Goal: Task Accomplishment & Management: Manage account settings

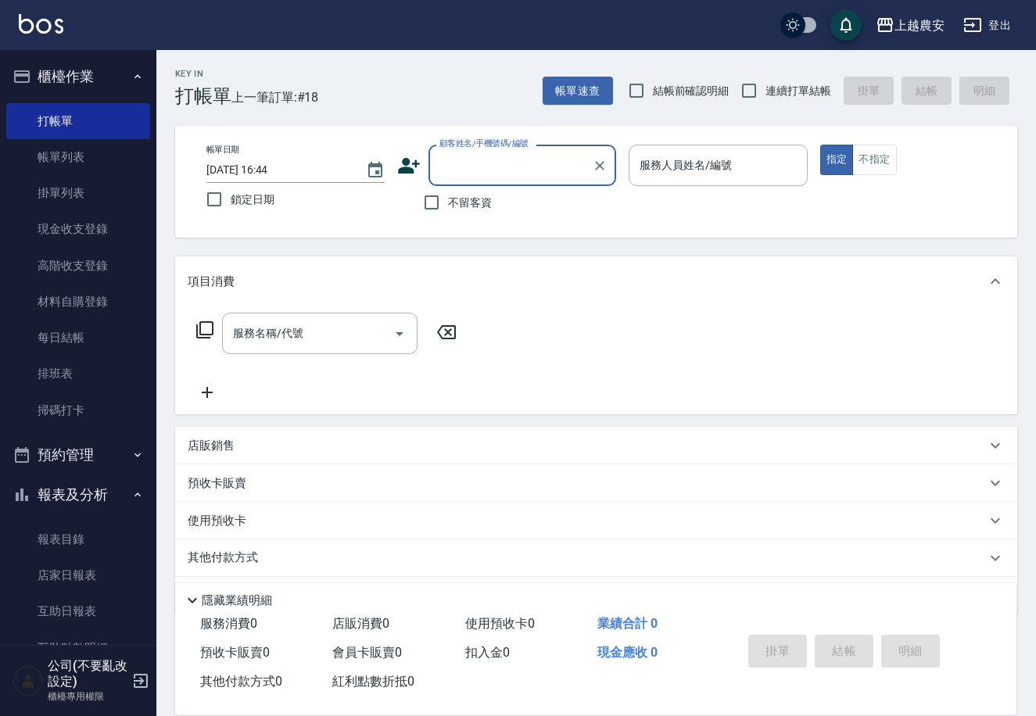
click at [500, 150] on div "顧客姓名/手機號碼/編號" at bounding box center [523, 165] width 188 height 41
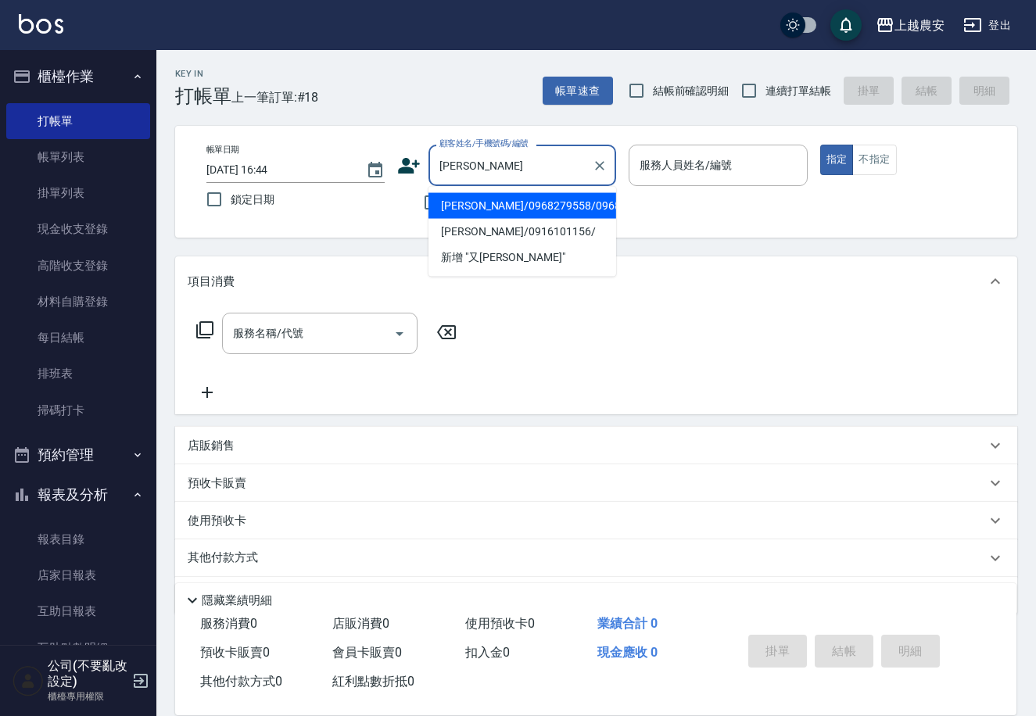
click at [493, 205] on li "張又蓁/0968279558/0968279558" at bounding box center [523, 206] width 188 height 26
type input "張又蓁/0968279558/0968279558"
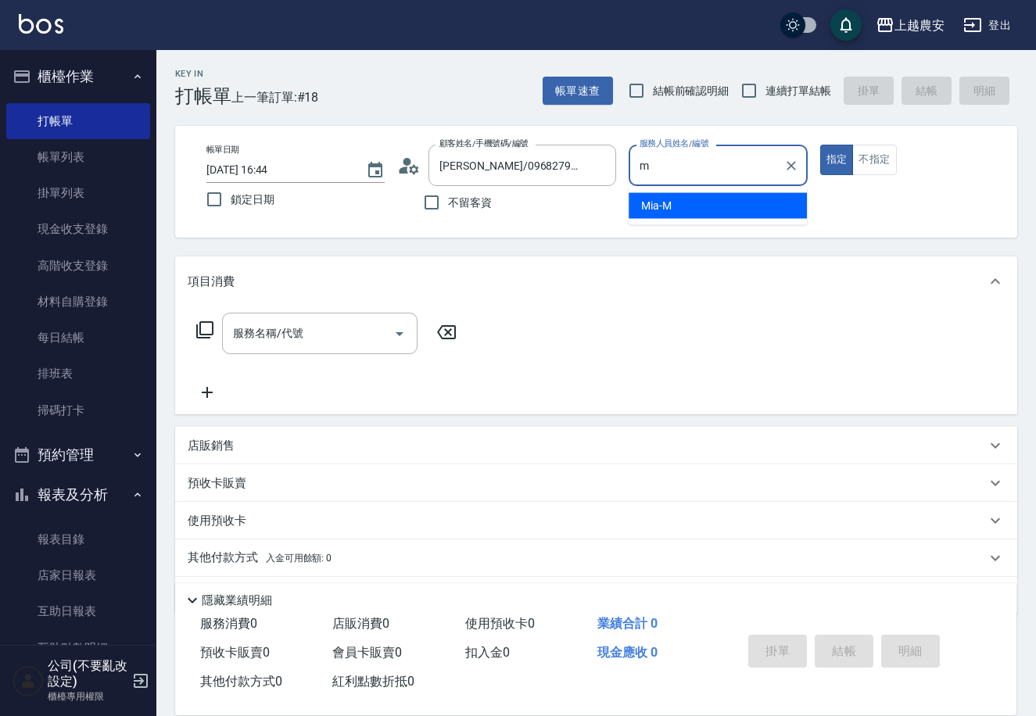
type input "Mia-M"
type button "true"
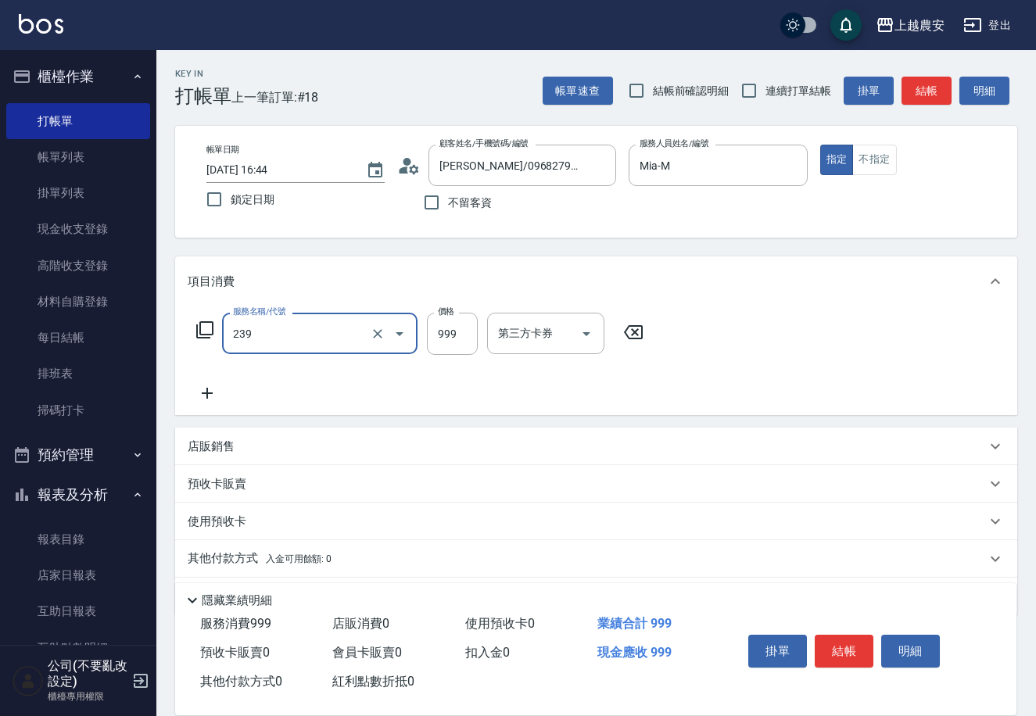
type input "頭皮SPA洗髮(239)"
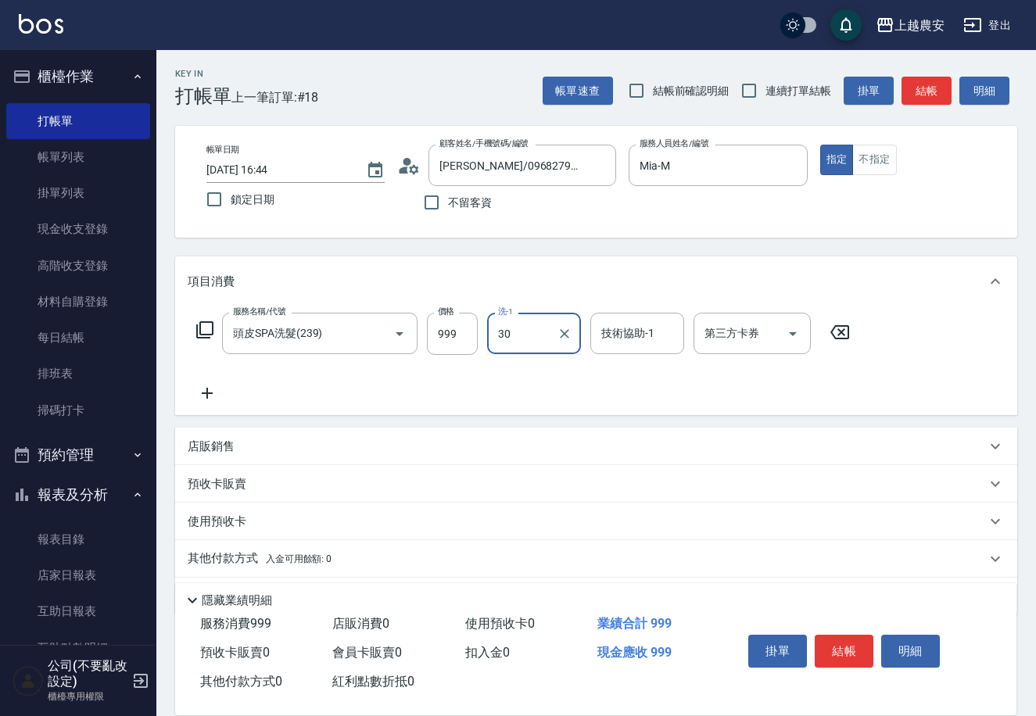
type input "珮珮-30"
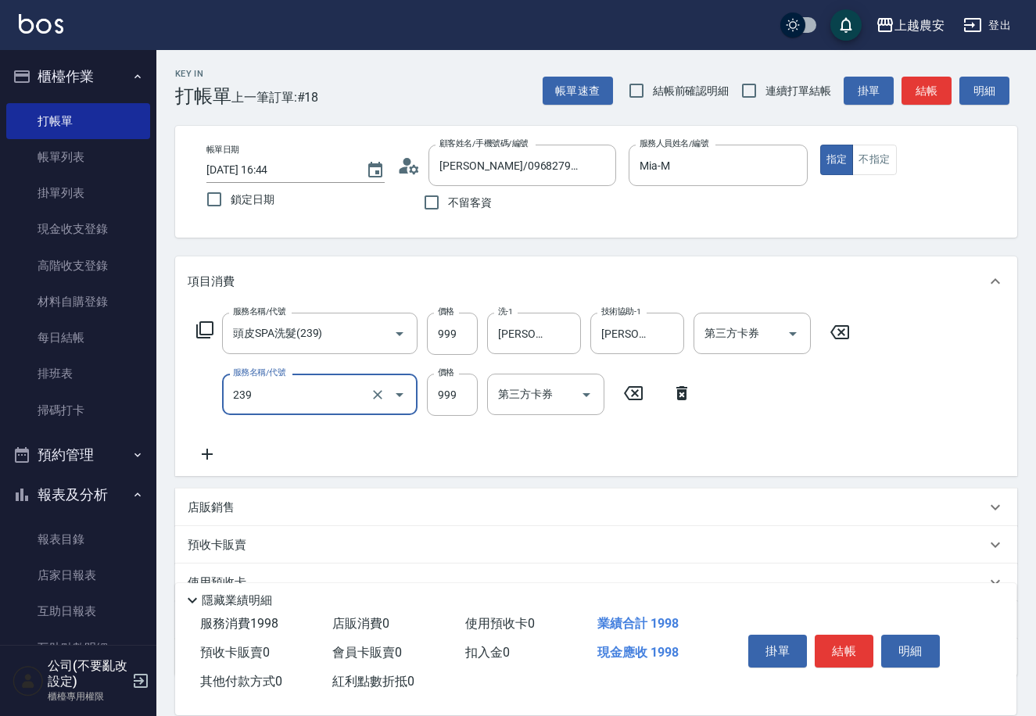
type input "頭皮SPA洗髮(239)"
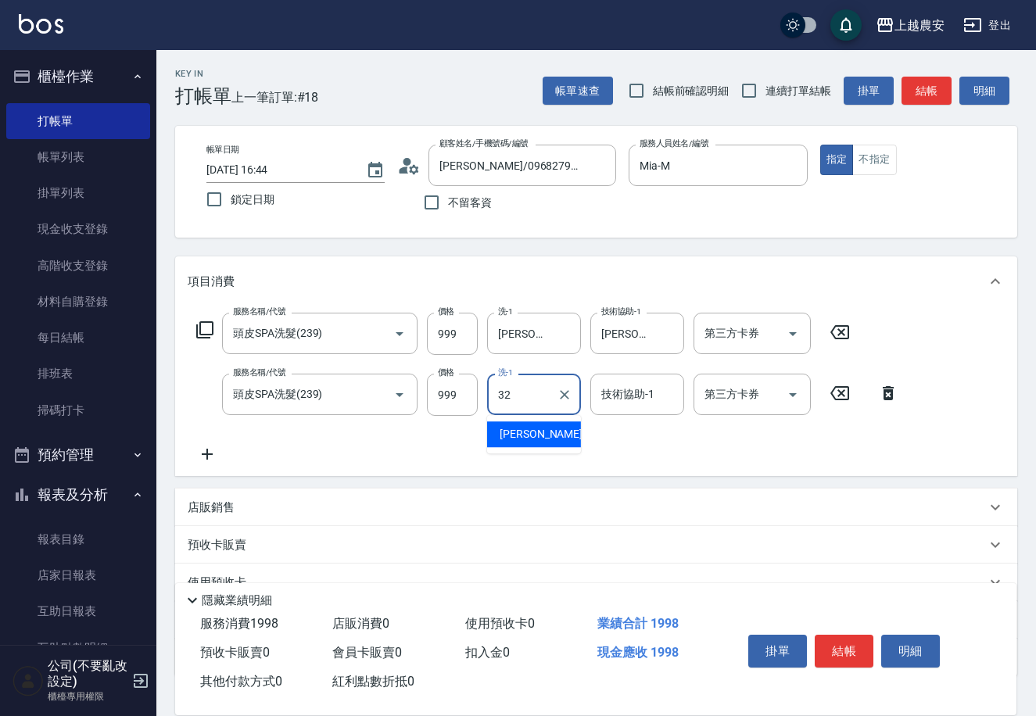
type input "[PERSON_NAME]-32"
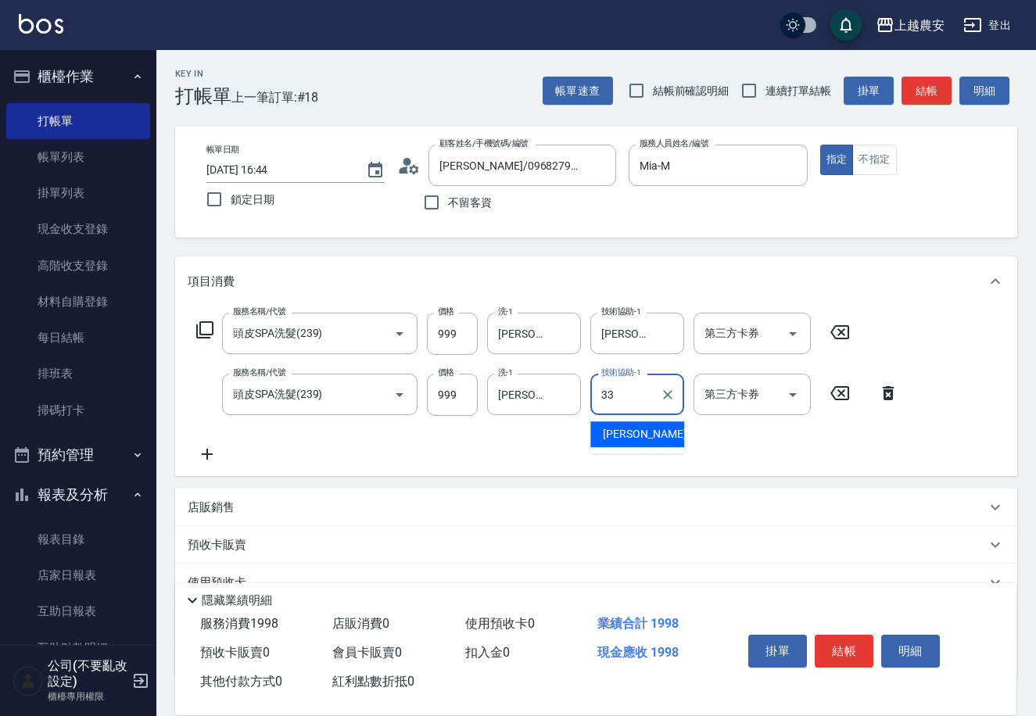
type input "小欣-33"
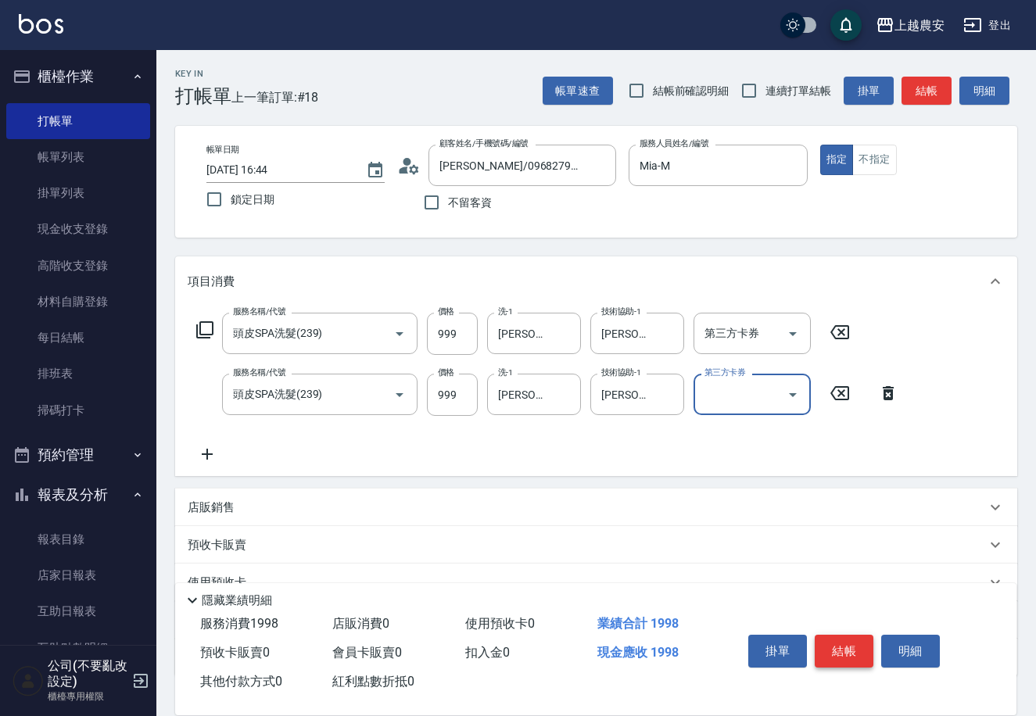
click at [828, 641] on button "結帳" at bounding box center [844, 651] width 59 height 33
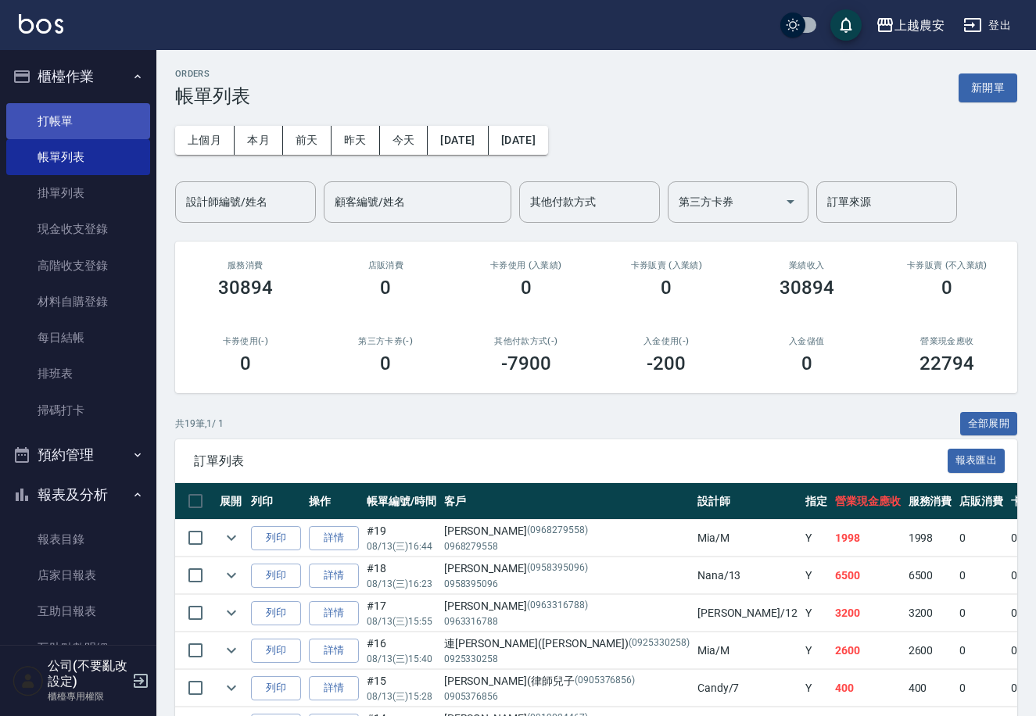
click at [54, 110] on link "打帳單" at bounding box center [78, 121] width 144 height 36
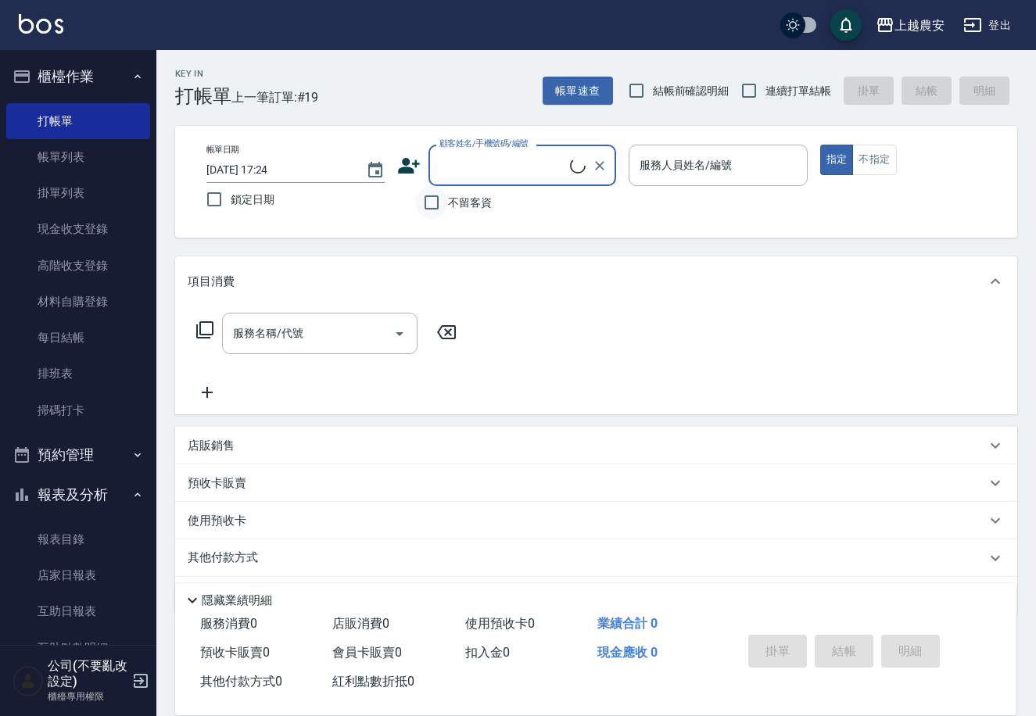
click at [430, 198] on input "不留客資" at bounding box center [431, 202] width 33 height 33
checkbox input "true"
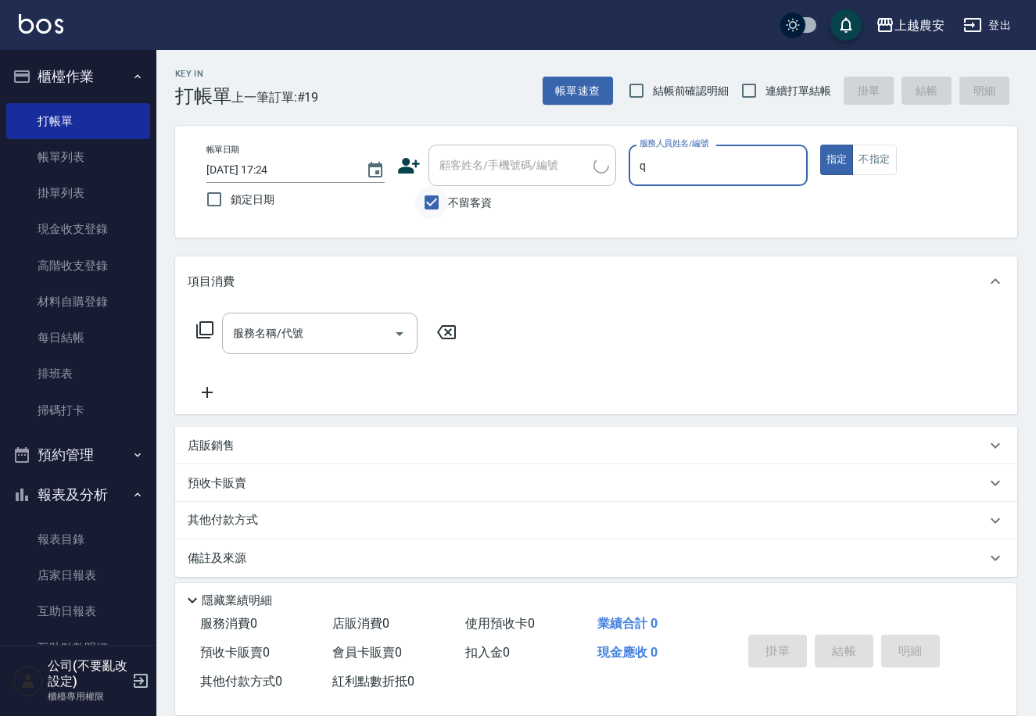
type input "Qbe-Q"
type button "true"
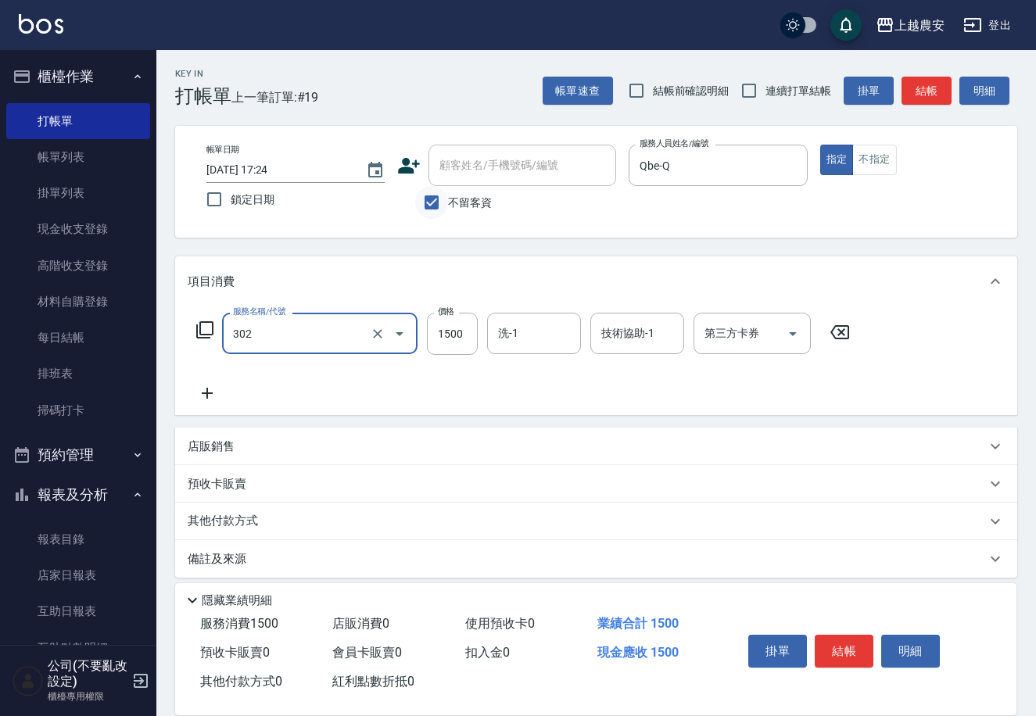
type input "燙髮1500↓(自購)(302)"
click at [844, 646] on button "結帳" at bounding box center [844, 651] width 59 height 33
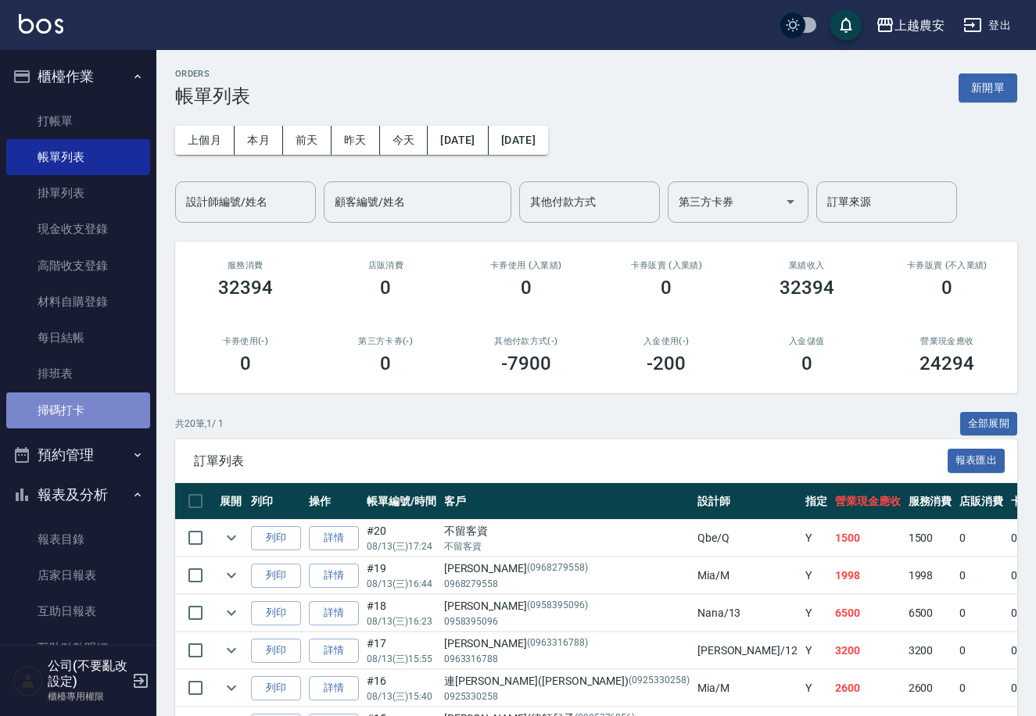
click at [81, 403] on link "掃碼打卡" at bounding box center [78, 411] width 144 height 36
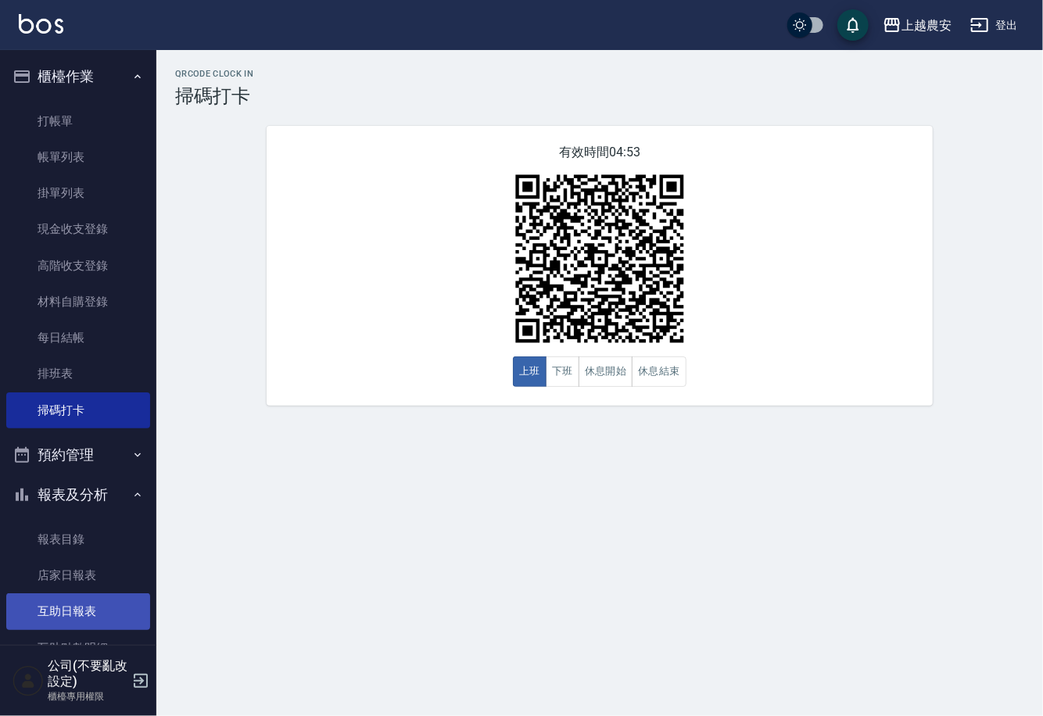
click at [96, 603] on link "互助日報表" at bounding box center [78, 612] width 144 height 36
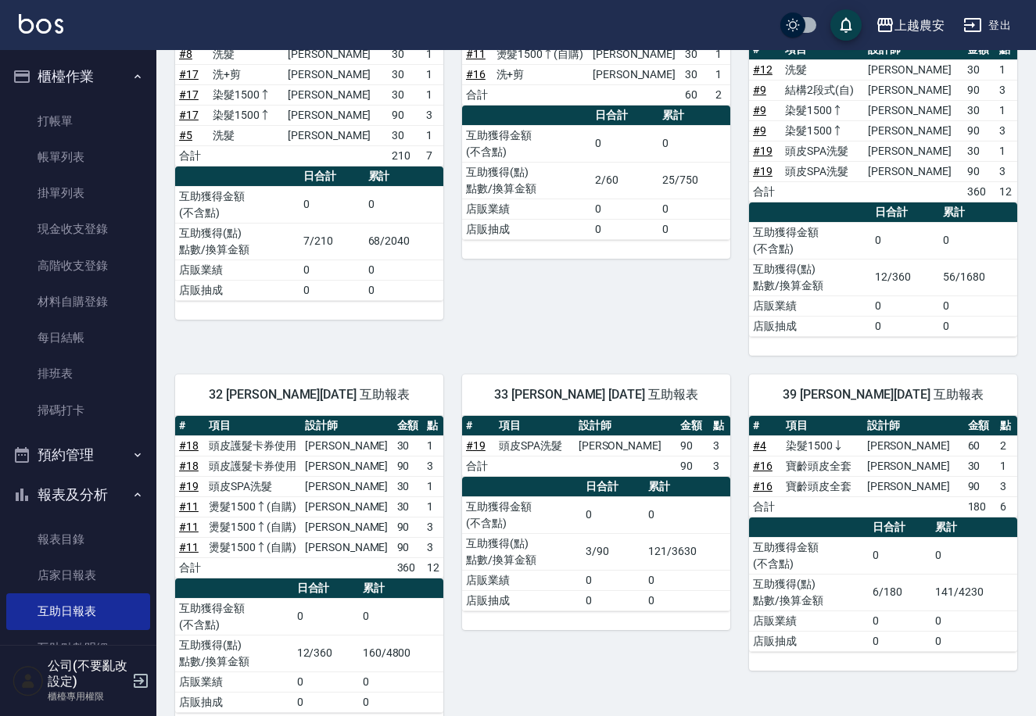
scroll to position [265, 0]
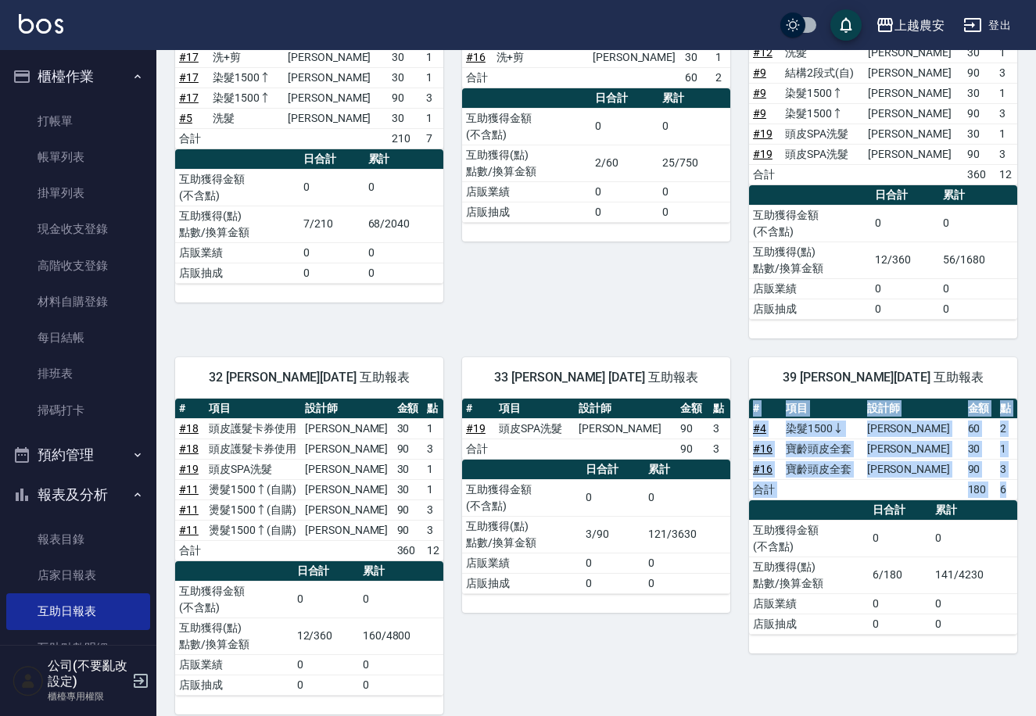
drag, startPoint x: 1029, startPoint y: 505, endPoint x: 999, endPoint y: 245, distance: 262.2
click at [1035, 327] on html "上越農安 登出 櫃檯作業 打帳單 帳單列表 掛單列表 現金收支登錄 高階收支登錄 材料自購登錄 每日結帳 排班表 掃碼打卡 預約管理 預約管理 單日預約紀錄 …" at bounding box center [518, 234] width 1036 height 999
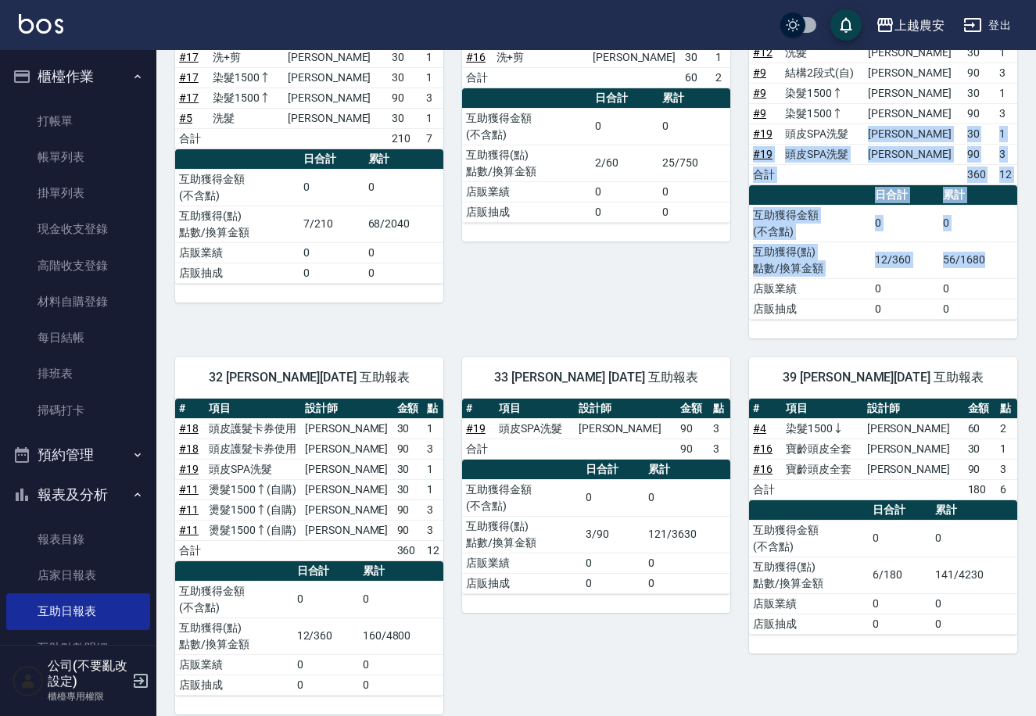
drag, startPoint x: 999, startPoint y: 245, endPoint x: 772, endPoint y: 0, distance: 333.7
click at [802, 32] on div "上越農安 登出 櫃檯作業 打帳單 帳單列表 掛單列表 現金收支登錄 高階收支登錄 材料自購登錄 每日結帳 排班表 掃碼打卡 預約管理 預約管理 單日預約紀錄 …" at bounding box center [518, 234] width 1036 height 999
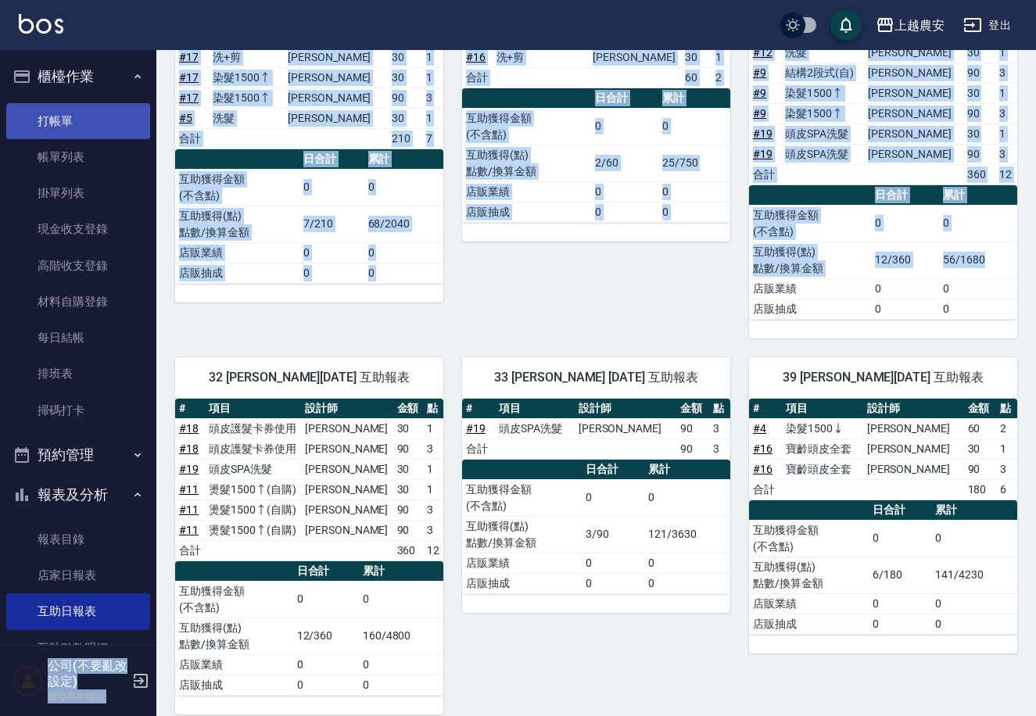
click at [123, 116] on link "打帳單" at bounding box center [78, 121] width 144 height 36
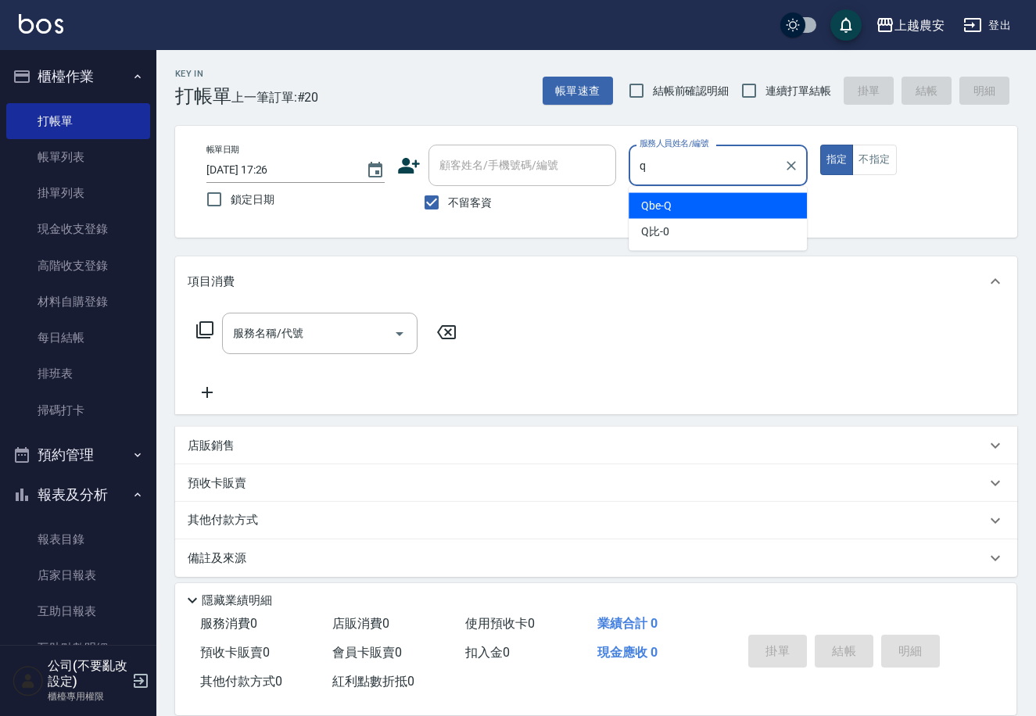
type input "Qbe-Q"
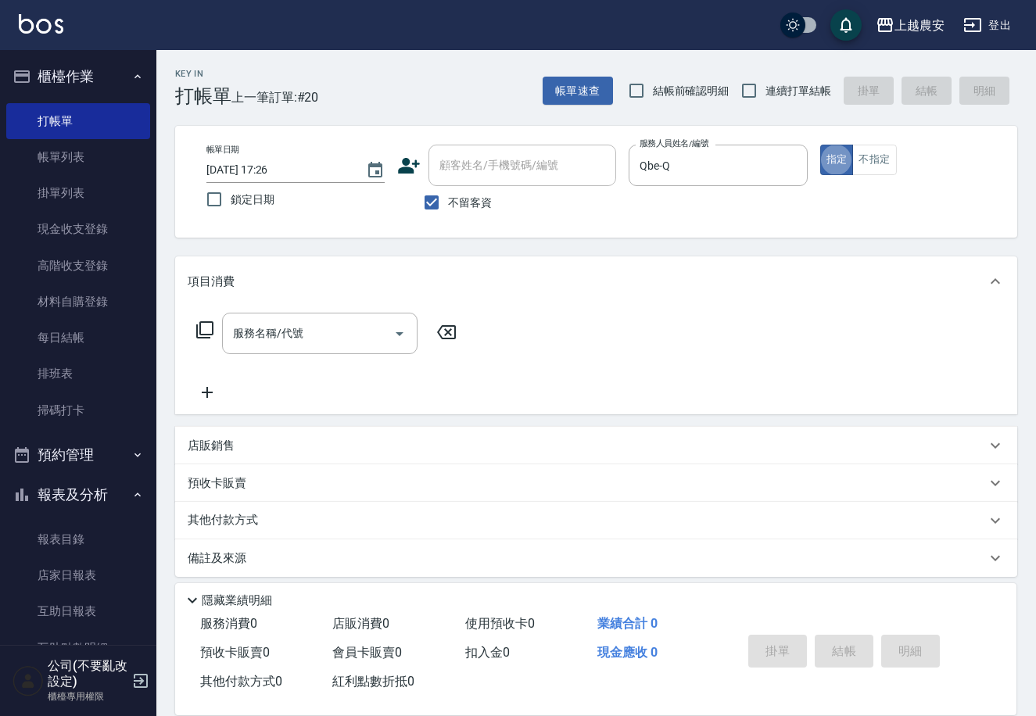
type button "true"
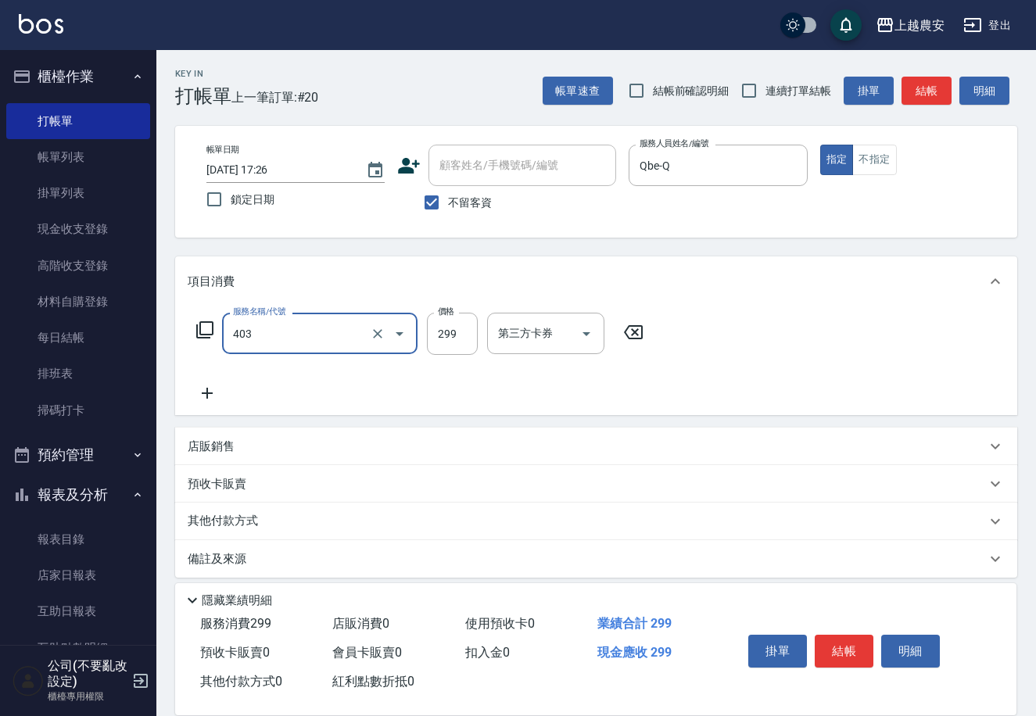
type input "剪髮(403)"
type input "400"
drag, startPoint x: 873, startPoint y: 637, endPoint x: 864, endPoint y: 651, distance: 16.9
click at [864, 651] on div "掛單 結帳 明細" at bounding box center [844, 653] width 204 height 49
click at [864, 651] on button "結帳" at bounding box center [844, 651] width 59 height 33
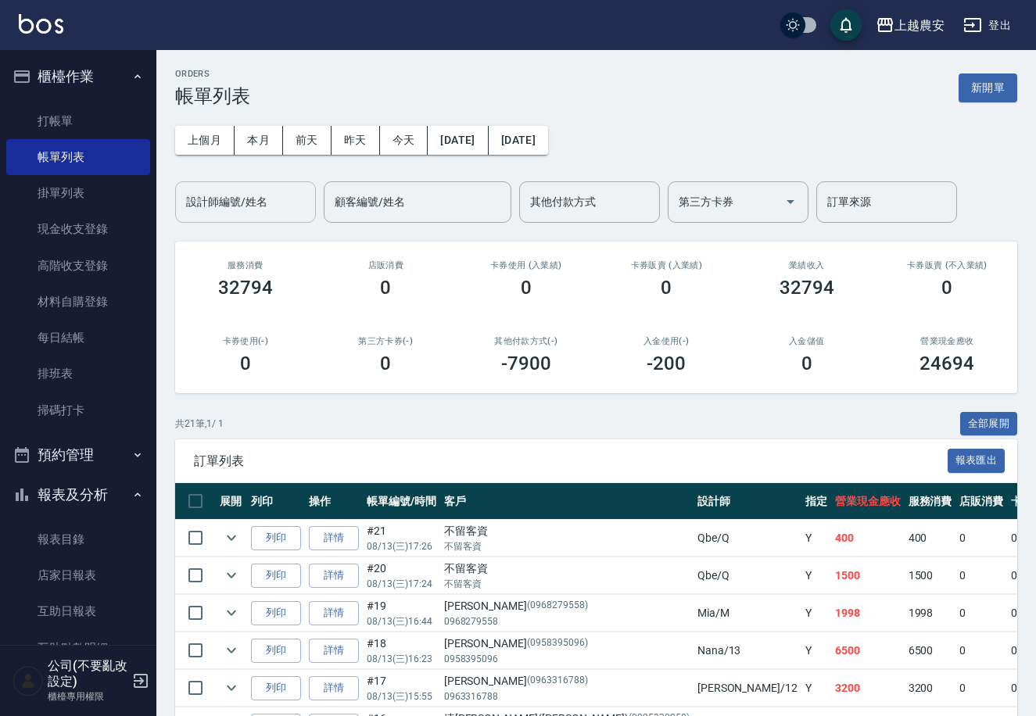
click at [239, 211] on input "設計師編號/姓名" at bounding box center [245, 201] width 127 height 27
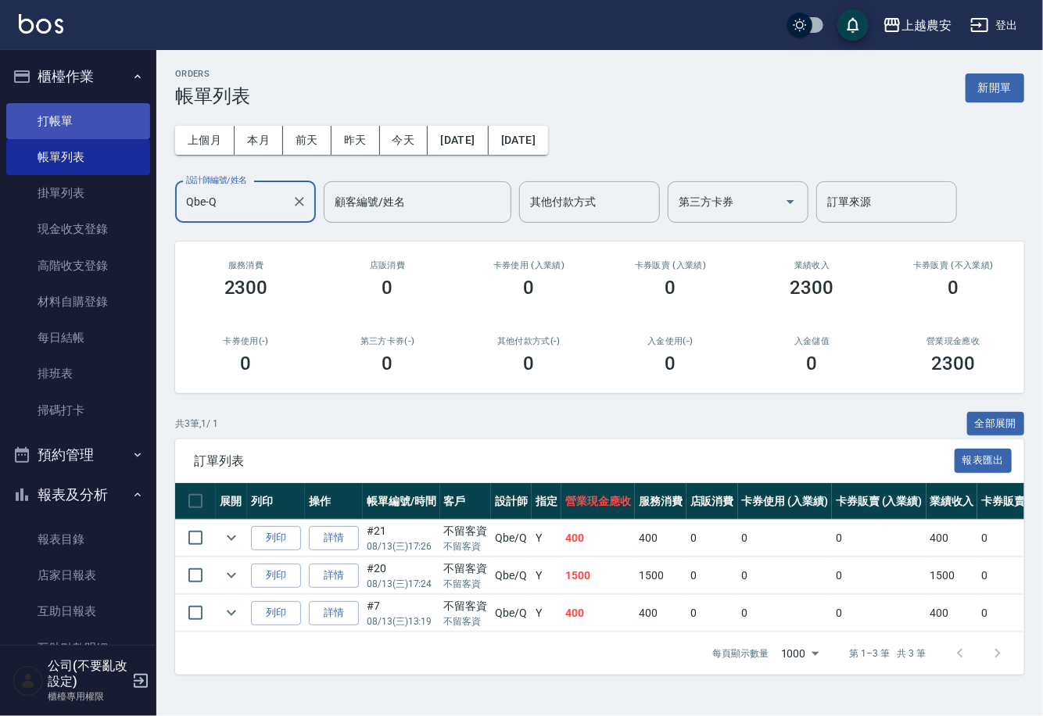
type input "Qbe-Q"
click at [81, 120] on link "打帳單" at bounding box center [78, 121] width 144 height 36
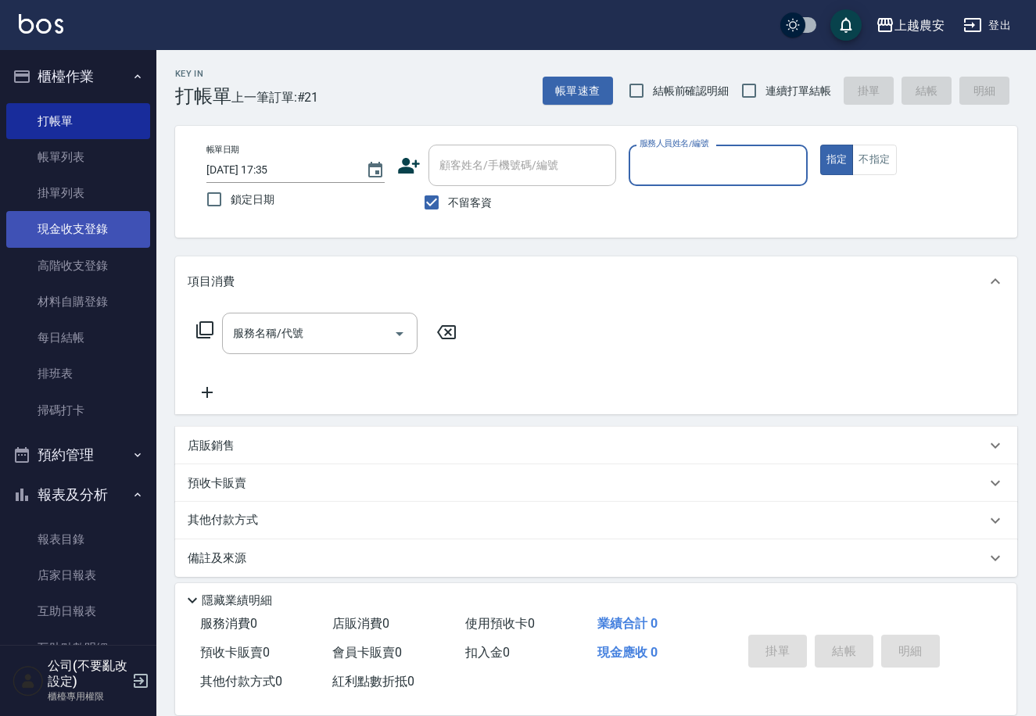
click at [70, 228] on link "現金收支登錄" at bounding box center [78, 229] width 144 height 36
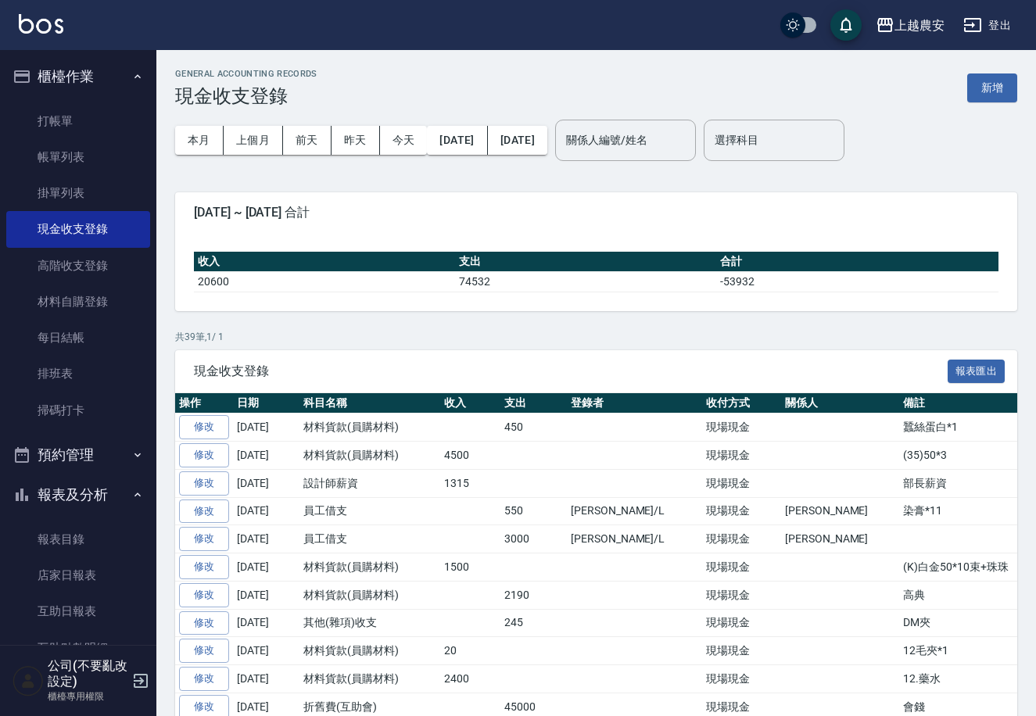
click at [633, 138] on div "關係人編號/姓名 關係人編號/姓名" at bounding box center [625, 140] width 141 height 41
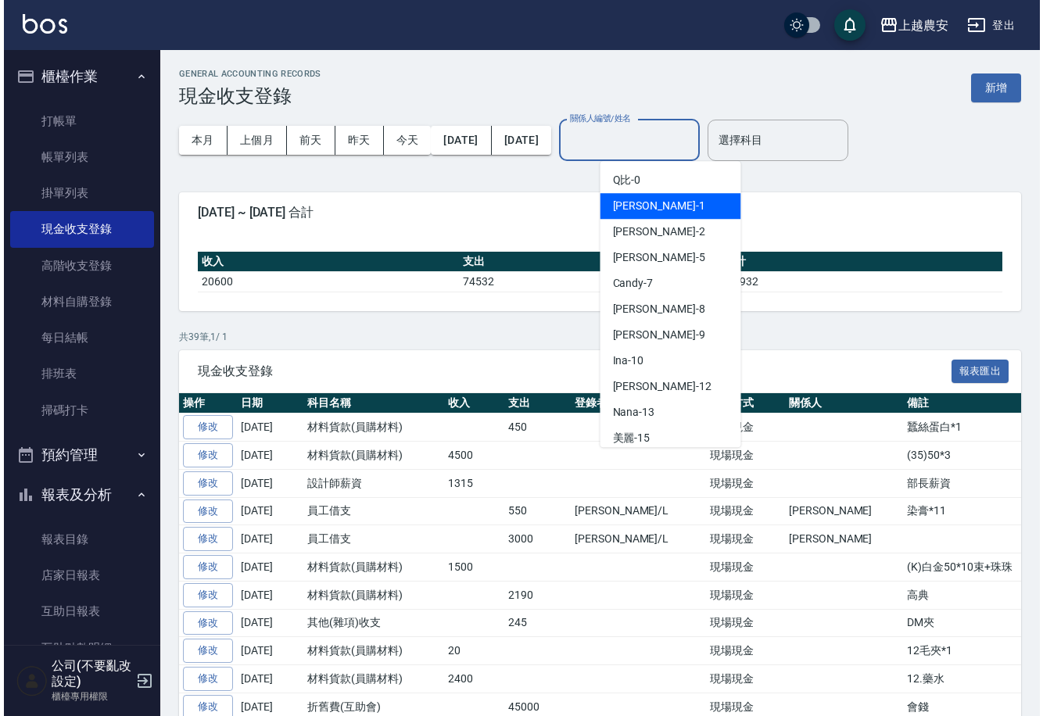
scroll to position [680, 0]
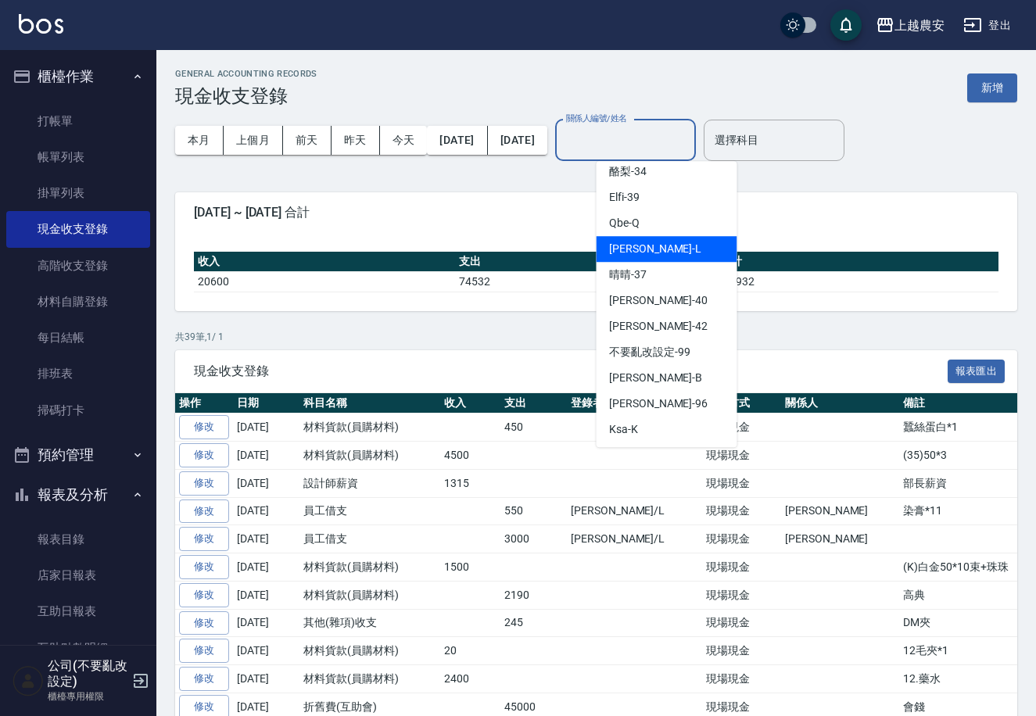
click at [672, 259] on div "Lina -L" at bounding box center [667, 249] width 141 height 26
type input "Lina-L"
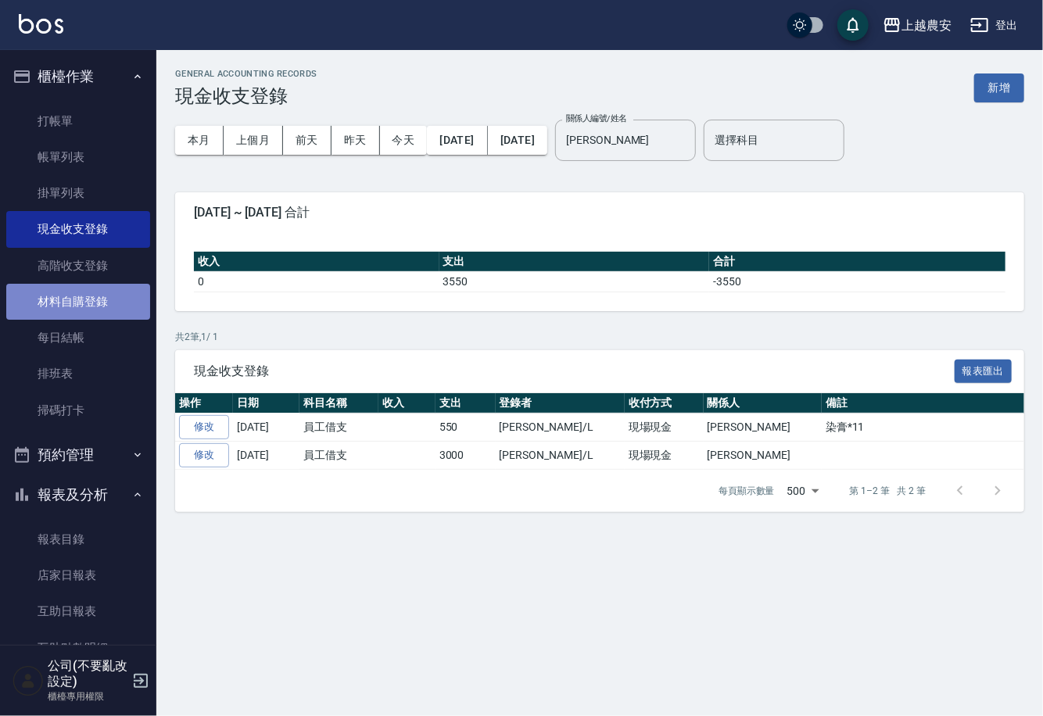
click at [113, 291] on link "材料自購登錄" at bounding box center [78, 302] width 144 height 36
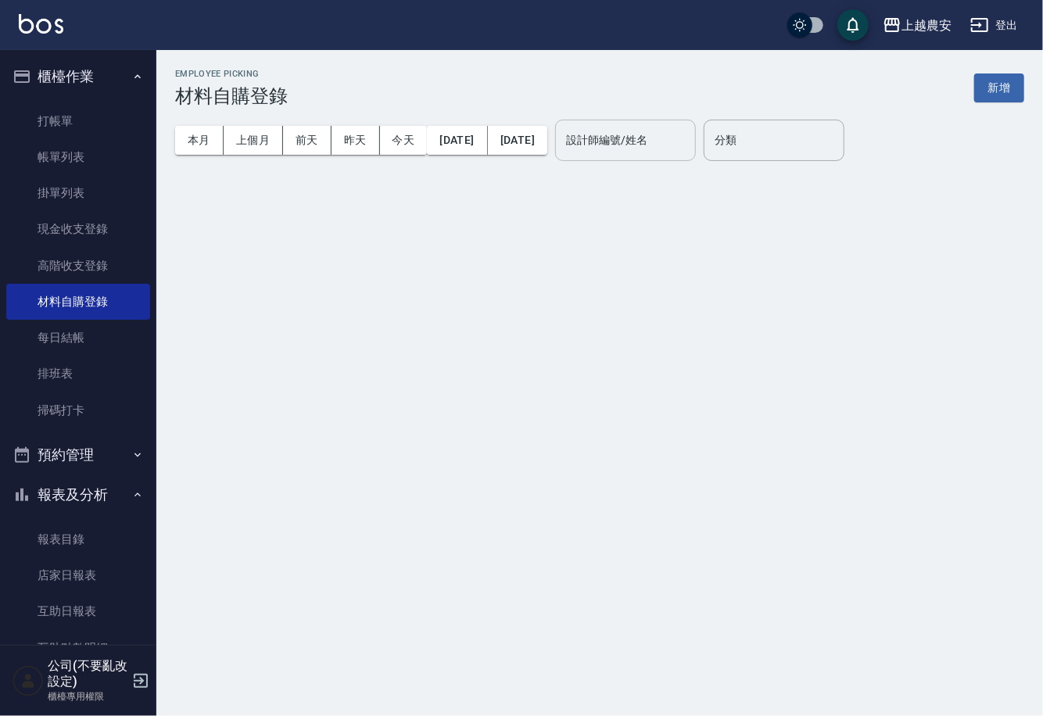
click at [687, 143] on input "設計師編號/姓名" at bounding box center [625, 140] width 127 height 27
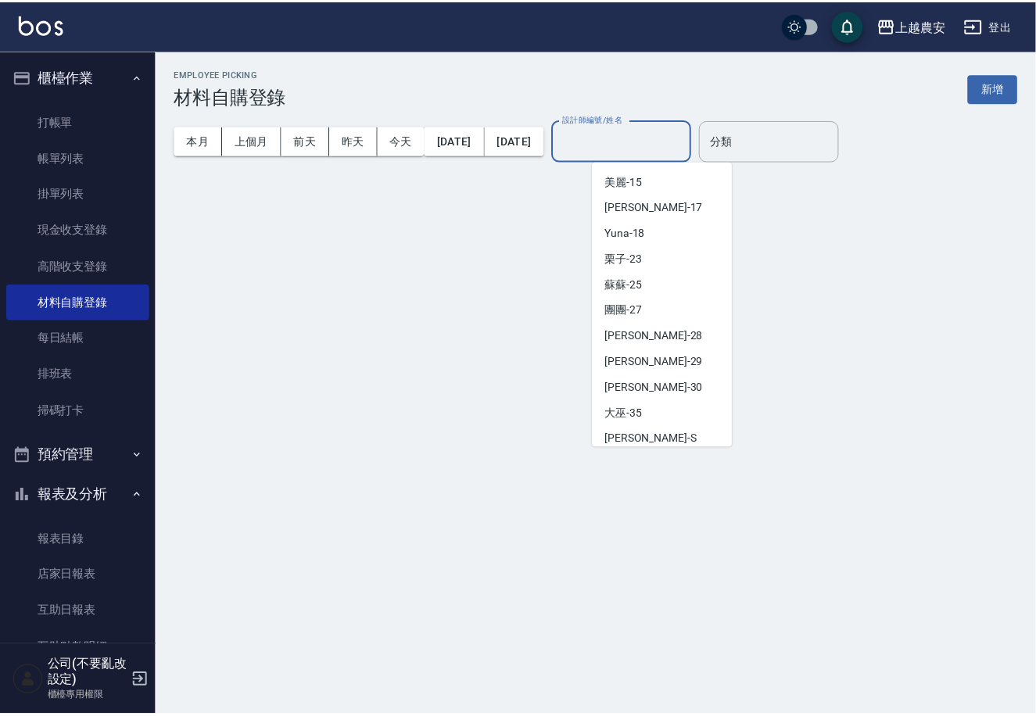
scroll to position [680, 0]
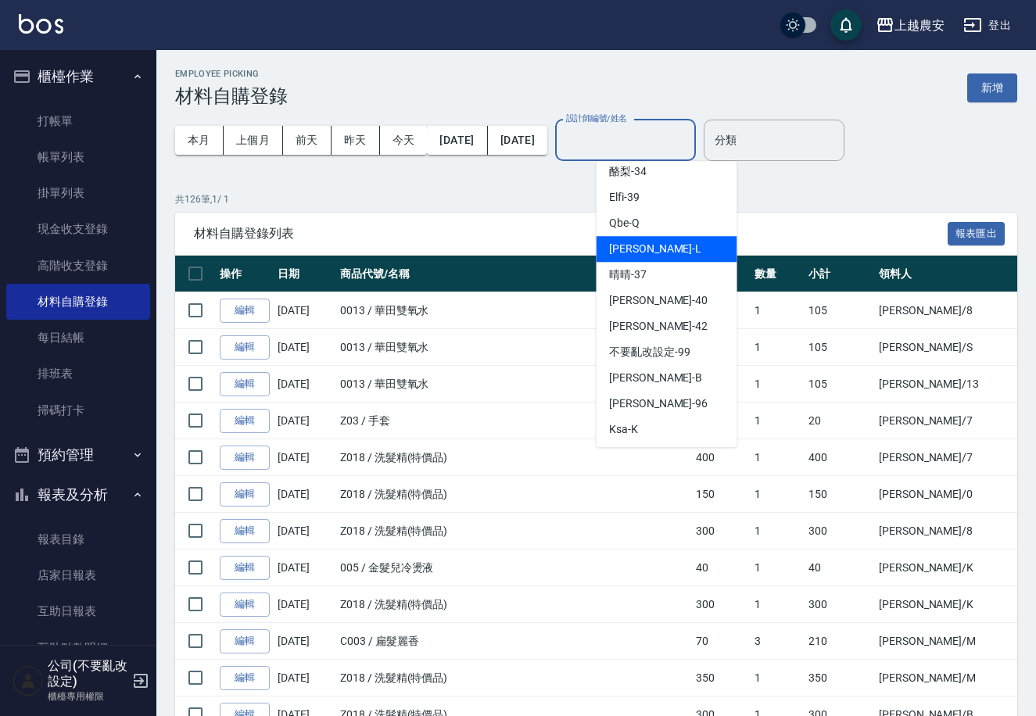
click at [658, 249] on div "Lina -L" at bounding box center [667, 249] width 141 height 26
type input "Lina-L"
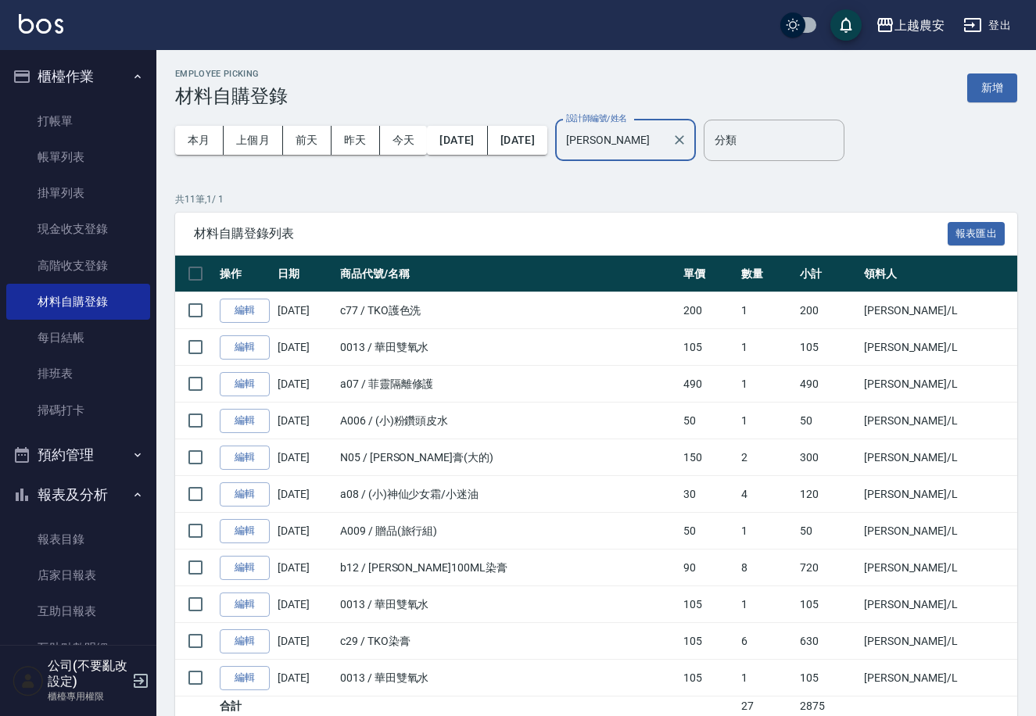
scroll to position [61, 0]
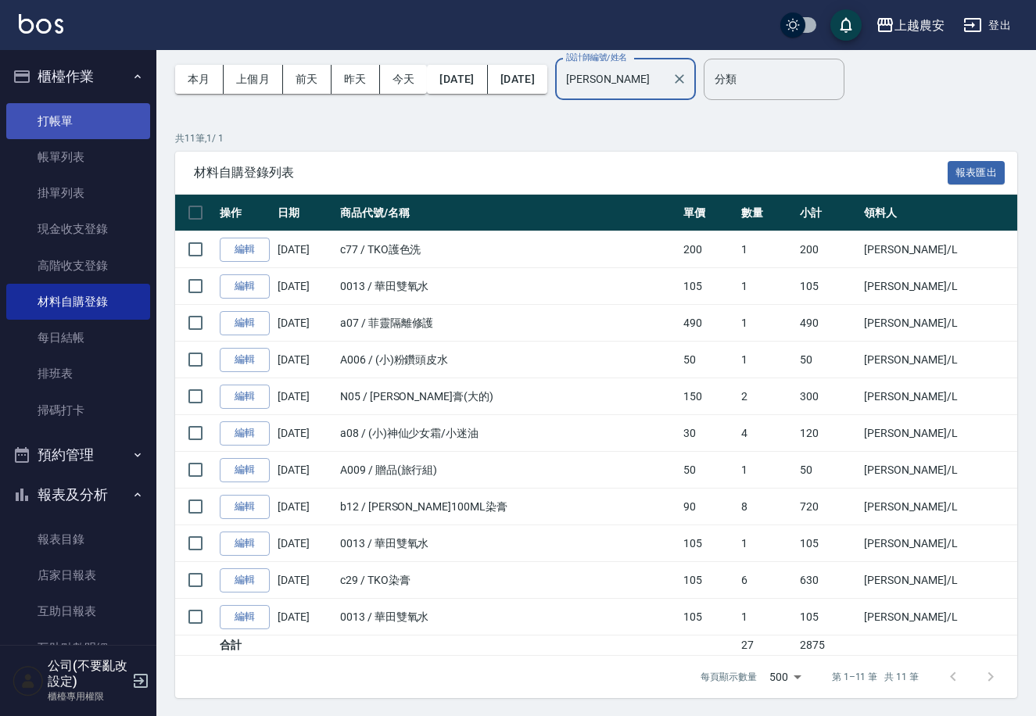
click at [102, 124] on link "打帳單" at bounding box center [78, 121] width 144 height 36
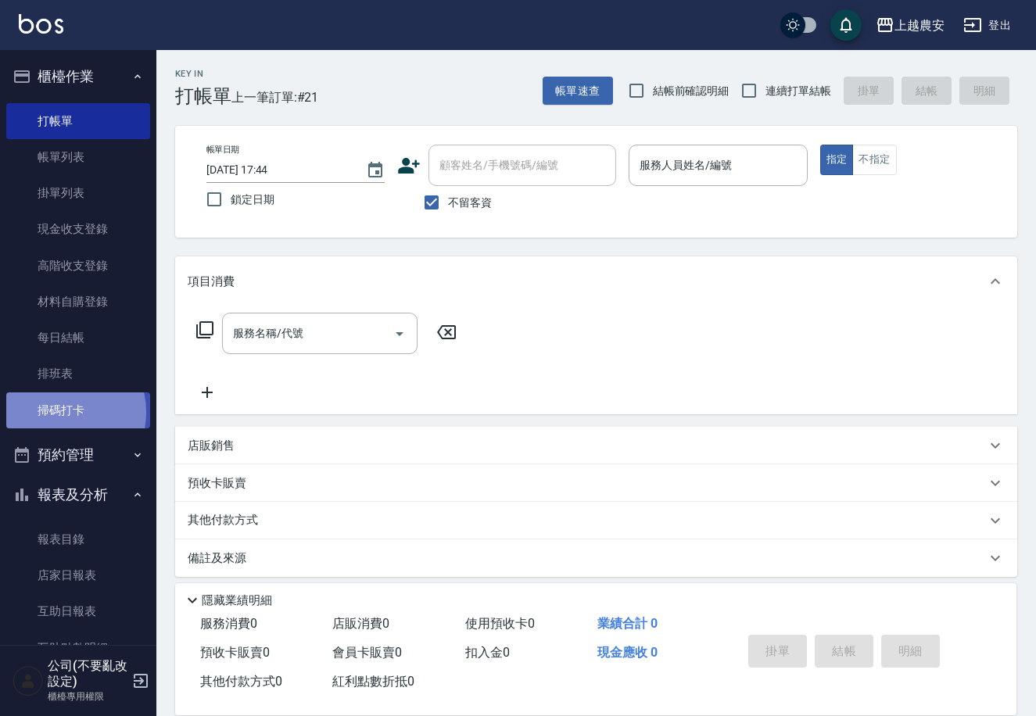
click at [60, 413] on link "掃碼打卡" at bounding box center [78, 411] width 144 height 36
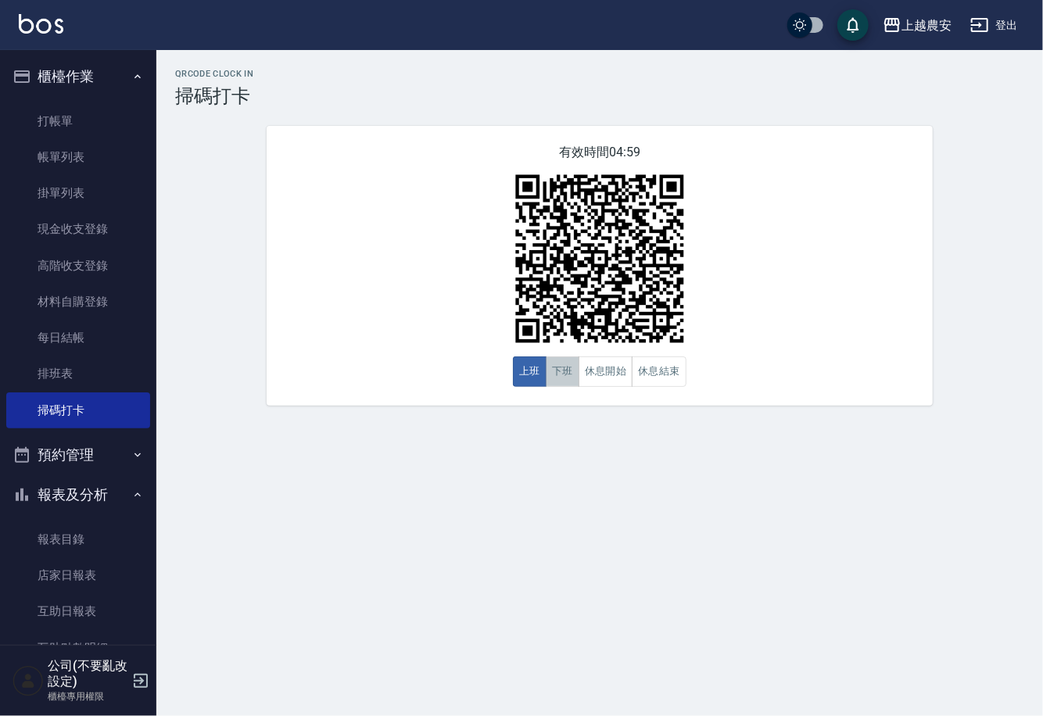
click at [565, 371] on button "下班" at bounding box center [563, 372] width 34 height 30
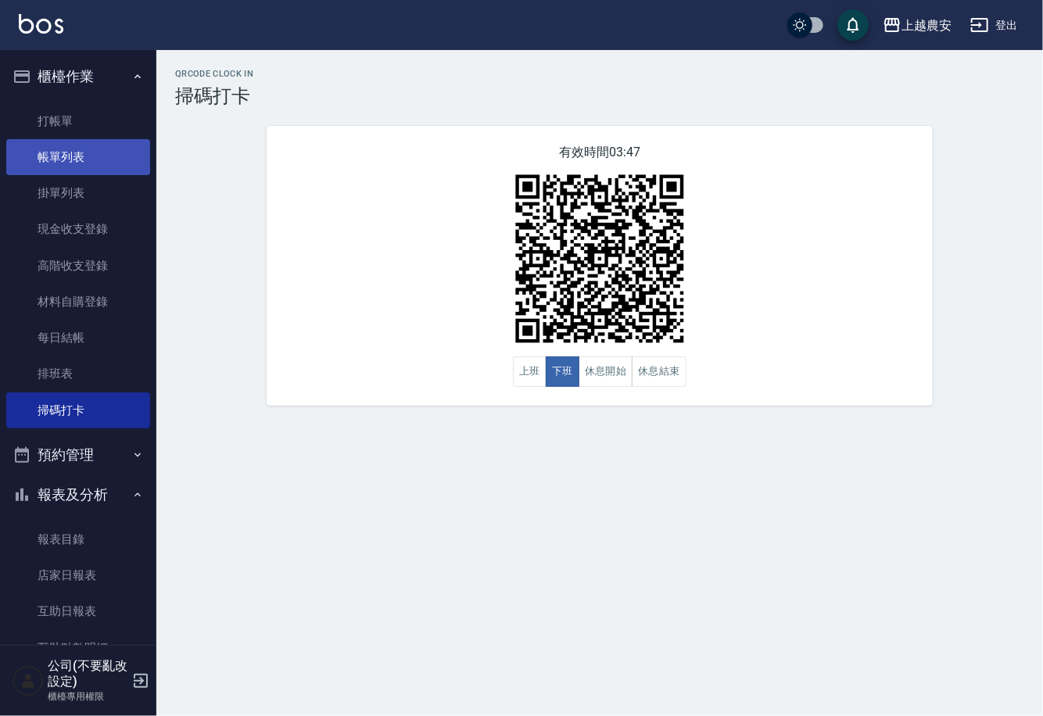
click at [114, 155] on link "帳單列表" at bounding box center [78, 157] width 144 height 36
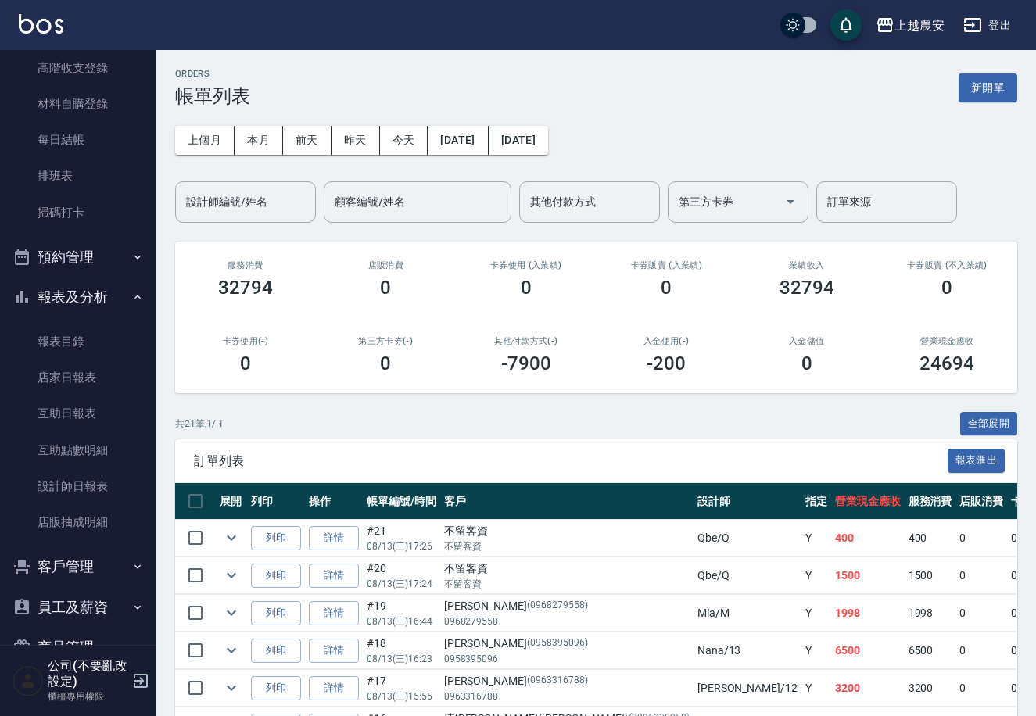
scroll to position [238, 0]
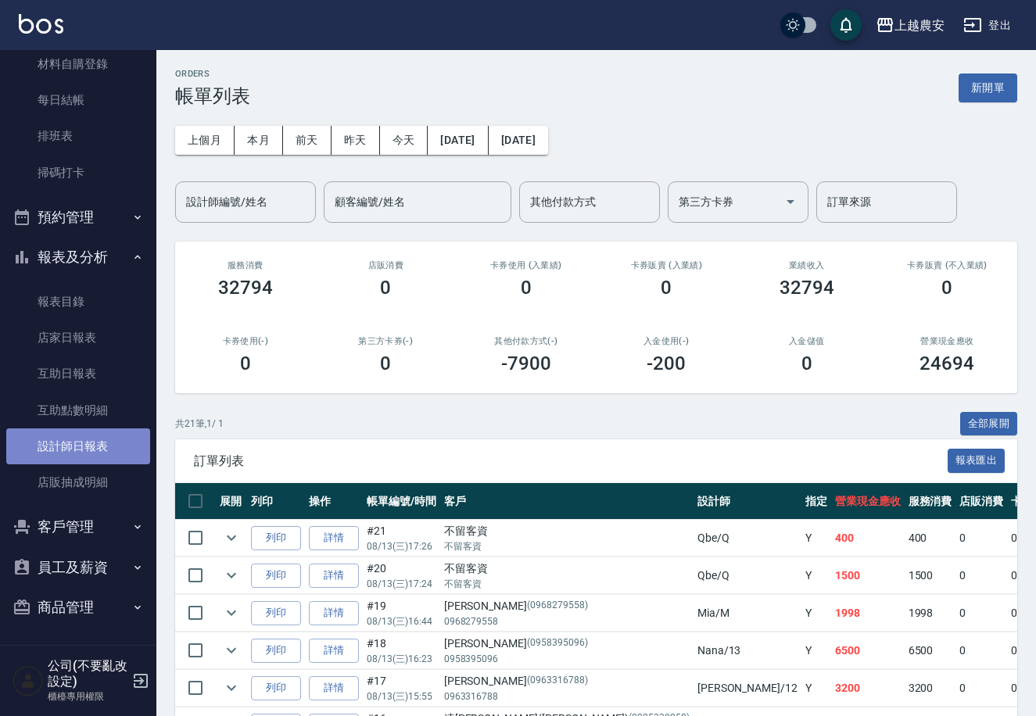
click at [91, 441] on link "設計師日報表" at bounding box center [78, 447] width 144 height 36
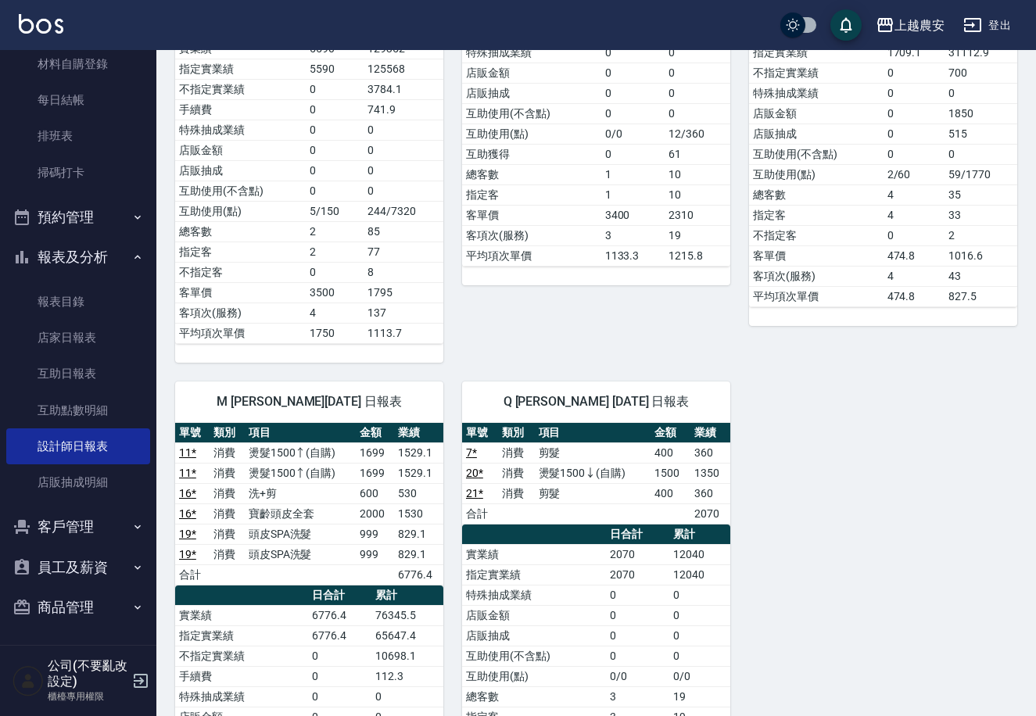
scroll to position [770, 0]
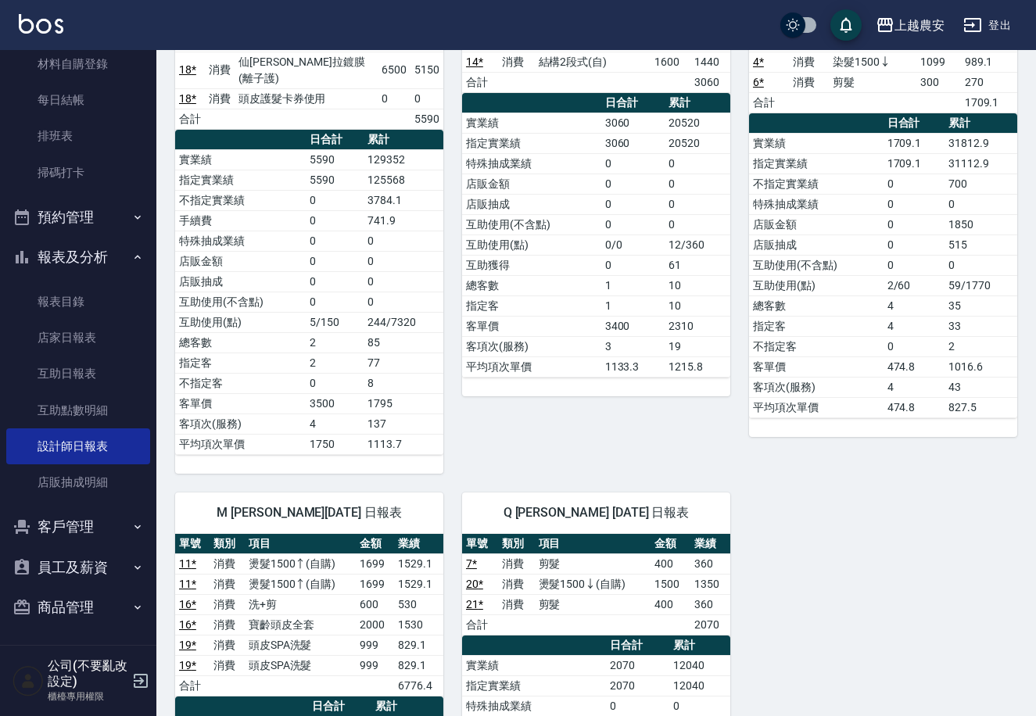
drag, startPoint x: 1042, startPoint y: 162, endPoint x: 863, endPoint y: 552, distance: 429.0
click at [831, 558] on div "7 Candy 林宛樺 08/13/2025 日報表 單號 類別 項目 金額 業績 2 * 消費 洗髮 400 350 5 消費 洗髮 400 350 10 …" at bounding box center [586, 223] width 861 height 1677
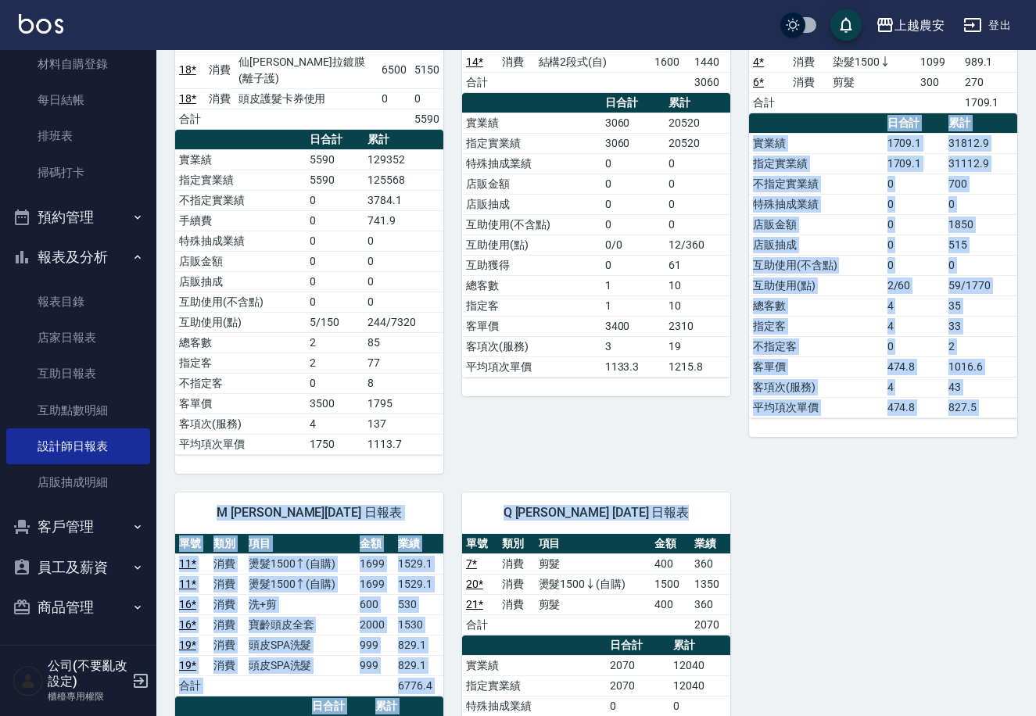
click at [942, 501] on div "7 Candy 林宛樺 08/13/2025 日報表 單號 類別 項目 金額 業績 2 * 消費 洗髮 400 350 5 消費 洗髮 400 350 10 …" at bounding box center [586, 223] width 861 height 1677
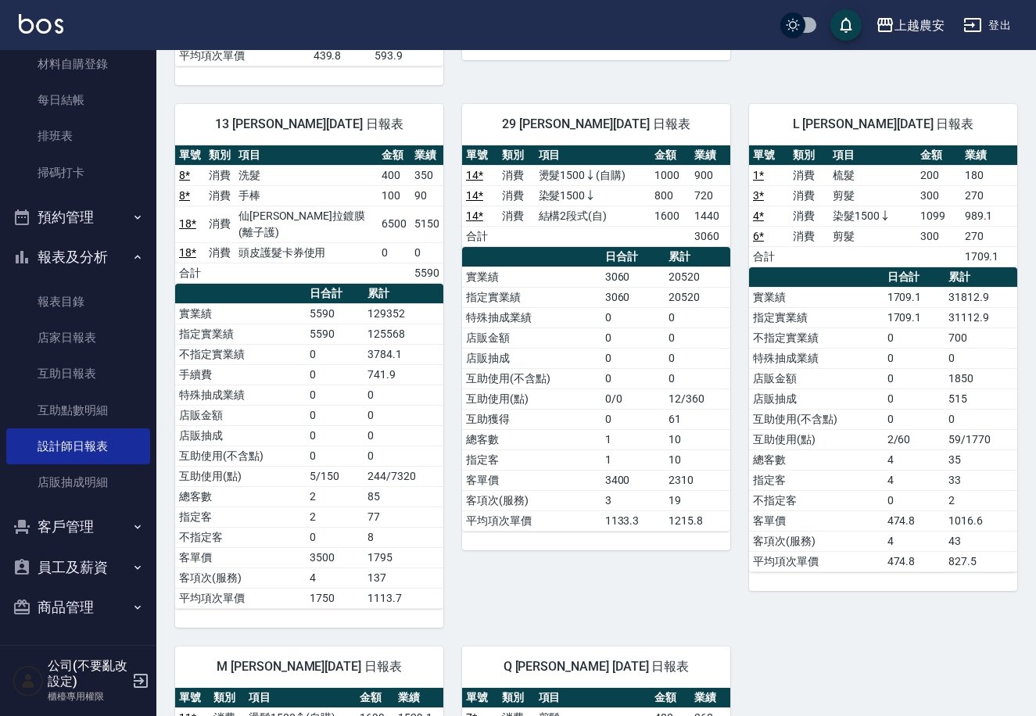
scroll to position [0, 0]
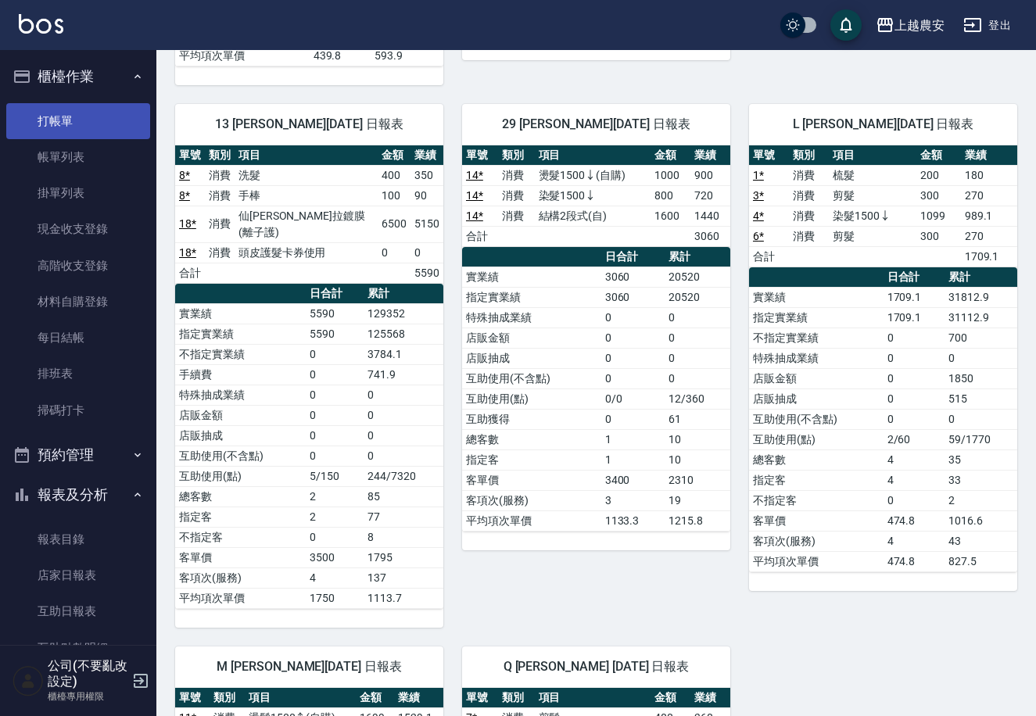
click at [87, 106] on link "打帳單" at bounding box center [78, 121] width 144 height 36
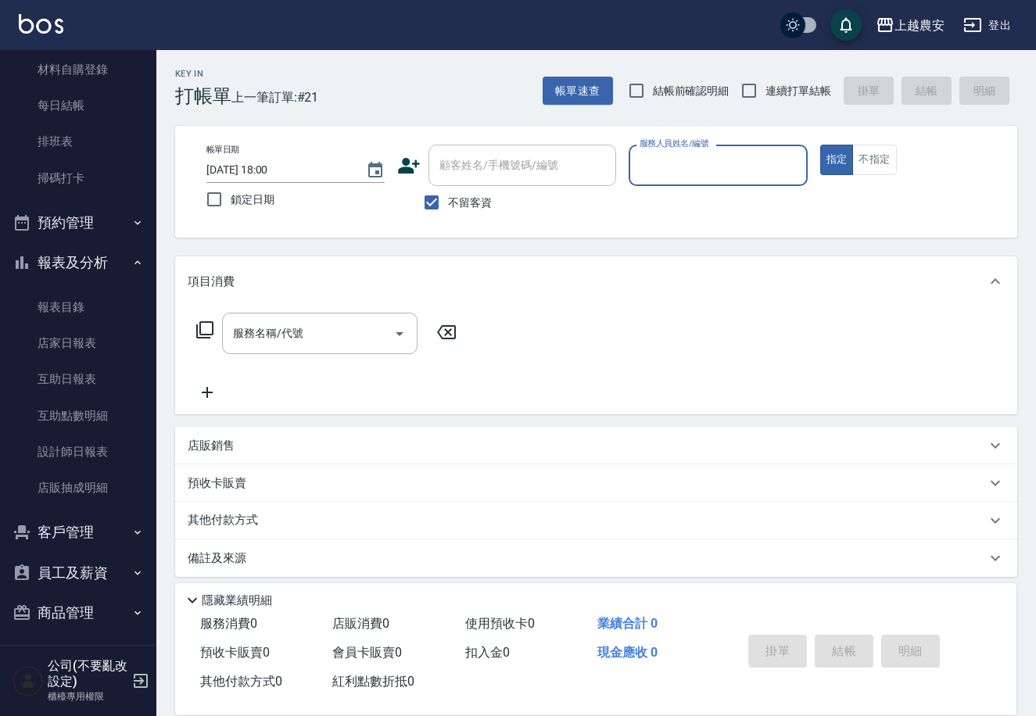
scroll to position [238, 0]
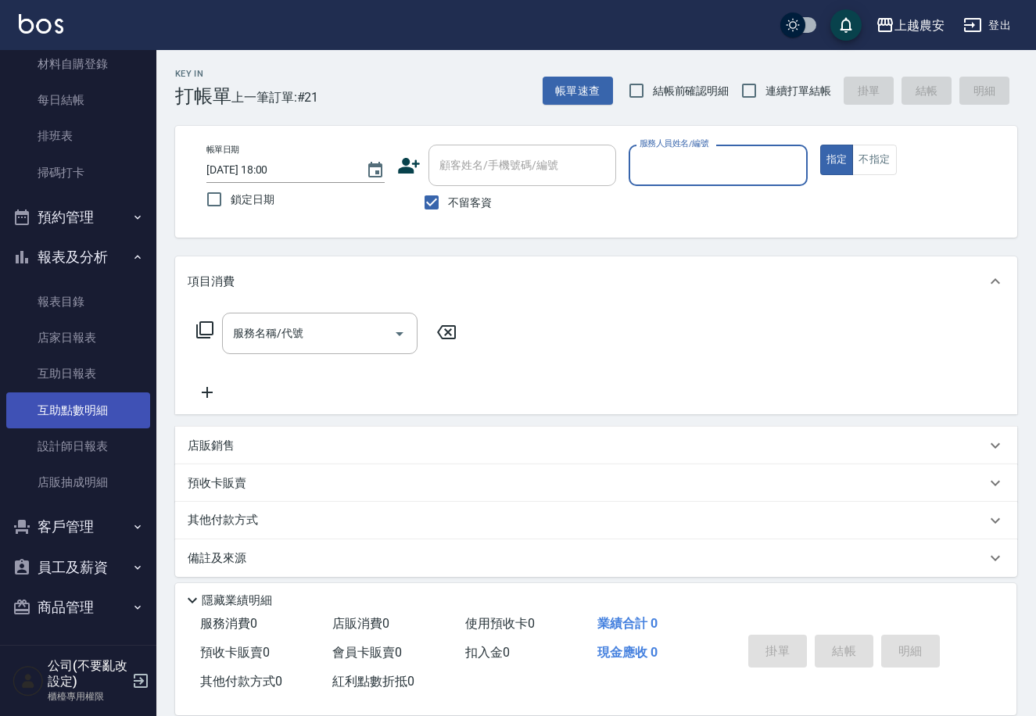
click at [120, 425] on link "互助點數明細" at bounding box center [78, 411] width 144 height 36
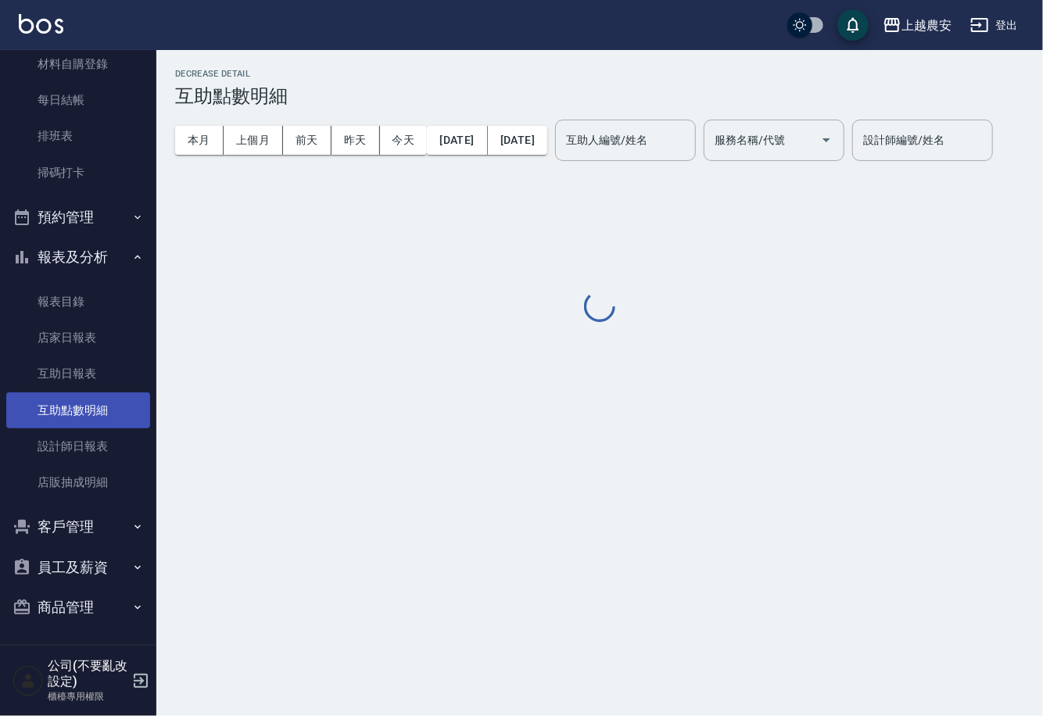
click at [92, 421] on link "互助點數明細" at bounding box center [78, 411] width 144 height 36
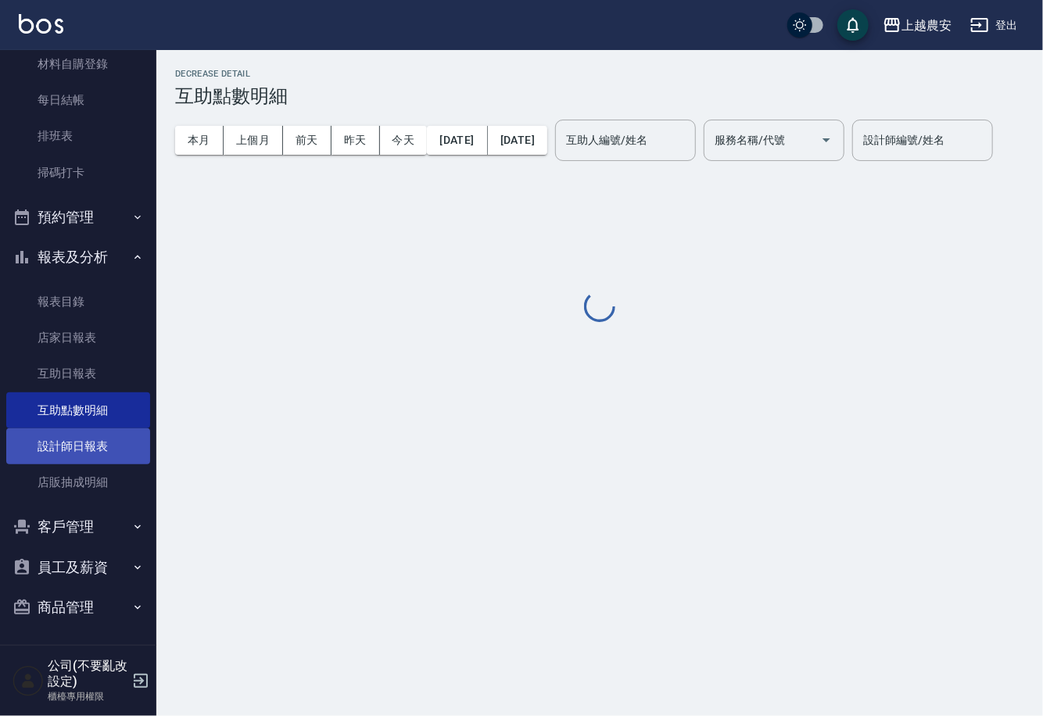
click at [92, 440] on link "設計師日報表" at bounding box center [78, 447] width 144 height 36
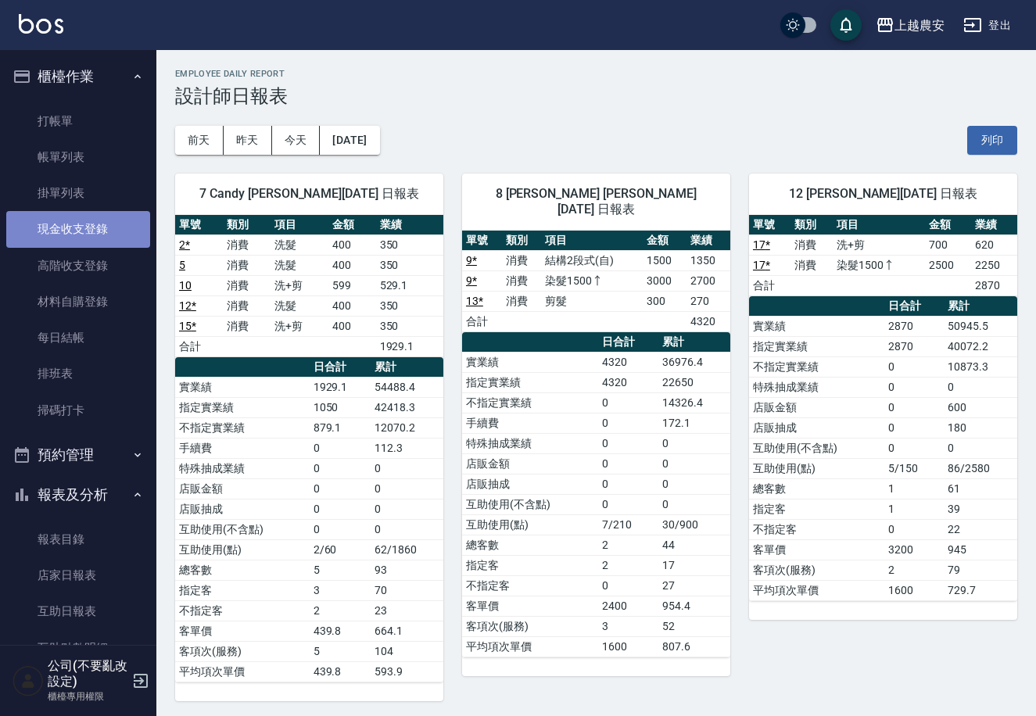
click at [98, 223] on link "現金收支登錄" at bounding box center [78, 229] width 144 height 36
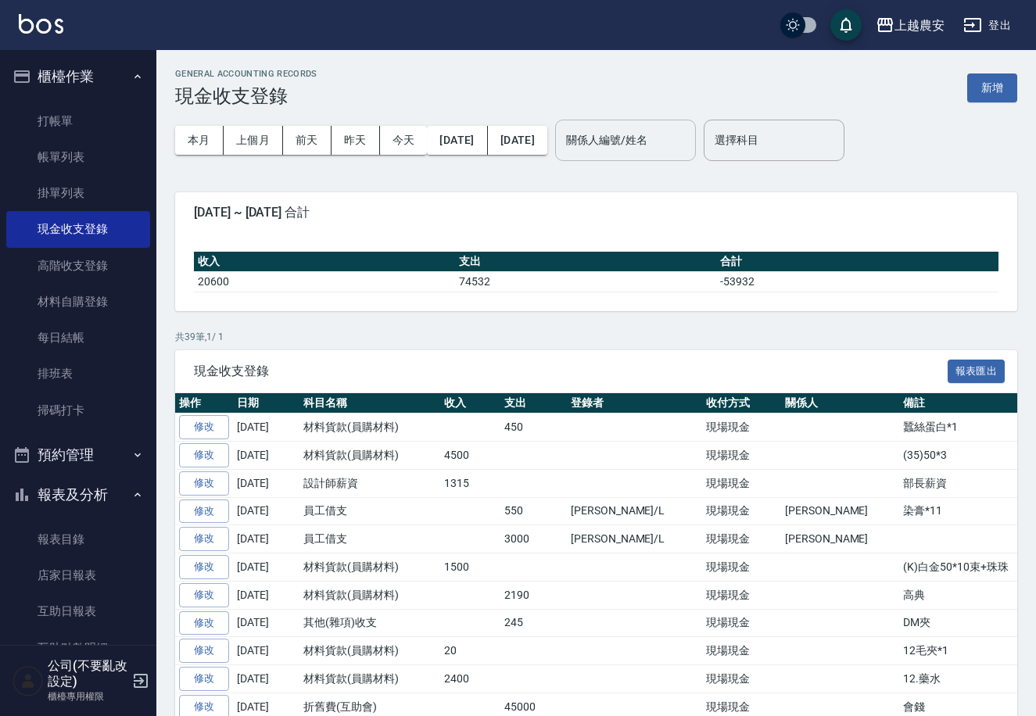
click at [659, 133] on input "關係人編號/姓名" at bounding box center [625, 140] width 127 height 27
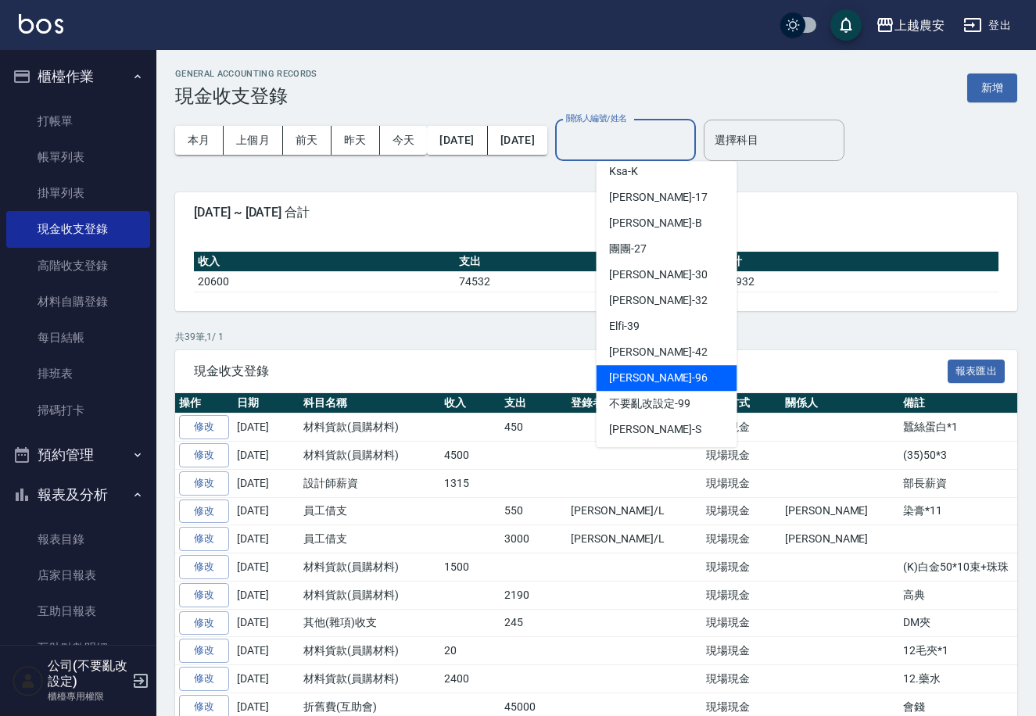
scroll to position [260, 0]
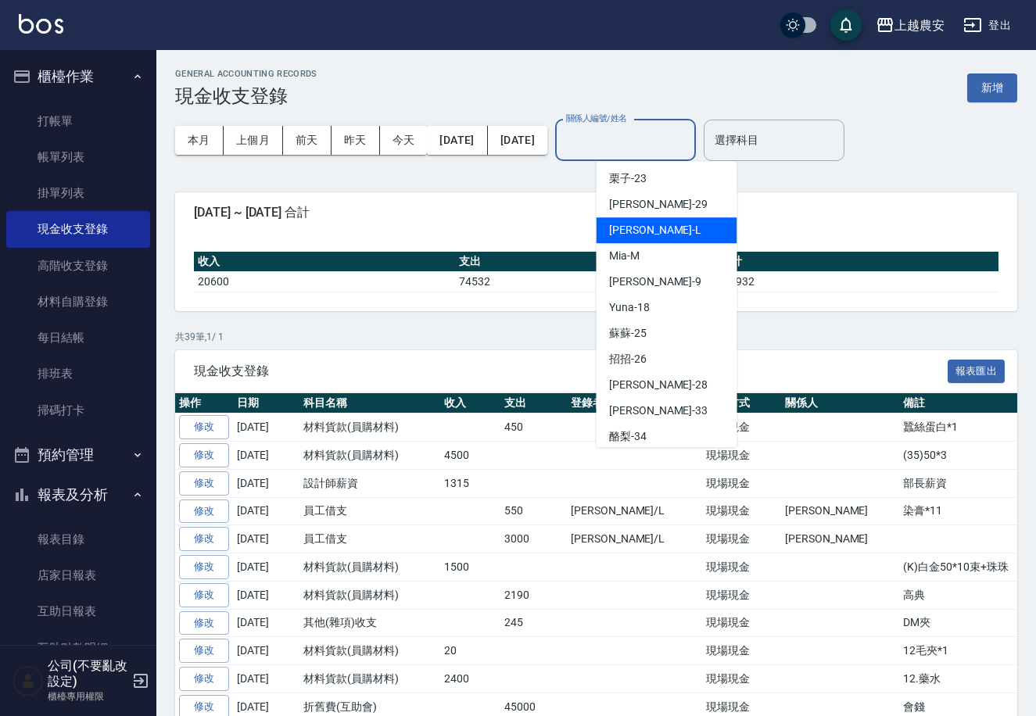
click at [671, 227] on div "Lina -L" at bounding box center [667, 230] width 141 height 26
type input "Lina-L"
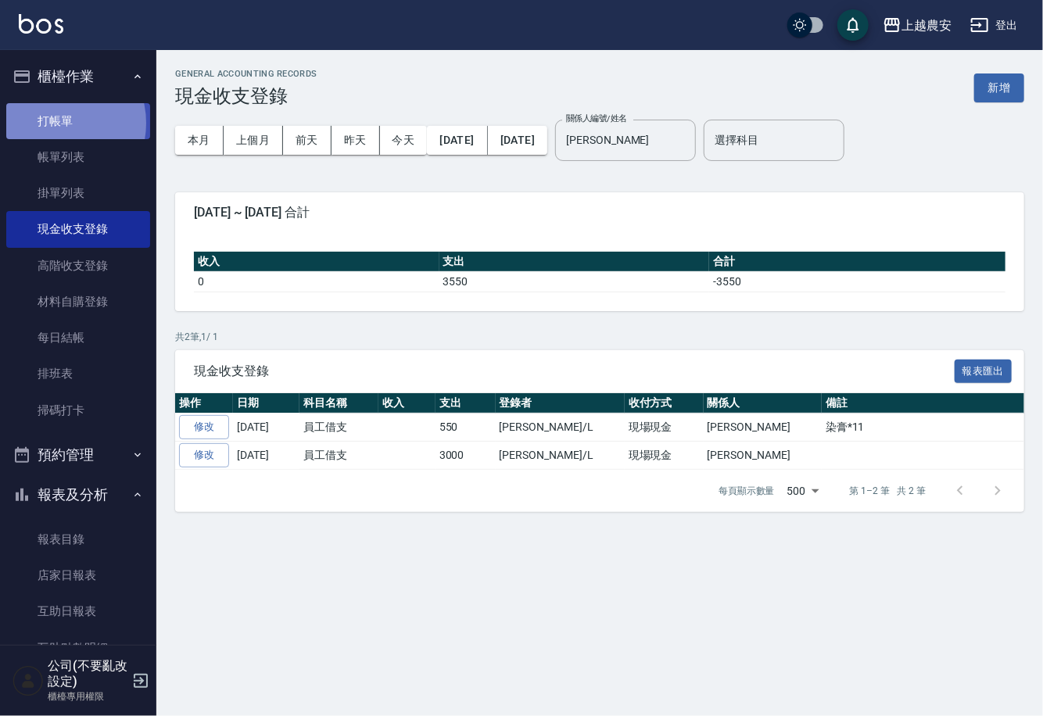
click at [56, 123] on link "打帳單" at bounding box center [78, 121] width 144 height 36
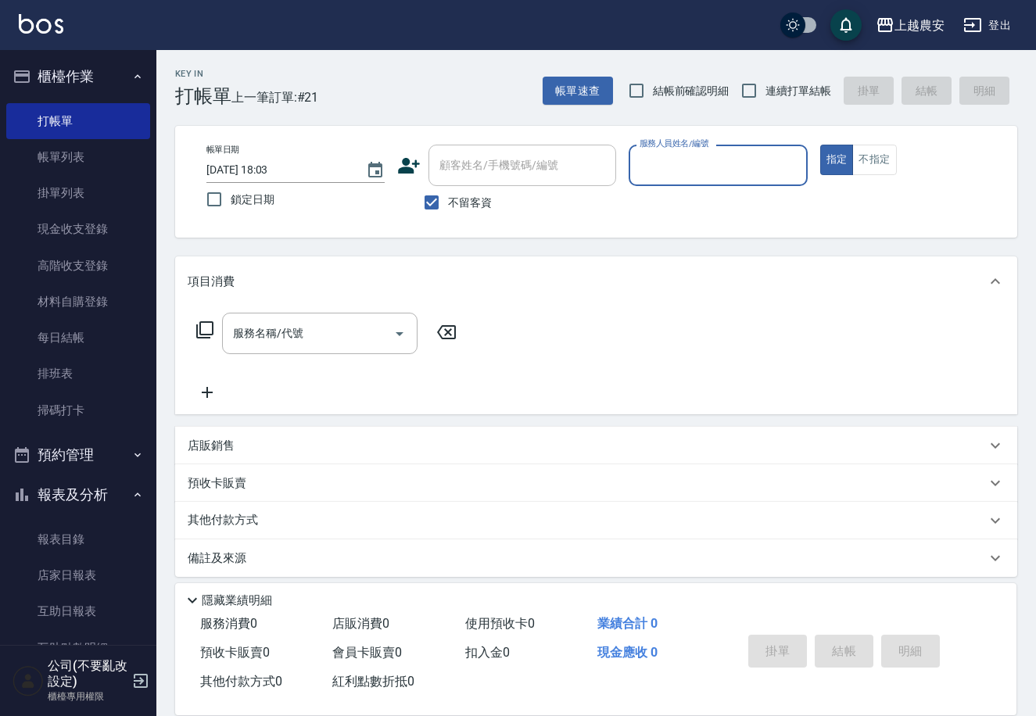
scroll to position [238, 0]
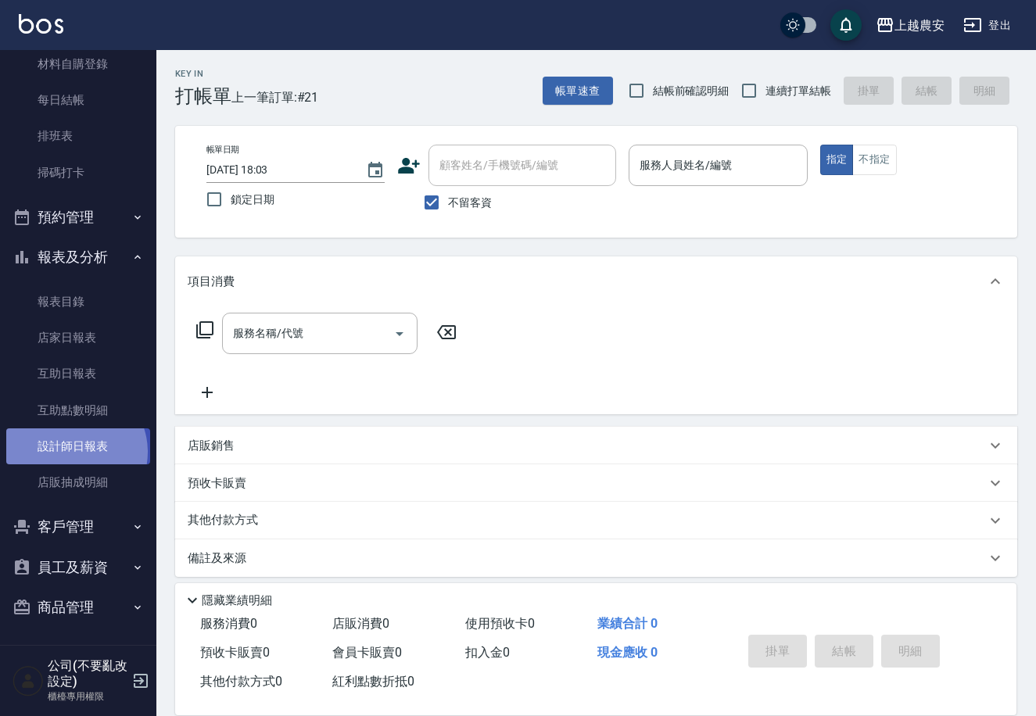
click at [72, 451] on link "設計師日報表" at bounding box center [78, 447] width 144 height 36
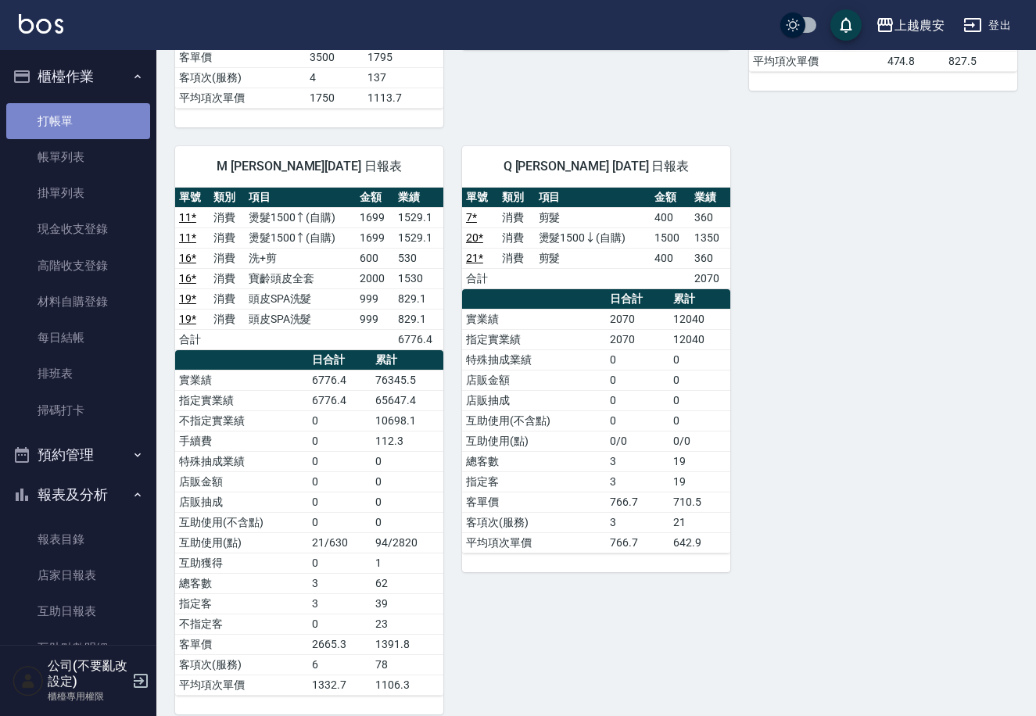
click at [108, 124] on link "打帳單" at bounding box center [78, 121] width 144 height 36
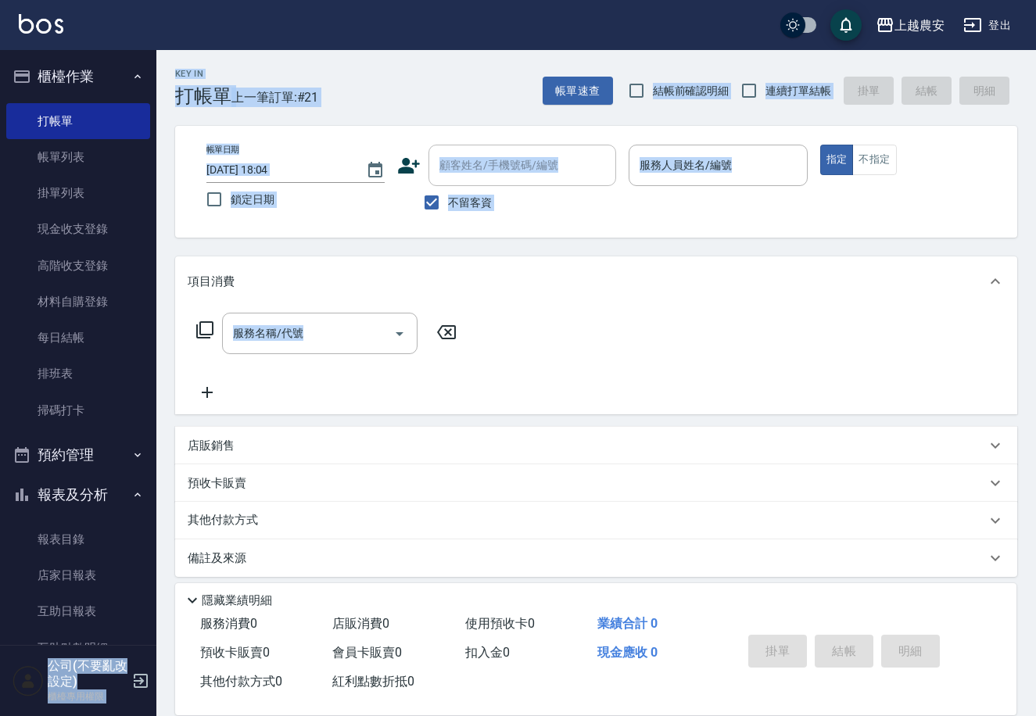
drag, startPoint x: 147, startPoint y: 455, endPoint x: 155, endPoint y: 487, distance: 33.0
click at [156, 525] on div "櫃檯作業 打帳單 帳單列表 掛單列表 現金收支登錄 高階收支登錄 材料自購登錄 每日結帳 排班表 掃碼打卡 預約管理 預約管理 單日預約紀錄 單週預約紀錄 報…" at bounding box center [78, 383] width 157 height 666
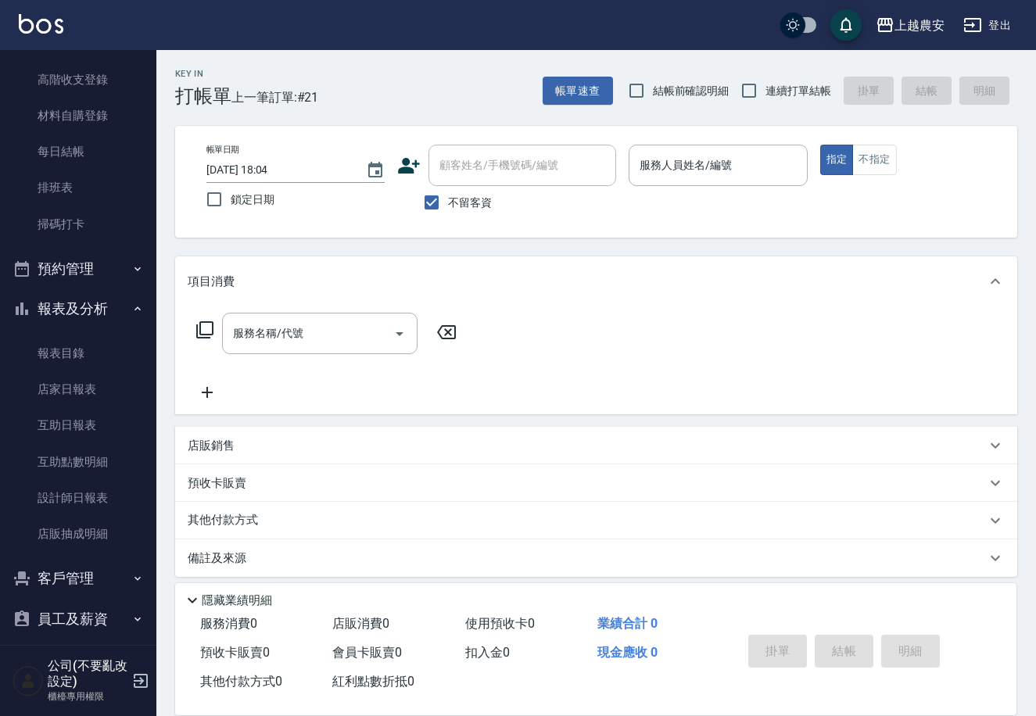
scroll to position [202, 0]
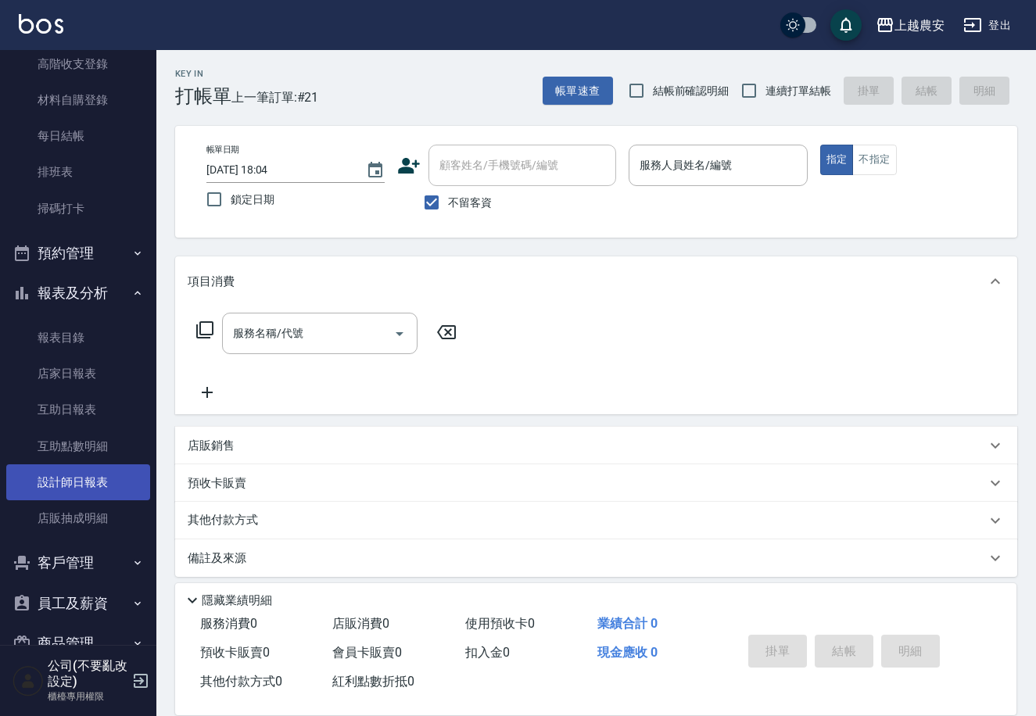
click at [95, 486] on link "設計師日報表" at bounding box center [78, 482] width 144 height 36
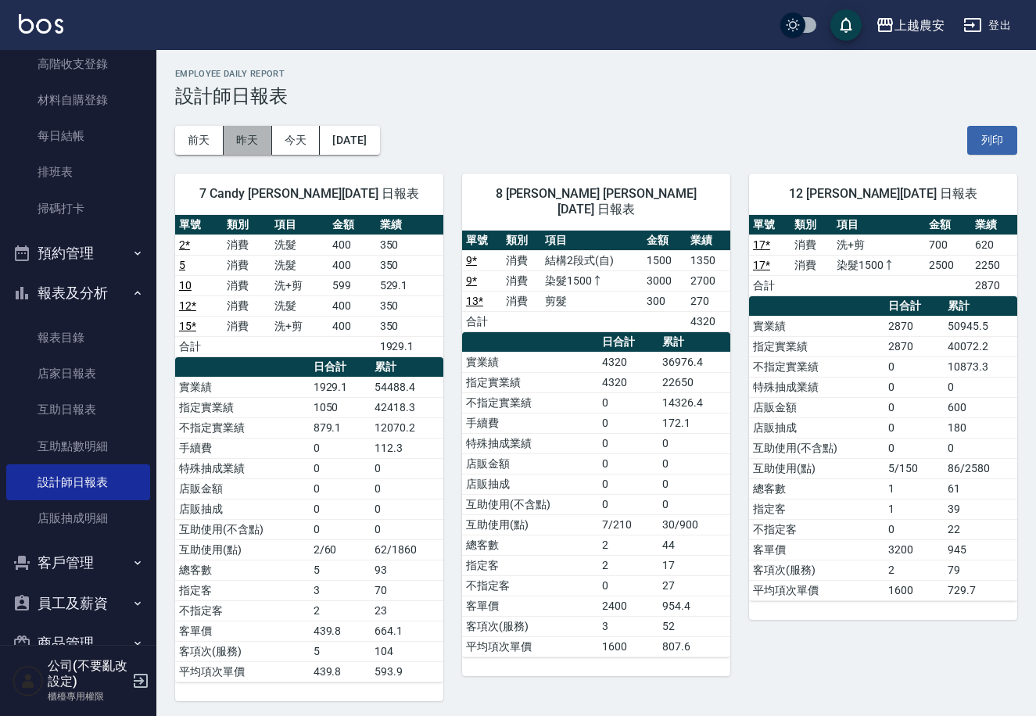
click at [248, 138] on button "昨天" at bounding box center [248, 140] width 48 height 29
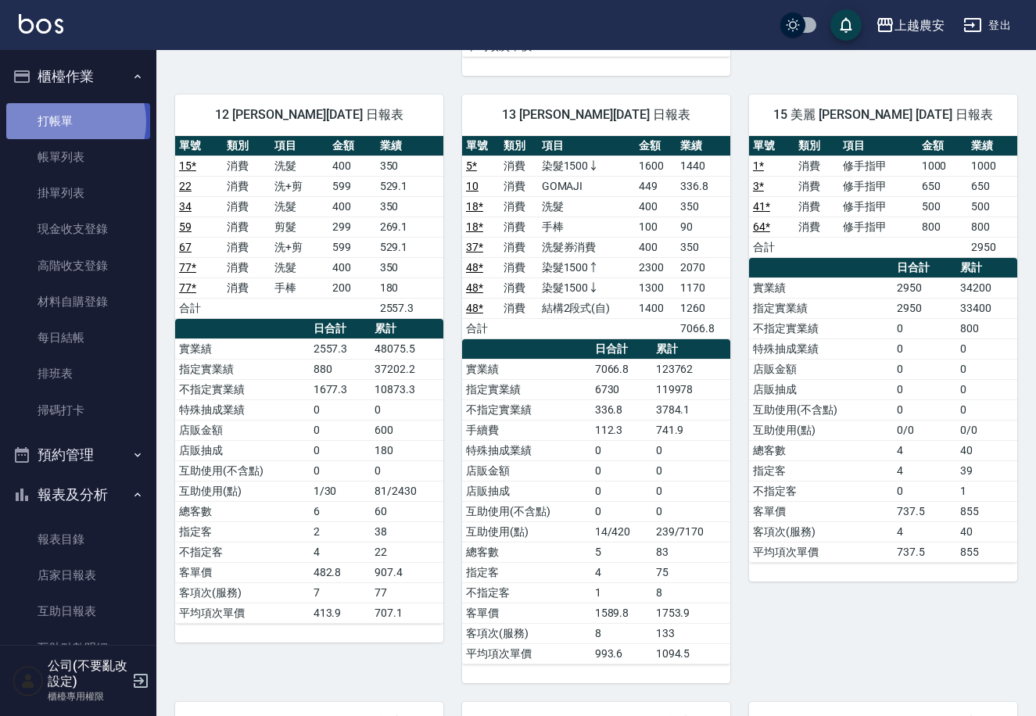
click at [70, 121] on link "打帳單" at bounding box center [78, 121] width 144 height 36
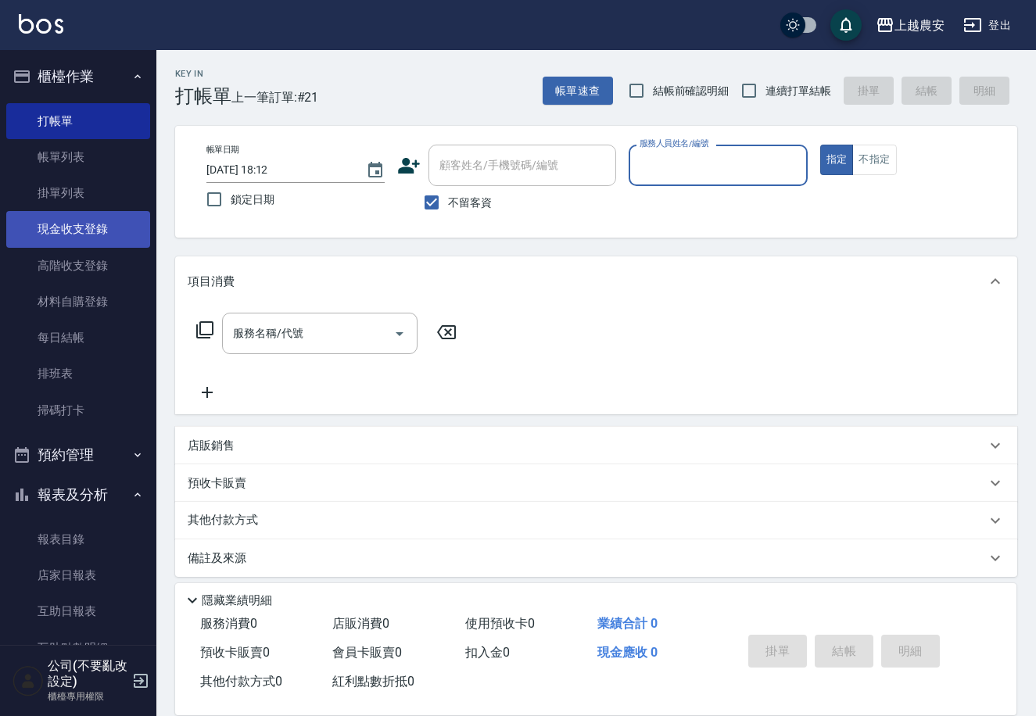
click at [103, 230] on link "現金收支登錄" at bounding box center [78, 229] width 144 height 36
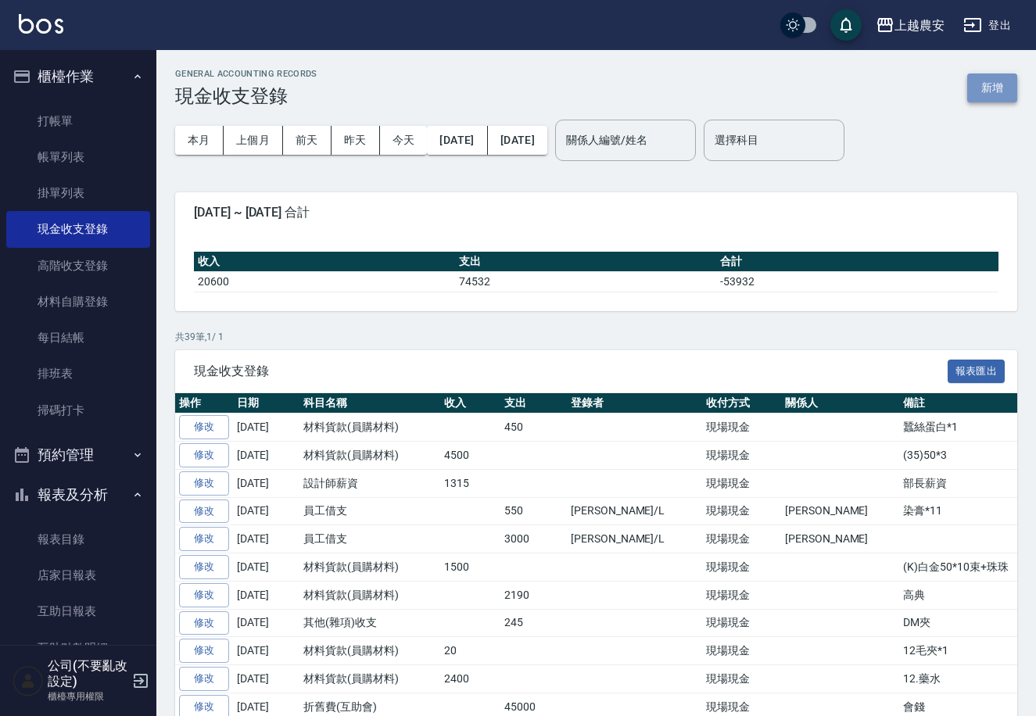
click at [1004, 95] on button "新增" at bounding box center [992, 88] width 50 height 29
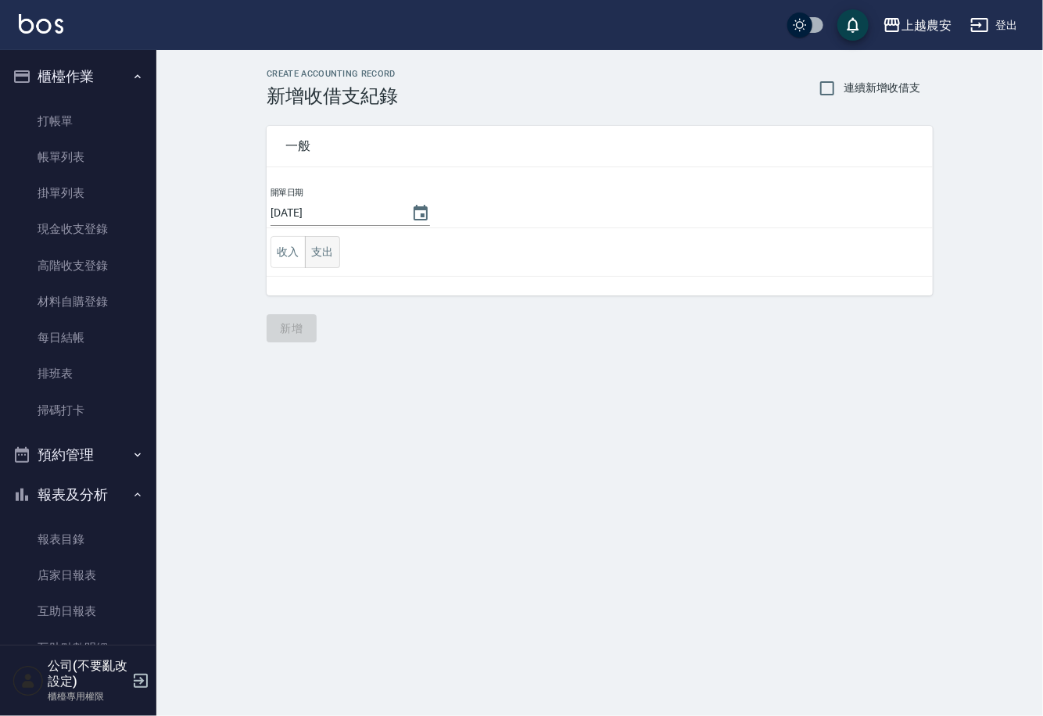
click at [323, 255] on button "支出" at bounding box center [322, 252] width 35 height 32
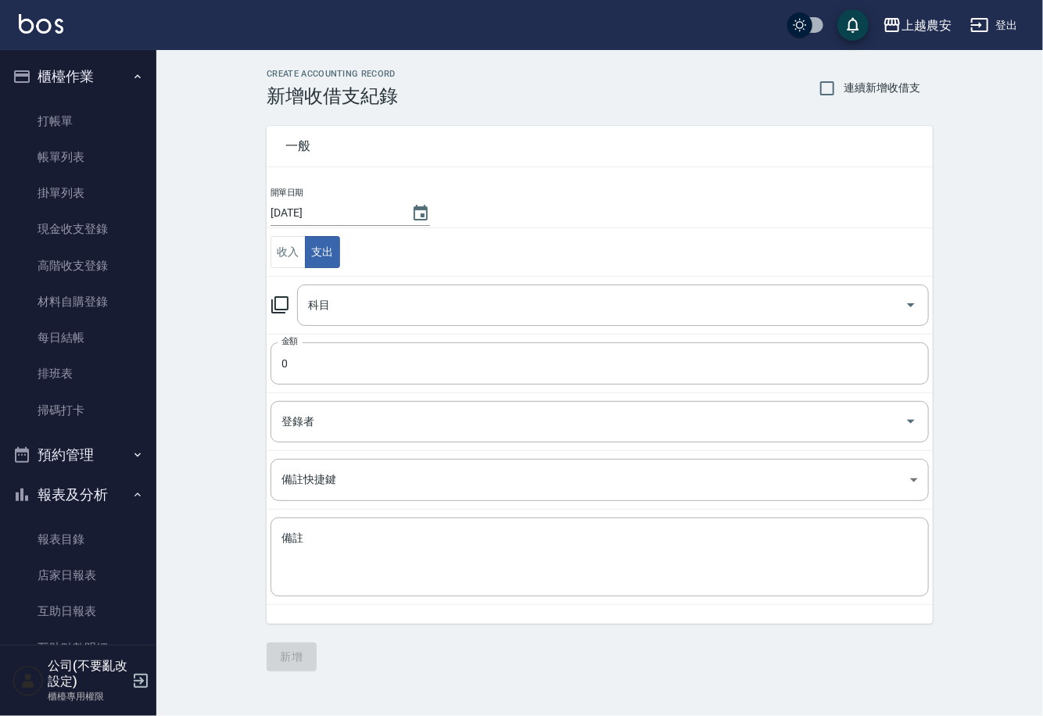
click at [282, 305] on icon at bounding box center [280, 305] width 19 height 19
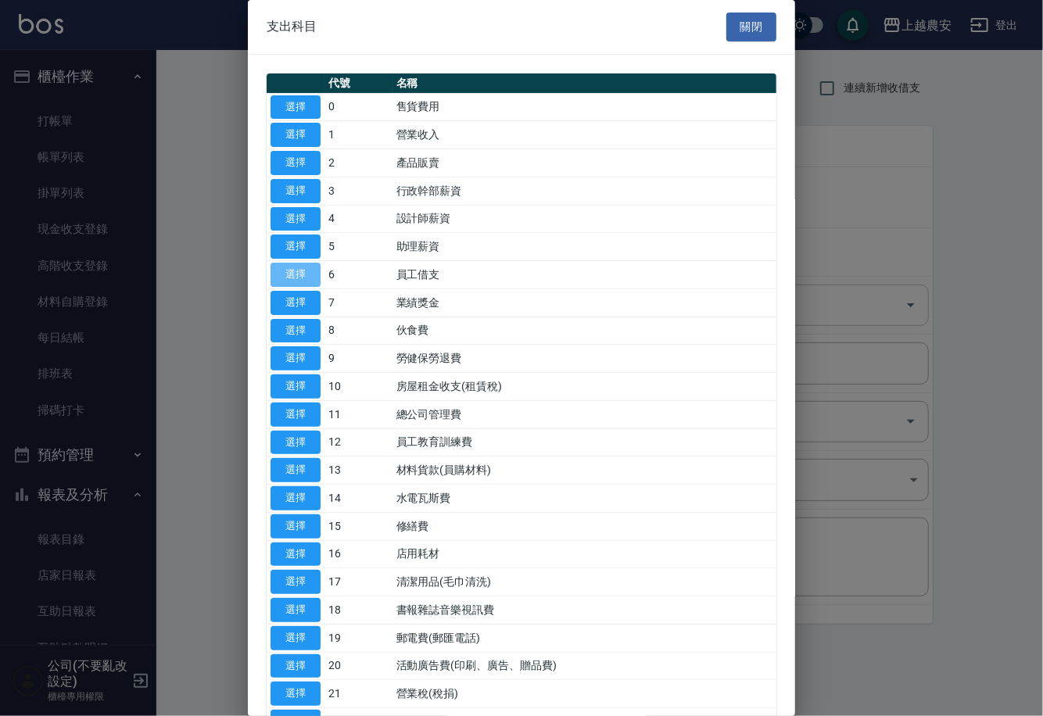
drag, startPoint x: 282, startPoint y: 271, endPoint x: 310, endPoint y: 292, distance: 35.8
click at [283, 271] on button "選擇" at bounding box center [296, 275] width 50 height 24
type input "6 員工借支"
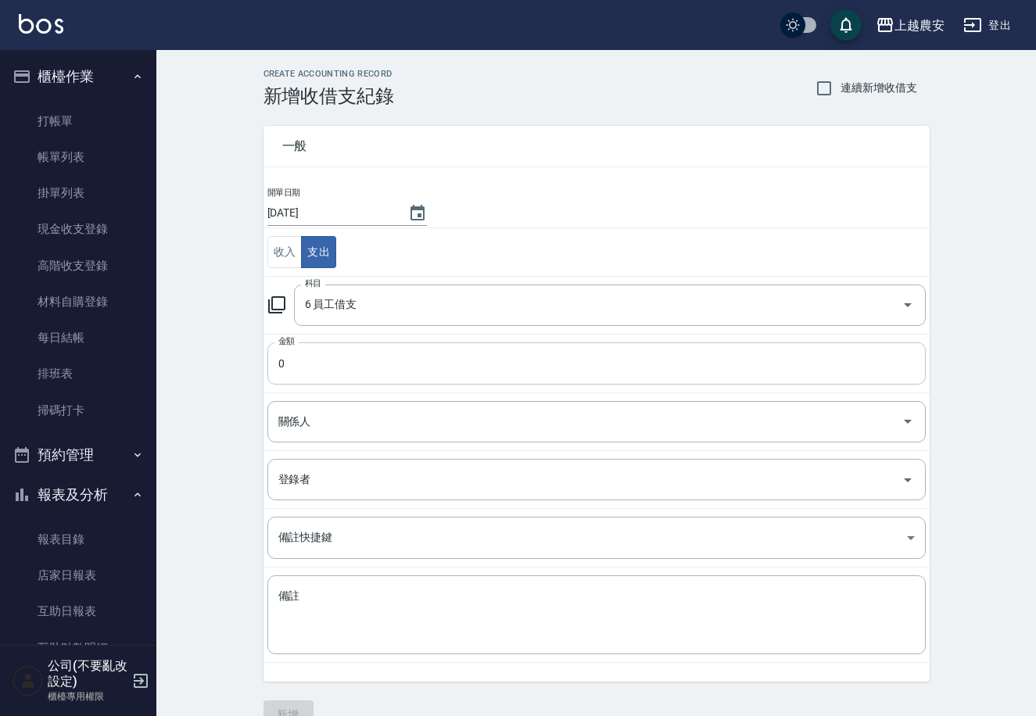
click at [317, 357] on input "0" at bounding box center [596, 364] width 658 height 42
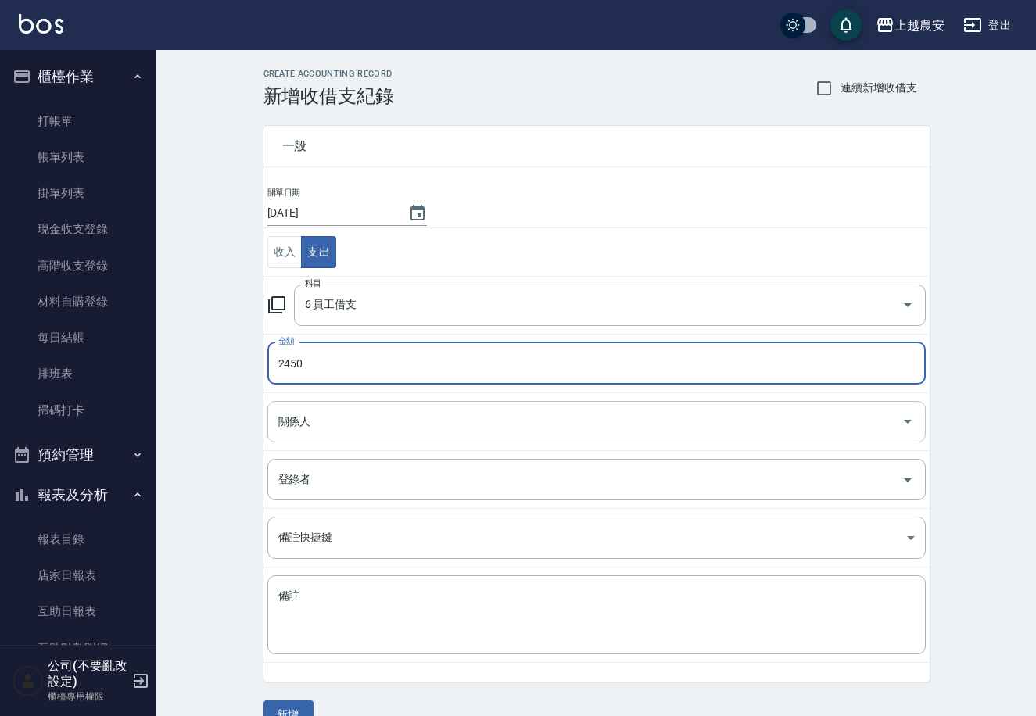
type input "2450"
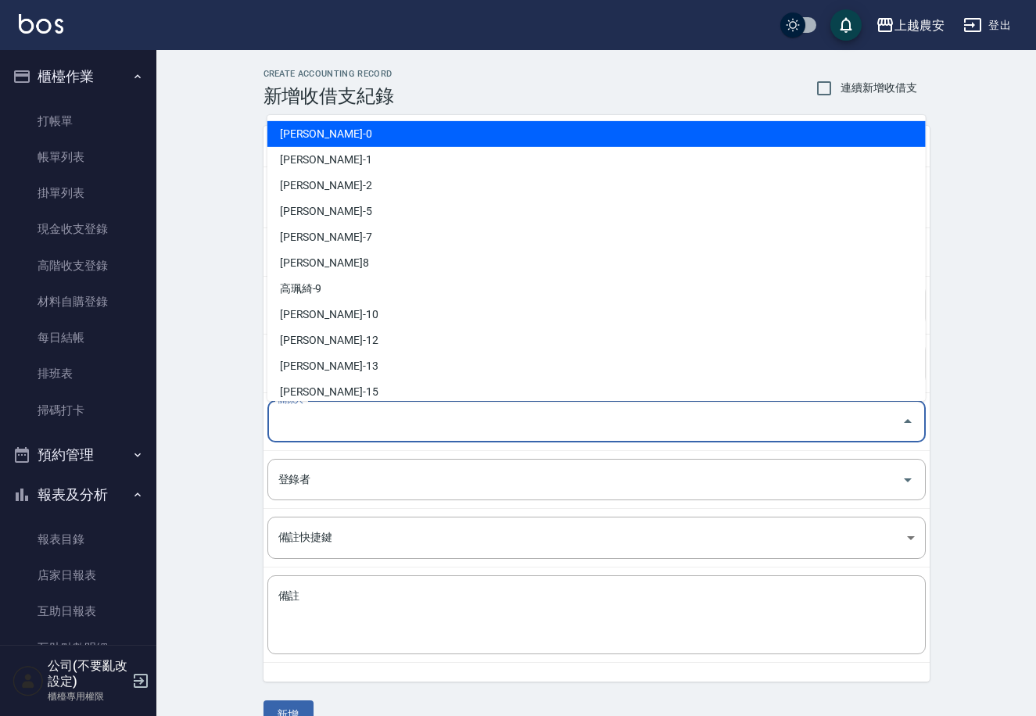
click at [347, 424] on input "關係人" at bounding box center [584, 421] width 621 height 27
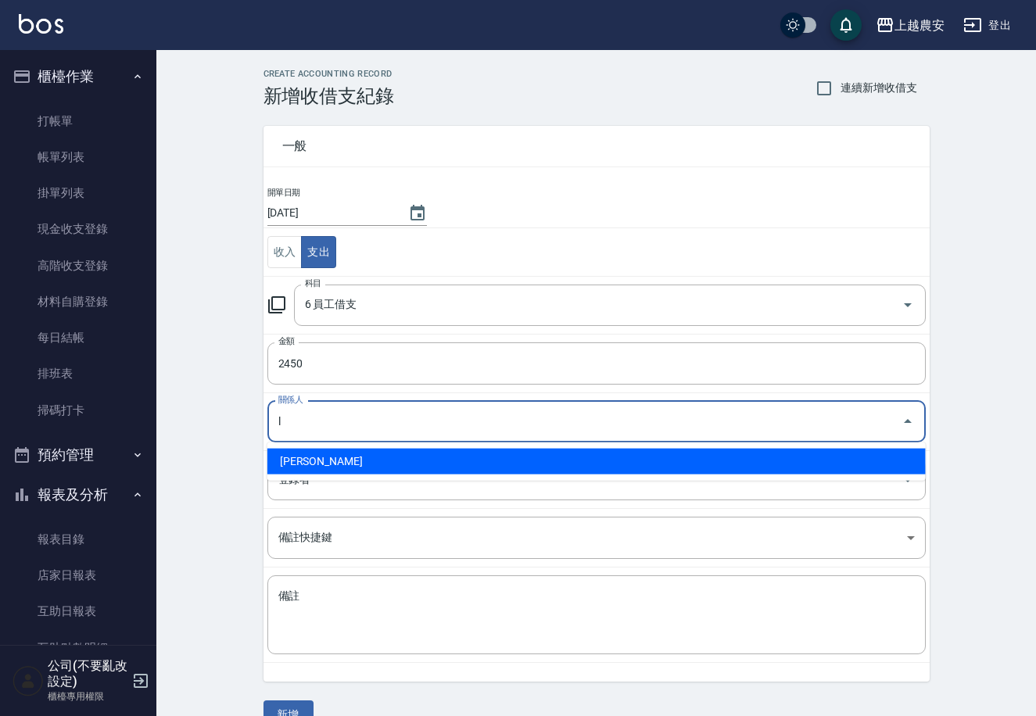
click at [339, 455] on li "溫莉娜-L" at bounding box center [596, 462] width 658 height 26
type input "溫莉娜-L"
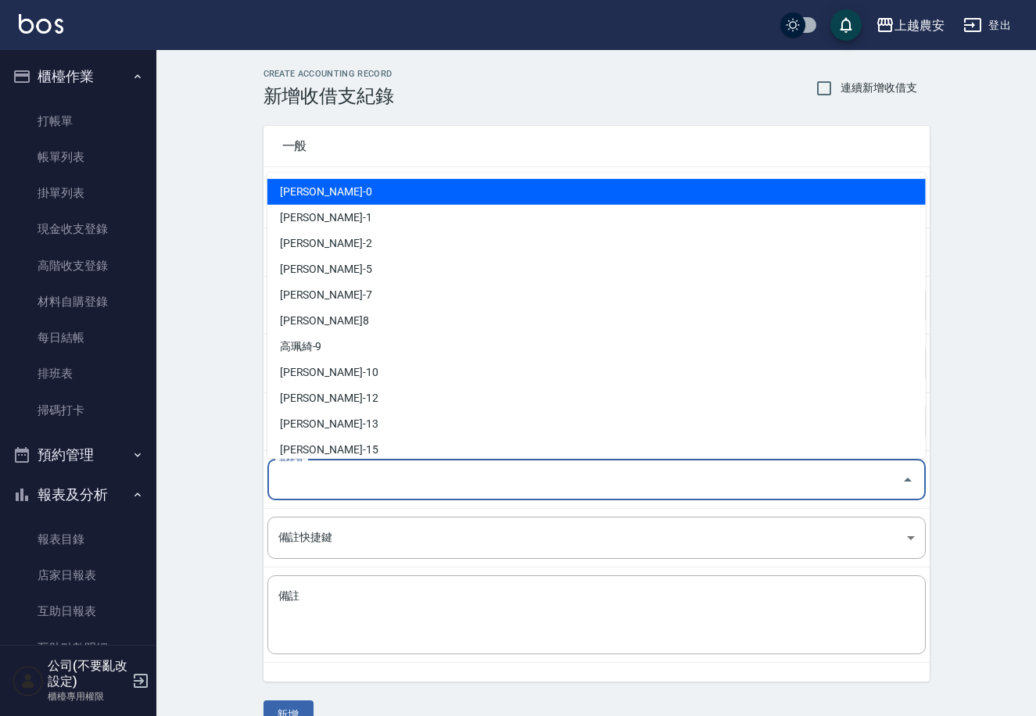
click at [316, 486] on input "登錄者" at bounding box center [584, 479] width 621 height 27
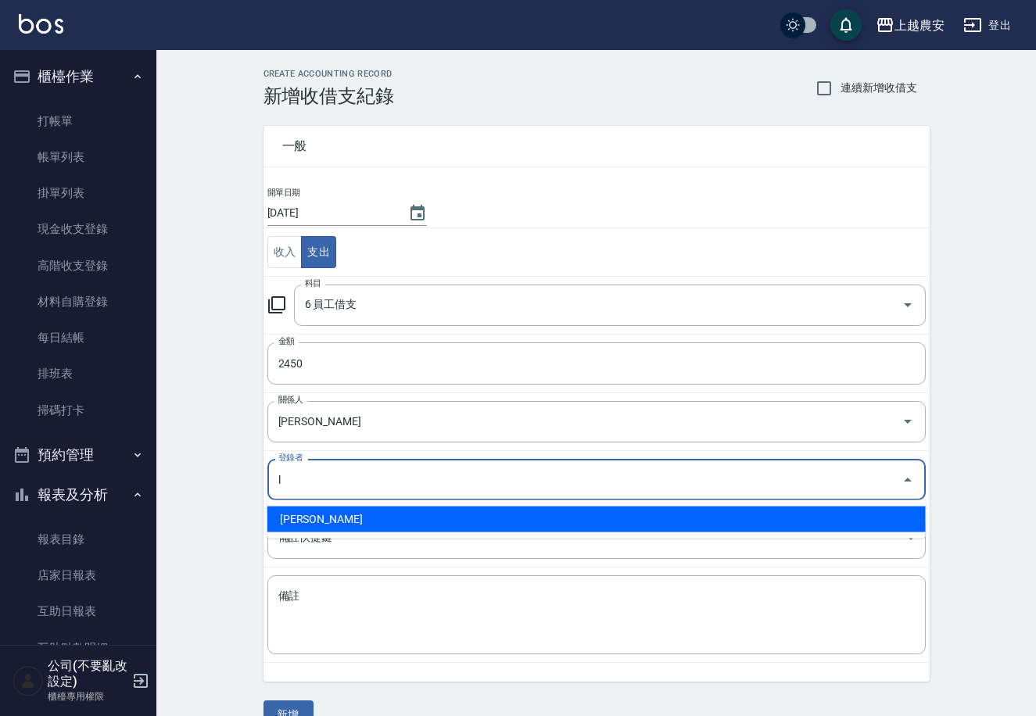
click at [304, 519] on li "溫莉娜-L" at bounding box center [596, 520] width 658 height 26
type input "溫莉娜-L"
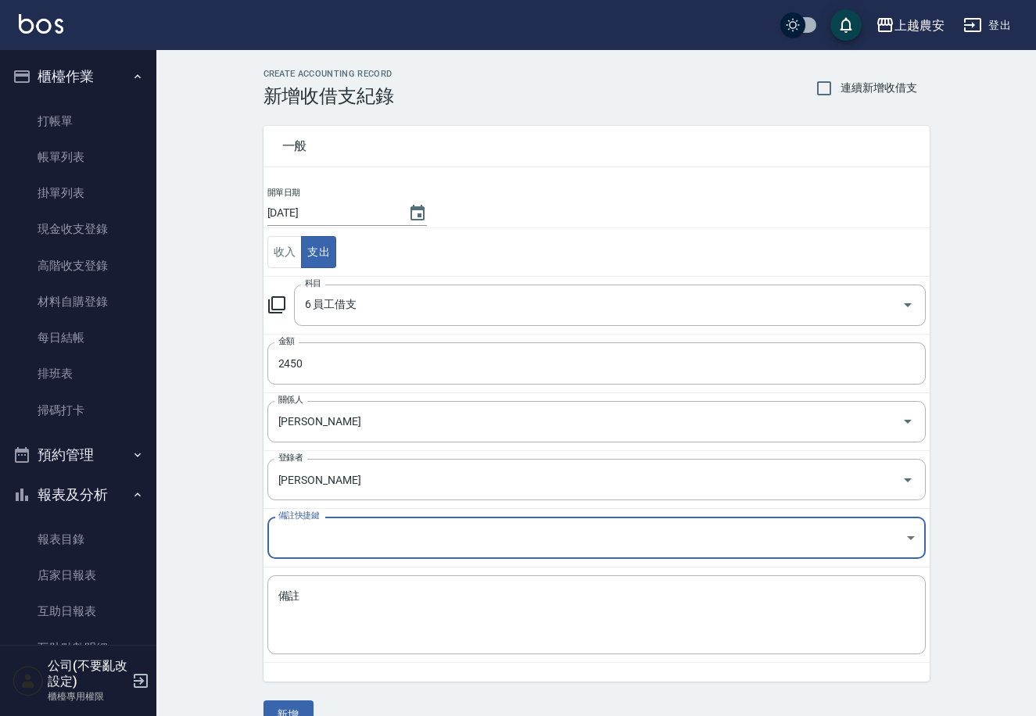
scroll to position [30, 0]
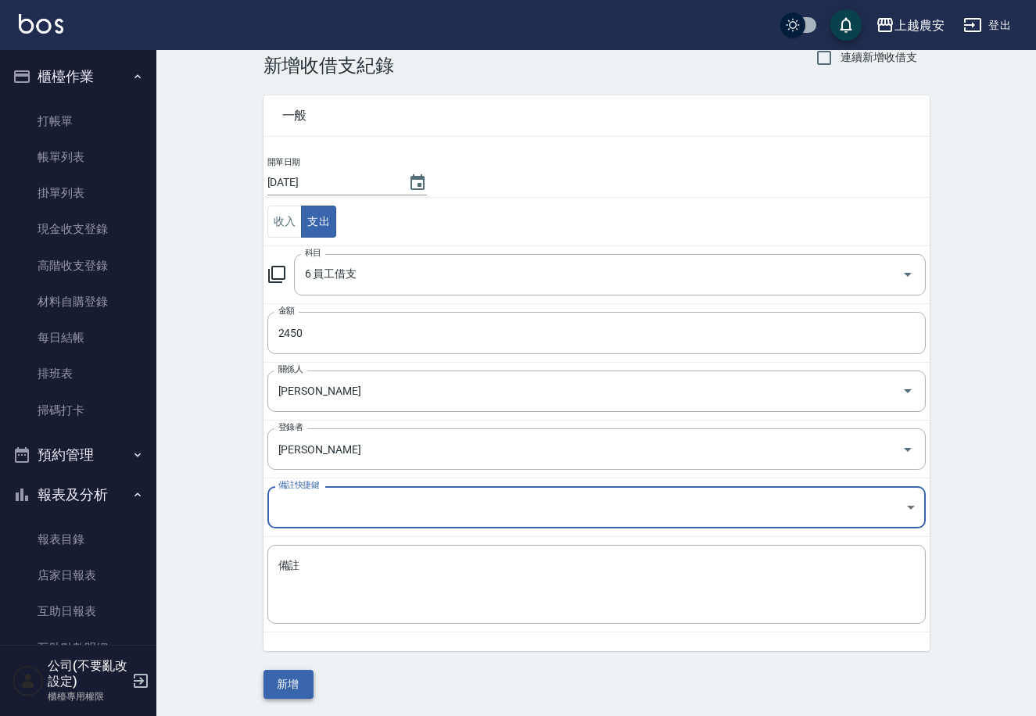
click at [291, 680] on button "新增" at bounding box center [289, 684] width 50 height 29
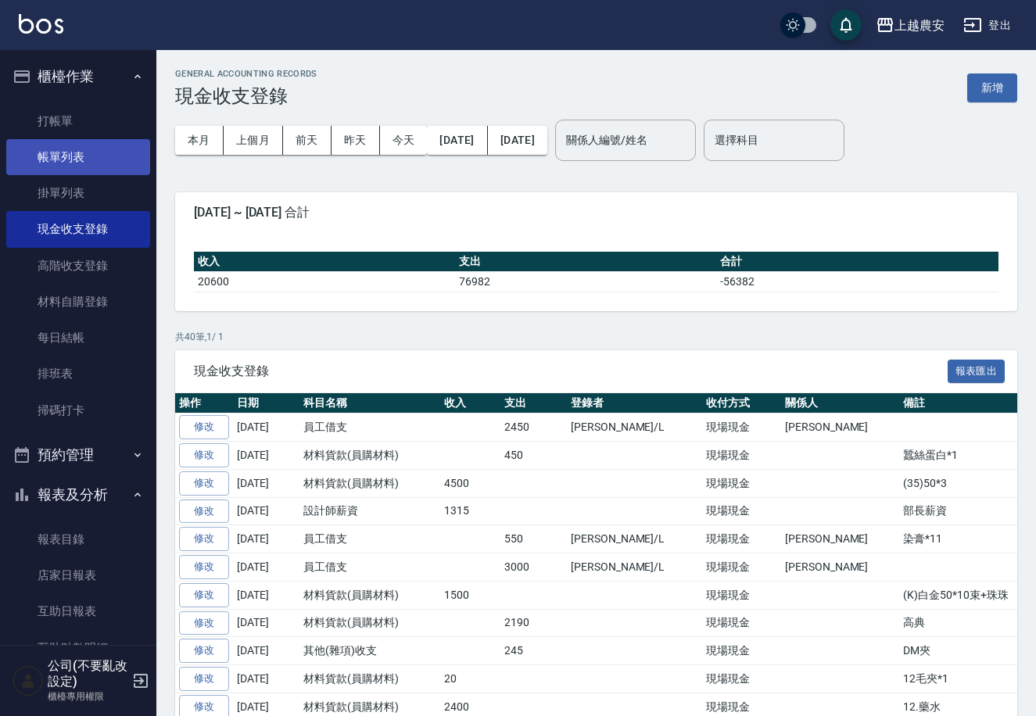
click at [42, 150] on link "帳單列表" at bounding box center [78, 157] width 144 height 36
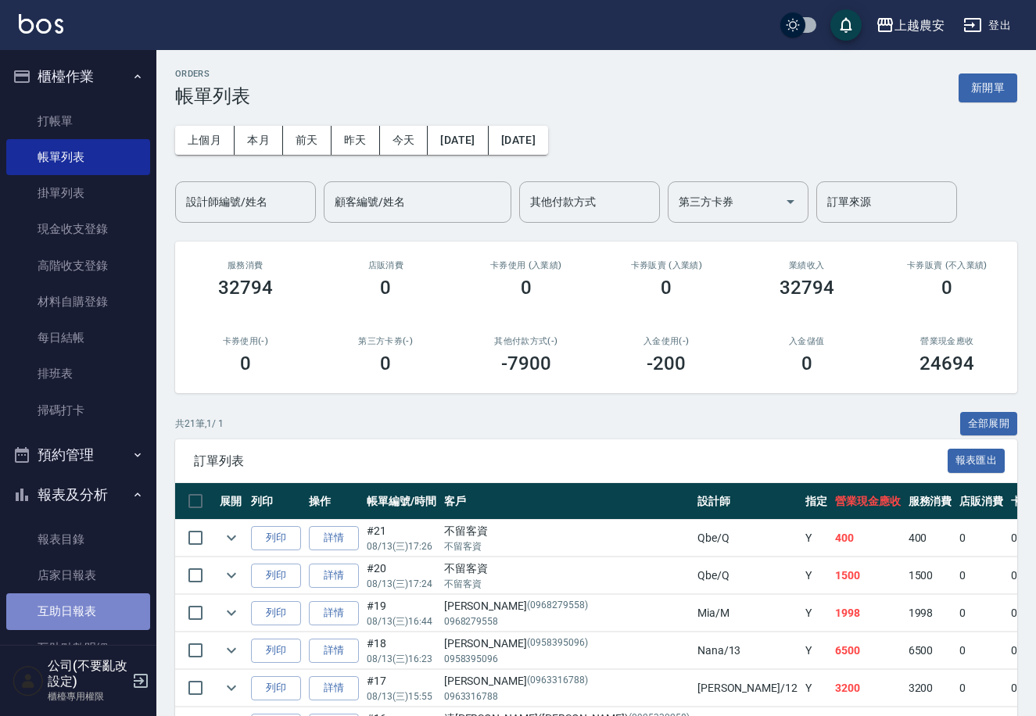
click at [103, 595] on link "互助日報表" at bounding box center [78, 612] width 144 height 36
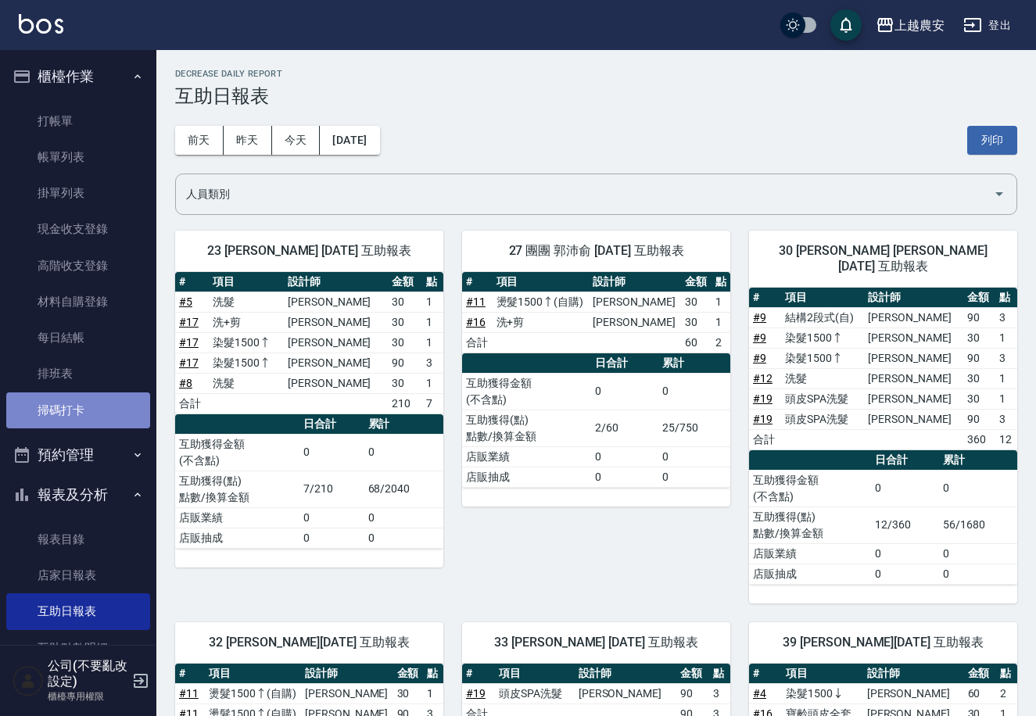
click at [78, 397] on link "掃碼打卡" at bounding box center [78, 411] width 144 height 36
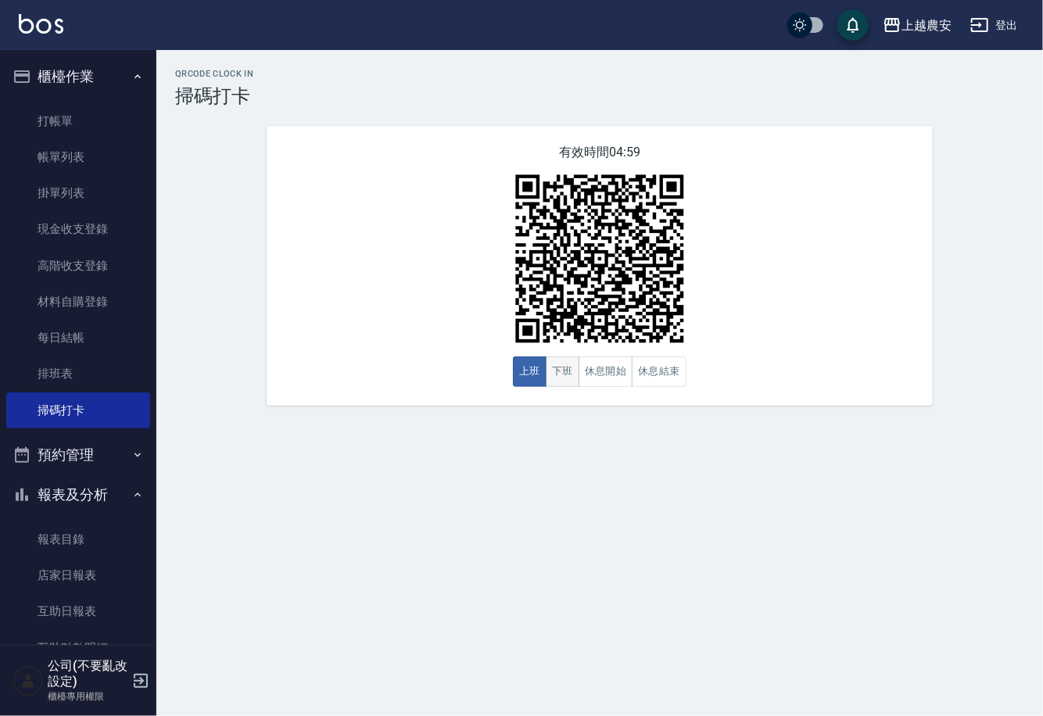
click at [554, 372] on button "下班" at bounding box center [563, 372] width 34 height 30
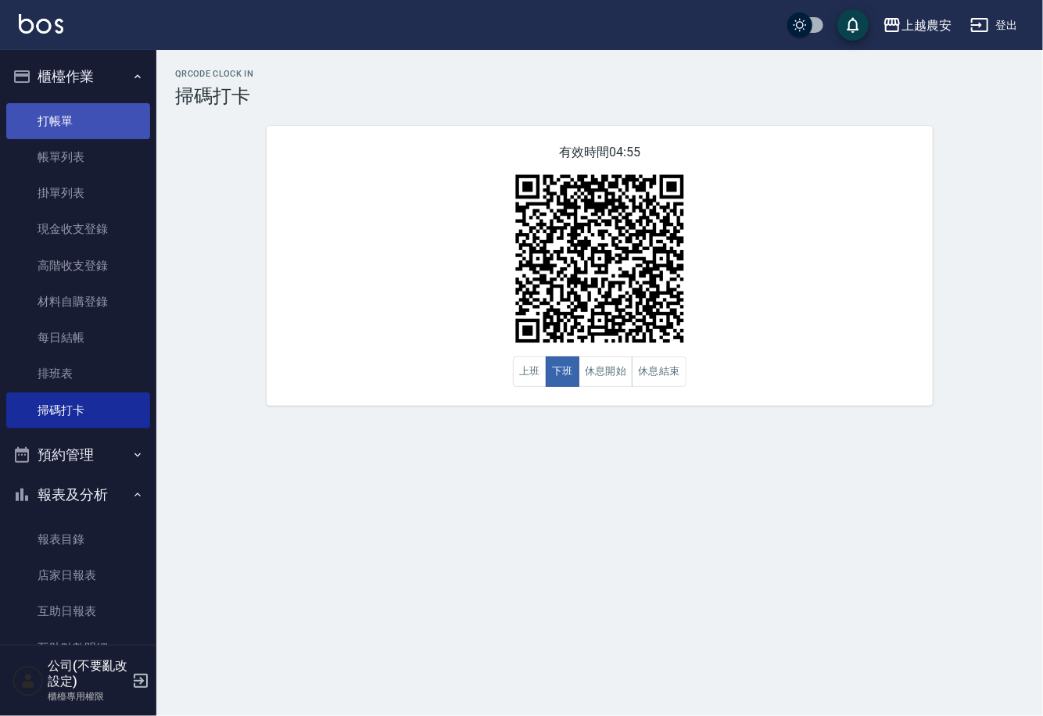
click at [52, 106] on link "打帳單" at bounding box center [78, 121] width 144 height 36
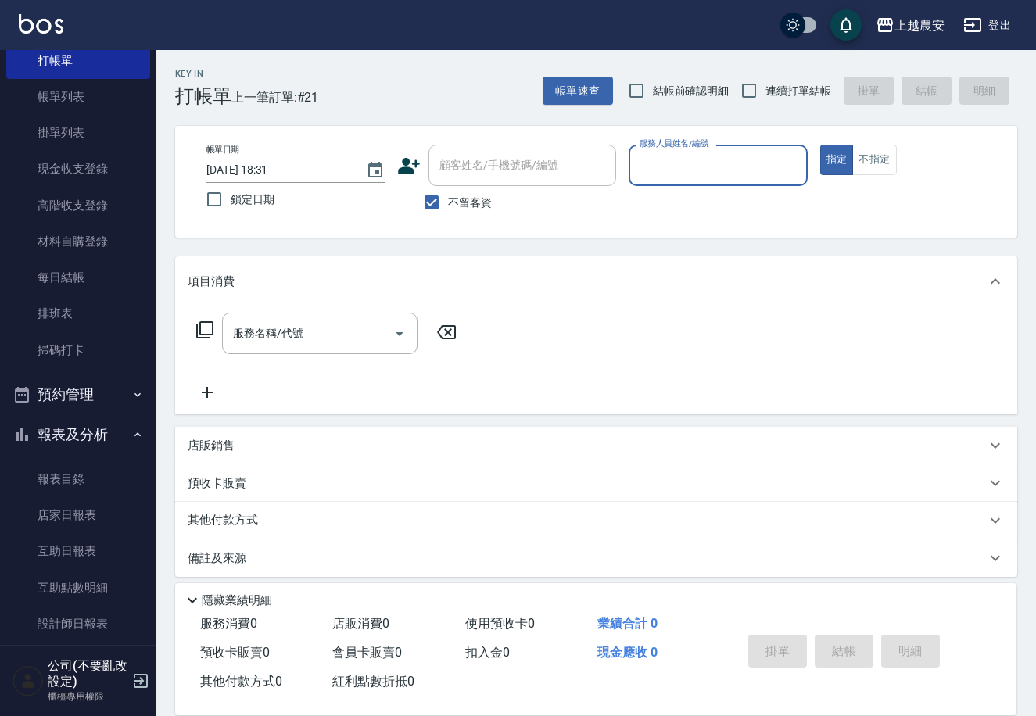
scroll to position [74, 0]
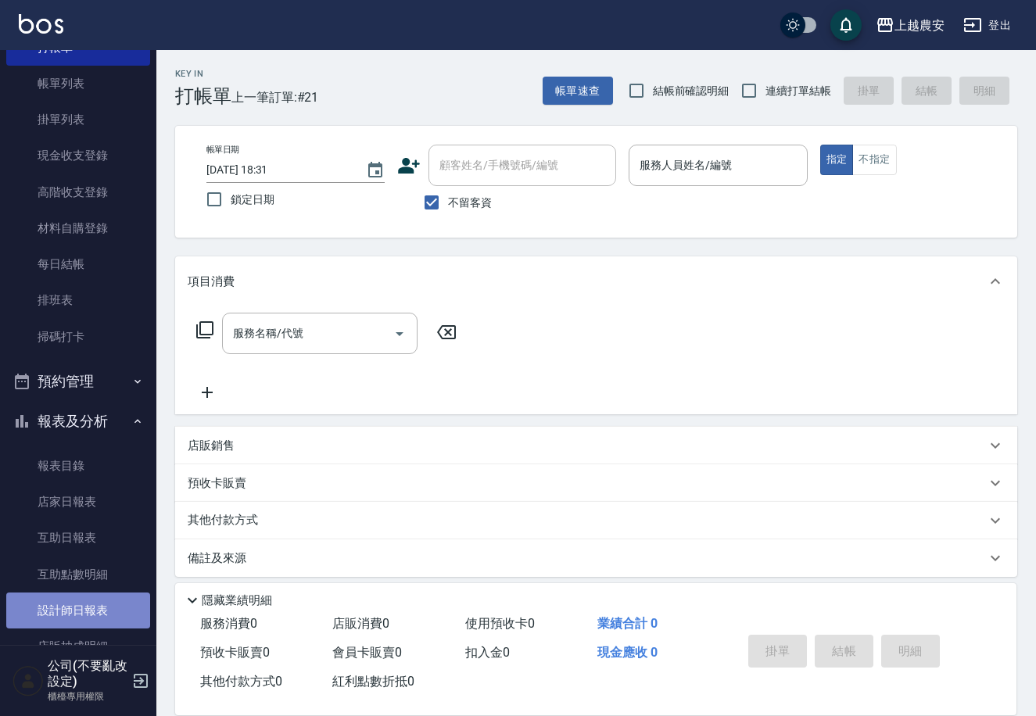
click at [82, 608] on link "設計師日報表" at bounding box center [78, 611] width 144 height 36
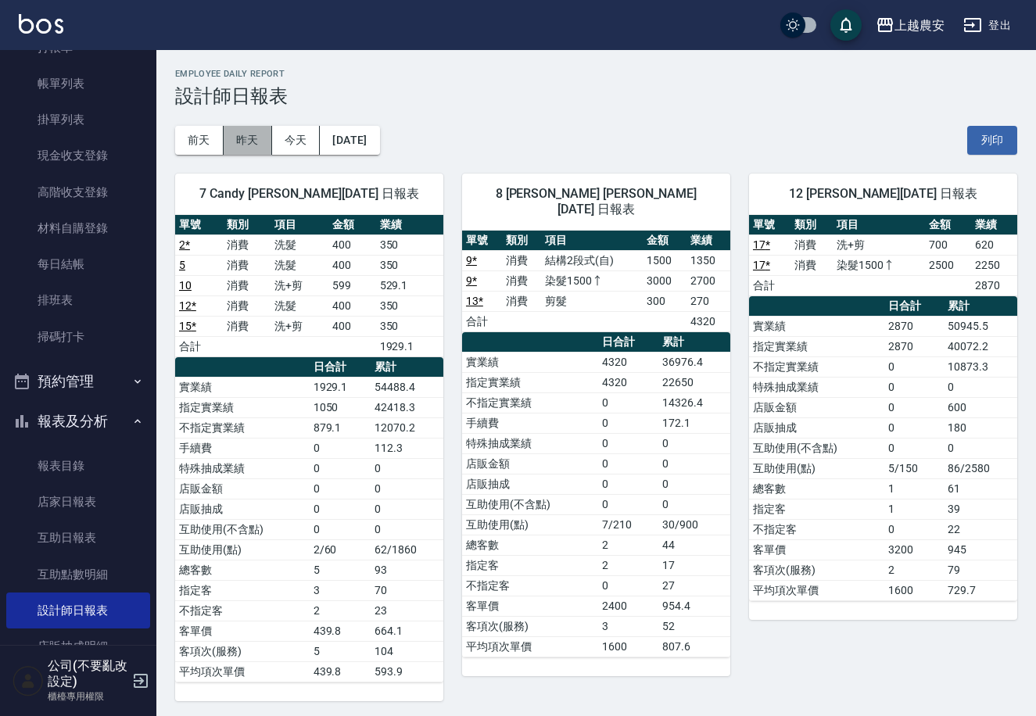
click at [250, 147] on button "昨天" at bounding box center [248, 140] width 48 height 29
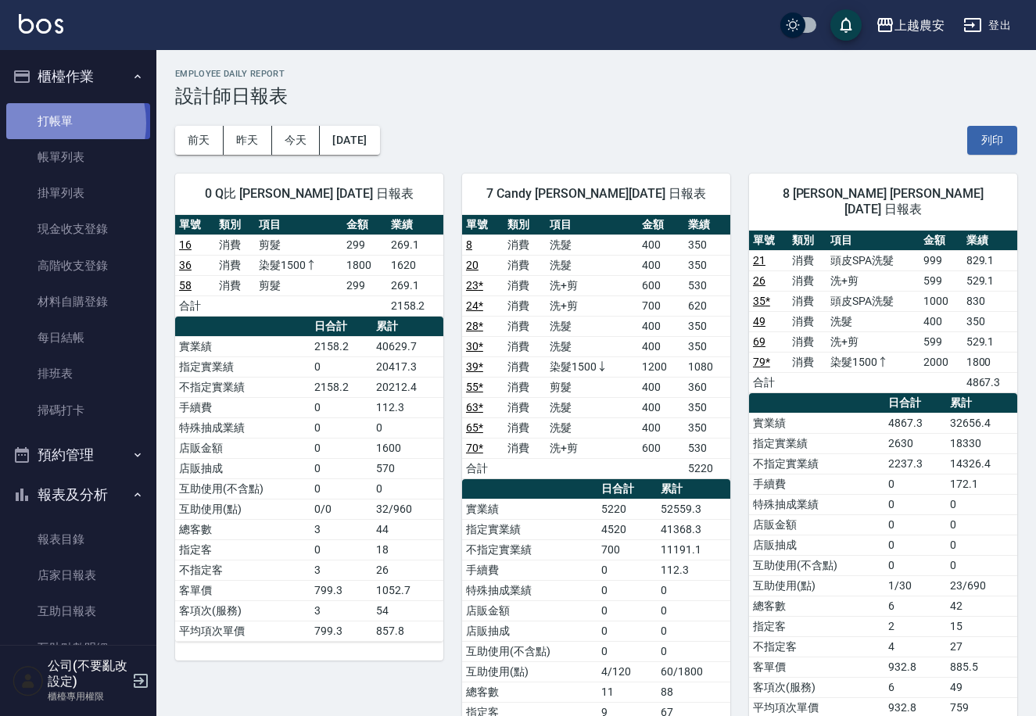
click at [47, 123] on link "打帳單" at bounding box center [78, 121] width 144 height 36
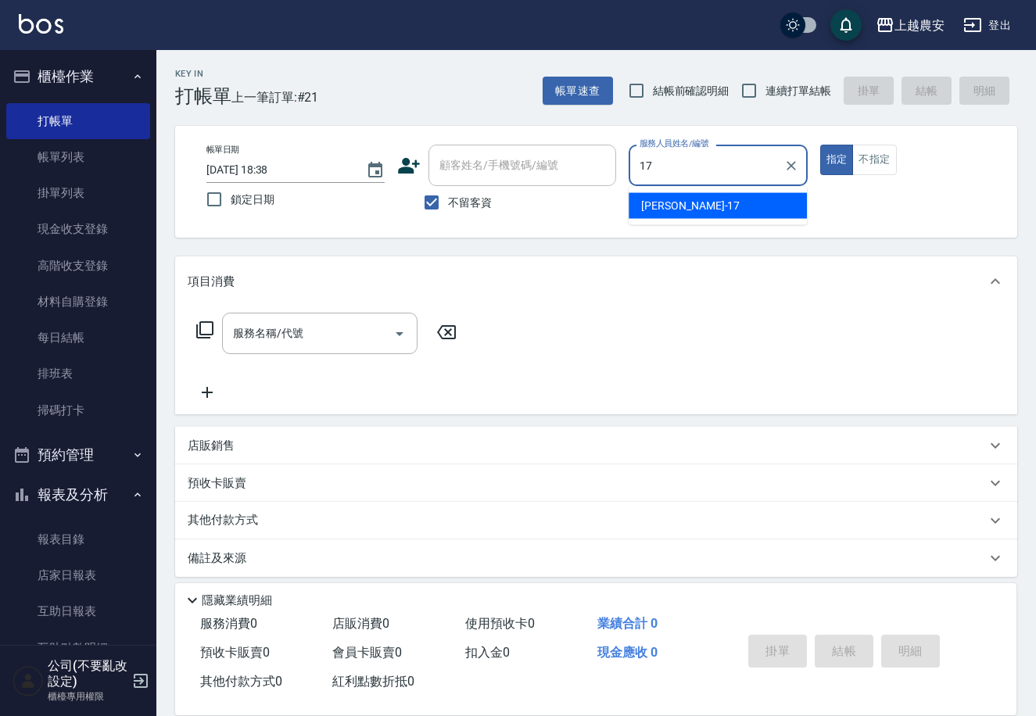
type input "洪美蓉-17"
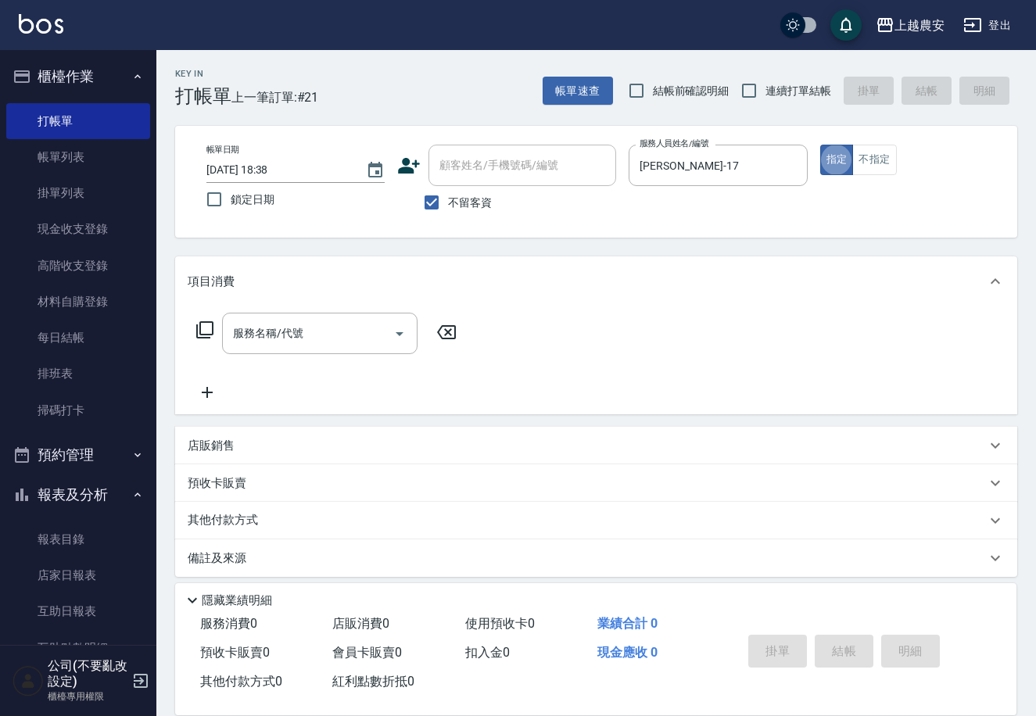
type button "true"
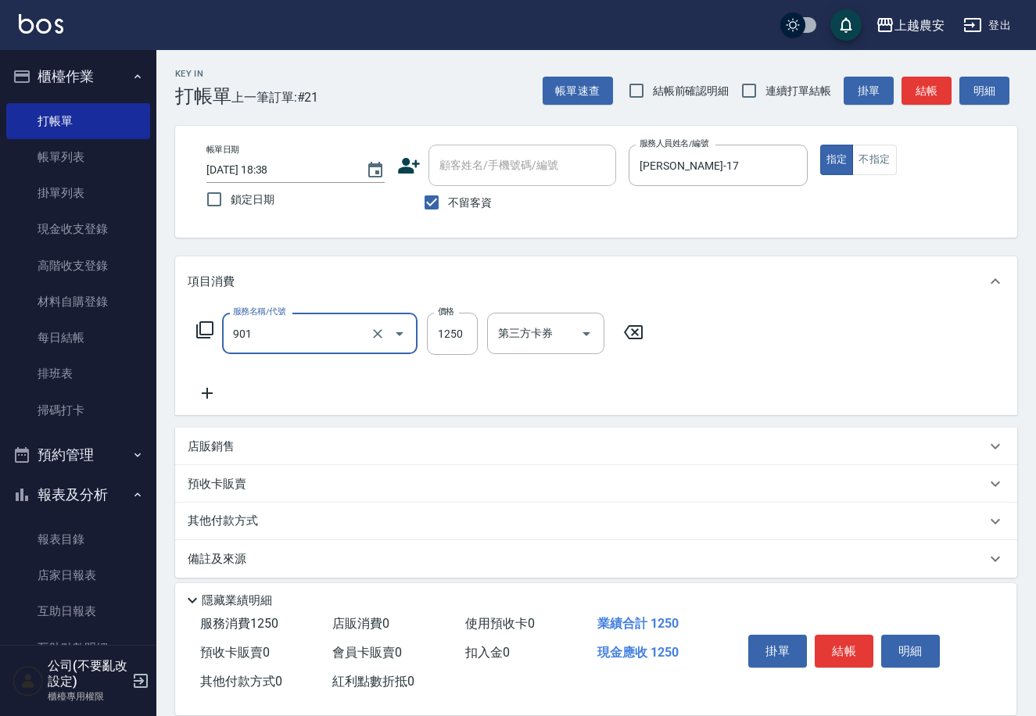
type input "修手指甲(901)"
type input "500"
click at [827, 642] on button "結帳" at bounding box center [844, 651] width 59 height 33
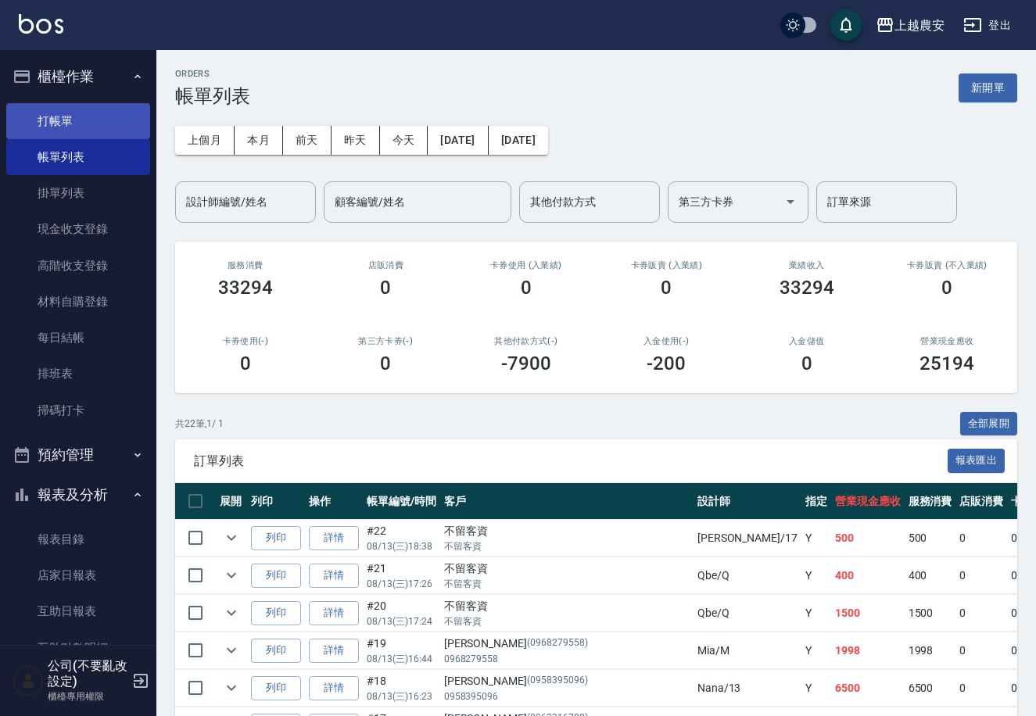
click at [51, 127] on link "打帳單" at bounding box center [78, 121] width 144 height 36
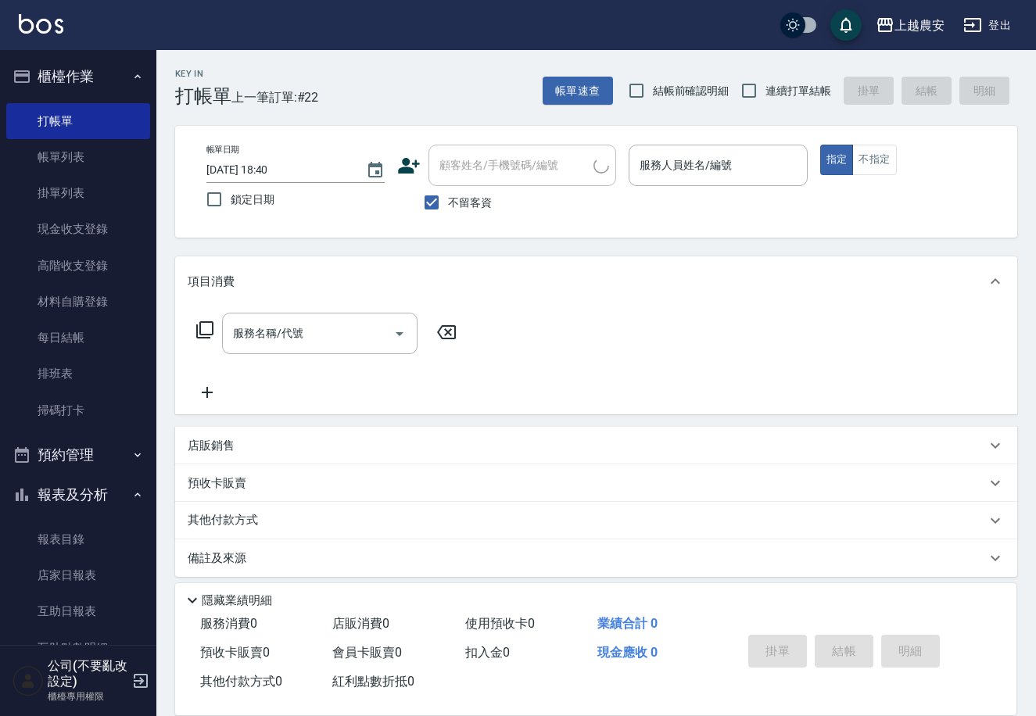
click at [457, 199] on span "不留客資" at bounding box center [470, 203] width 44 height 16
click at [448, 199] on input "不留客資" at bounding box center [431, 202] width 33 height 33
checkbox input "false"
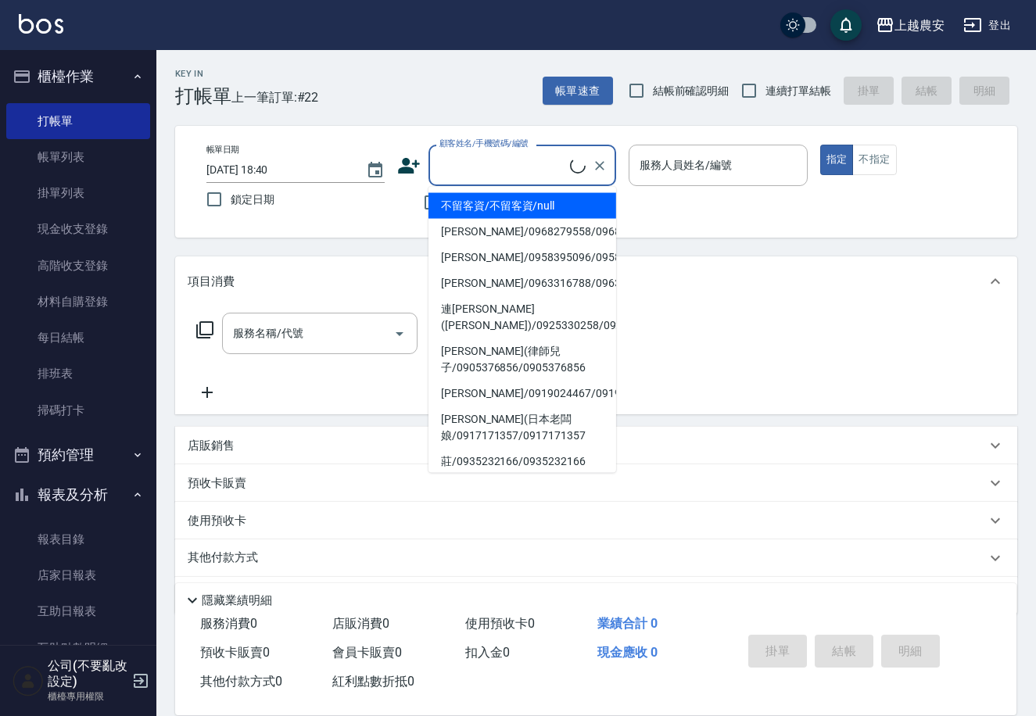
click at [460, 174] on input "顧客姓名/手機號碼/編號" at bounding box center [503, 165] width 134 height 27
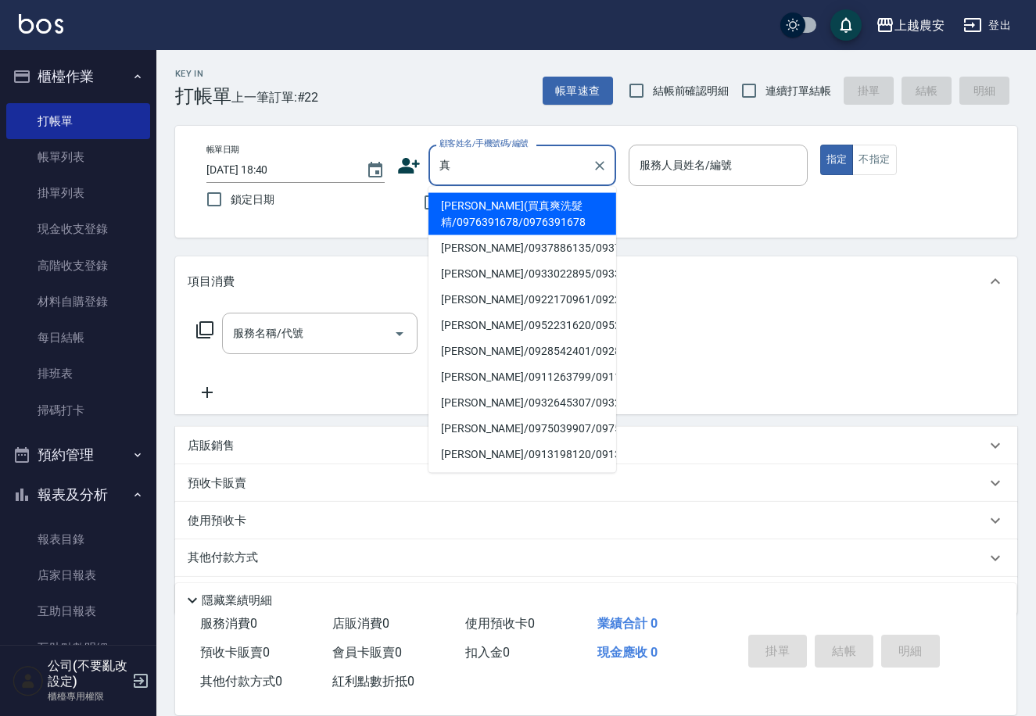
click at [478, 218] on li "彭瑋婷(買真爽洗髮精/0976391678/0976391678" at bounding box center [523, 214] width 188 height 42
type input "彭瑋婷(買真爽洗髮精/0976391678/0976391678"
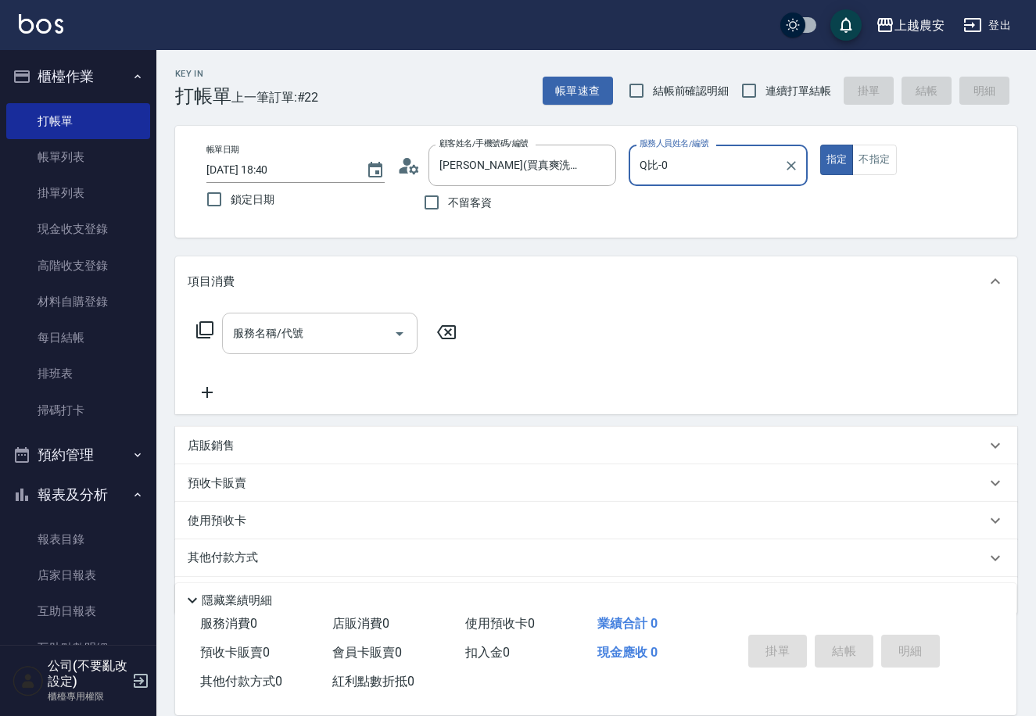
type input "Q比-0"
click at [346, 332] on input "服務名稱/代號" at bounding box center [308, 333] width 158 height 27
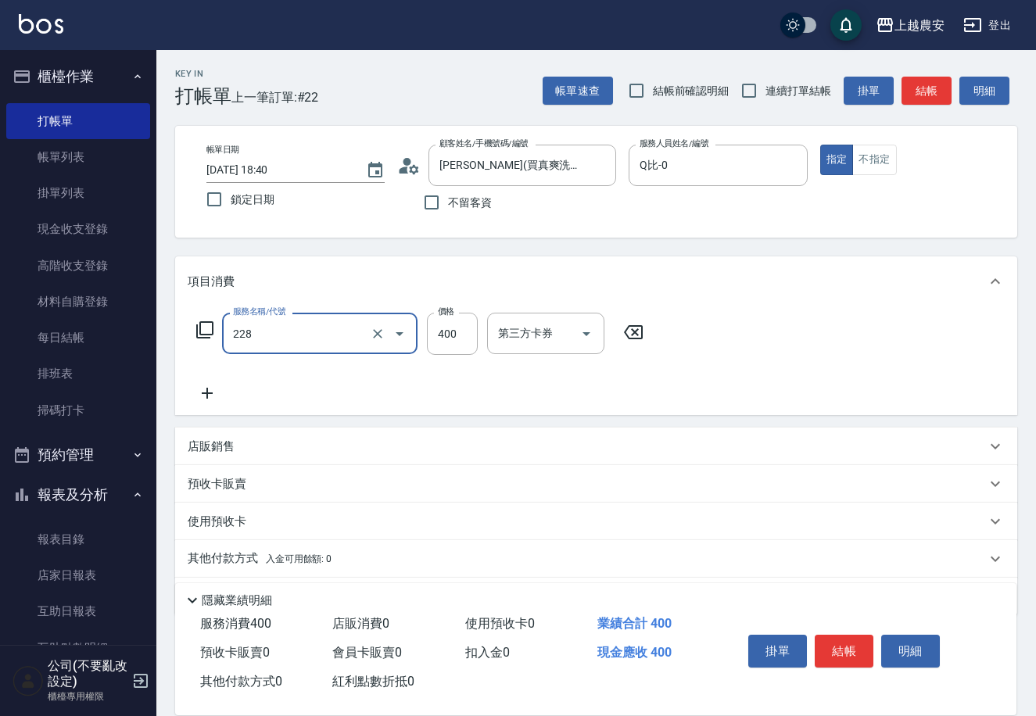
type input "洗髮(228)"
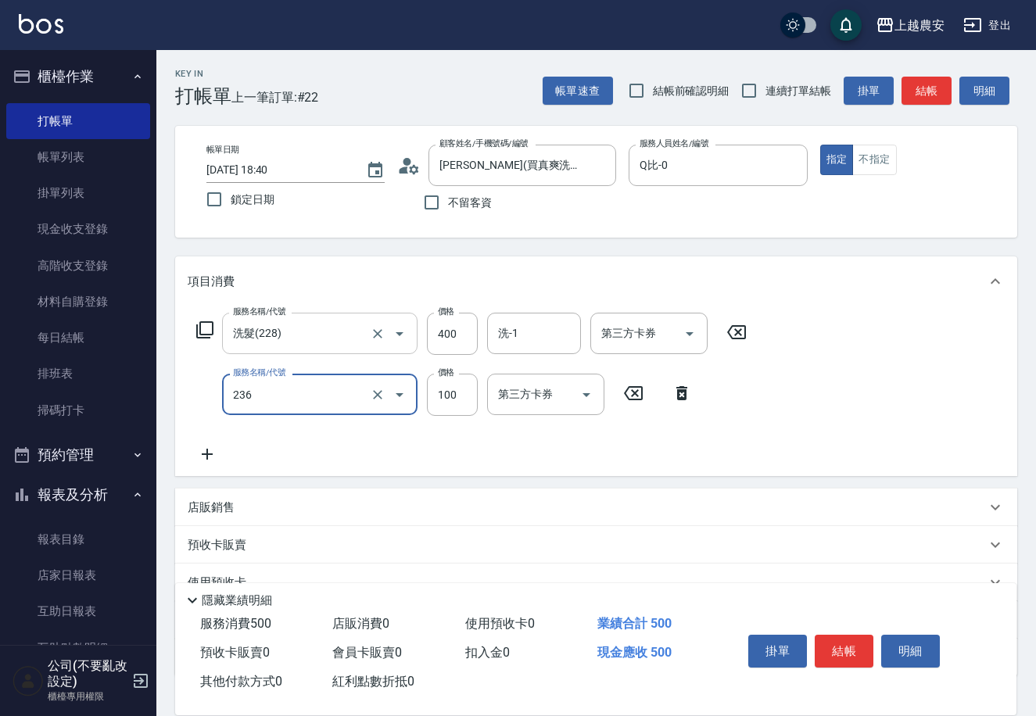
type input "手棒(236)"
click at [843, 637] on button "結帳" at bounding box center [844, 651] width 59 height 33
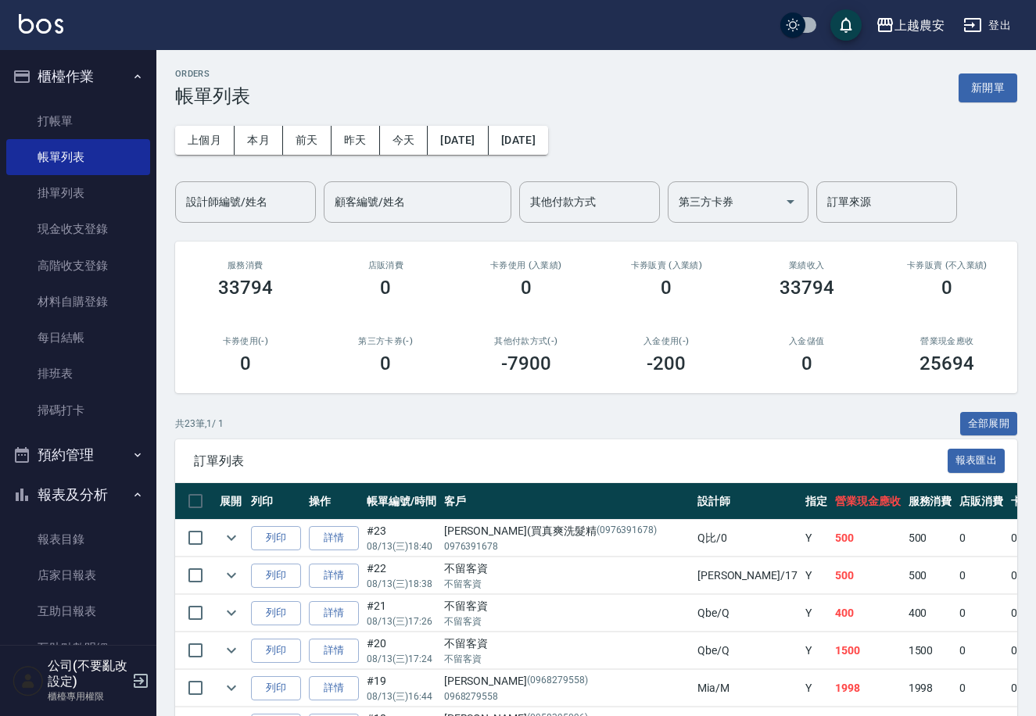
scroll to position [97, 0]
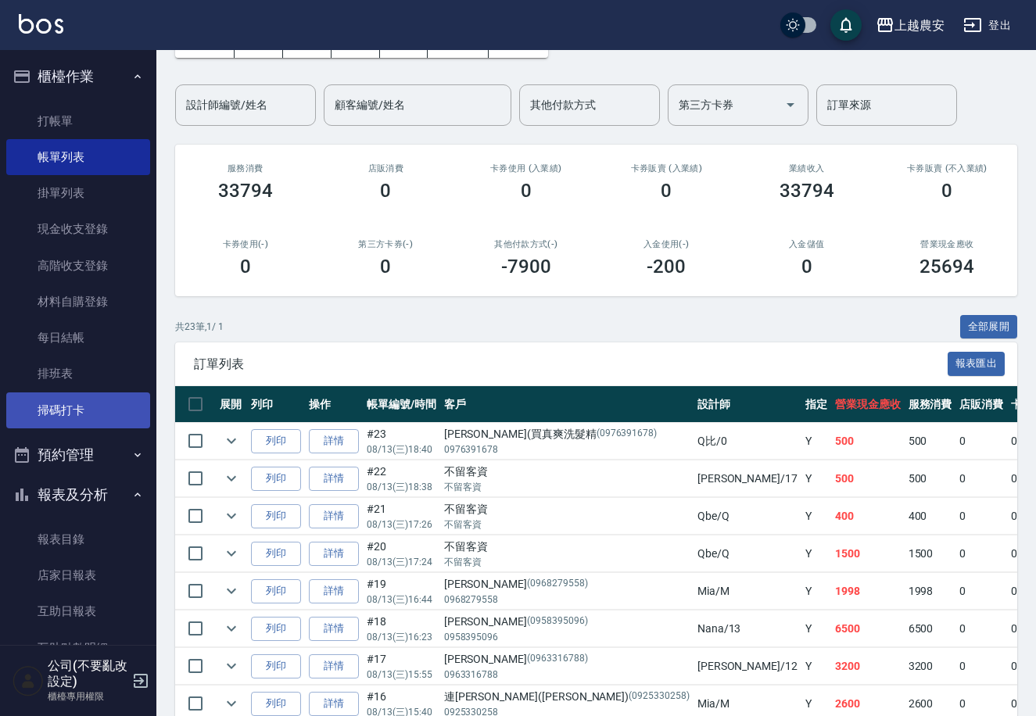
click at [92, 416] on link "掃碼打卡" at bounding box center [78, 411] width 144 height 36
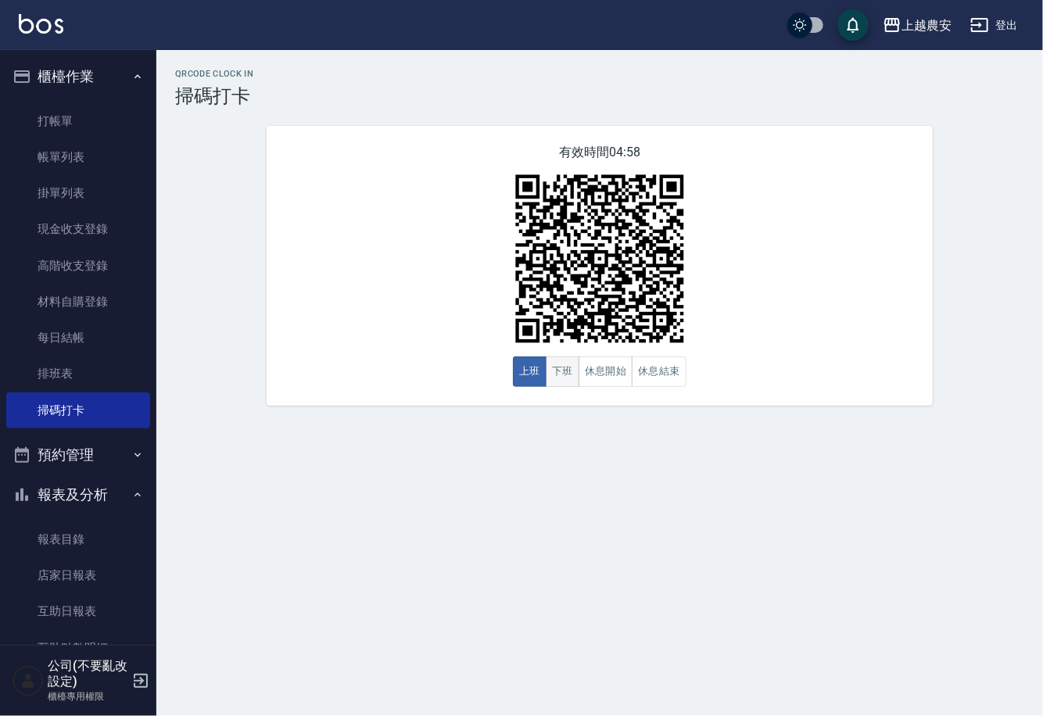
click at [563, 371] on button "下班" at bounding box center [563, 372] width 34 height 30
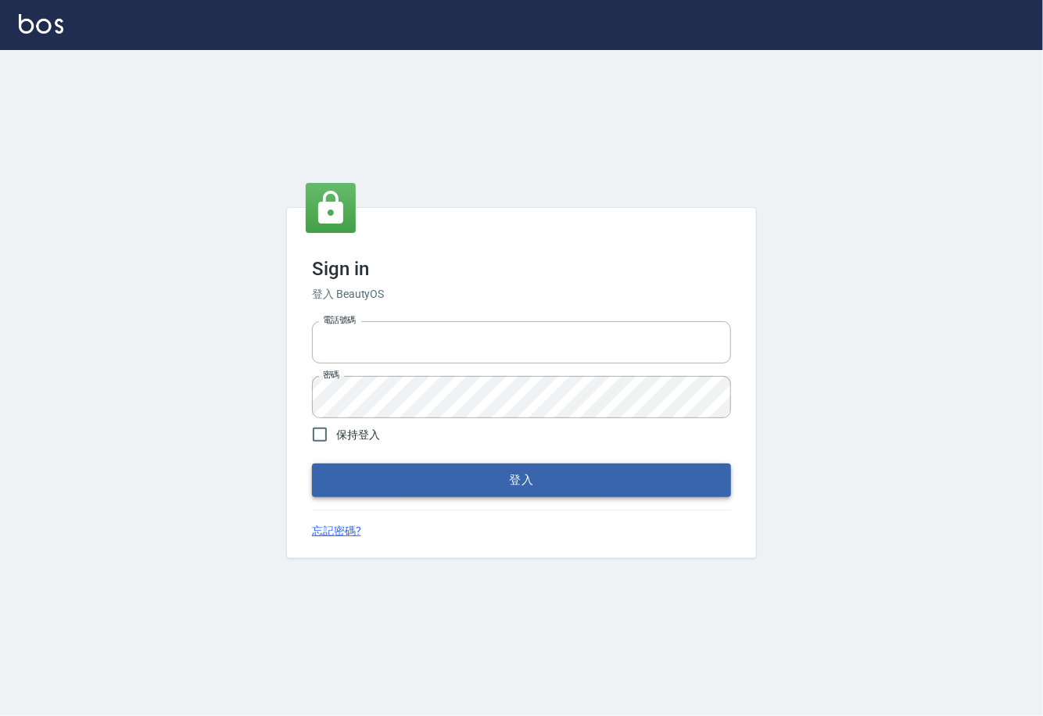
type input "0225929166"
click at [513, 479] on button "登入" at bounding box center [521, 480] width 419 height 33
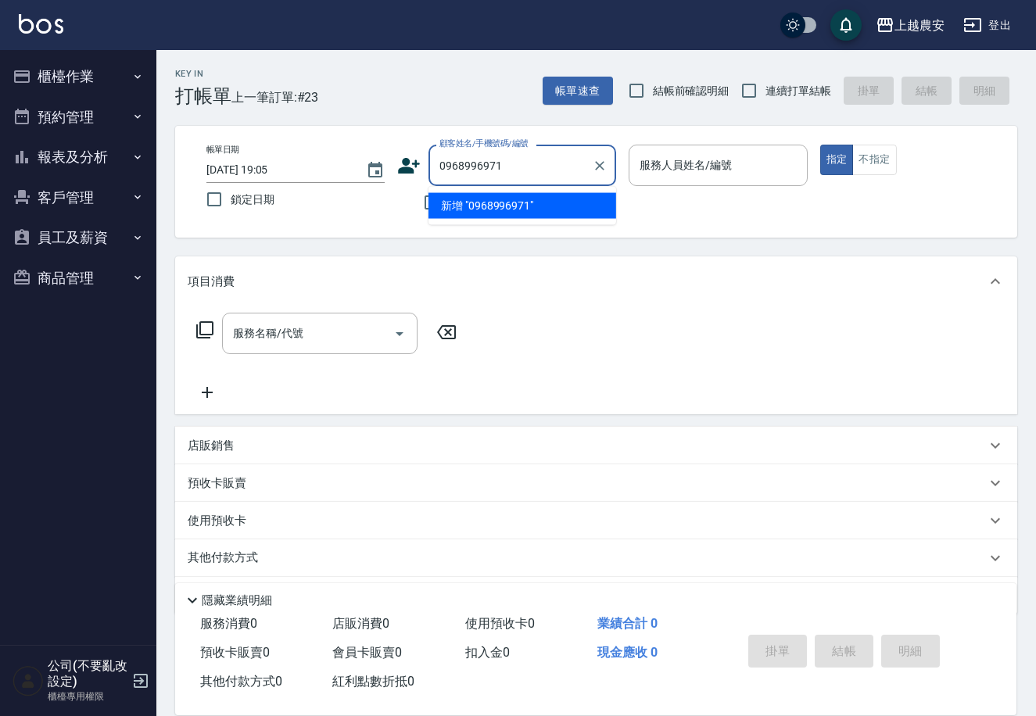
click at [497, 211] on li "新增 "0968996971"" at bounding box center [523, 206] width 188 height 26
type input "0968996971"
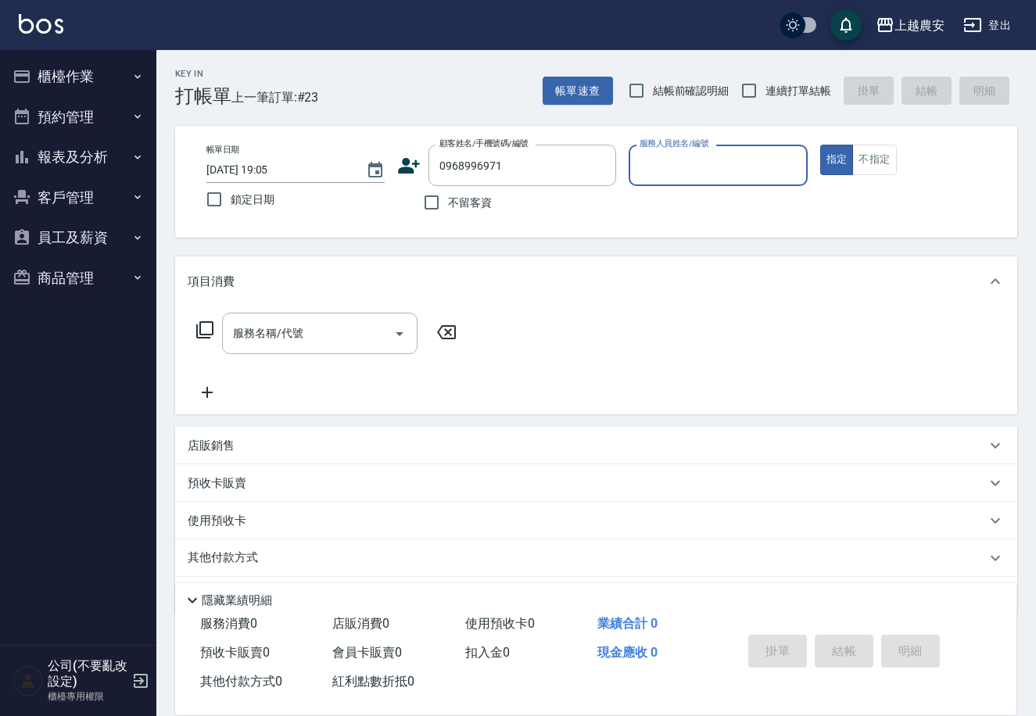
click at [407, 170] on icon at bounding box center [410, 166] width 22 height 16
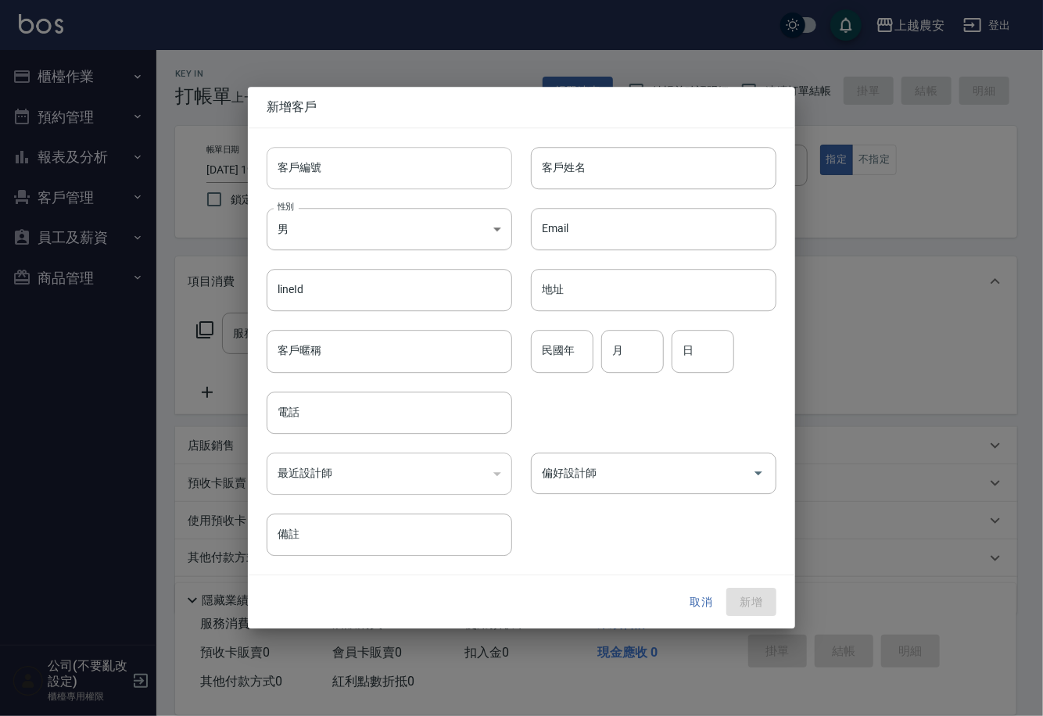
type input "0968996971"
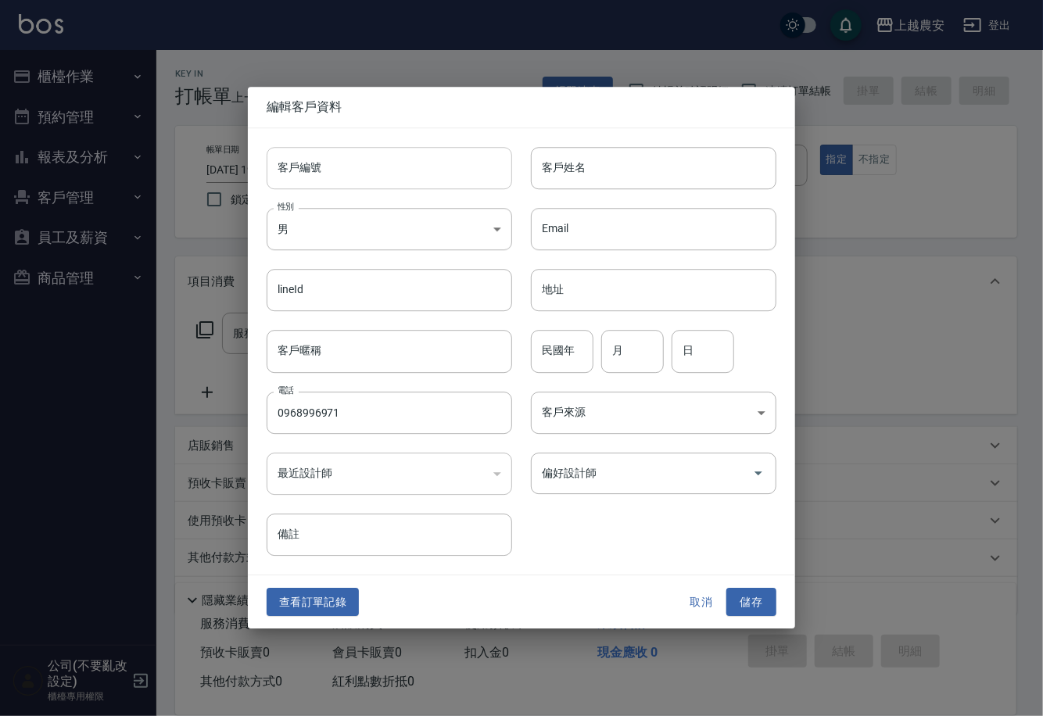
click at [407, 176] on input "客戶編號" at bounding box center [390, 168] width 246 height 42
type input "0968996971"
click at [335, 232] on body "上越農安 登出 櫃檯作業 打帳單 帳單列表 掛單列表 現金收支登錄 高階收支登錄 材料自購登錄 每日結帳 排班表 掃碼打卡 預約管理 預約管理 單日預約紀錄 …" at bounding box center [521, 381] width 1043 height 762
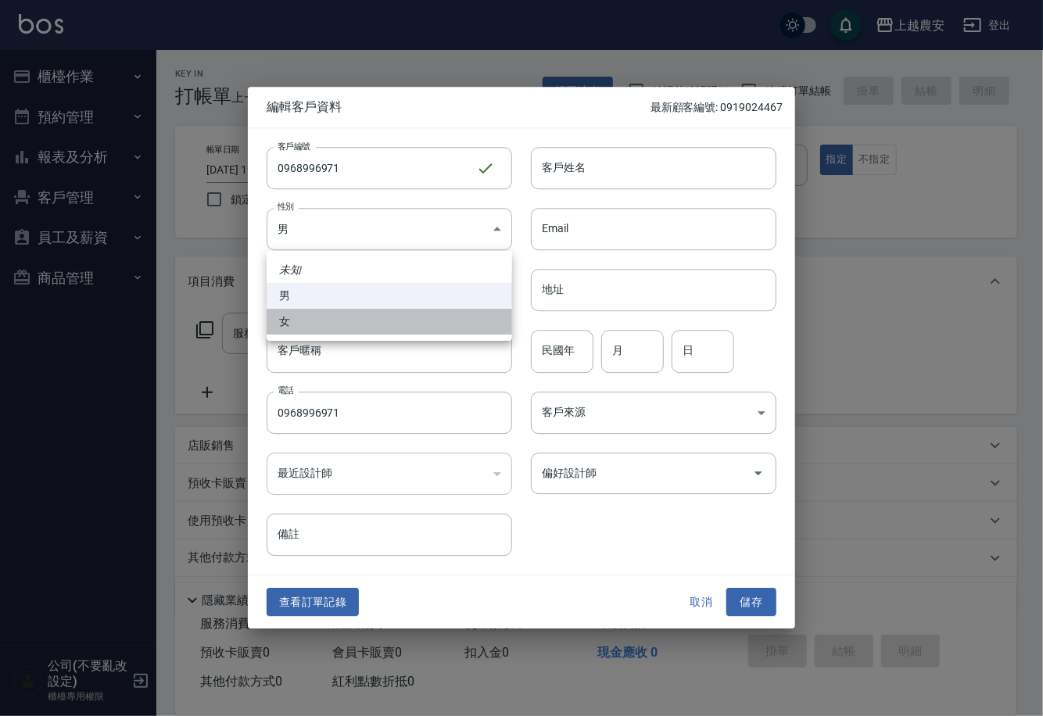
click at [324, 321] on li "女" at bounding box center [390, 322] width 246 height 26
type input "FEMALE"
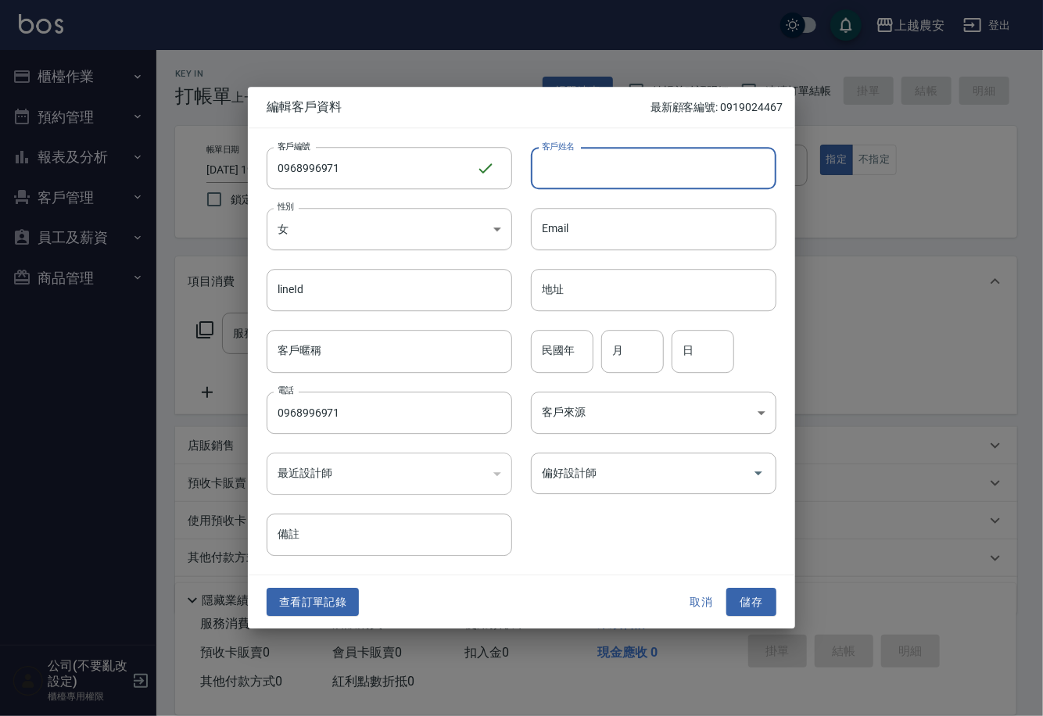
click at [601, 172] on input "客戶姓名" at bounding box center [654, 168] width 246 height 42
click at [586, 167] on input "吳佩妮妮" at bounding box center [654, 168] width 246 height 42
type input "[PERSON_NAME]"
click at [744, 604] on button "儲存" at bounding box center [751, 602] width 50 height 29
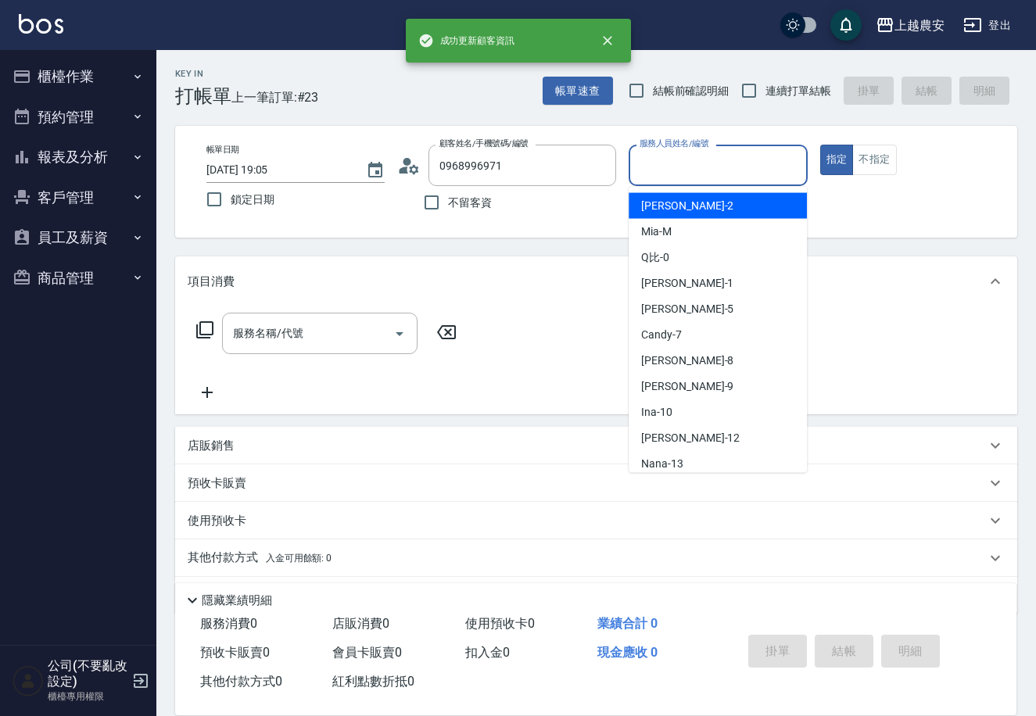
click at [698, 151] on div "服務人員姓名/編號 服務人員姓名/編號" at bounding box center [718, 165] width 178 height 41
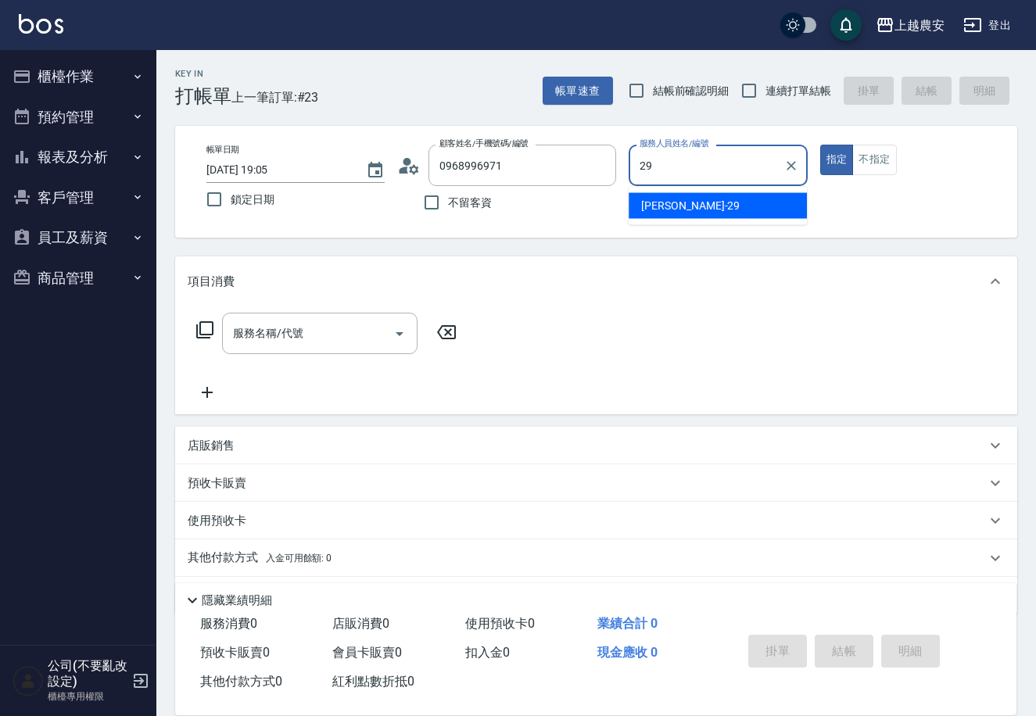
type input "楊馨茹-29"
type button "true"
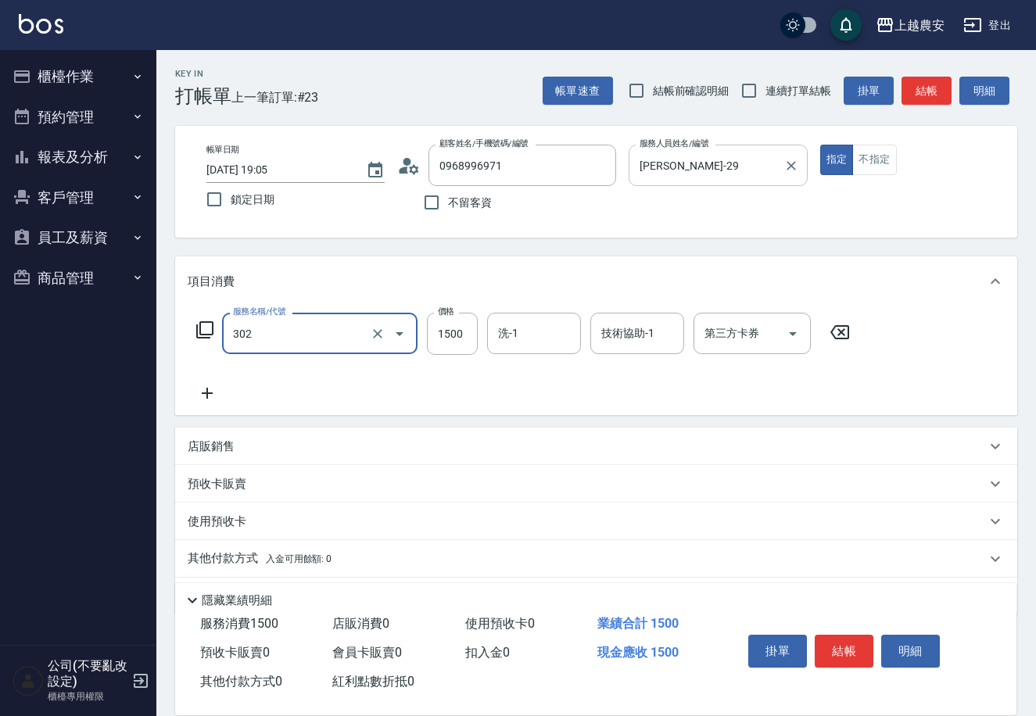
type input "燙髮1500↓(自購)(302)"
type input "1000"
click at [849, 642] on button "結帳" at bounding box center [844, 651] width 59 height 33
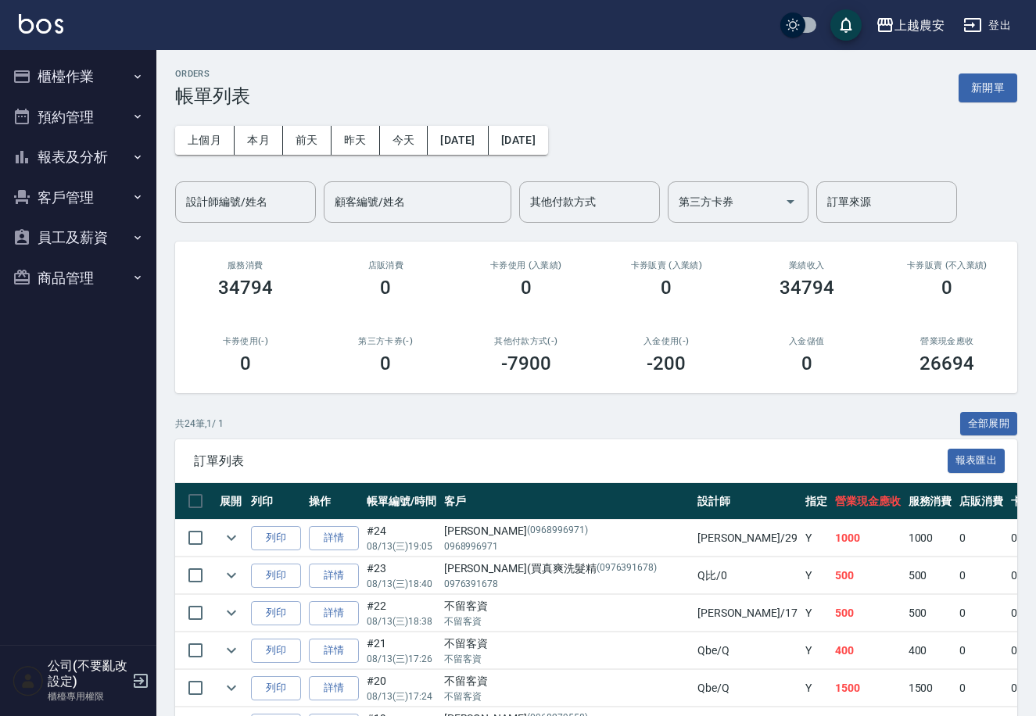
click at [75, 77] on button "櫃檯作業" at bounding box center [78, 76] width 144 height 41
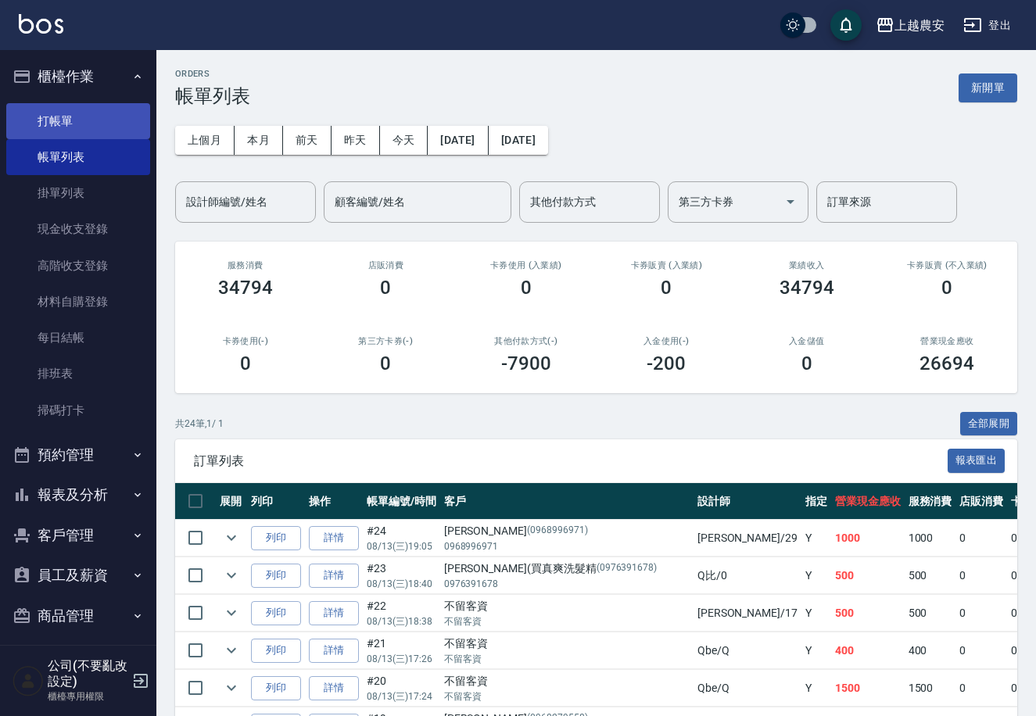
click at [74, 123] on link "打帳單" at bounding box center [78, 121] width 144 height 36
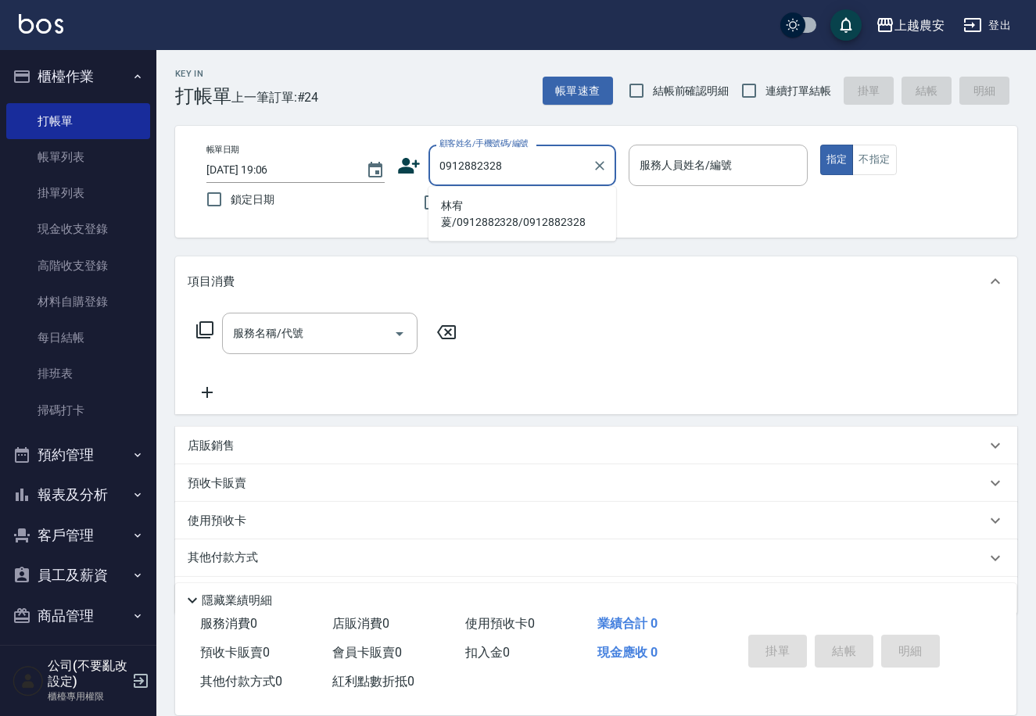
drag, startPoint x: 511, startPoint y: 190, endPoint x: 514, endPoint y: 200, distance: 10.6
click at [514, 200] on li "林宥萲/0912882328/0912882328" at bounding box center [523, 214] width 188 height 42
type input "林宥萲/0912882328/0912882328"
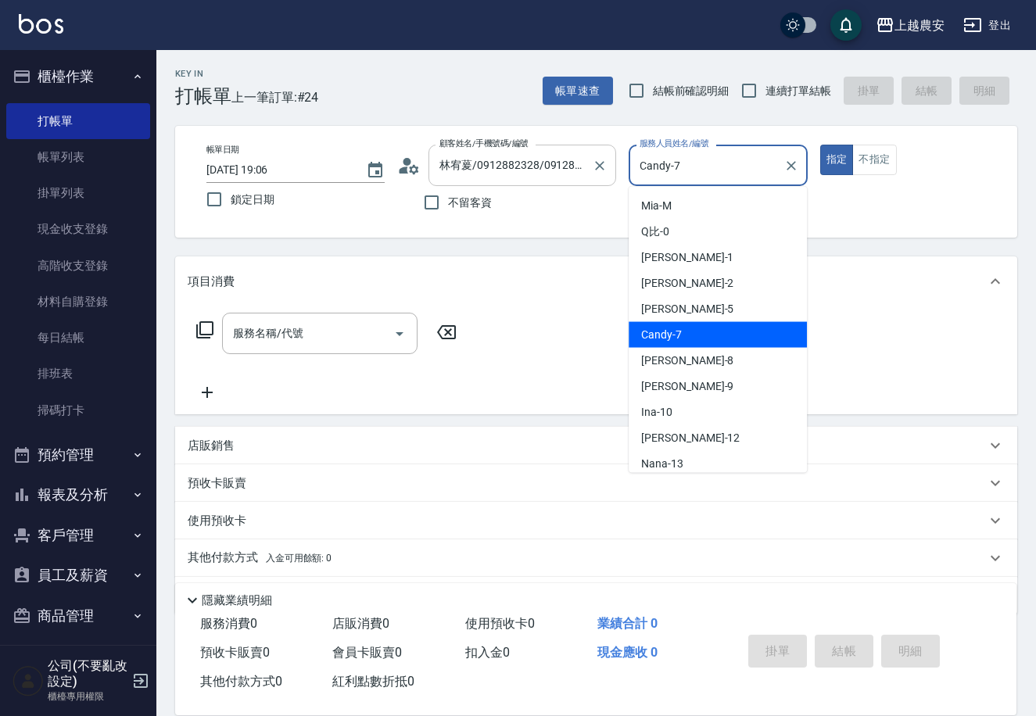
drag, startPoint x: 685, startPoint y: 160, endPoint x: 549, endPoint y: 181, distance: 137.6
click at [549, 181] on div "帳單日期 2025/08/13 19:06 鎖定日期 顧客姓名/手機號碼/編號 林宥萲/0912882328/0912882328 顧客姓名/手機號碼/編號 …" at bounding box center [596, 182] width 805 height 74
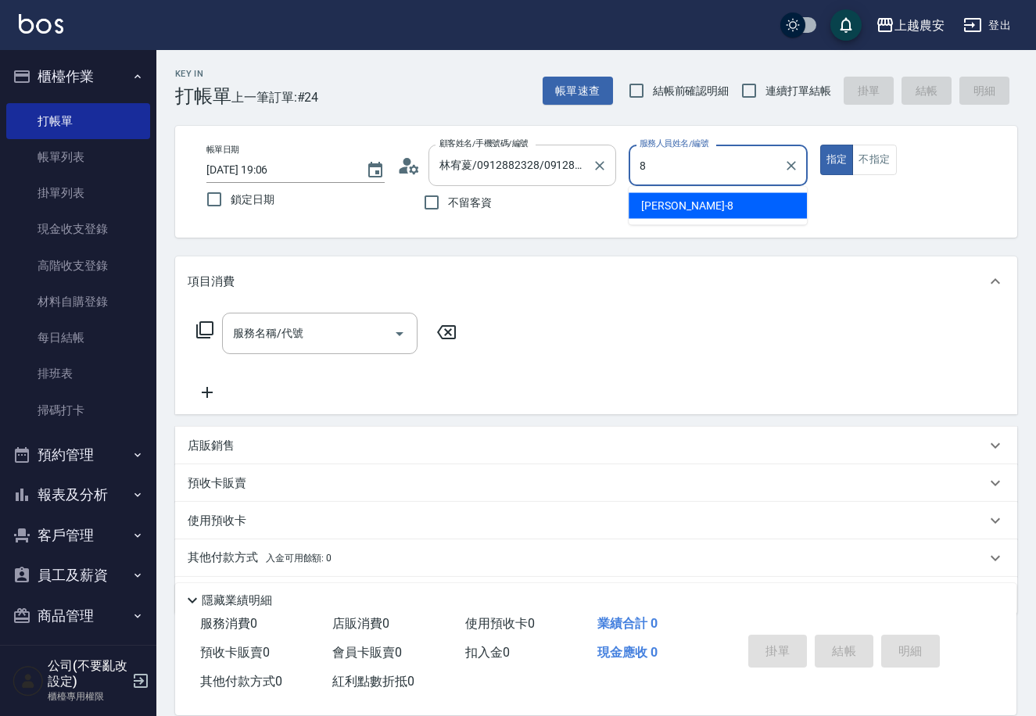
type input "黛慧-8"
type button "true"
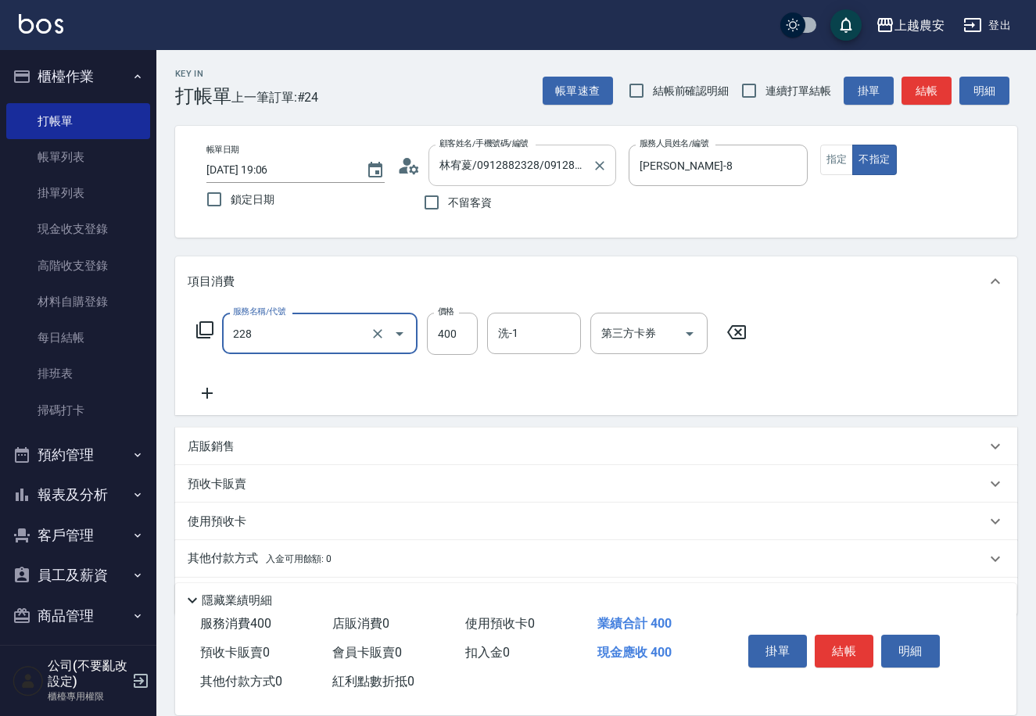
type input "洗髮(228)"
type input "[PERSON_NAME]-32"
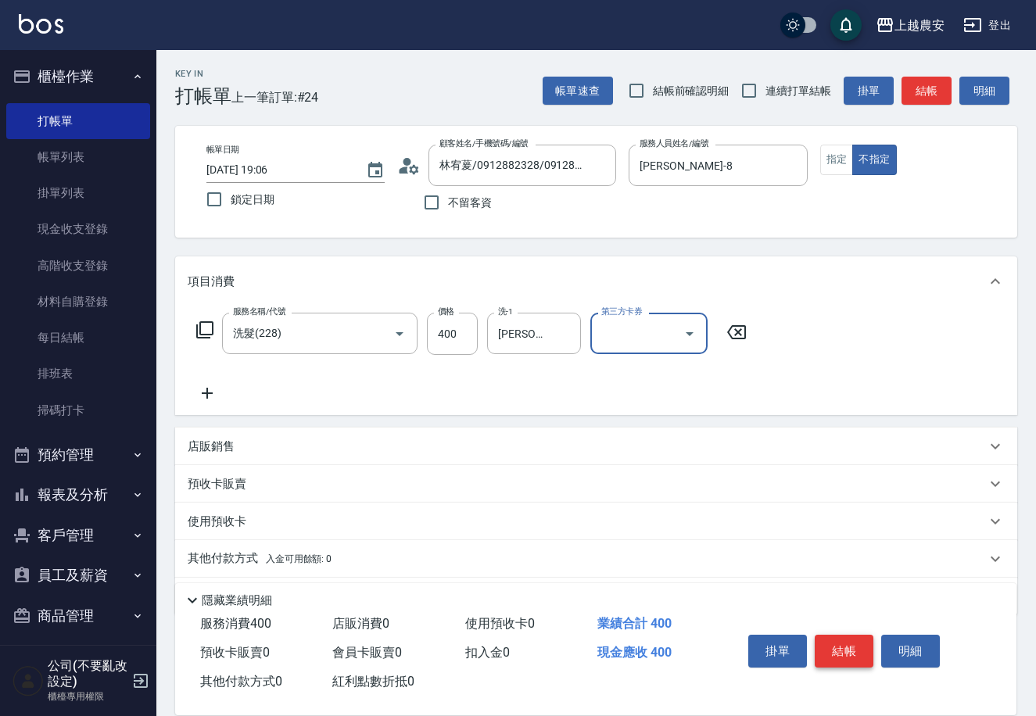
click at [843, 651] on button "結帳" at bounding box center [844, 651] width 59 height 33
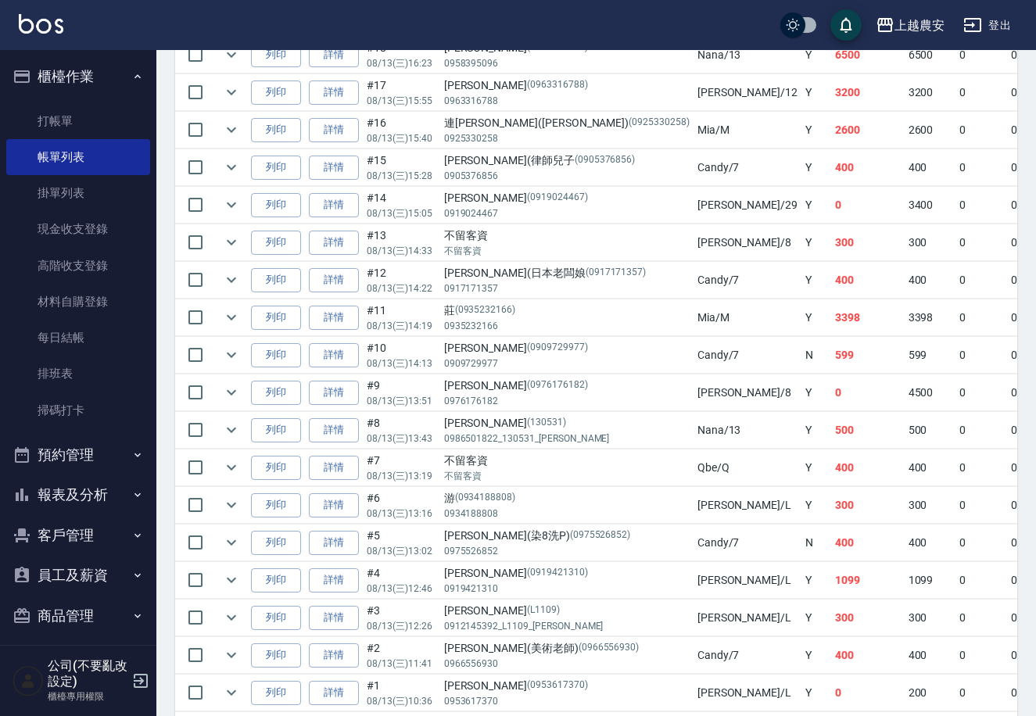
scroll to position [817, 0]
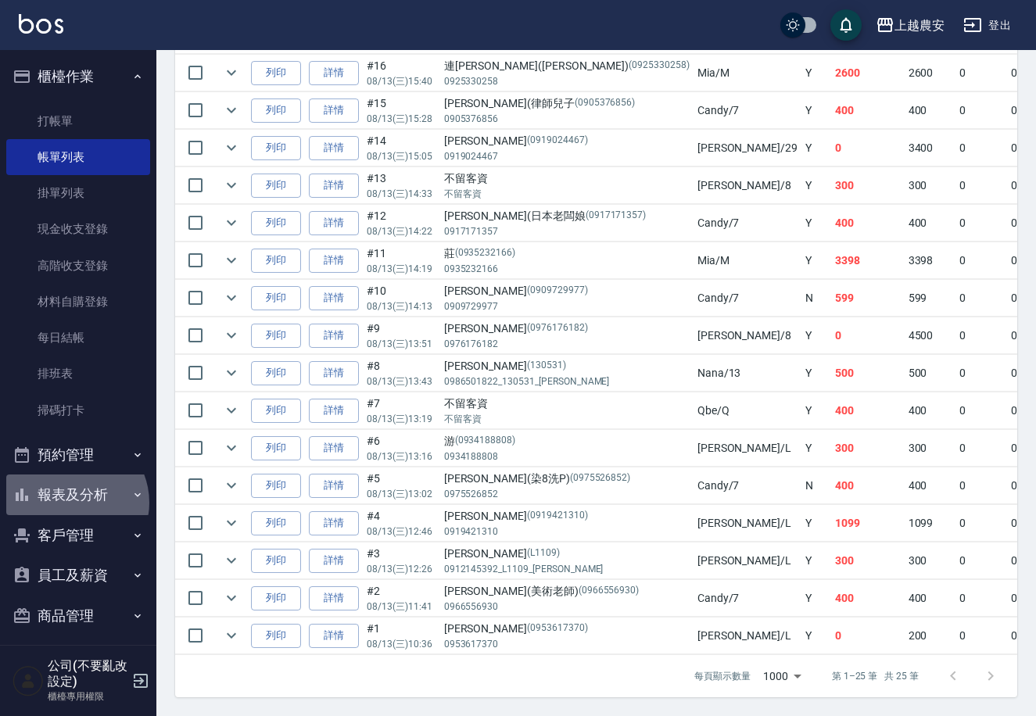
click at [70, 503] on button "報表及分析" at bounding box center [78, 495] width 144 height 41
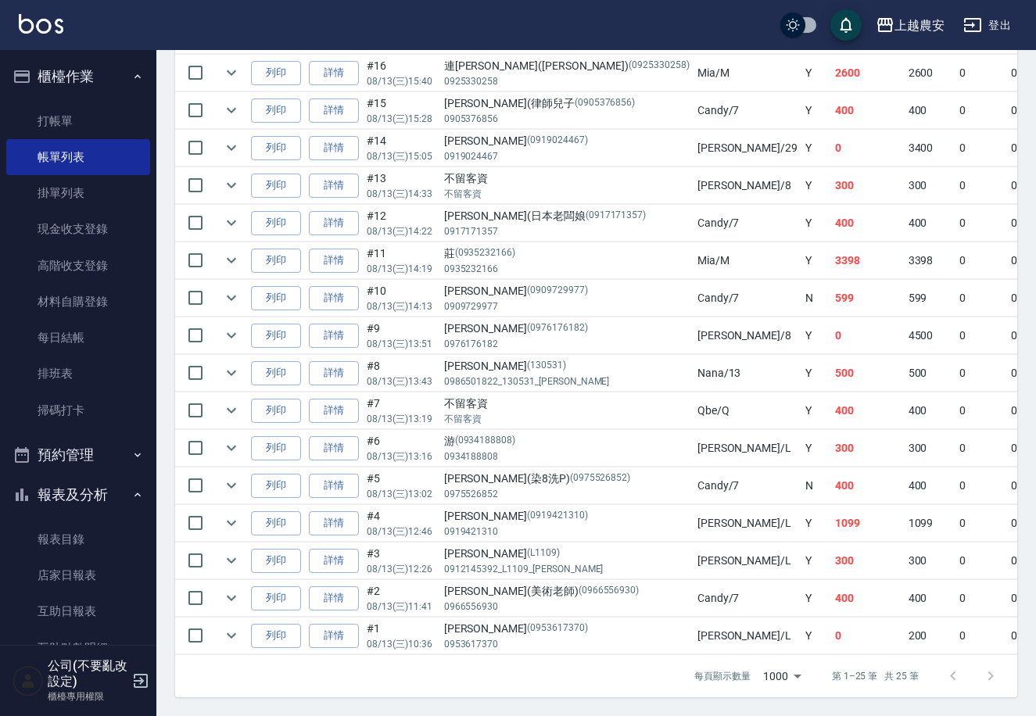
scroll to position [110, 0]
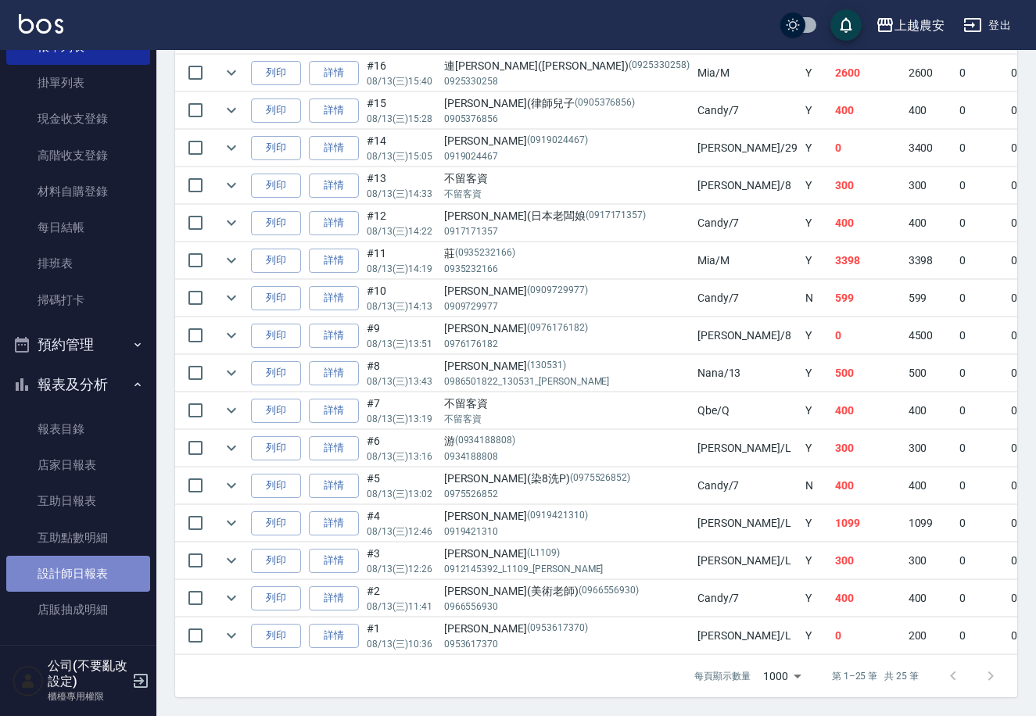
click at [99, 579] on link "設計師日報表" at bounding box center [78, 574] width 144 height 36
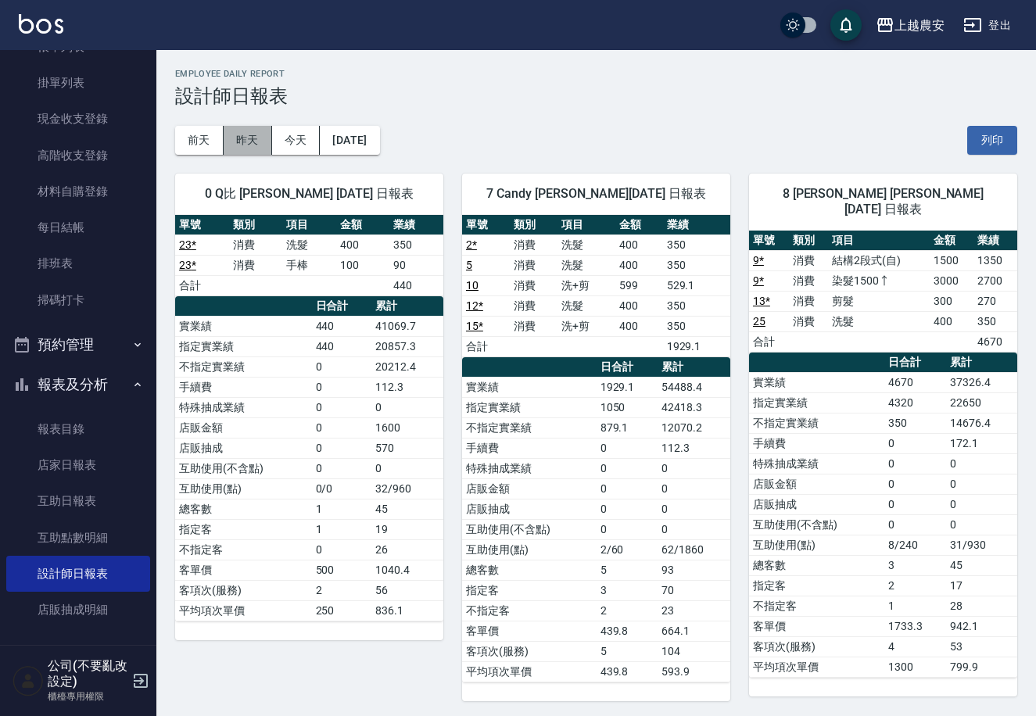
click at [244, 131] on button "昨天" at bounding box center [248, 140] width 48 height 29
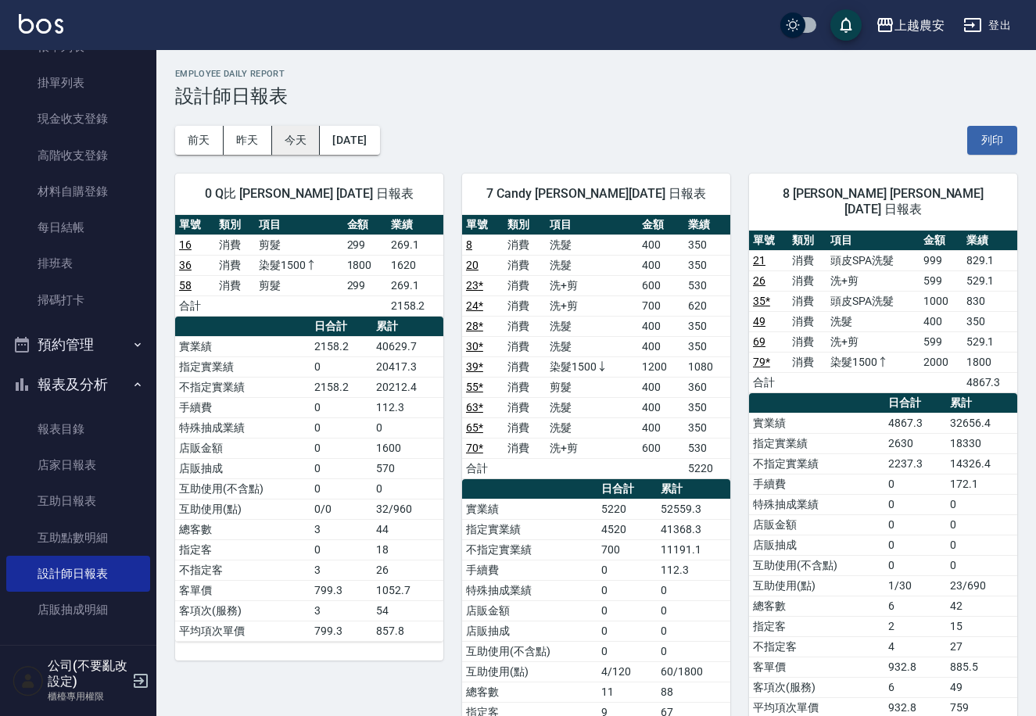
click at [292, 131] on button "今天" at bounding box center [296, 140] width 48 height 29
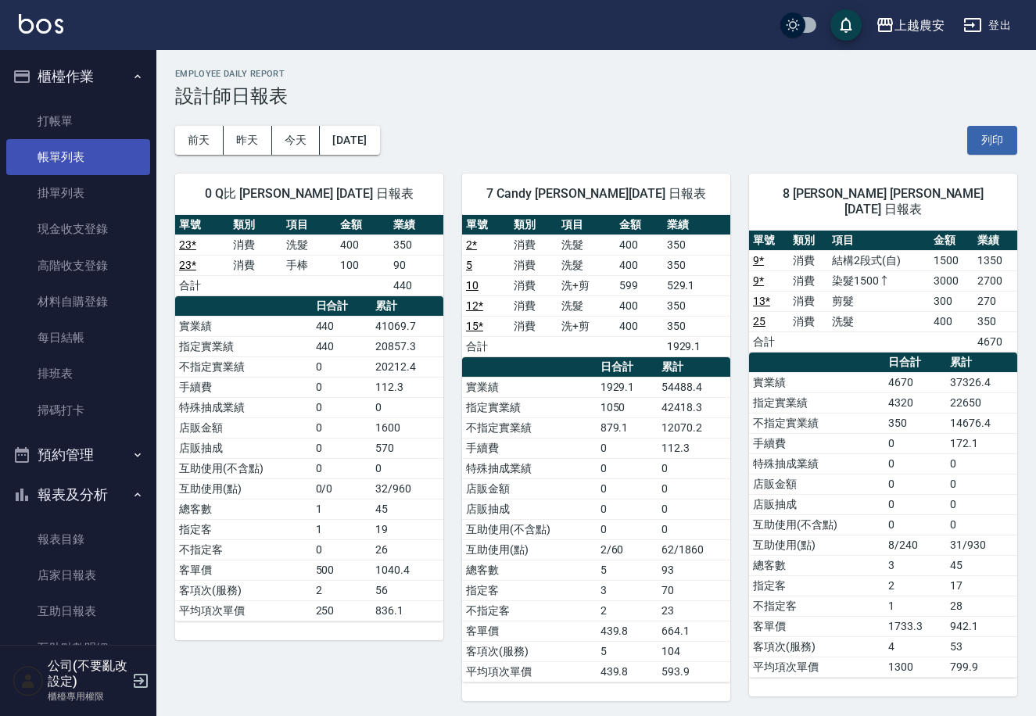
click at [36, 154] on link "帳單列表" at bounding box center [78, 157] width 144 height 36
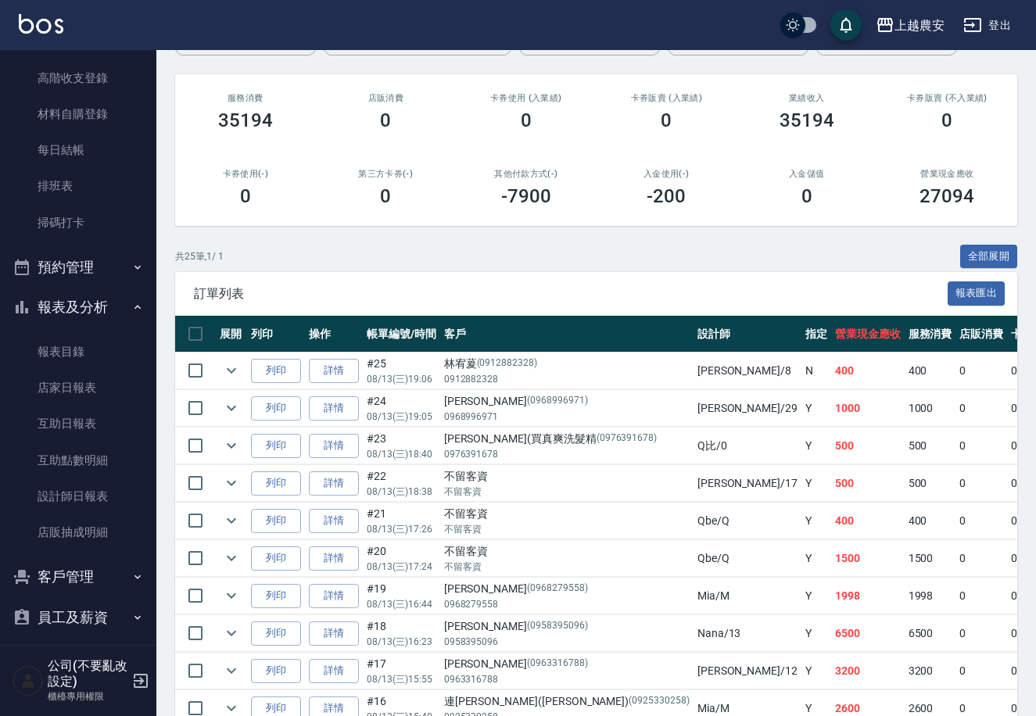
scroll to position [194, 0]
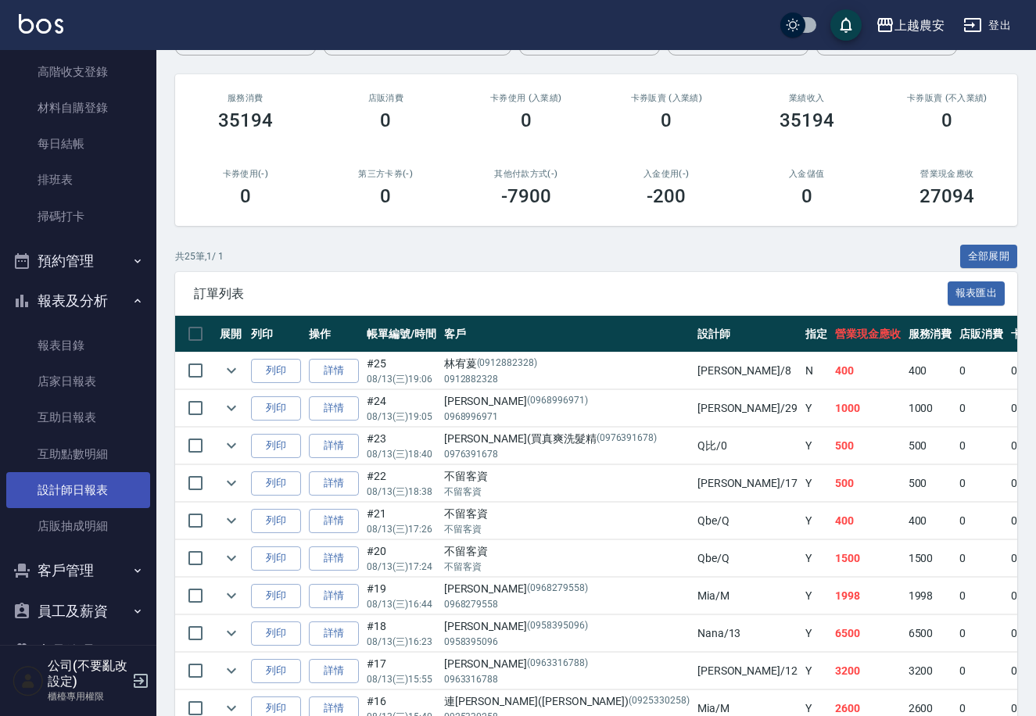
click at [99, 498] on link "設計師日報表" at bounding box center [78, 490] width 144 height 36
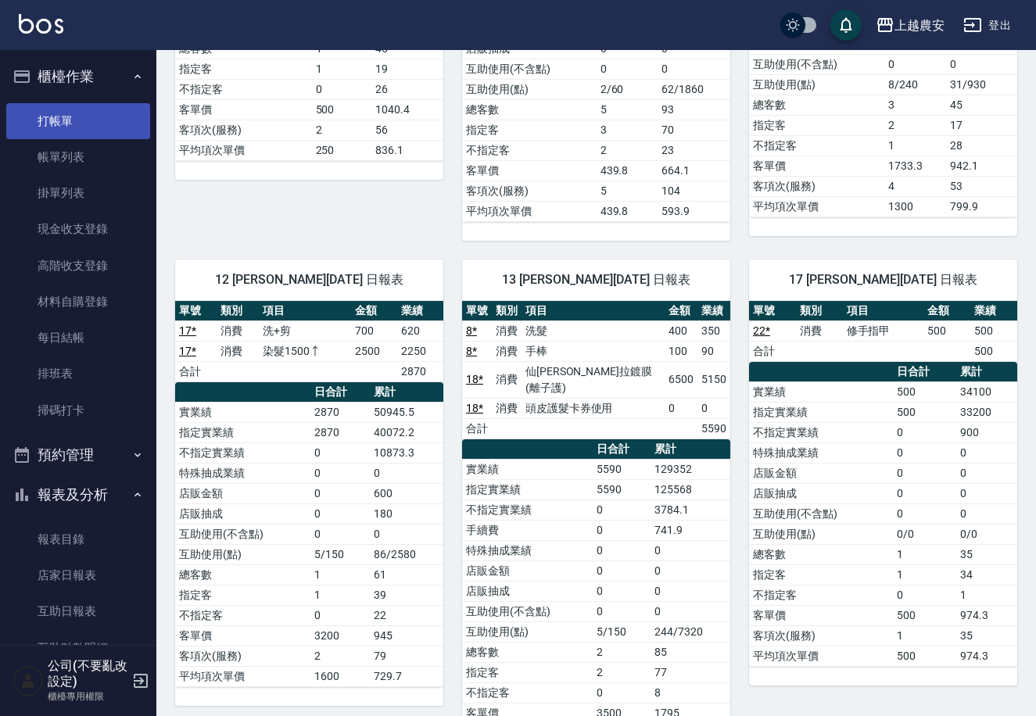
click at [108, 111] on link "打帳單" at bounding box center [78, 121] width 144 height 36
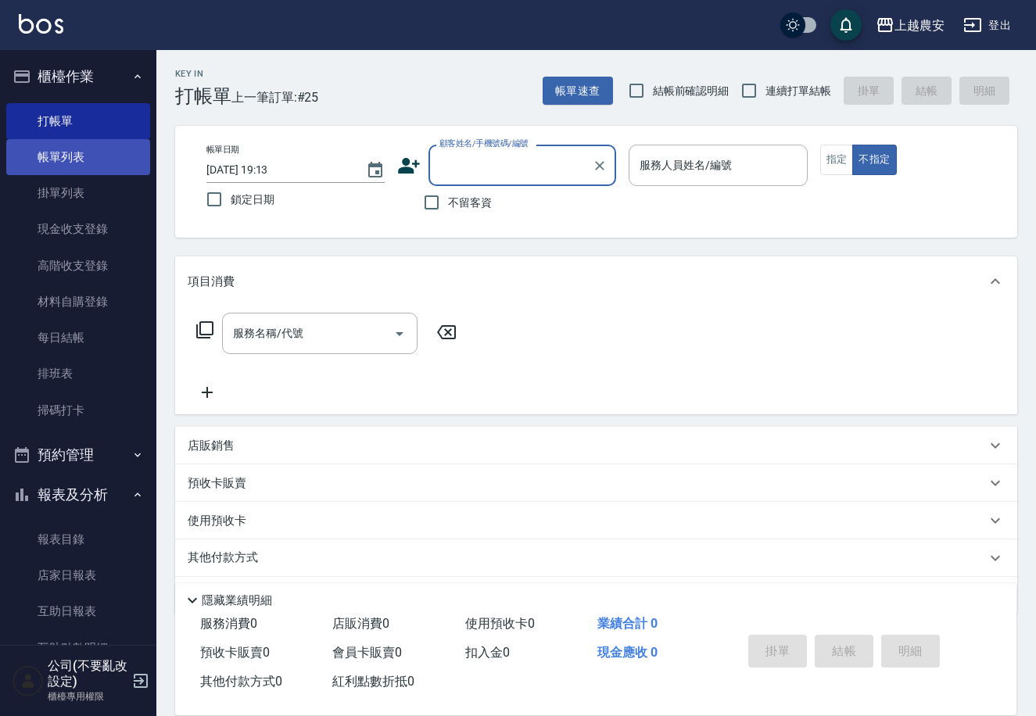
click at [59, 162] on link "帳單列表" at bounding box center [78, 157] width 144 height 36
click at [89, 156] on link "帳單列表" at bounding box center [78, 157] width 144 height 36
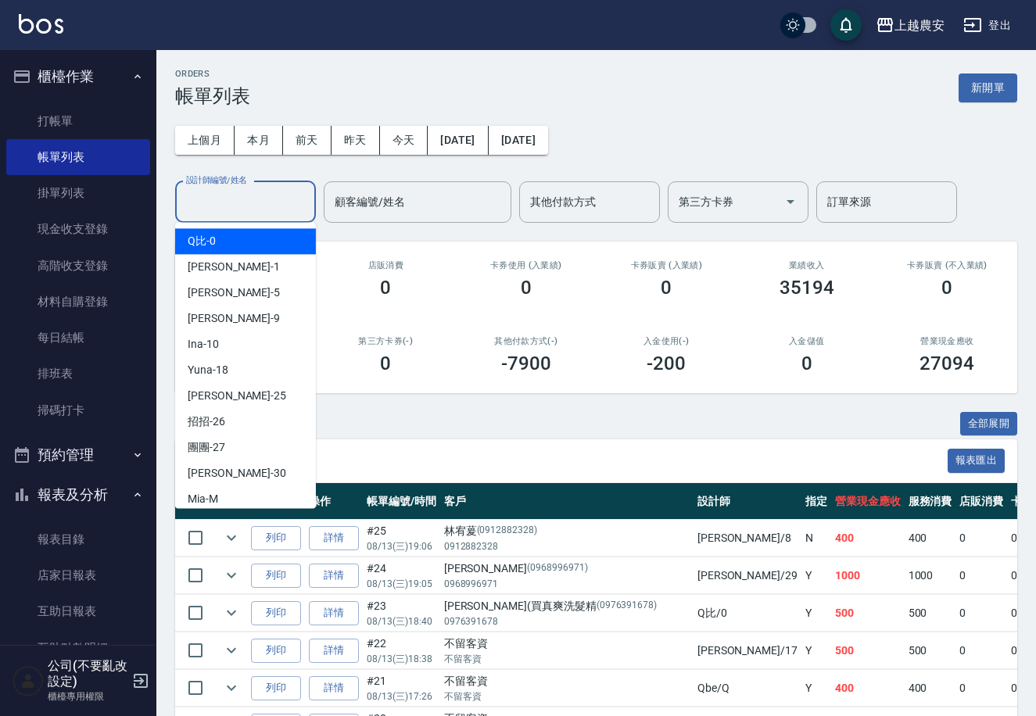
click at [233, 193] on div "設計師編號/姓名 設計師編號/姓名" at bounding box center [245, 201] width 141 height 41
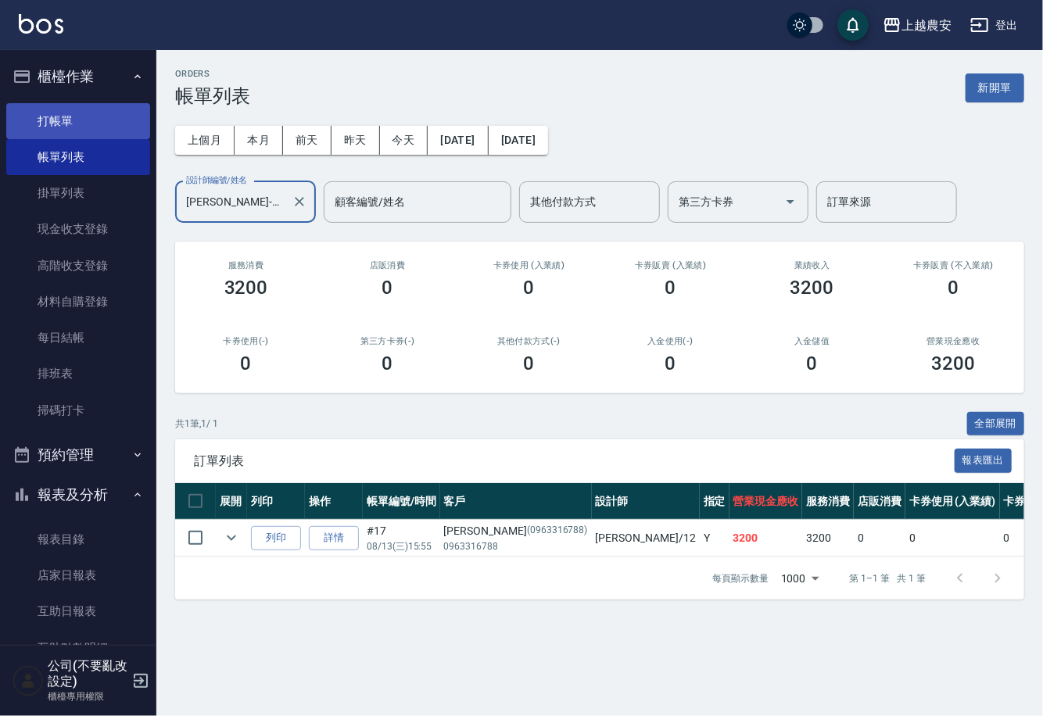
type input "[PERSON_NAME]-12"
click at [73, 122] on link "打帳單" at bounding box center [78, 121] width 144 height 36
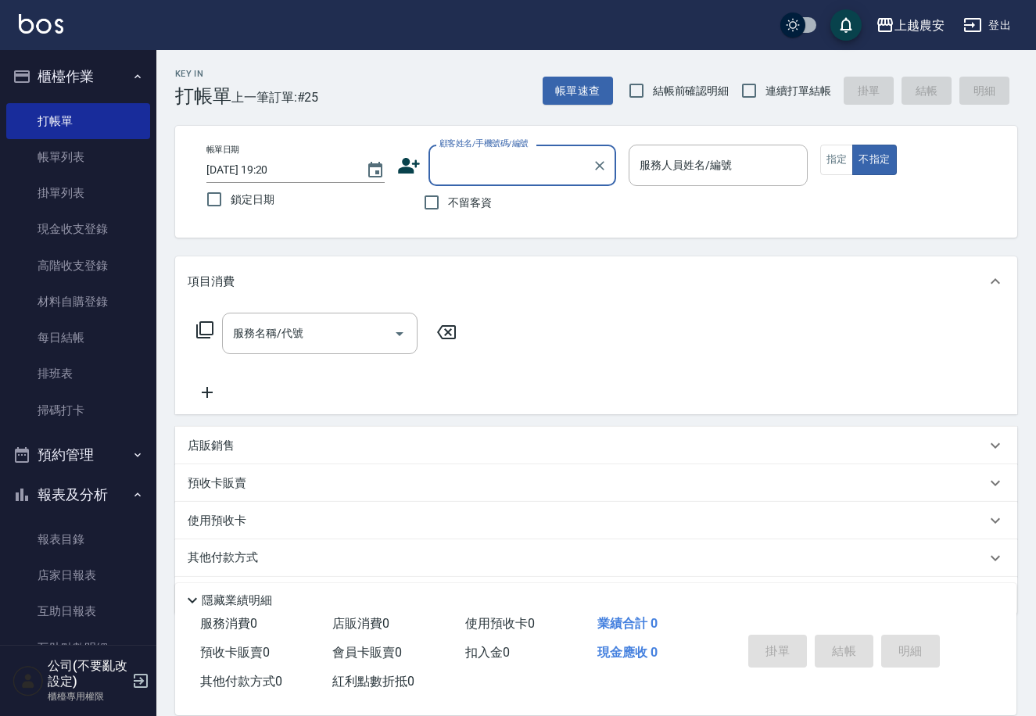
scroll to position [238, 0]
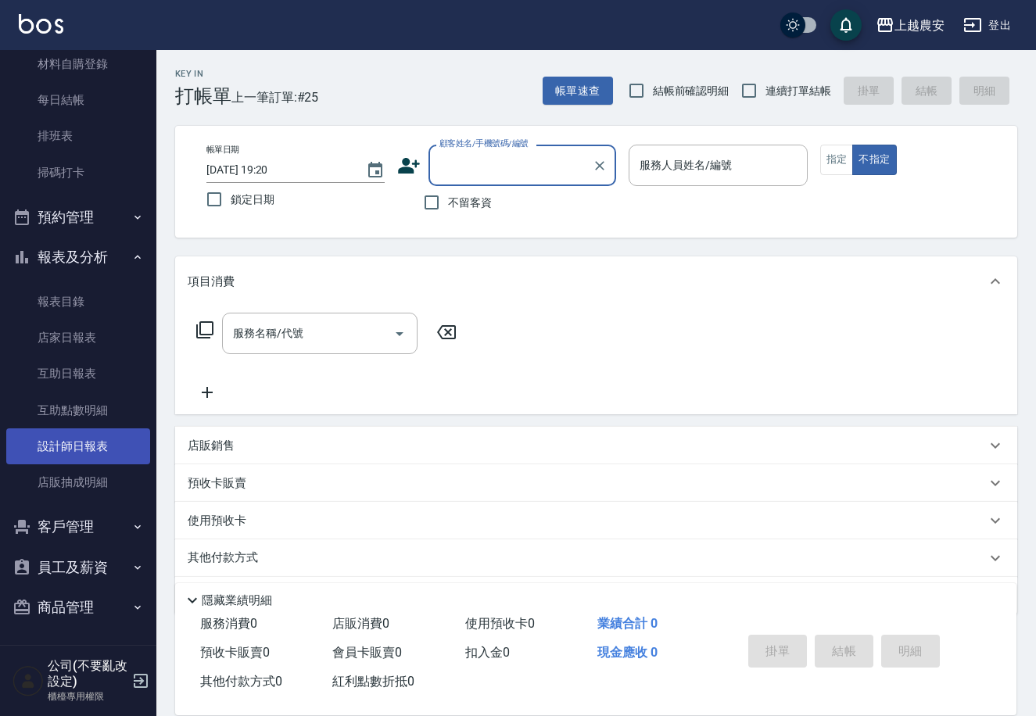
click at [70, 447] on link "設計師日報表" at bounding box center [78, 447] width 144 height 36
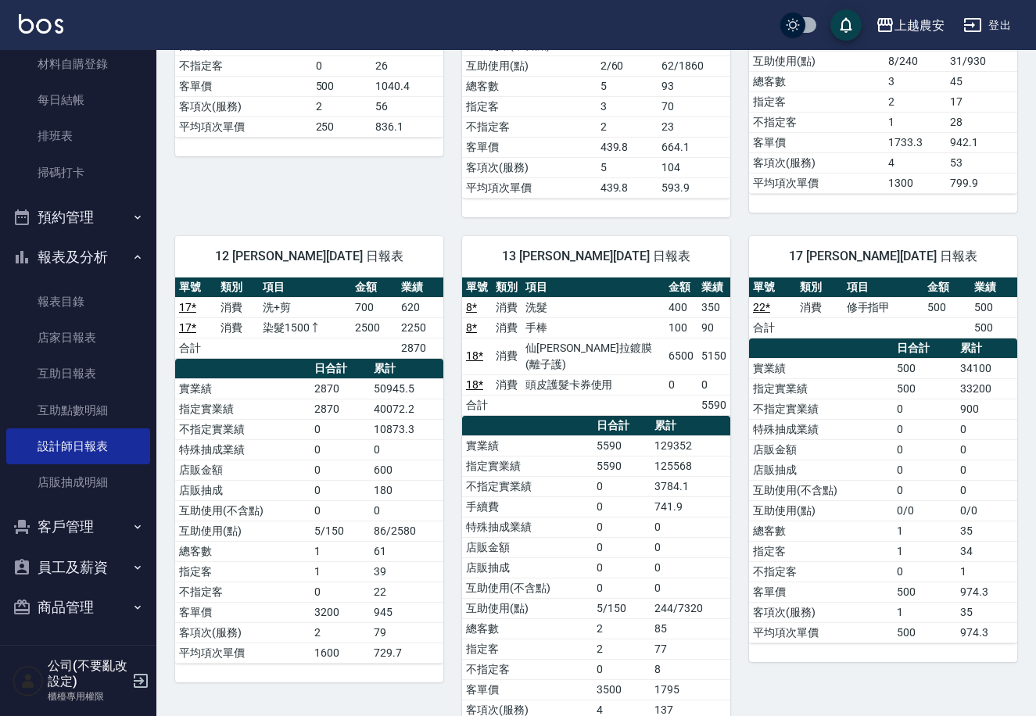
scroll to position [552, 0]
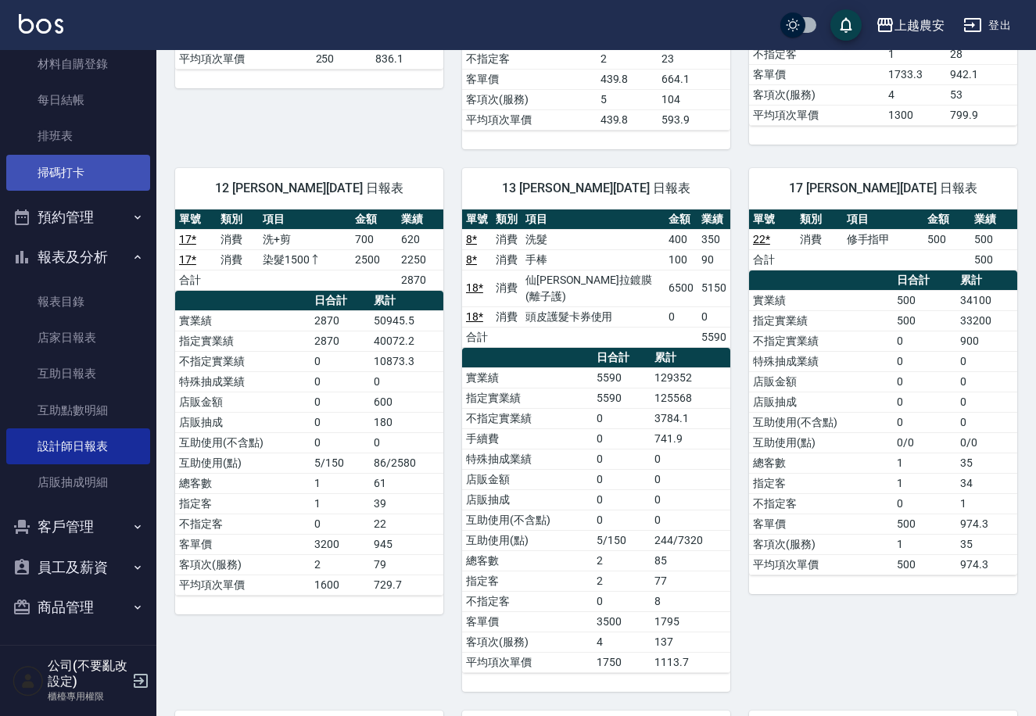
click at [109, 184] on link "掃碼打卡" at bounding box center [78, 173] width 144 height 36
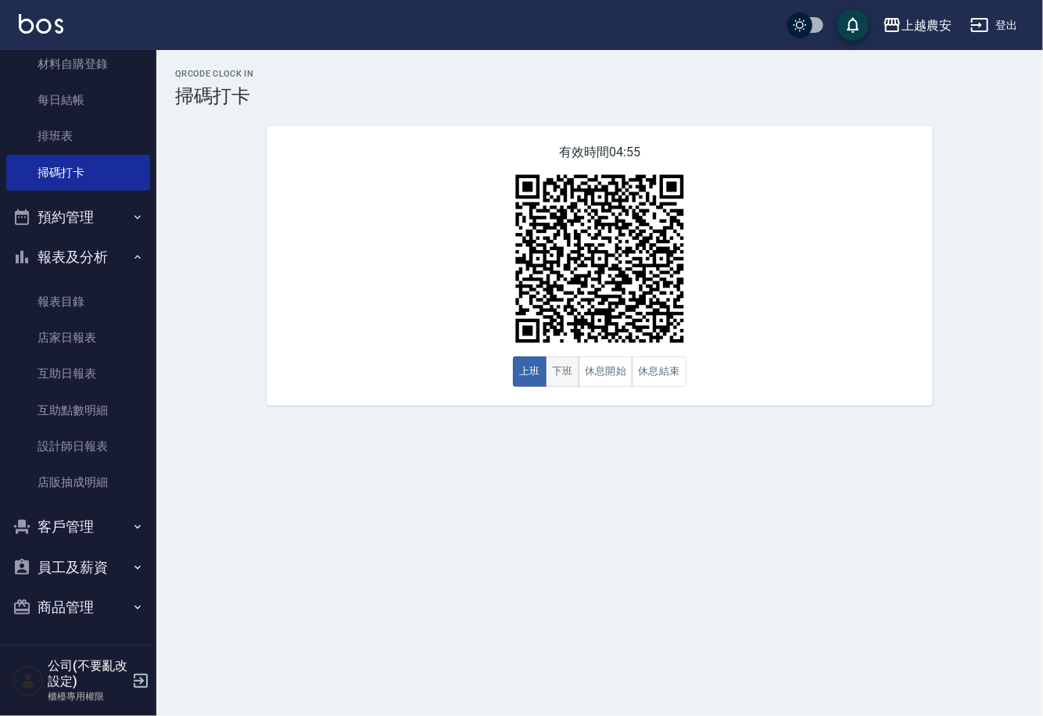
click at [558, 374] on button "下班" at bounding box center [563, 372] width 34 height 30
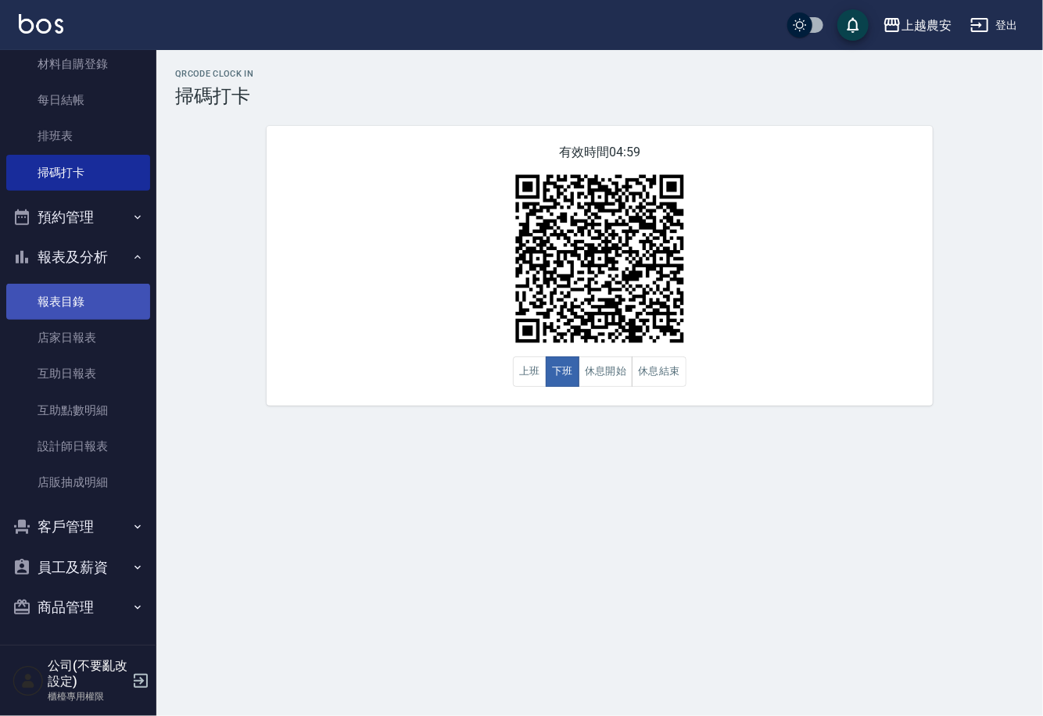
click at [45, 317] on link "報表目錄" at bounding box center [78, 302] width 144 height 36
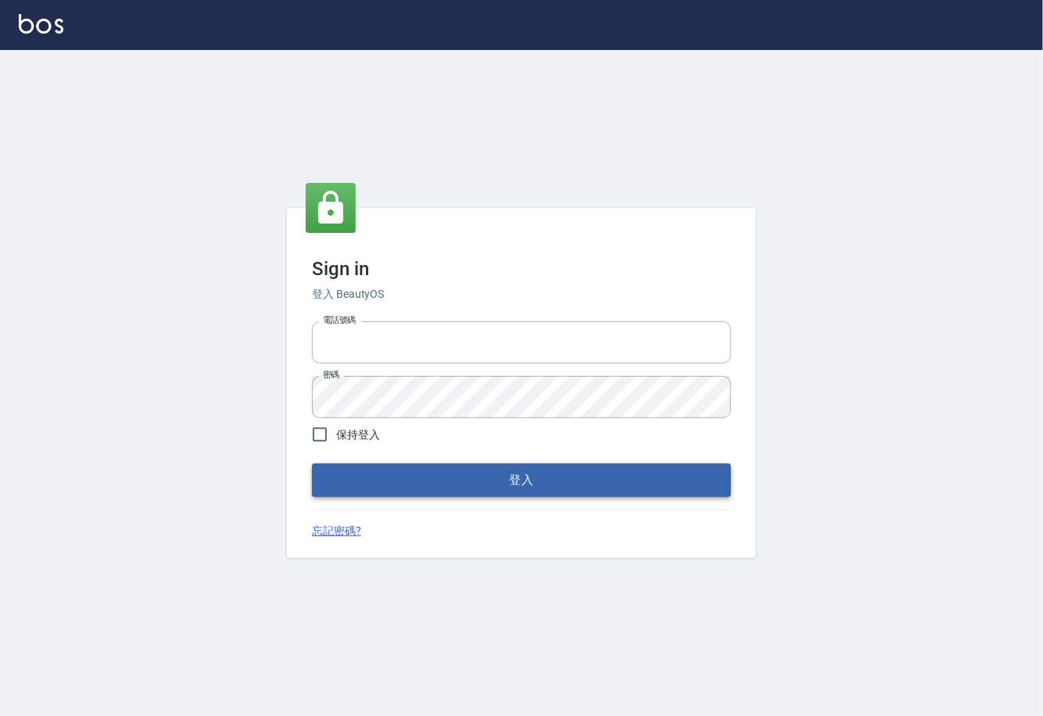
type input "0225929166"
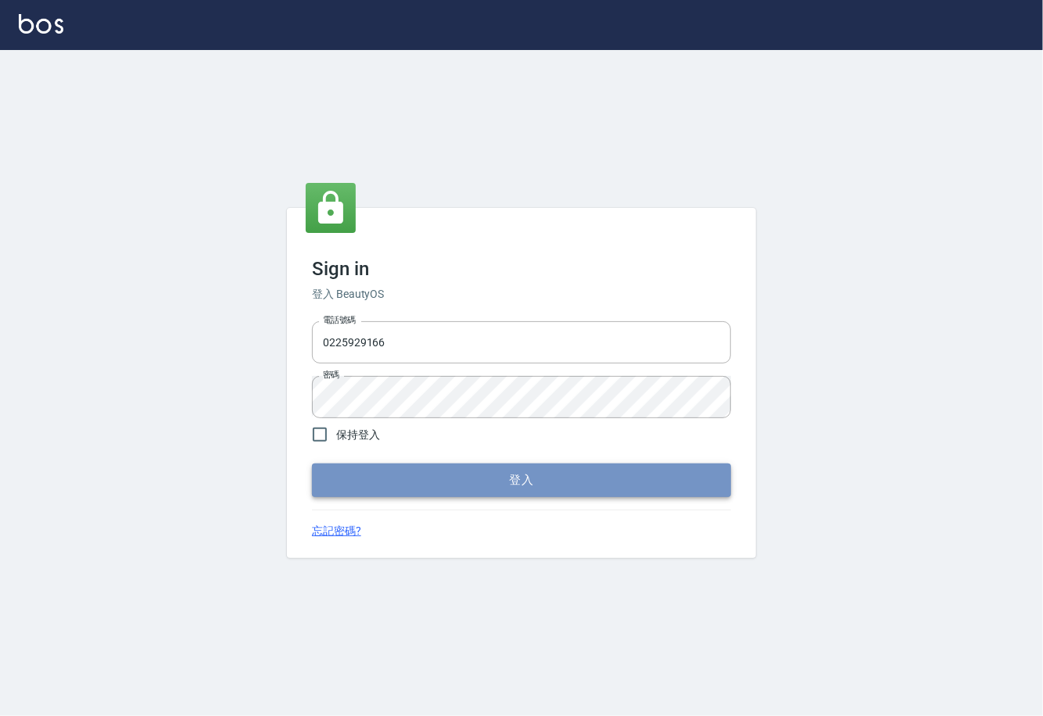
click at [493, 474] on button "登入" at bounding box center [521, 480] width 419 height 33
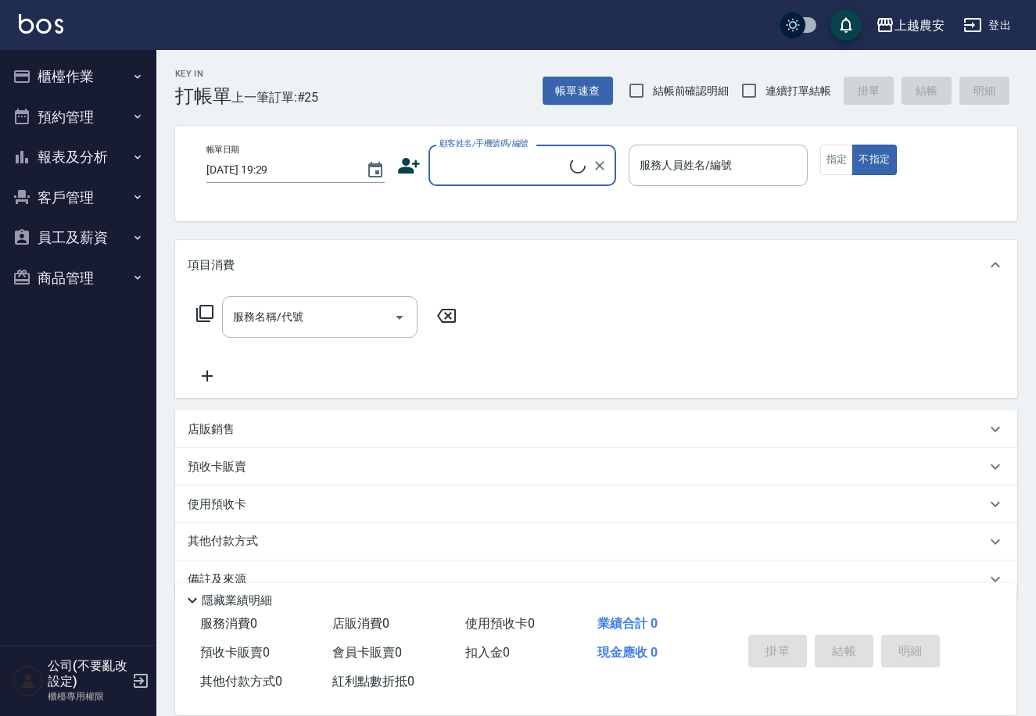
click at [67, 77] on button "櫃檯作業" at bounding box center [78, 76] width 144 height 41
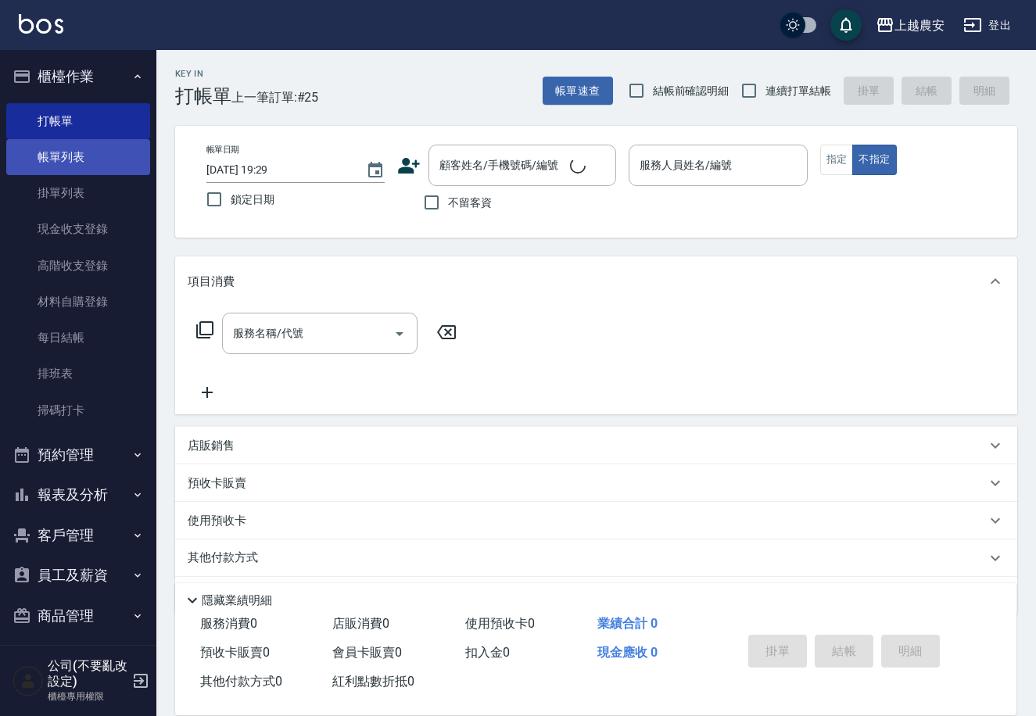
click at [71, 154] on link "帳單列表" at bounding box center [78, 157] width 144 height 36
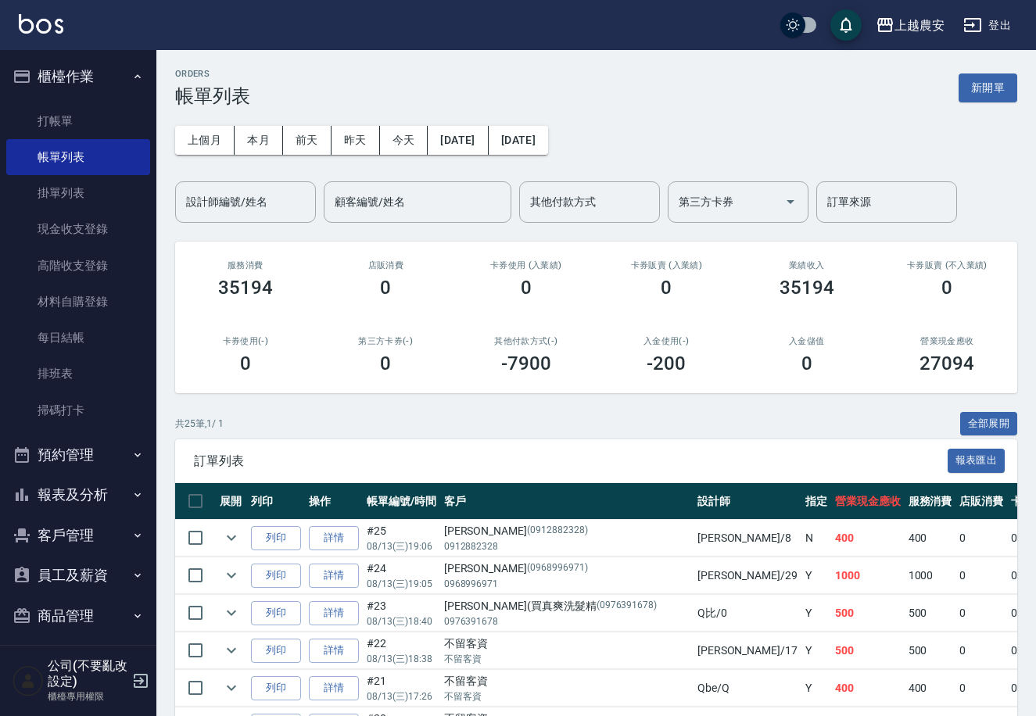
click at [87, 431] on ul "打帳單 帳單列表 掛單列表 現金收支登錄 高階收支登錄 材料自購登錄 每日結帳 排班表 掃碼打卡" at bounding box center [78, 266] width 144 height 338
drag, startPoint x: 80, startPoint y: 419, endPoint x: 71, endPoint y: 417, distance: 8.9
click at [79, 418] on link "掃碼打卡" at bounding box center [78, 411] width 144 height 36
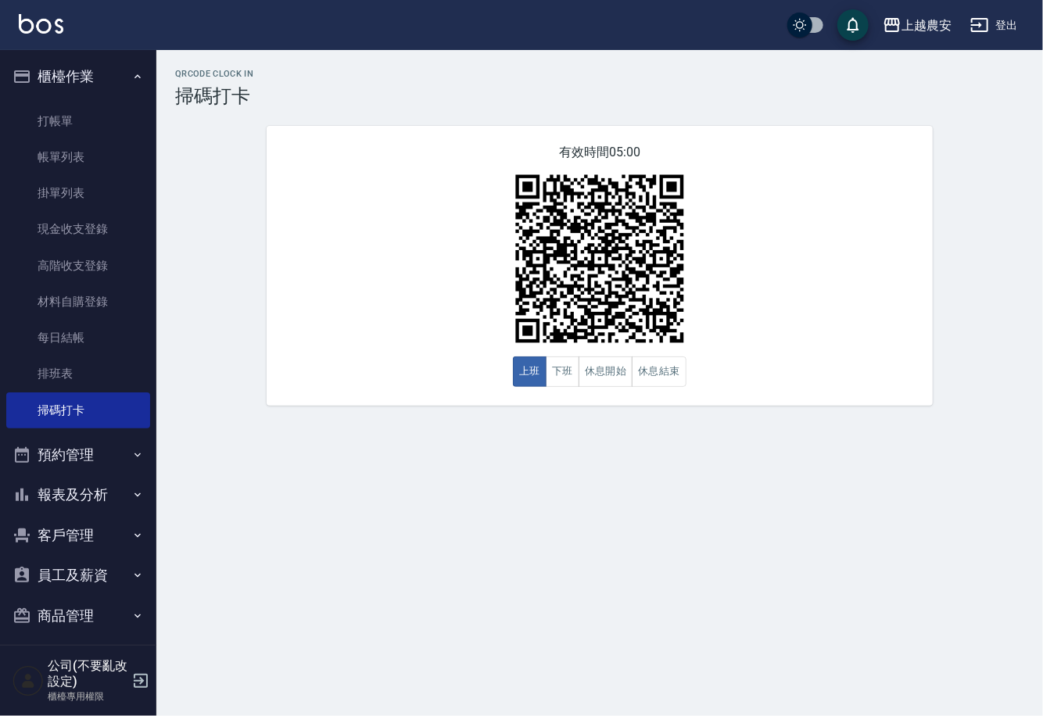
click at [102, 443] on button "預約管理" at bounding box center [78, 455] width 144 height 41
click at [548, 382] on button "下班" at bounding box center [563, 372] width 34 height 30
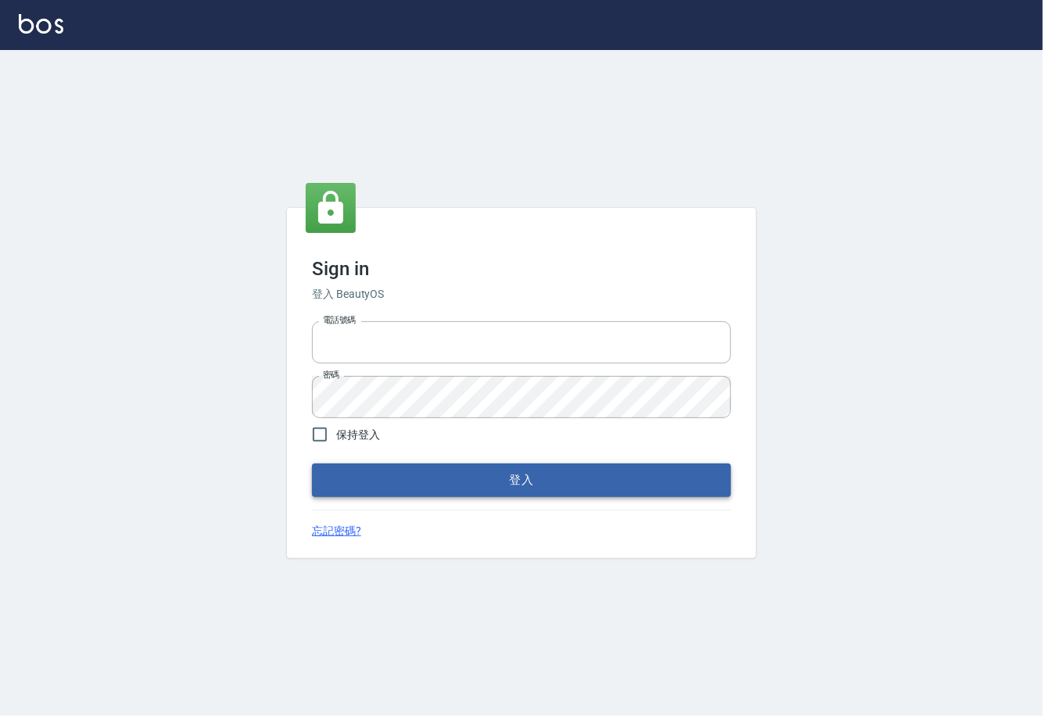
type input "0225929166"
click at [504, 482] on button "登入" at bounding box center [521, 480] width 419 height 33
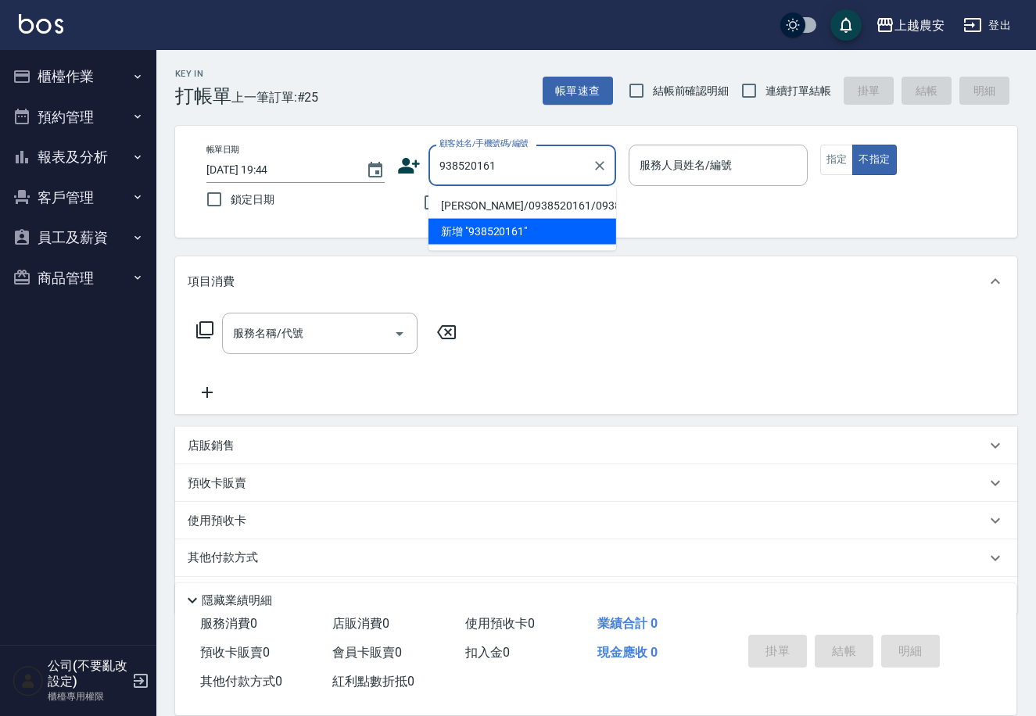
click at [432, 162] on div "938520161 顧客姓名/手機號碼/編號" at bounding box center [523, 165] width 188 height 41
drag, startPoint x: 431, startPoint y: 164, endPoint x: 617, endPoint y: 194, distance: 188.5
click at [606, 195] on body "上越農安 登出 櫃檯作業 打帳單 帳單列表 掛單列表 現金收支登錄 高階收支登錄 材料自購登錄 每日結帳 排班表 掃碼打卡 預約管理 預約管理 單日預約紀錄 …" at bounding box center [518, 381] width 1036 height 762
drag, startPoint x: 454, startPoint y: 175, endPoint x: 406, endPoint y: 182, distance: 49.0
click at [406, 182] on div "顧客姓名/手機號碼/編號 938520161 顧客姓名/手機號碼/編號" at bounding box center [506, 165] width 219 height 41
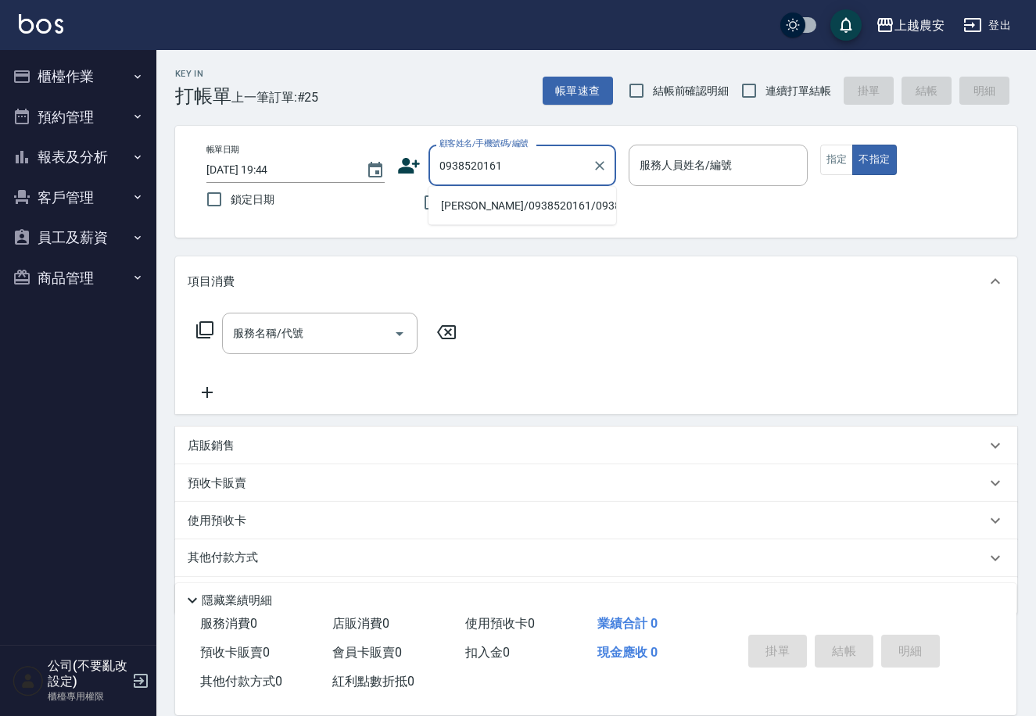
click at [482, 204] on li "羅淑真/0938520161/0938520161" at bounding box center [523, 206] width 188 height 26
type input "羅淑真/0938520161/0938520161"
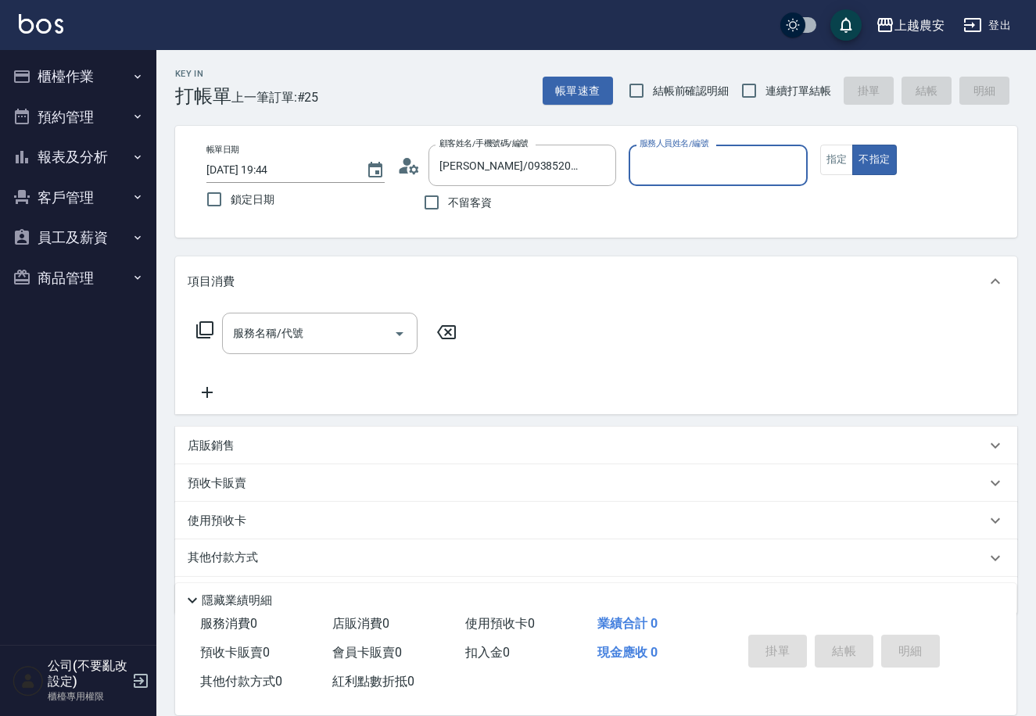
type input "Mia-M"
click at [825, 159] on button "指定" at bounding box center [837, 160] width 34 height 30
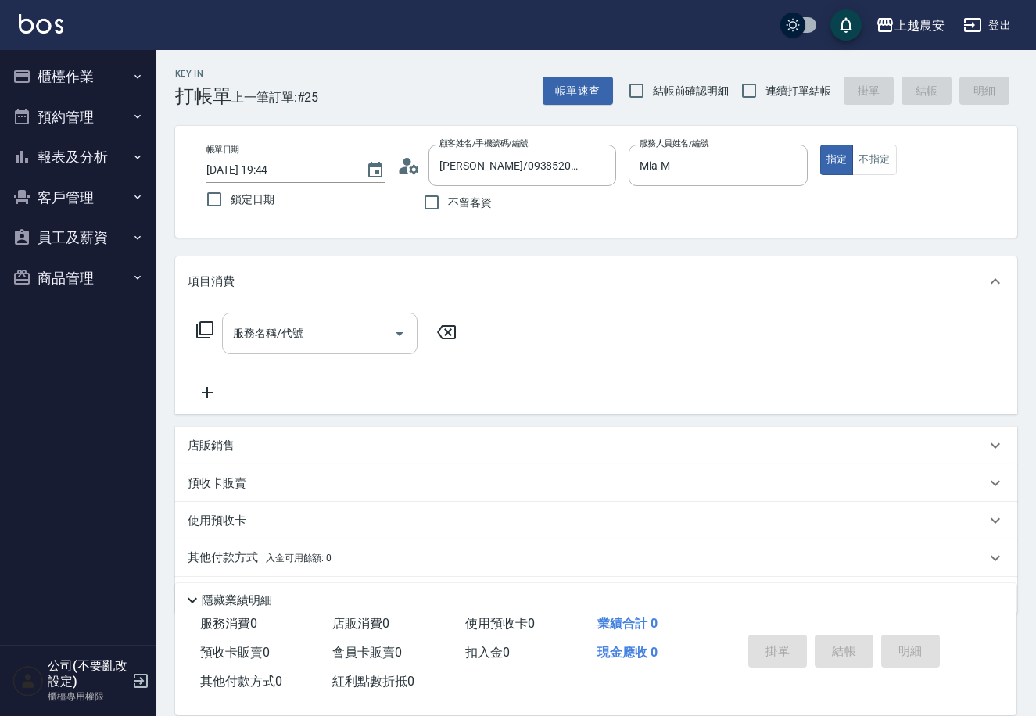
click at [337, 342] on input "服務名稱/代號" at bounding box center [308, 333] width 158 height 27
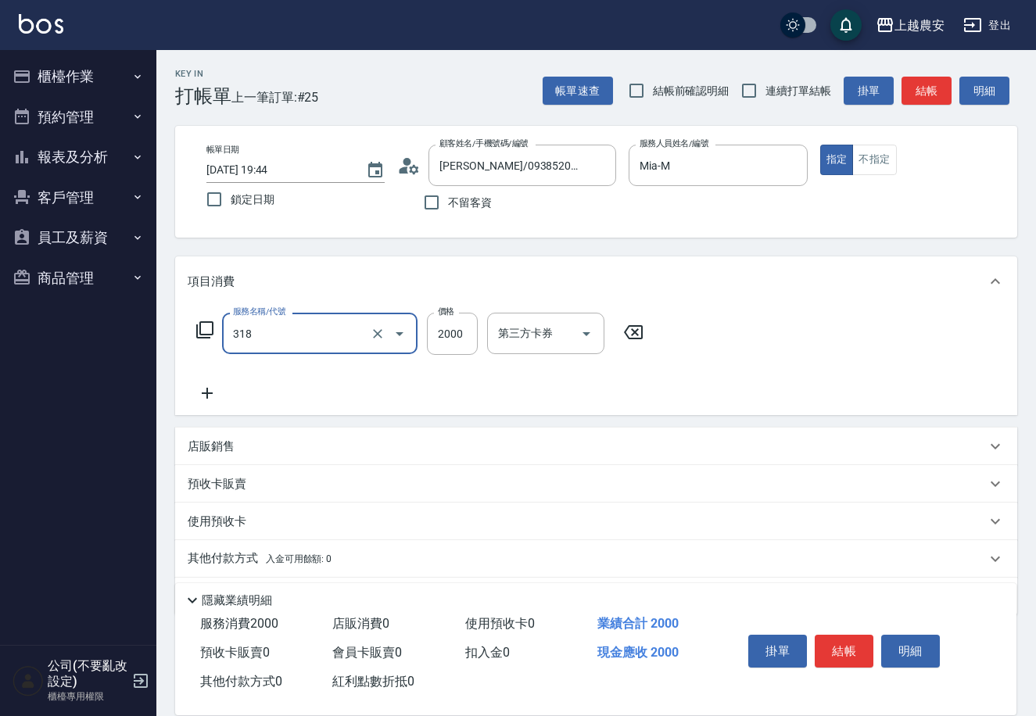
type input "燙髮1500↑(自購)(318)"
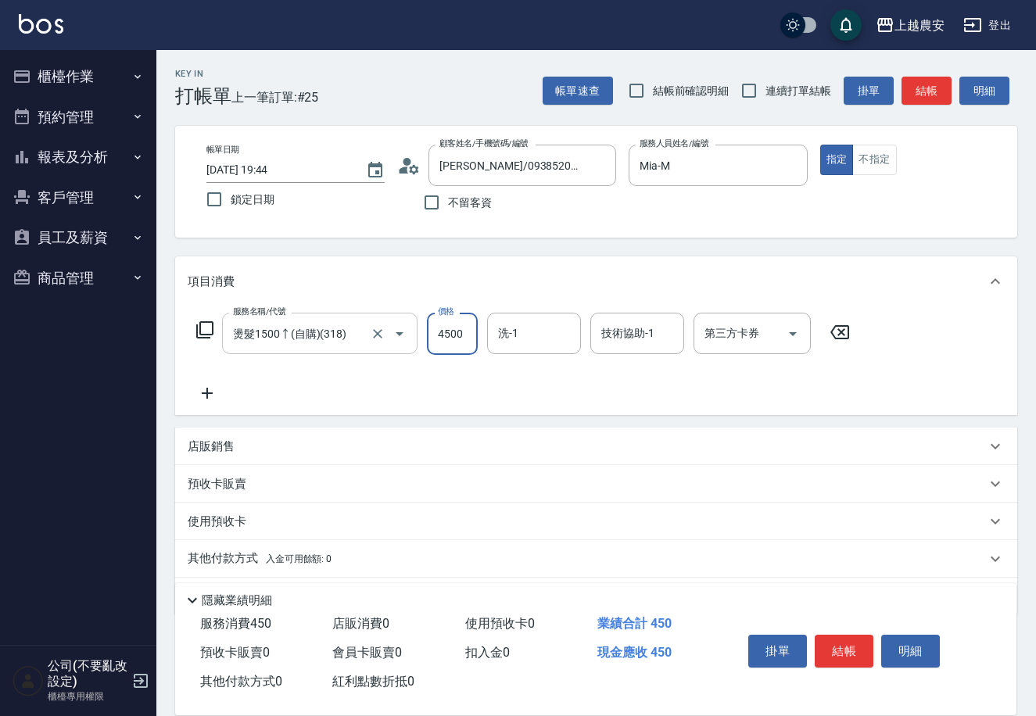
type input "4500"
type input "栗子-23"
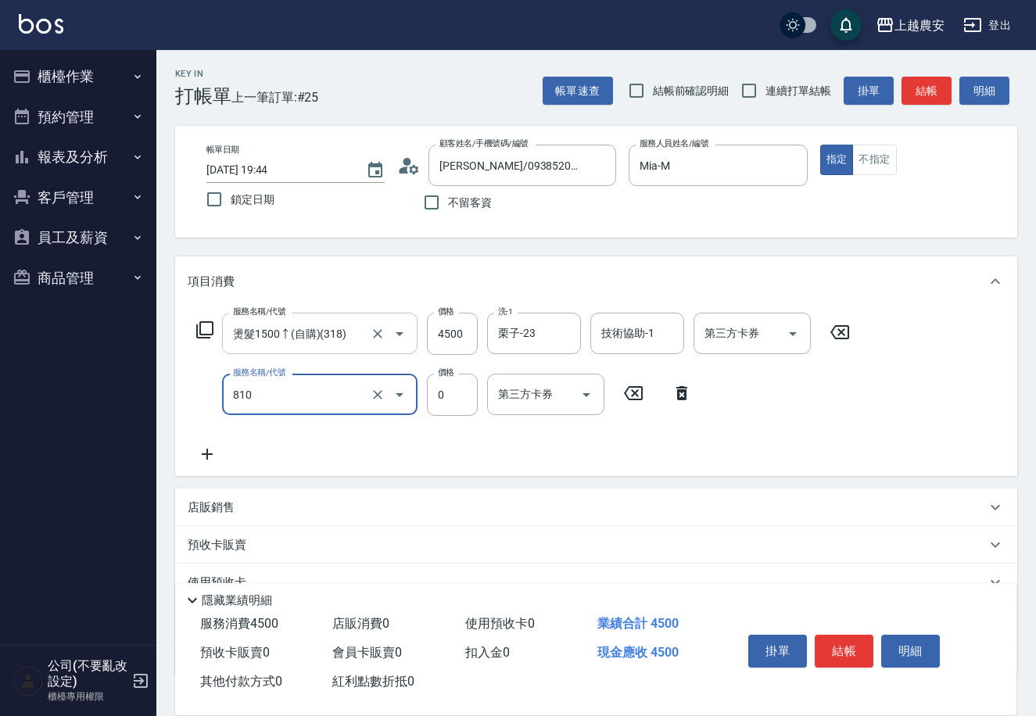
type input "頭皮護髮卡券使用(810)"
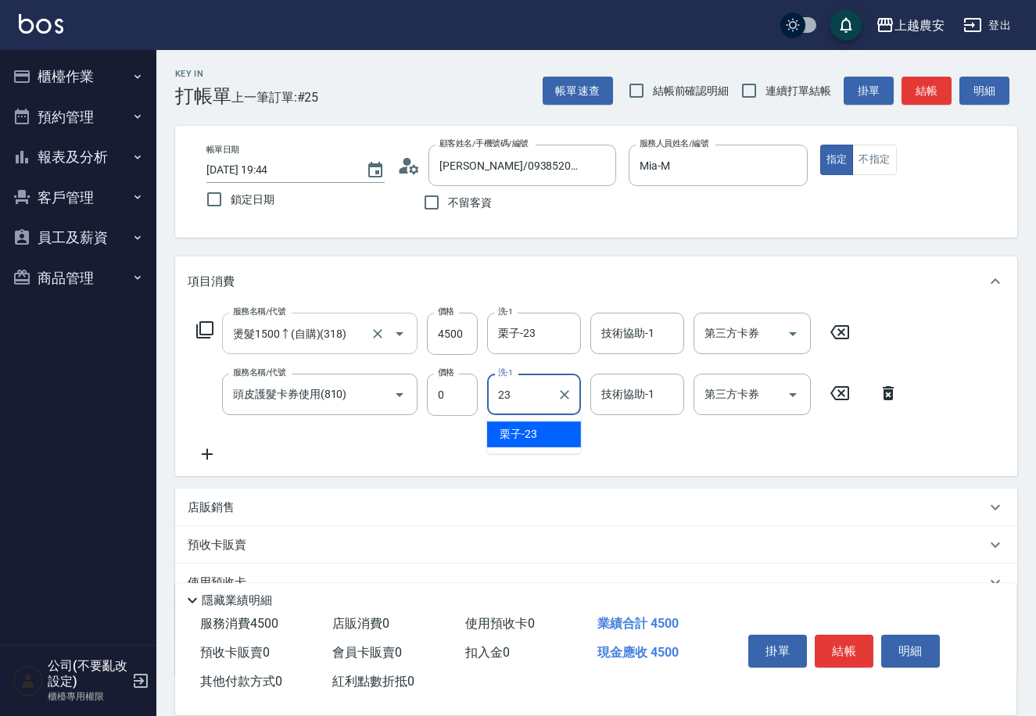
type input "栗子-23"
click at [837, 650] on button "結帳" at bounding box center [844, 651] width 59 height 33
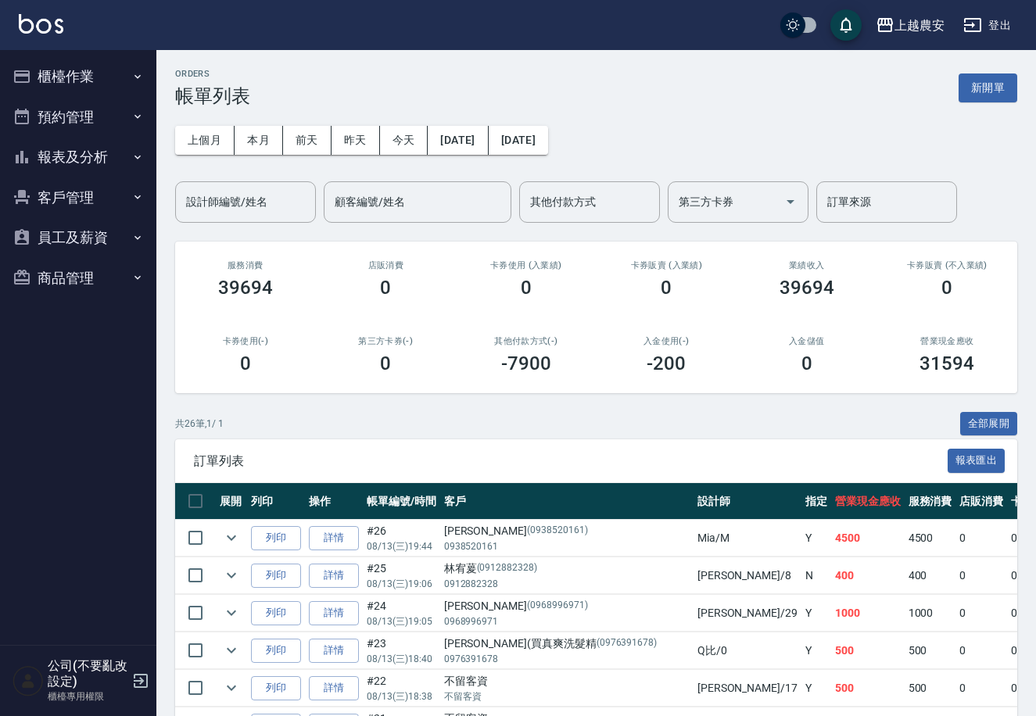
click at [72, 80] on button "櫃檯作業" at bounding box center [78, 76] width 144 height 41
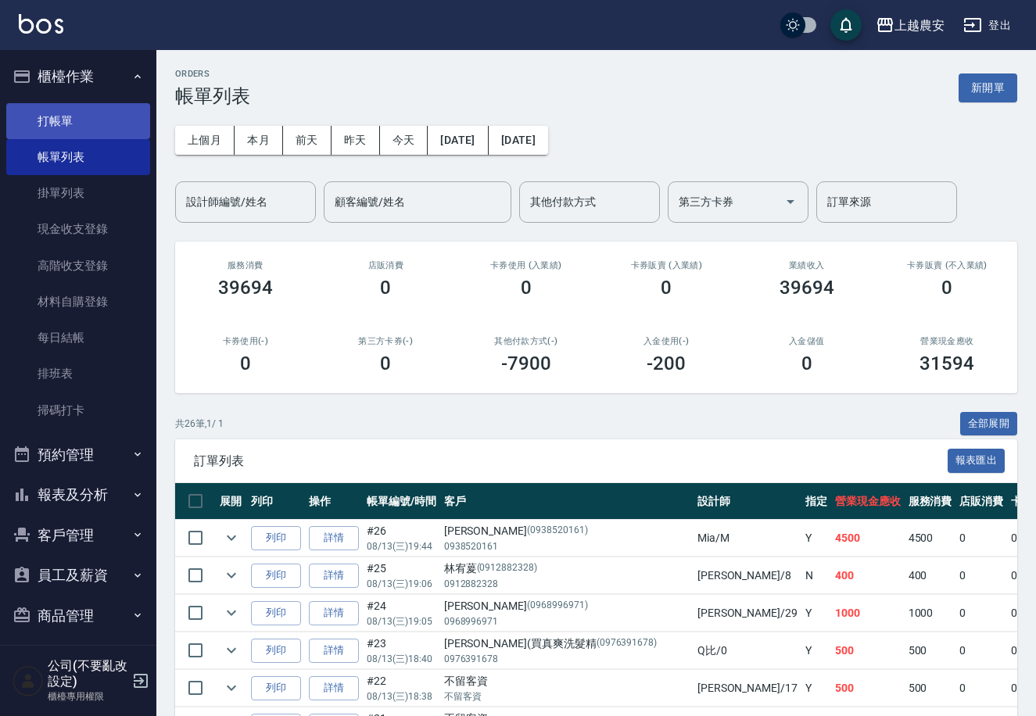
click at [67, 113] on link "打帳單" at bounding box center [78, 121] width 144 height 36
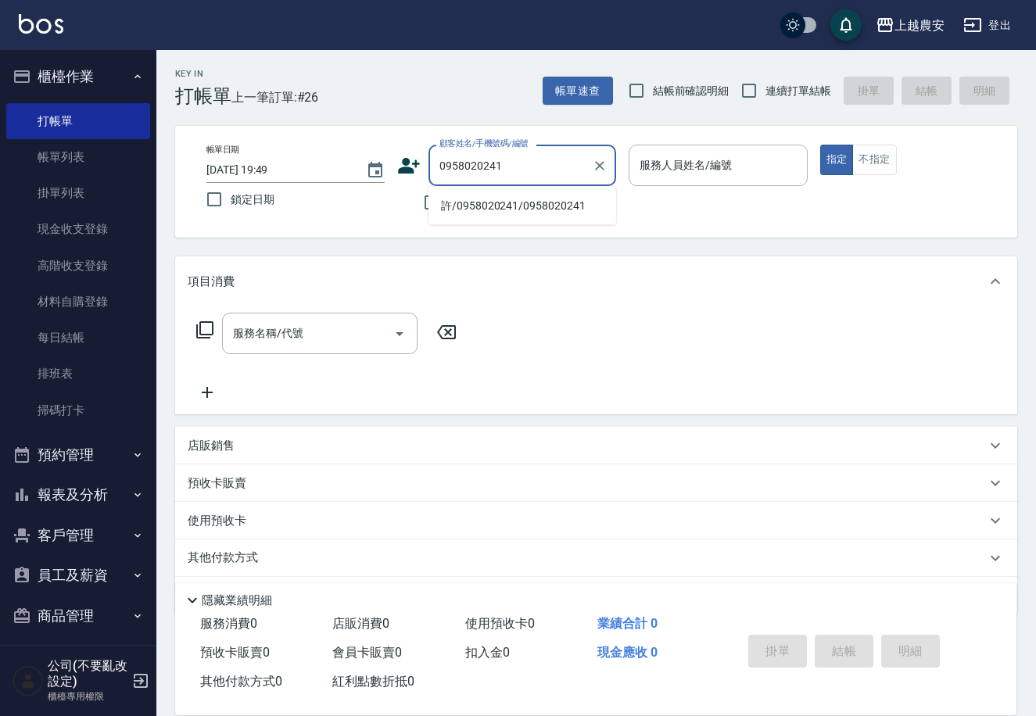
click at [497, 207] on li "許/0958020241/0958020241" at bounding box center [523, 206] width 188 height 26
type input "許/0958020241/0958020241"
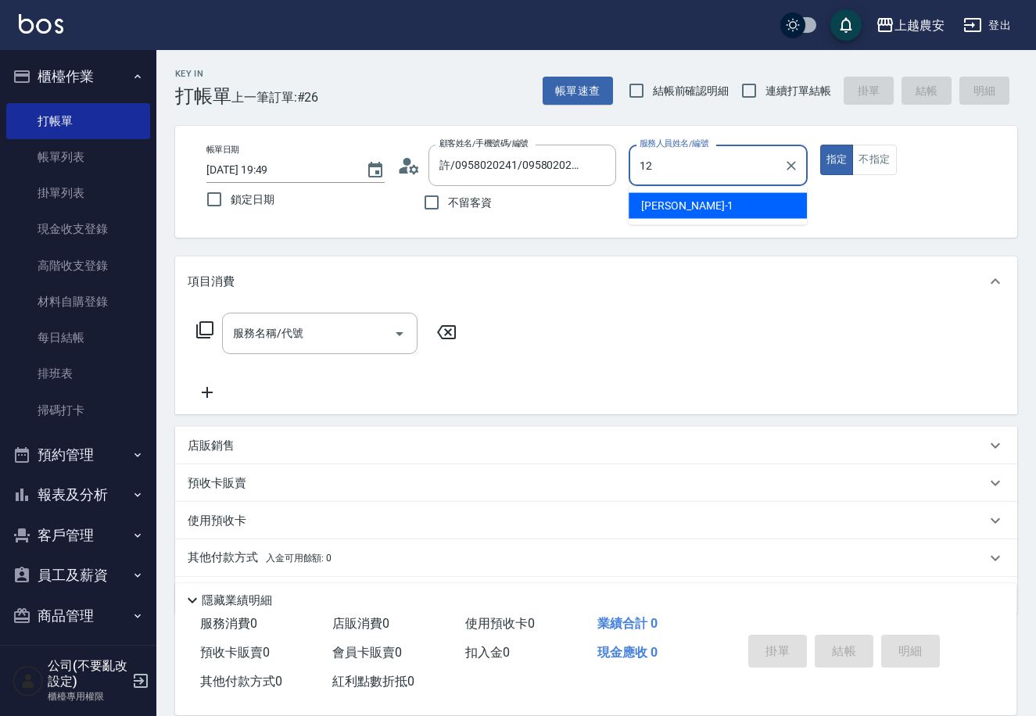
type input "12"
type button "true"
type input "Yoko-12"
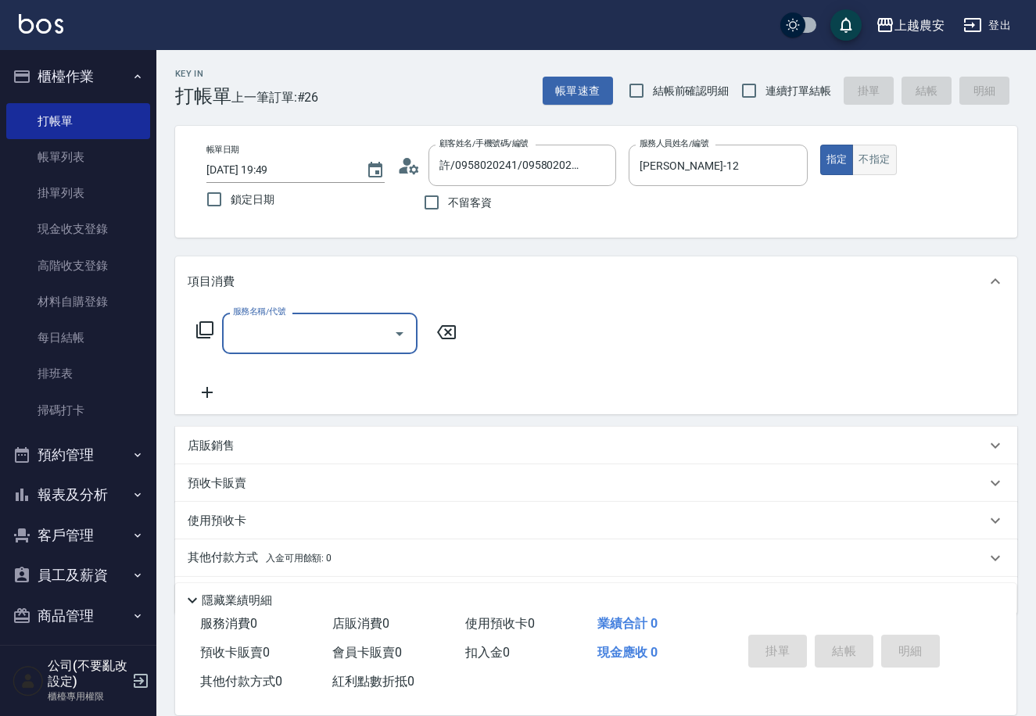
click at [862, 167] on button "不指定" at bounding box center [874, 160] width 44 height 30
click at [346, 338] on input "服務名稱/代號" at bounding box center [308, 333] width 158 height 27
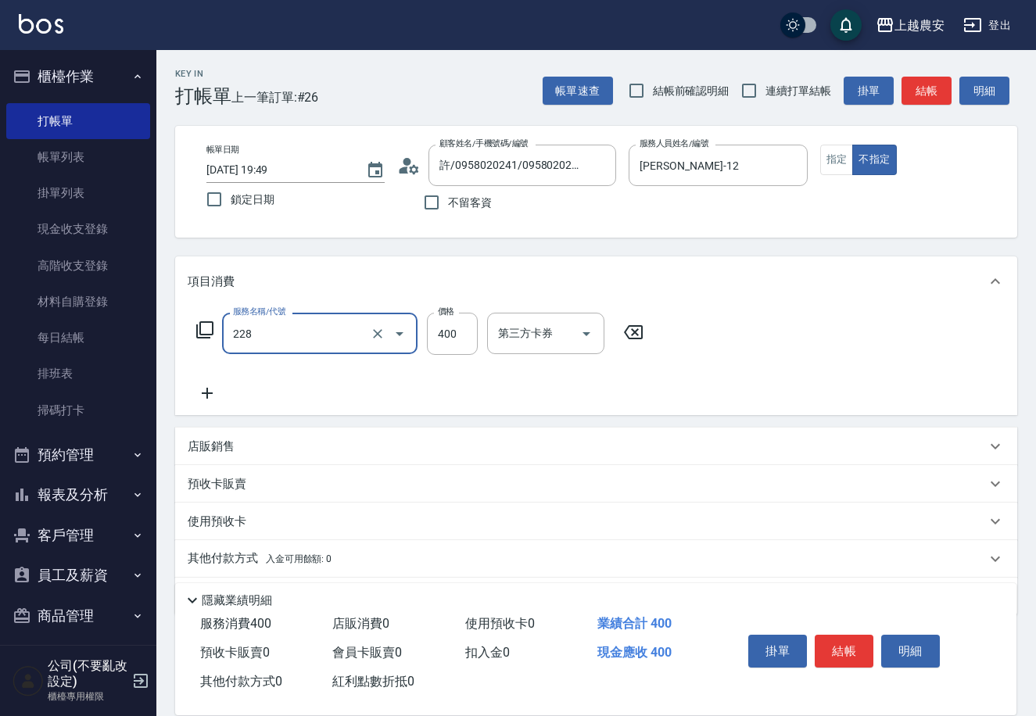
type input "洗髮(228)"
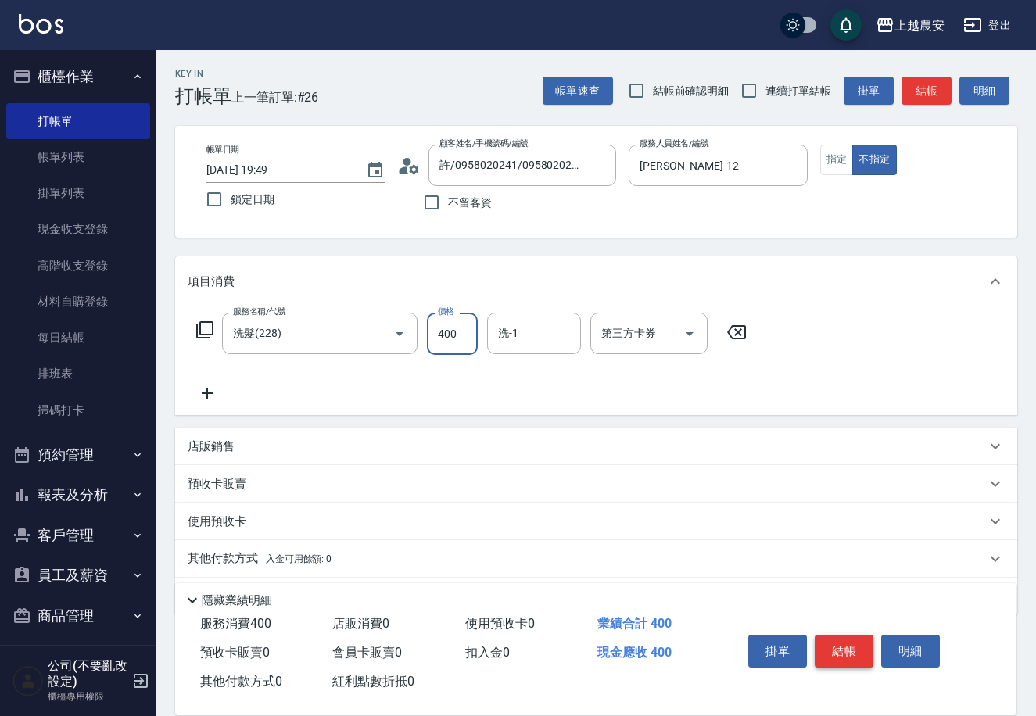
click at [856, 648] on button "結帳" at bounding box center [844, 651] width 59 height 33
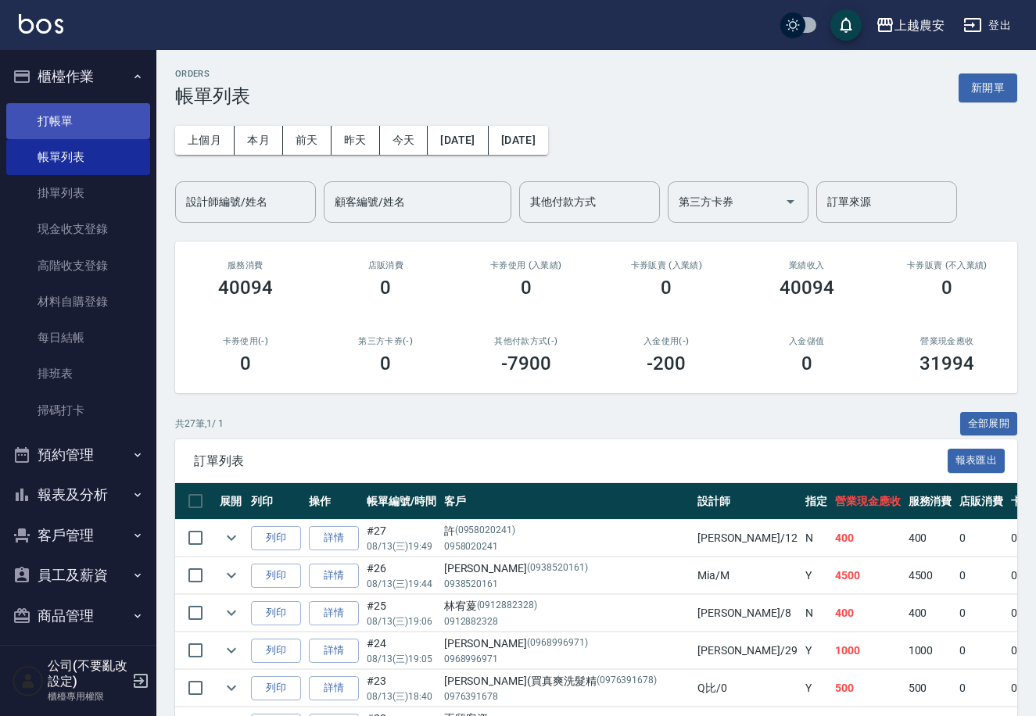
click at [72, 111] on link "打帳單" at bounding box center [78, 121] width 144 height 36
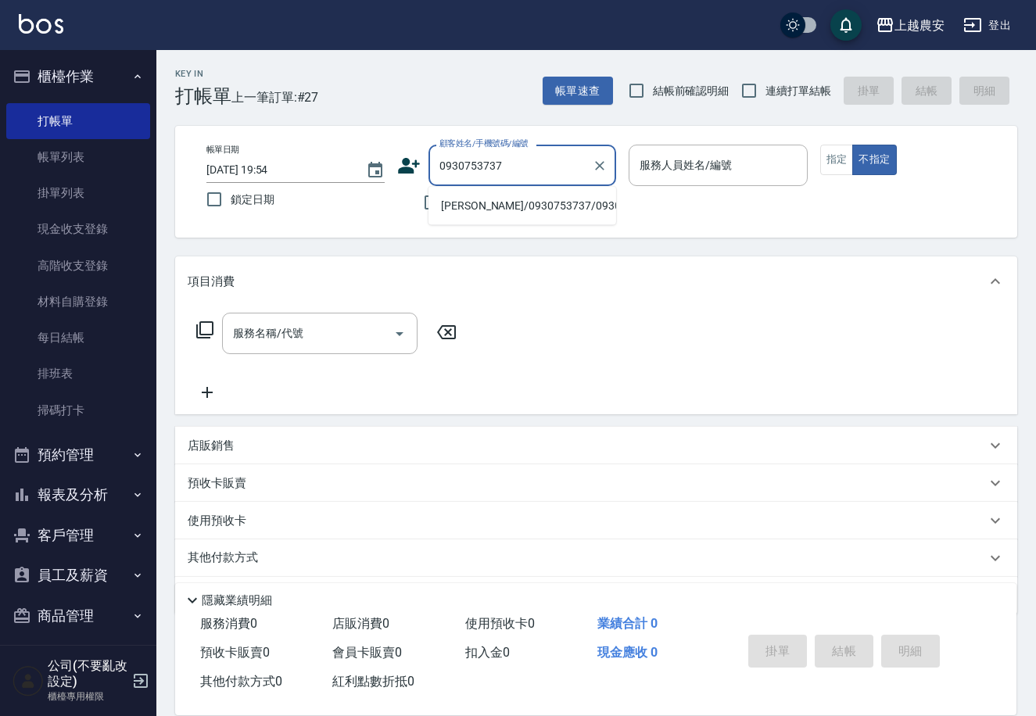
click at [508, 212] on li "蘇武傑/0930753737/0930753737" at bounding box center [523, 206] width 188 height 26
type input "蘇武傑/0930753737/0930753737"
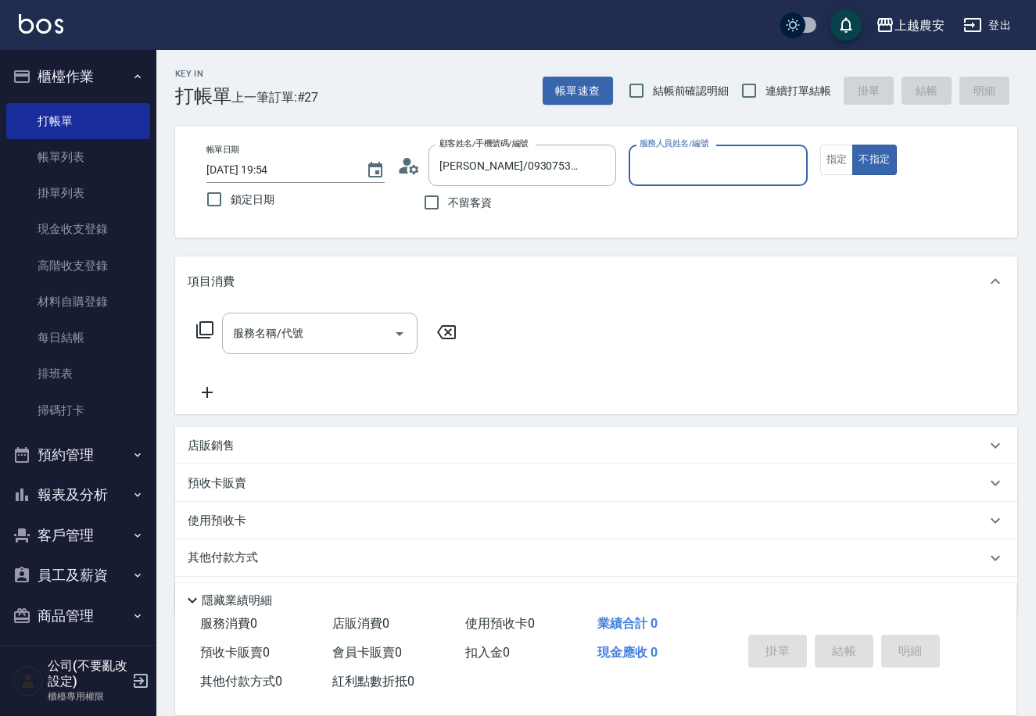
type input "Q比-0"
click at [832, 162] on button "指定" at bounding box center [837, 160] width 34 height 30
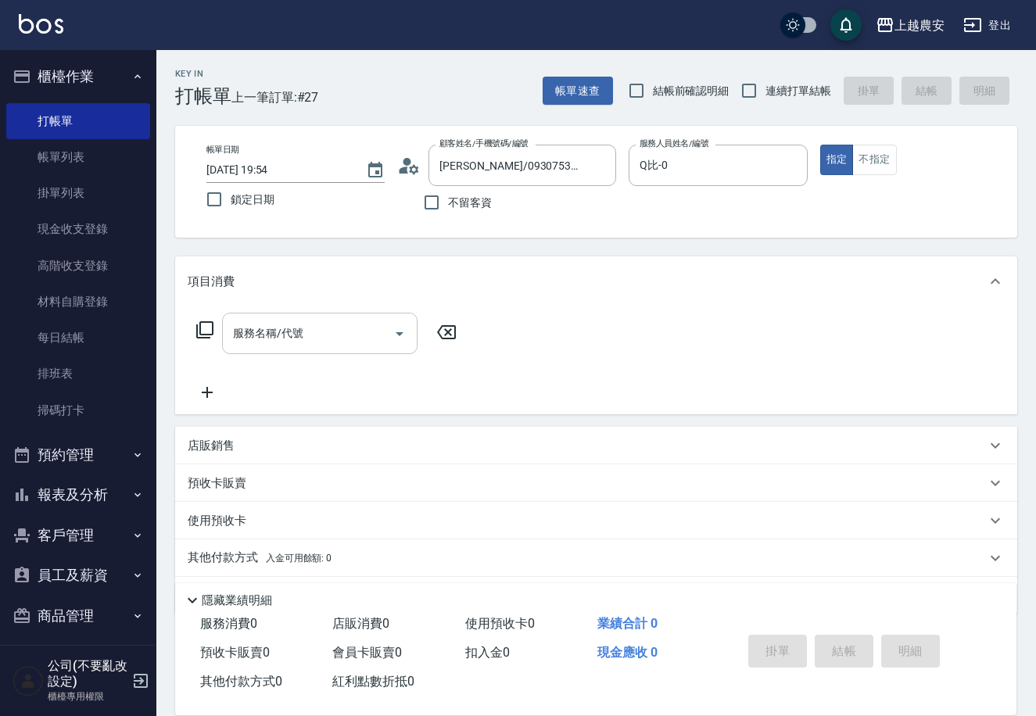
click at [300, 328] on input "服務名稱/代號" at bounding box center [308, 333] width 158 height 27
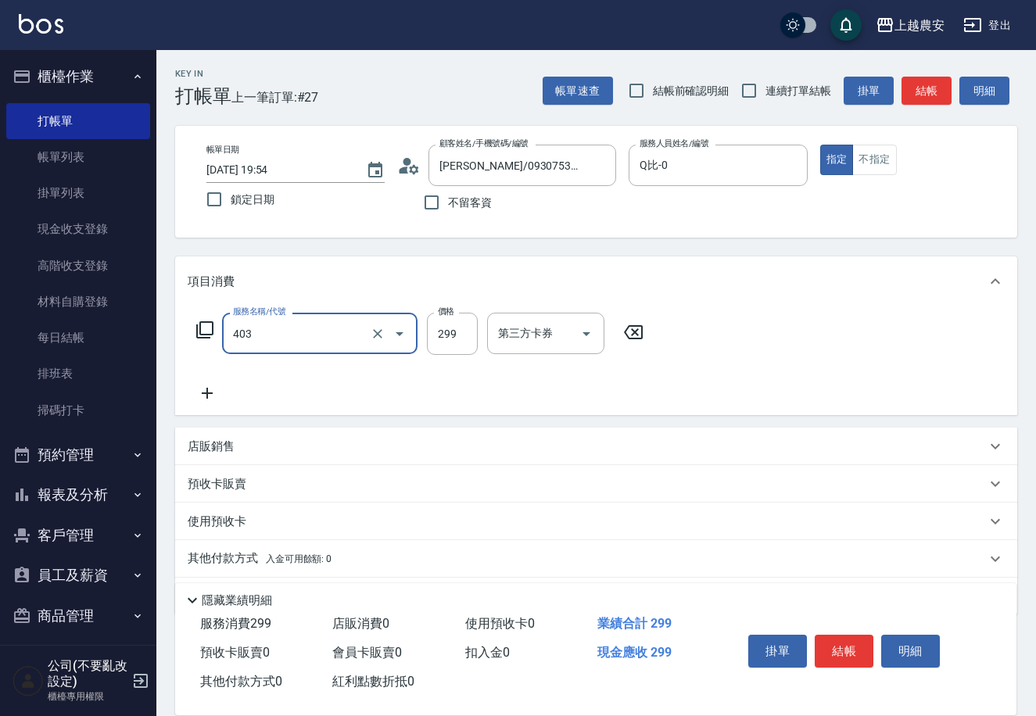
type input "剪髮(403)"
type input "500"
click at [849, 647] on button "結帳" at bounding box center [844, 651] width 59 height 33
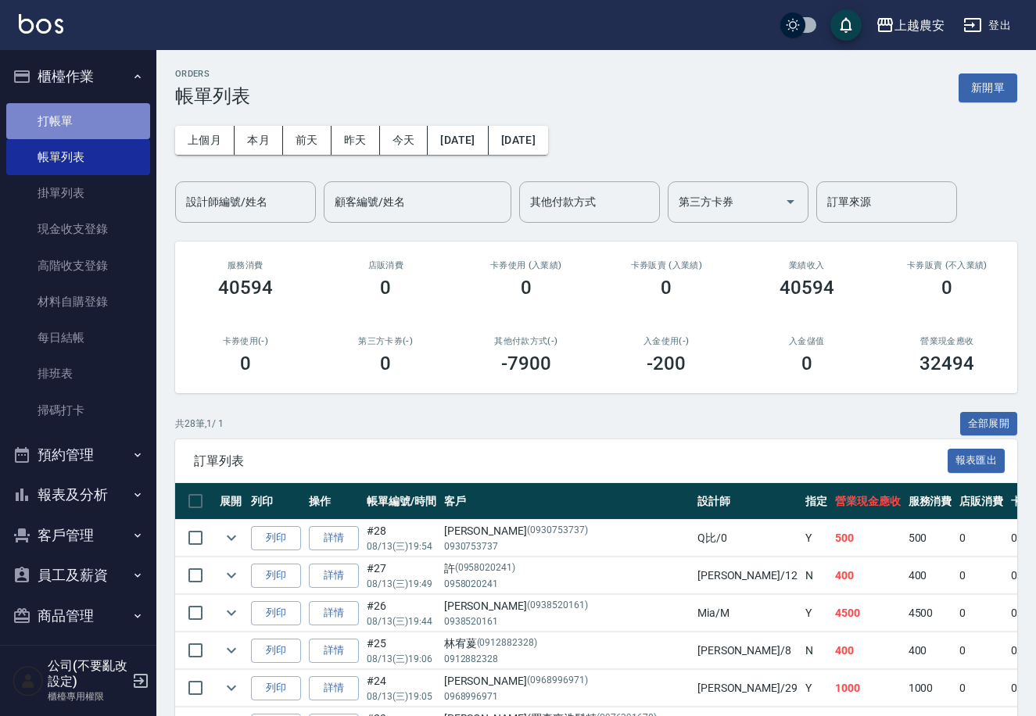
click at [79, 128] on link "打帳單" at bounding box center [78, 121] width 144 height 36
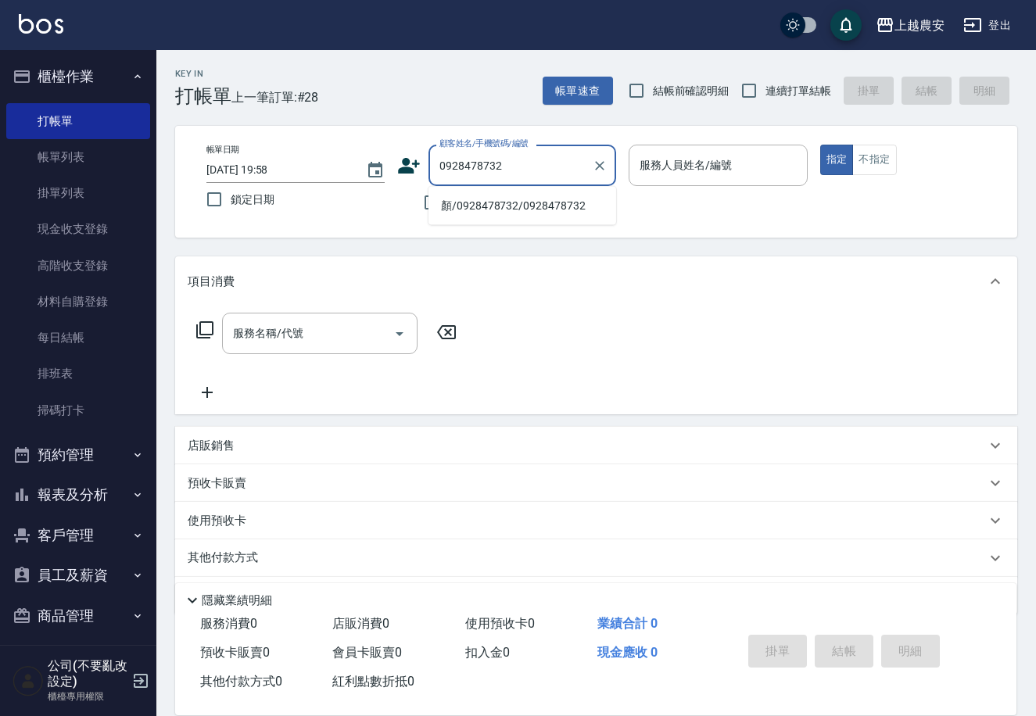
click at [490, 196] on li "顏/0928478732/0928478732" at bounding box center [523, 206] width 188 height 26
type input "顏/0928478732/0928478732"
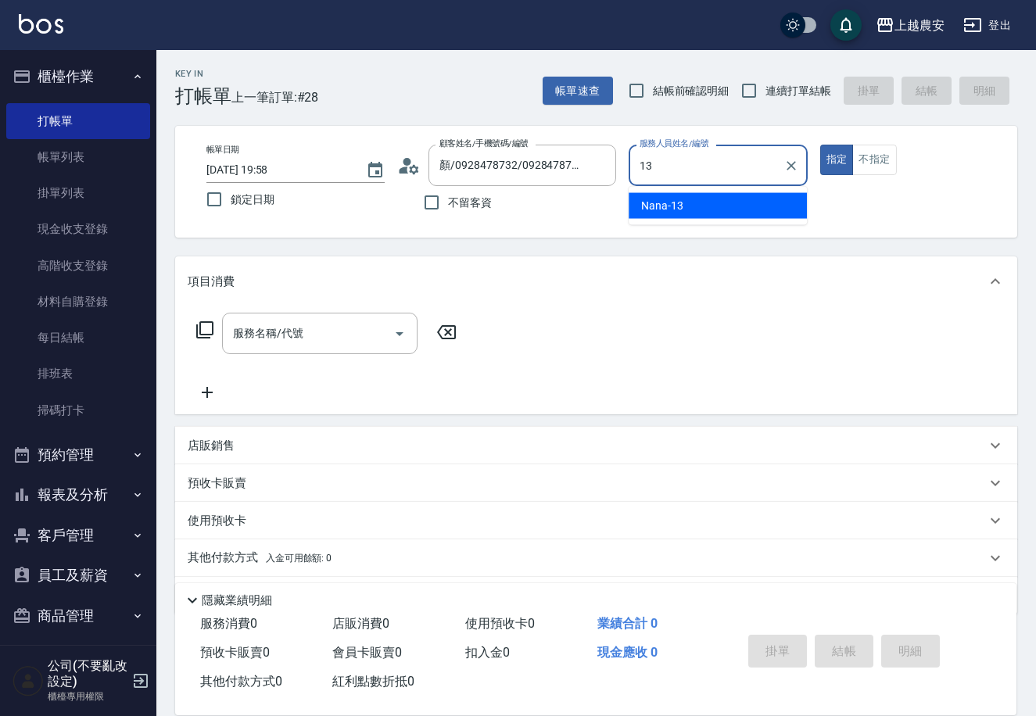
type input "Nana-13"
type button "true"
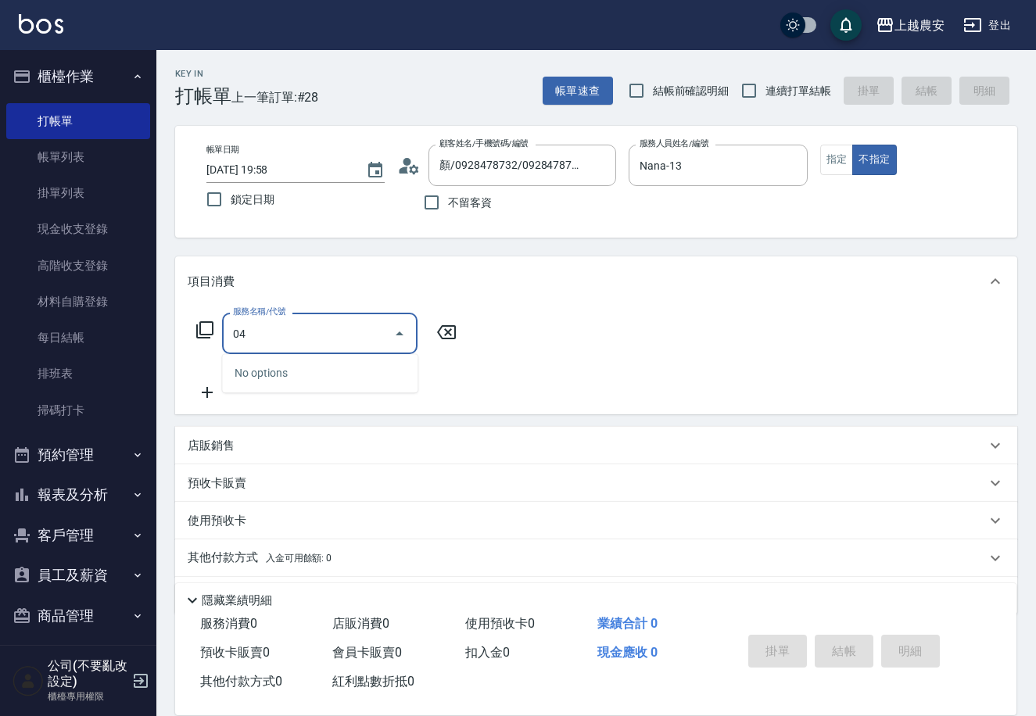
type input "0"
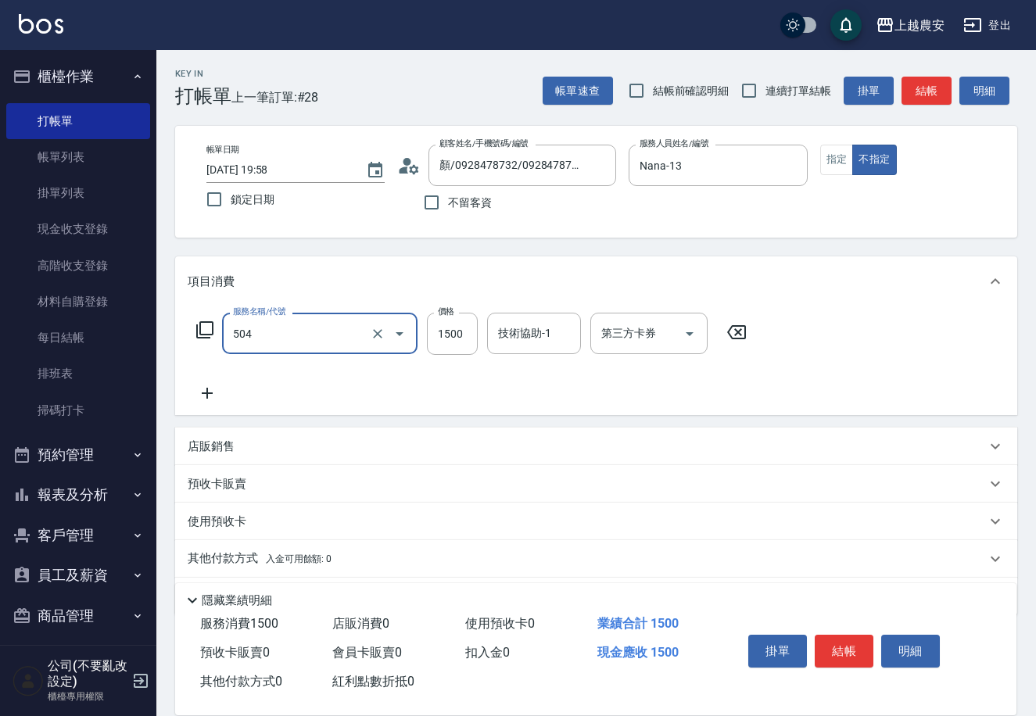
type input "染髮1500↓(504)"
type input "1999"
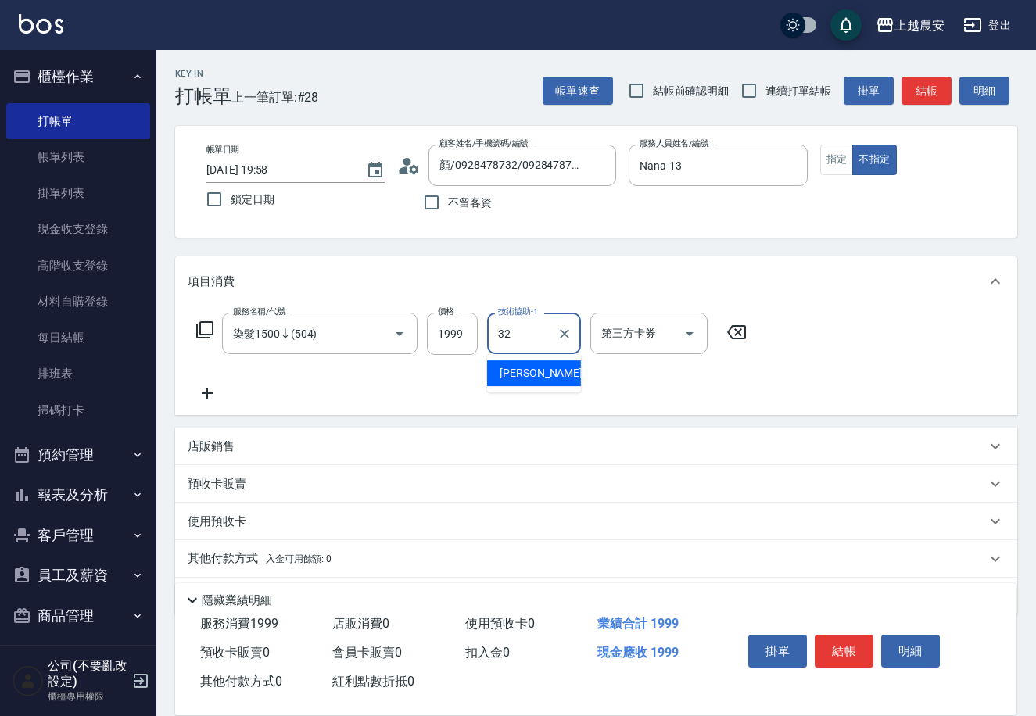
type input "林品妤-32"
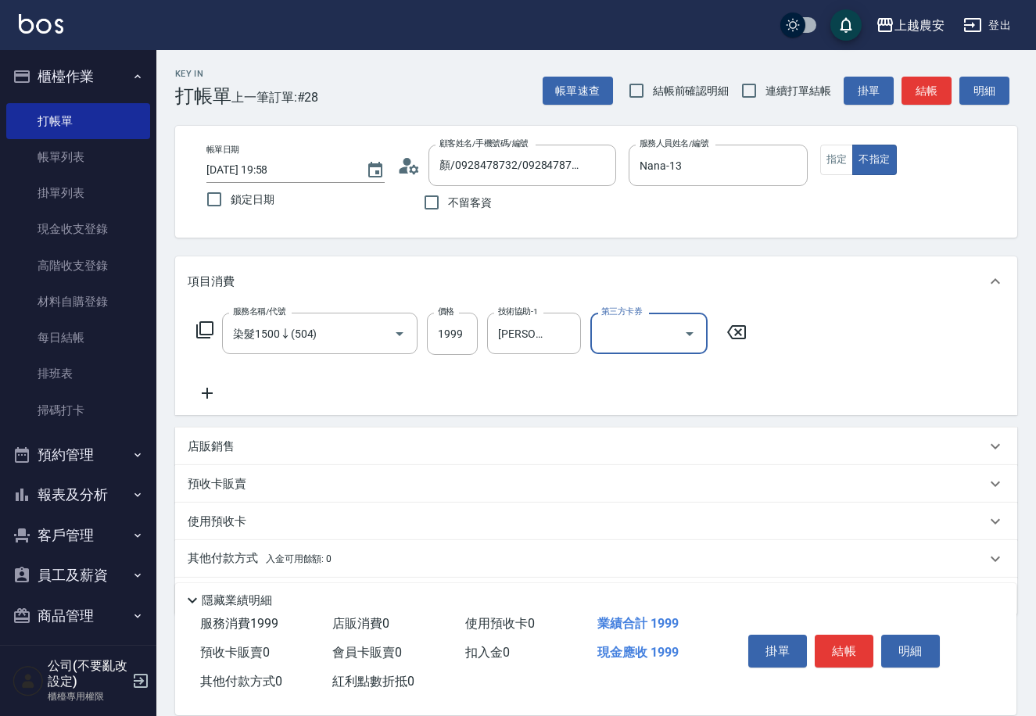
click at [1034, 396] on div "Key In 打帳單 上一筆訂單:#28 帳單速查 結帳前確認明細 連續打單結帳 掛單 結帳 明細 帳單日期 2025/08/13 19:58 鎖定日期 顧客…" at bounding box center [596, 406] width 880 height 713
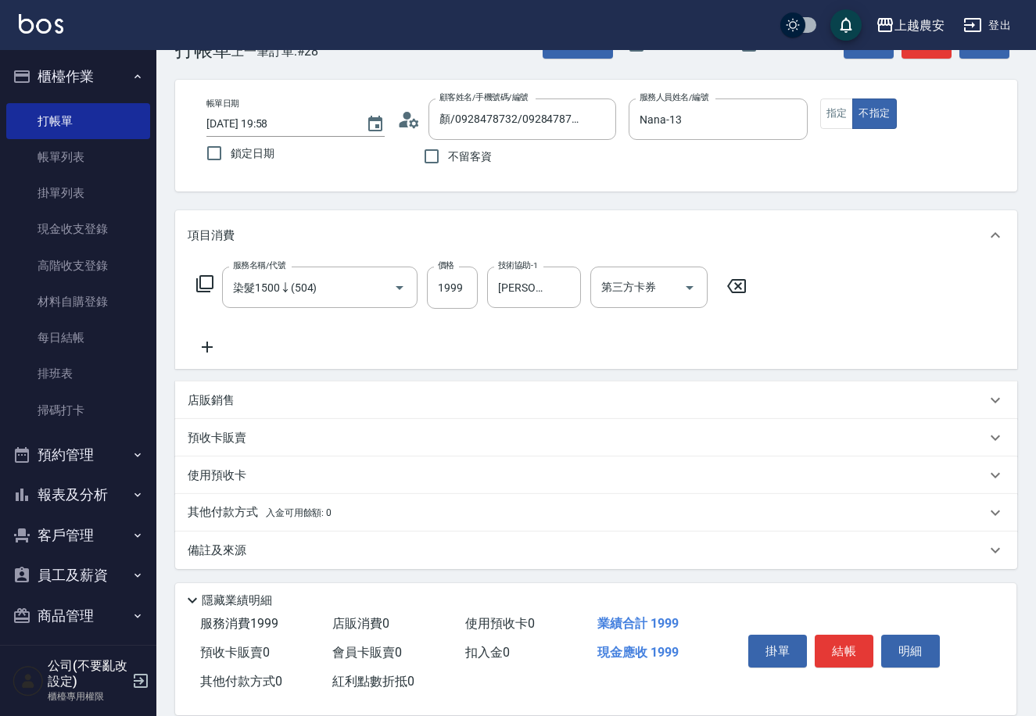
click at [203, 514] on p "其他付款方式 入金可用餘額: 0" at bounding box center [260, 512] width 144 height 17
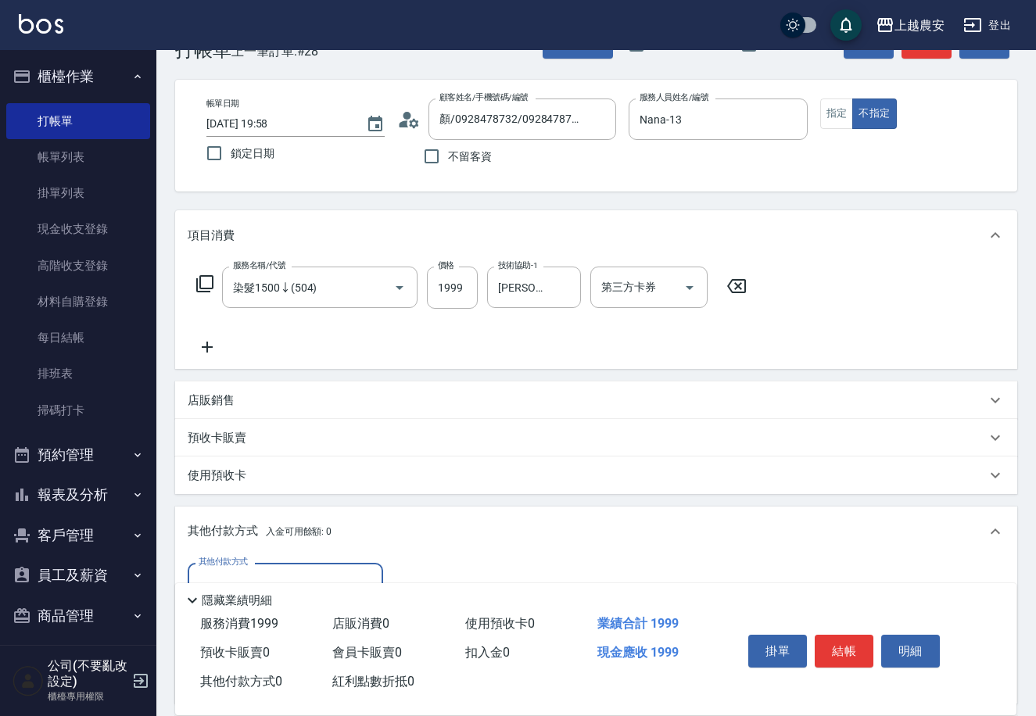
scroll to position [230, 0]
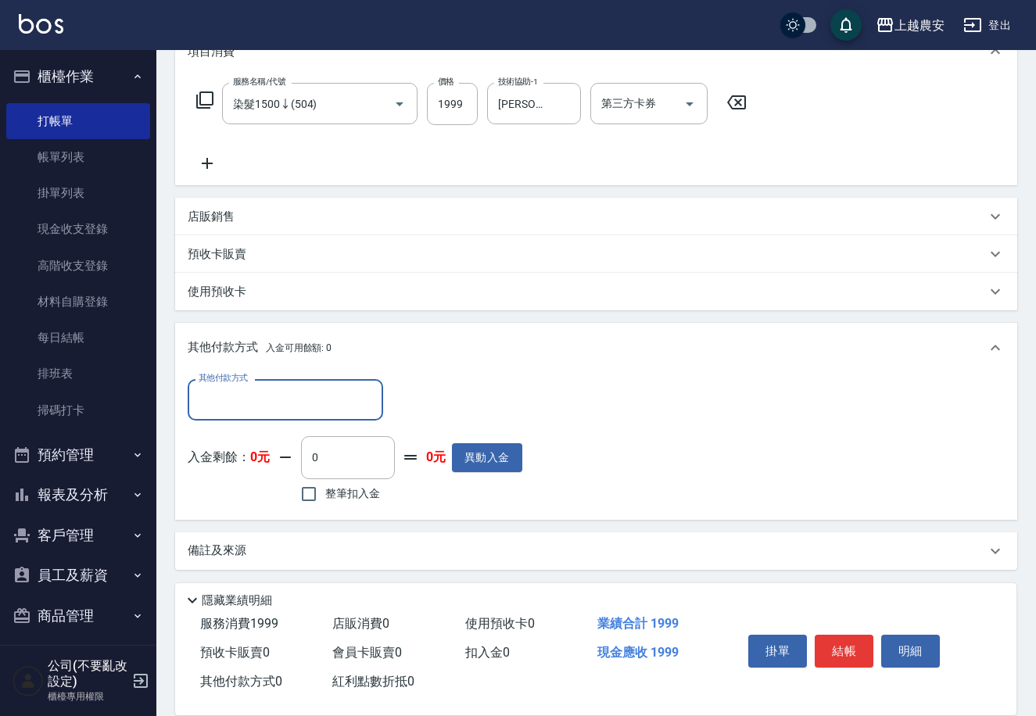
click at [229, 393] on input "其他付款方式" at bounding box center [285, 399] width 181 height 27
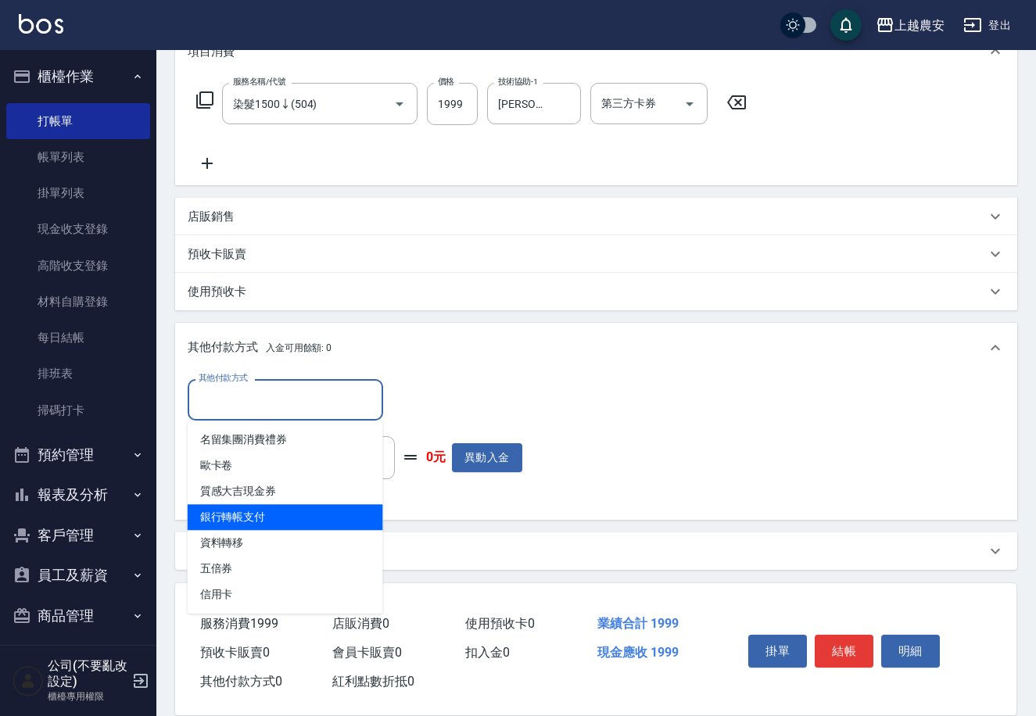
drag, startPoint x: 227, startPoint y: 522, endPoint x: 458, endPoint y: 421, distance: 252.2
click at [239, 518] on span "銀行轉帳支付" at bounding box center [285, 517] width 195 height 26
type input "銀行轉帳支付"
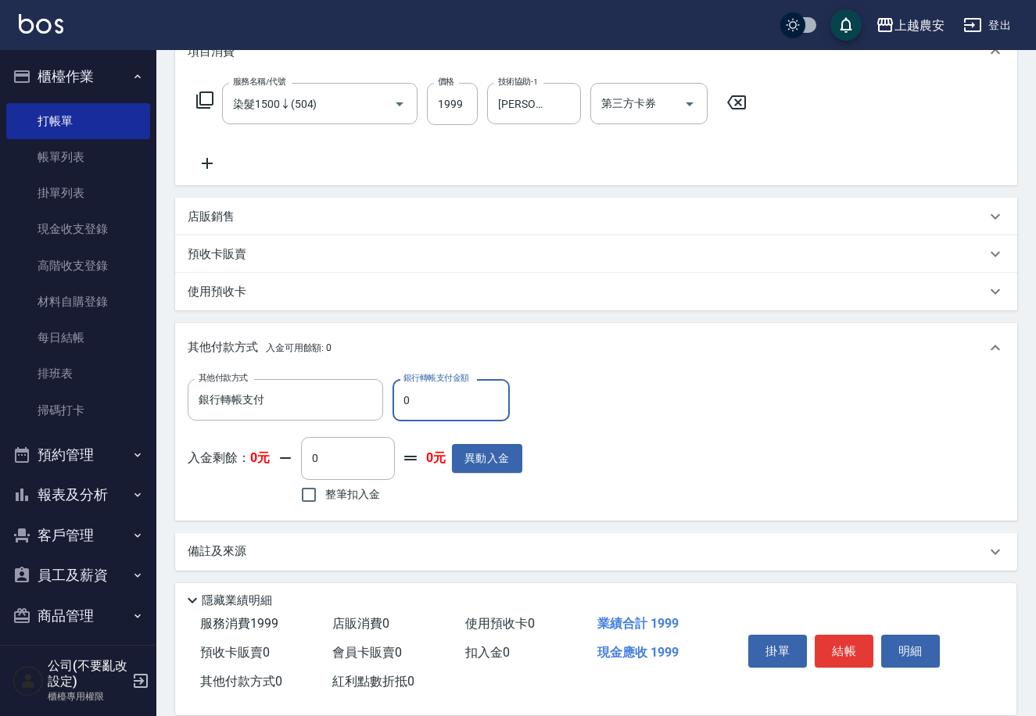
drag, startPoint x: 393, startPoint y: 400, endPoint x: 413, endPoint y: 396, distance: 19.9
click at [413, 396] on input "0" at bounding box center [451, 400] width 117 height 42
type input "1999"
click at [857, 648] on button "結帳" at bounding box center [844, 651] width 59 height 33
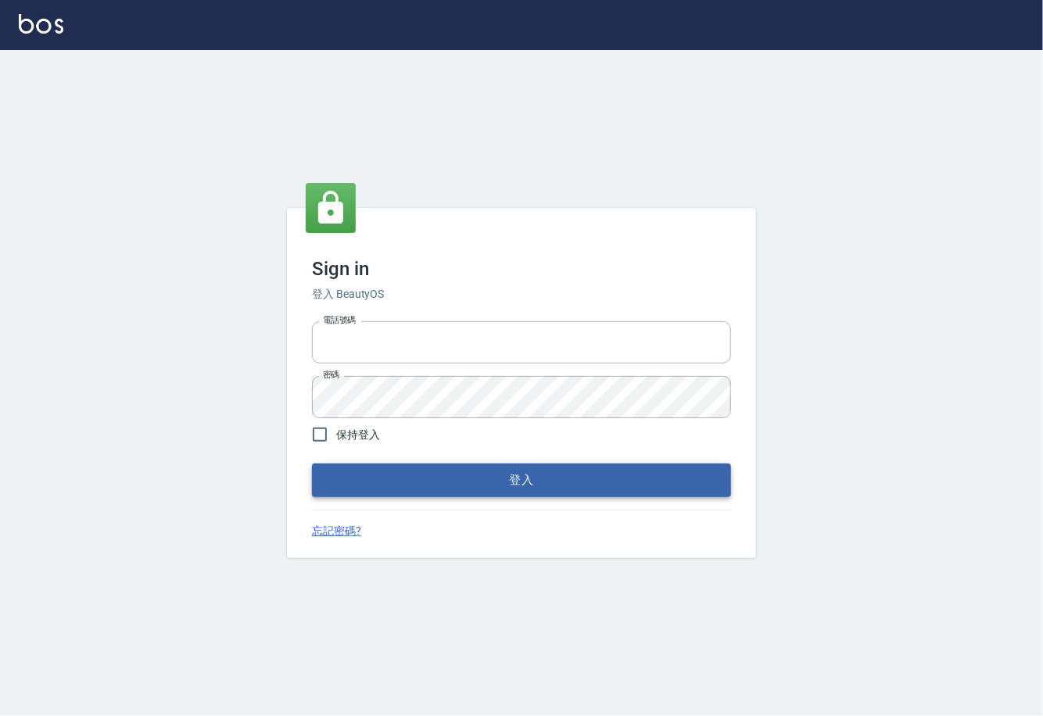
type input "0225929166"
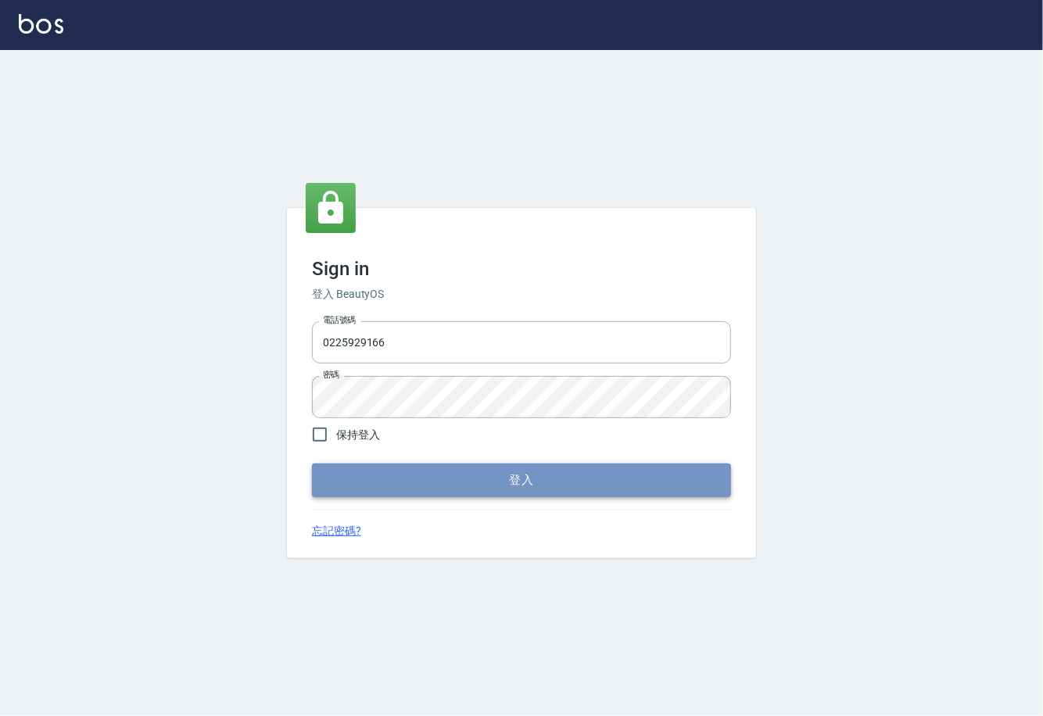
click at [524, 478] on button "登入" at bounding box center [521, 480] width 419 height 33
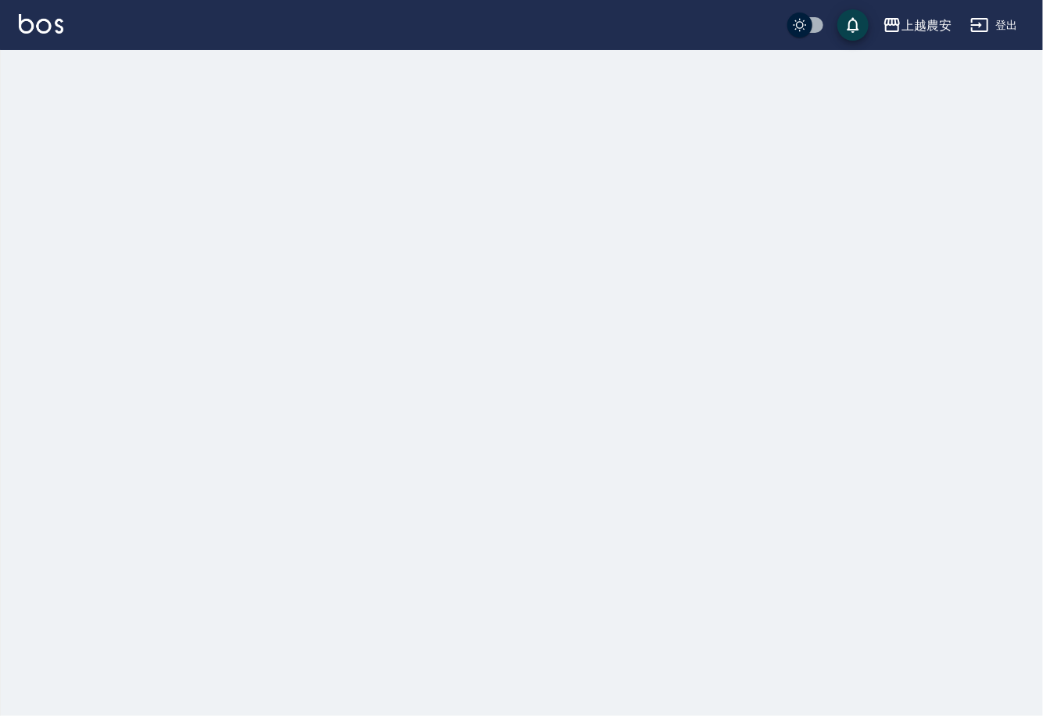
click at [74, 70] on div at bounding box center [521, 358] width 1043 height 716
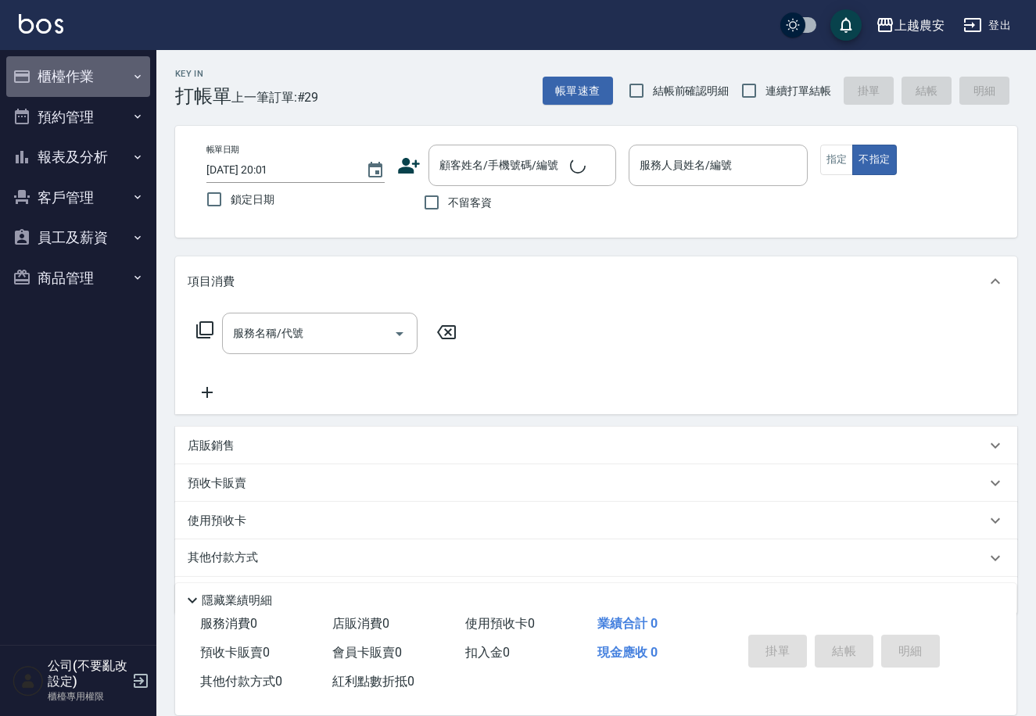
click at [74, 73] on button "櫃檯作業" at bounding box center [78, 76] width 144 height 41
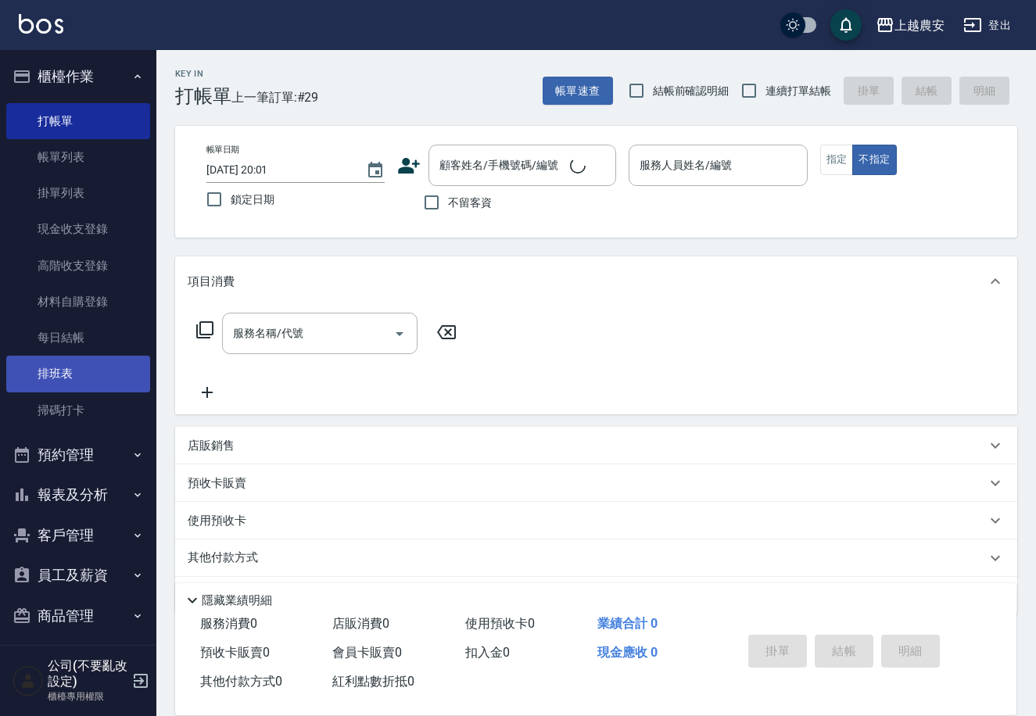
click at [86, 389] on link "排班表" at bounding box center [78, 374] width 144 height 36
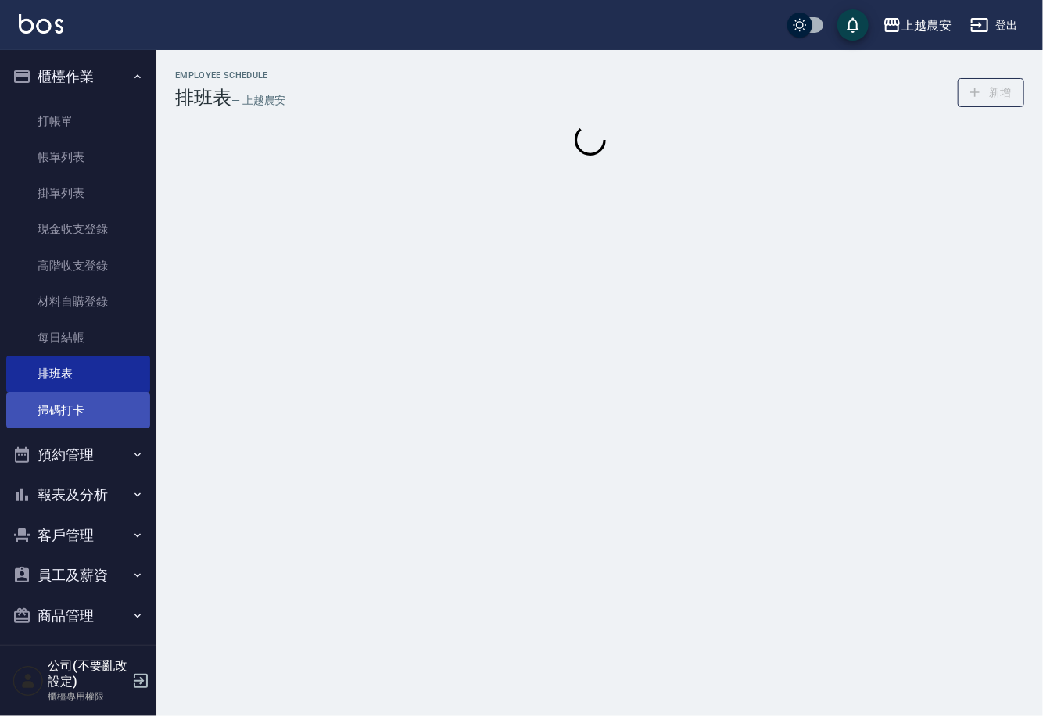
click at [86, 412] on link "掃碼打卡" at bounding box center [78, 411] width 144 height 36
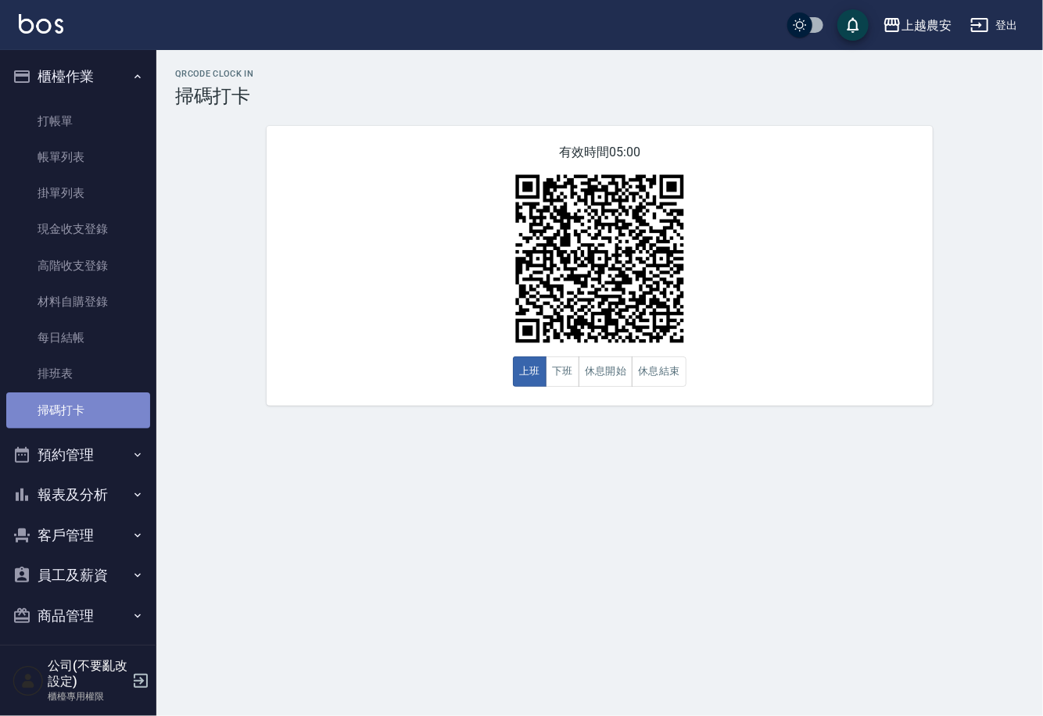
click at [88, 412] on link "掃碼打卡" at bounding box center [78, 411] width 144 height 36
click at [572, 375] on button "下班" at bounding box center [563, 372] width 34 height 30
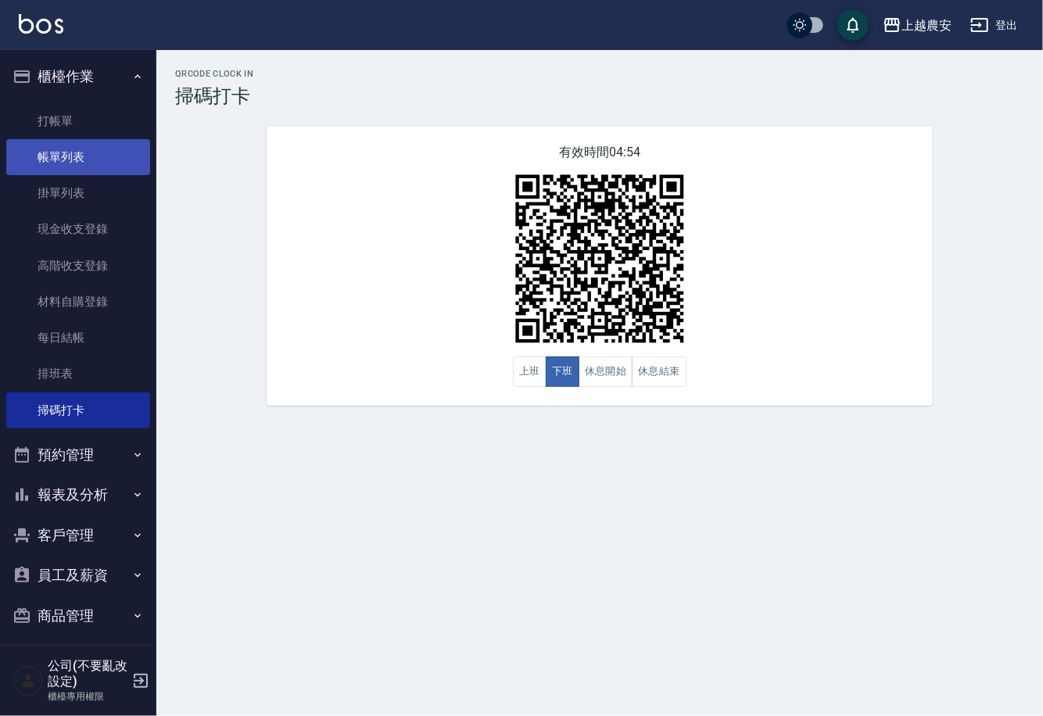
click at [45, 153] on link "帳單列表" at bounding box center [78, 157] width 144 height 36
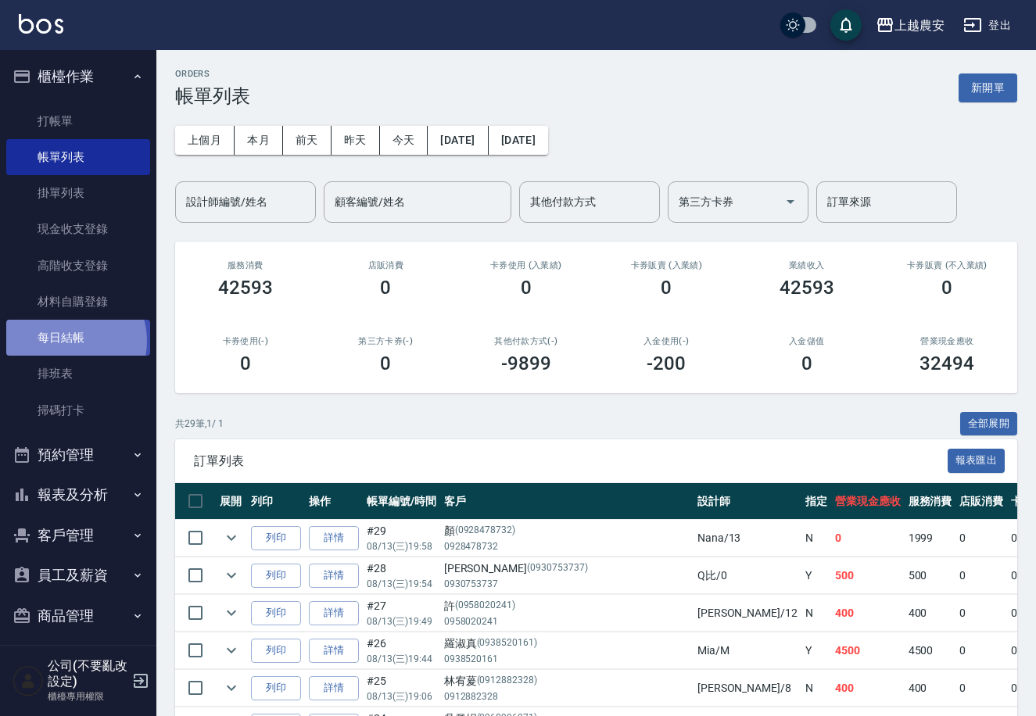
click at [69, 341] on link "每日結帳" at bounding box center [78, 338] width 144 height 36
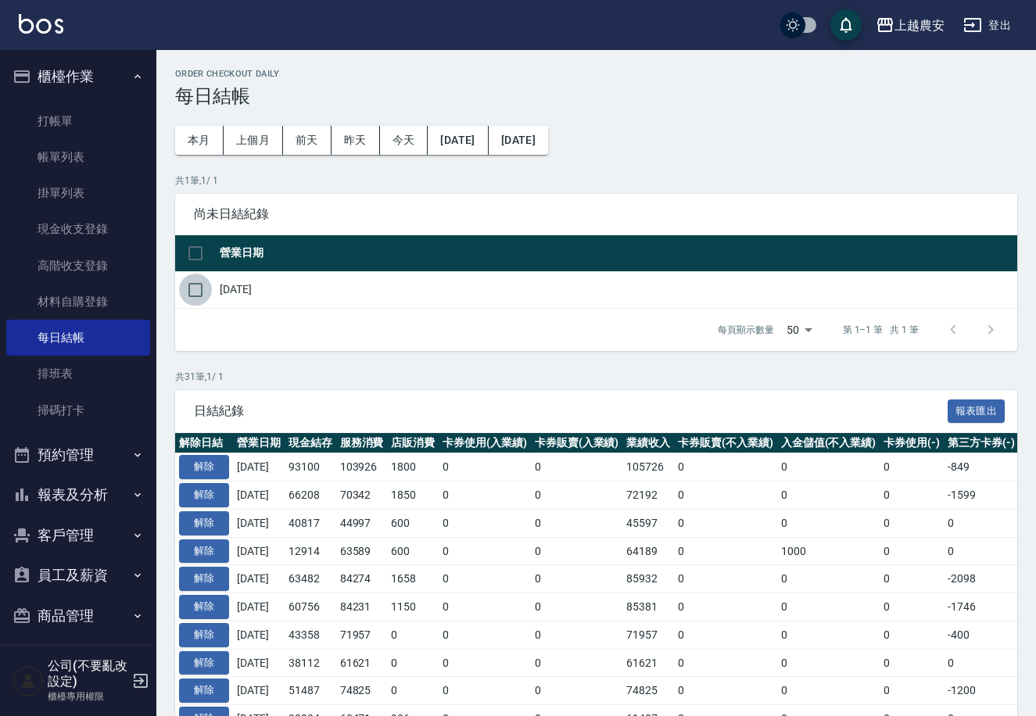
click at [189, 287] on input "checkbox" at bounding box center [195, 290] width 33 height 33
checkbox input "true"
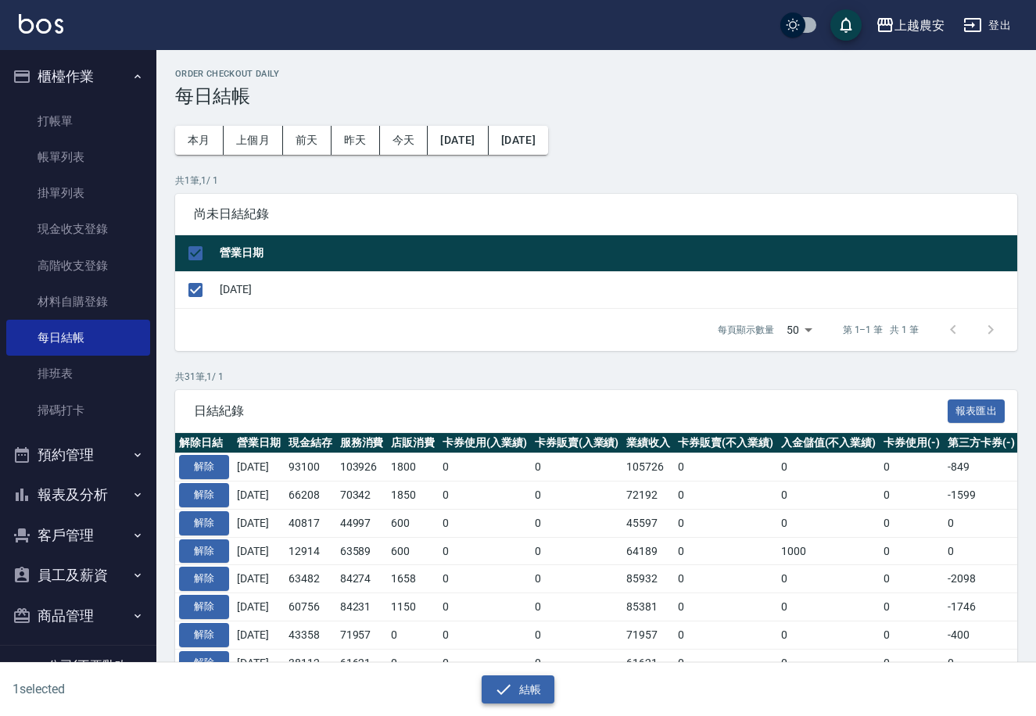
click at [529, 702] on button "結帳" at bounding box center [518, 690] width 73 height 29
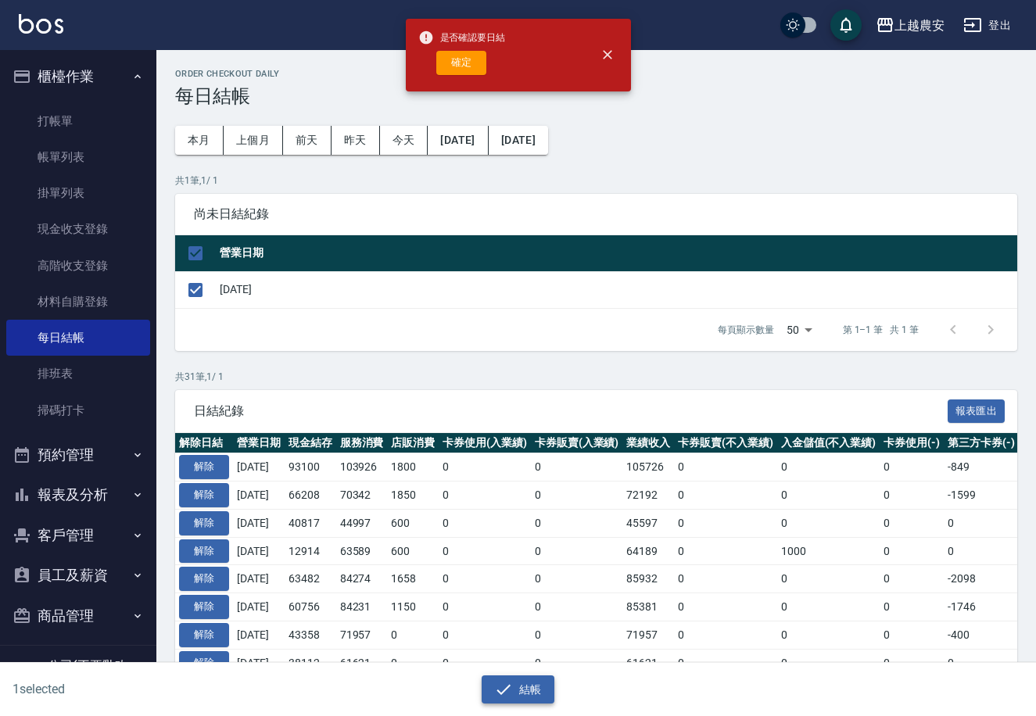
click at [529, 694] on button "結帳" at bounding box center [518, 690] width 73 height 29
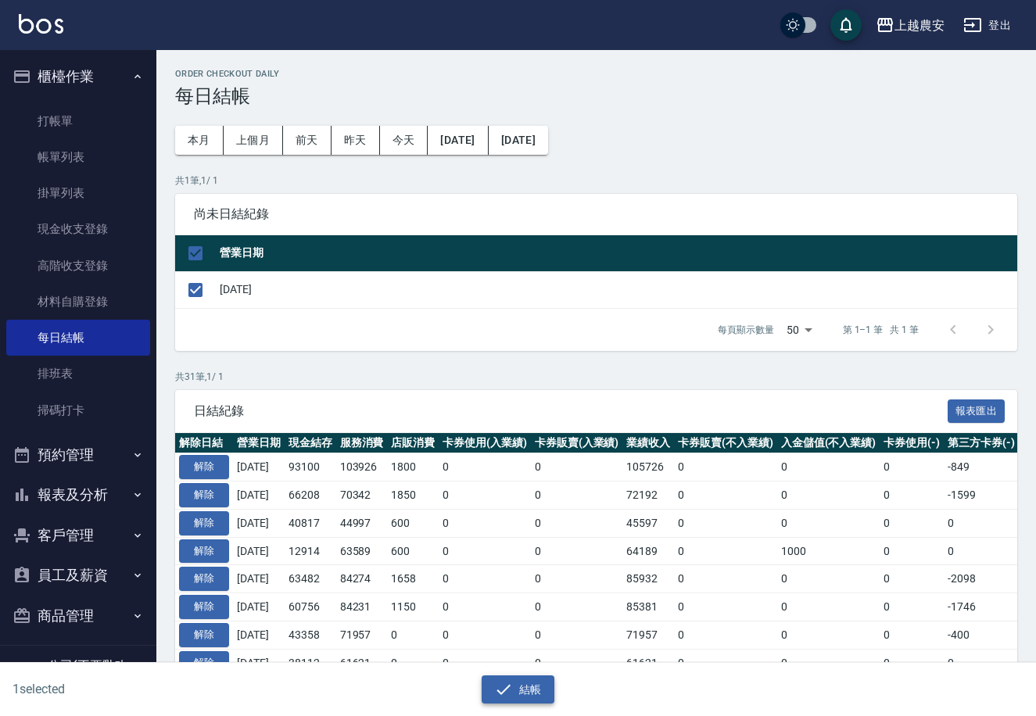
click at [526, 690] on button "結帳" at bounding box center [518, 690] width 73 height 29
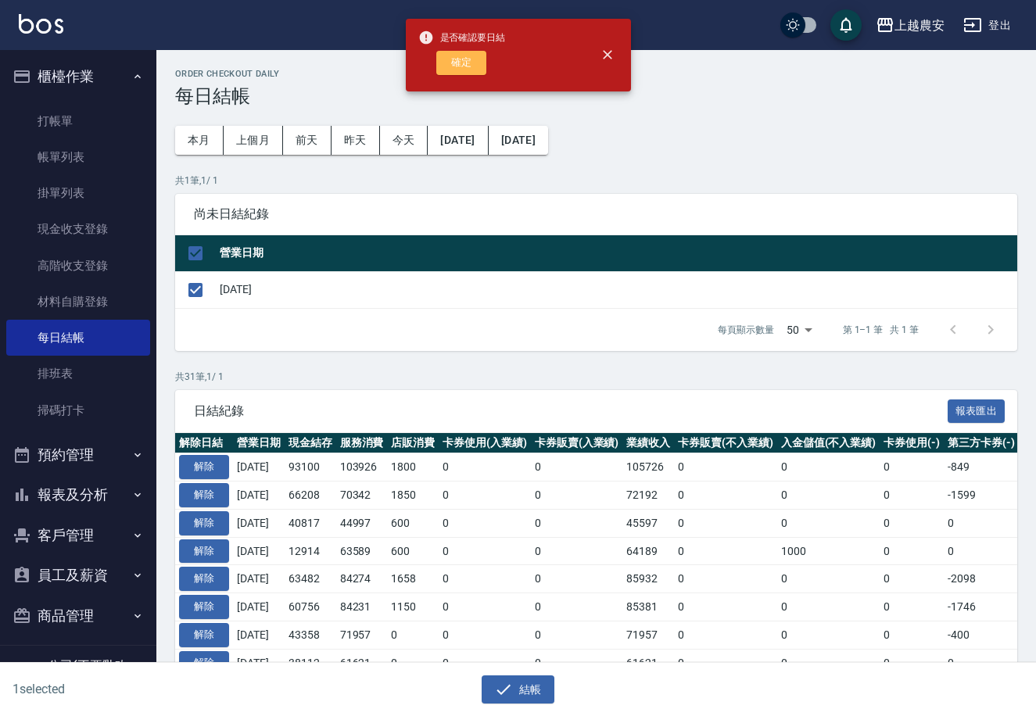
drag, startPoint x: 457, startPoint y: 56, endPoint x: 444, endPoint y: 56, distance: 13.3
click at [453, 56] on button "確定" at bounding box center [461, 63] width 50 height 24
checkbox input "false"
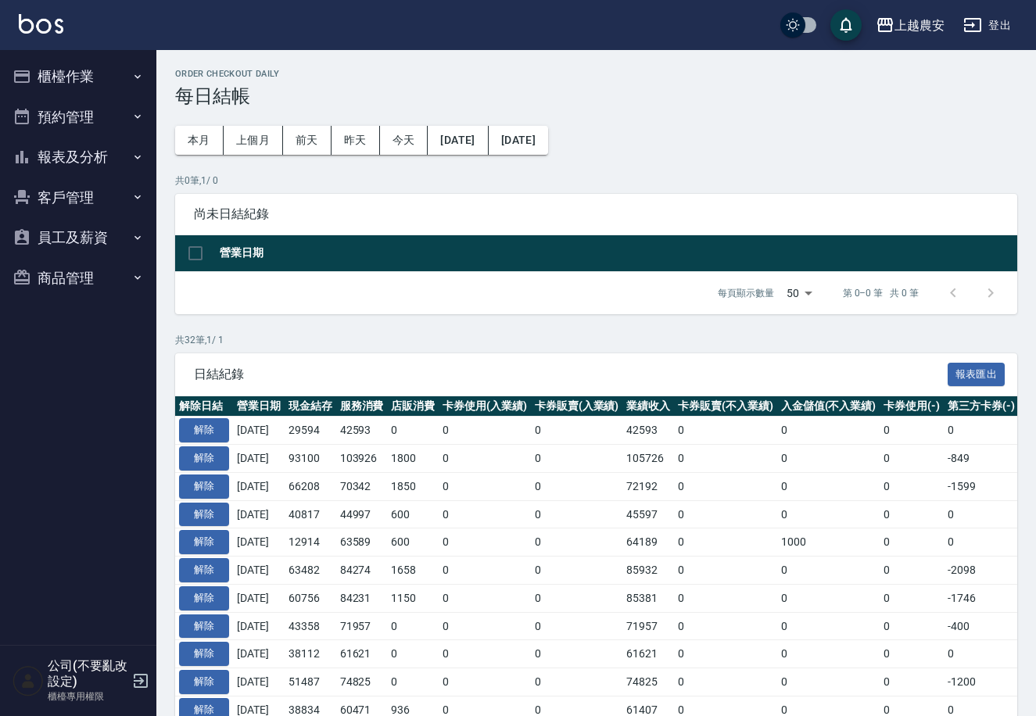
click at [76, 153] on button "報表及分析" at bounding box center [78, 157] width 144 height 41
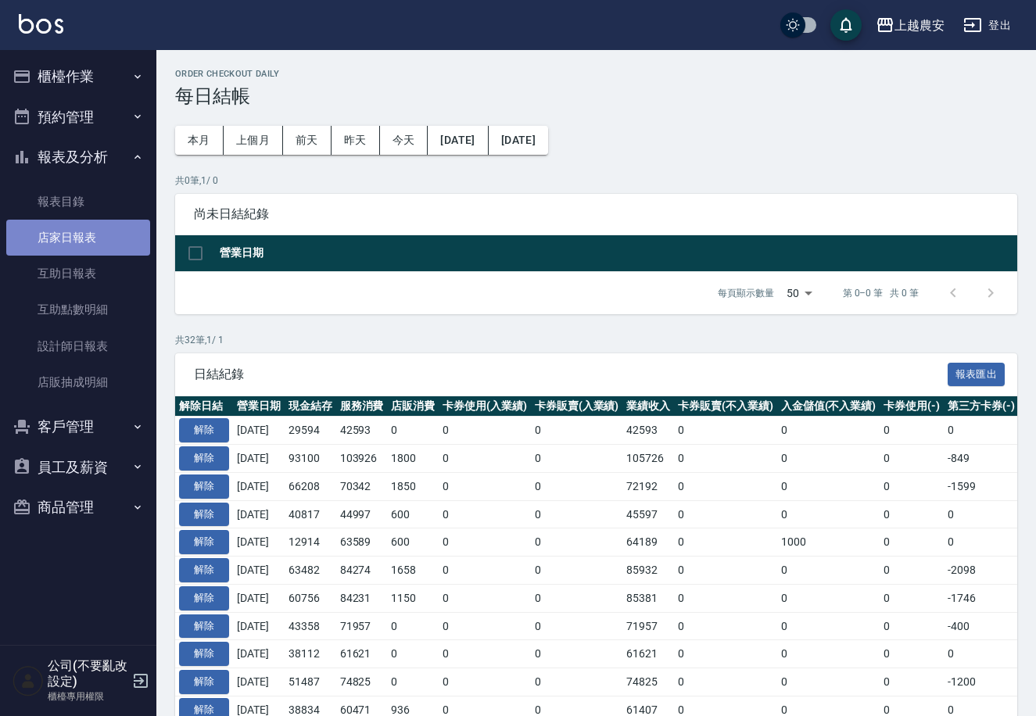
click at [67, 241] on link "店家日報表" at bounding box center [78, 238] width 144 height 36
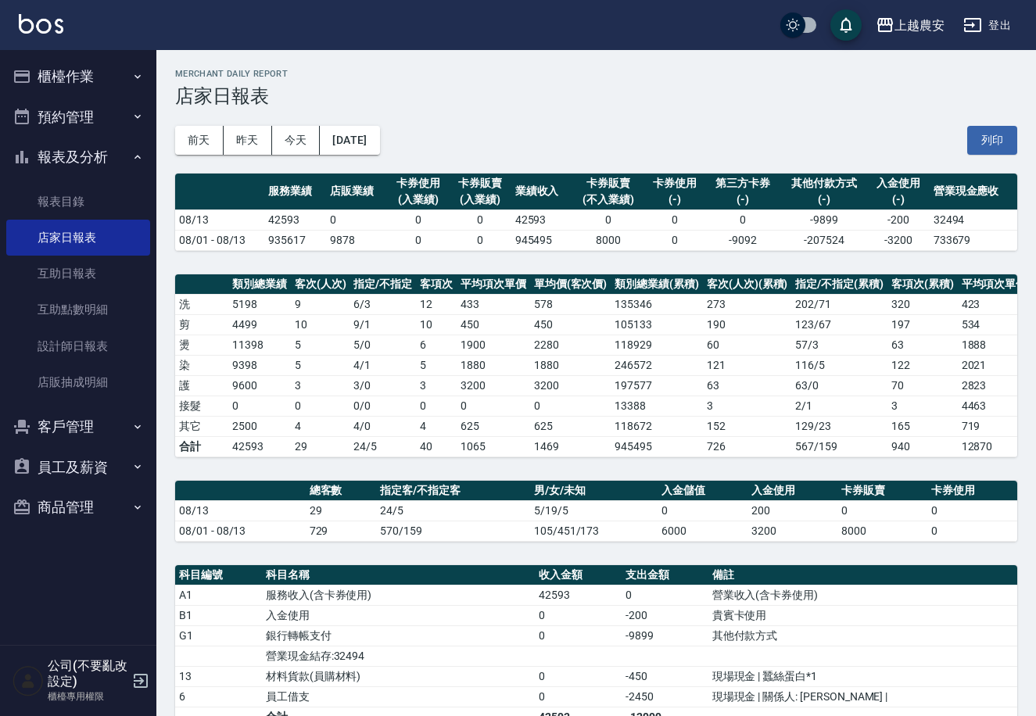
click at [990, 120] on div "前天 昨天 今天 [DATE] 列印" at bounding box center [596, 140] width 842 height 66
click at [990, 135] on button "列印" at bounding box center [992, 140] width 50 height 29
drag, startPoint x: 93, startPoint y: 81, endPoint x: 84, endPoint y: 149, distance: 67.8
click at [91, 83] on button "櫃檯作業" at bounding box center [78, 76] width 144 height 41
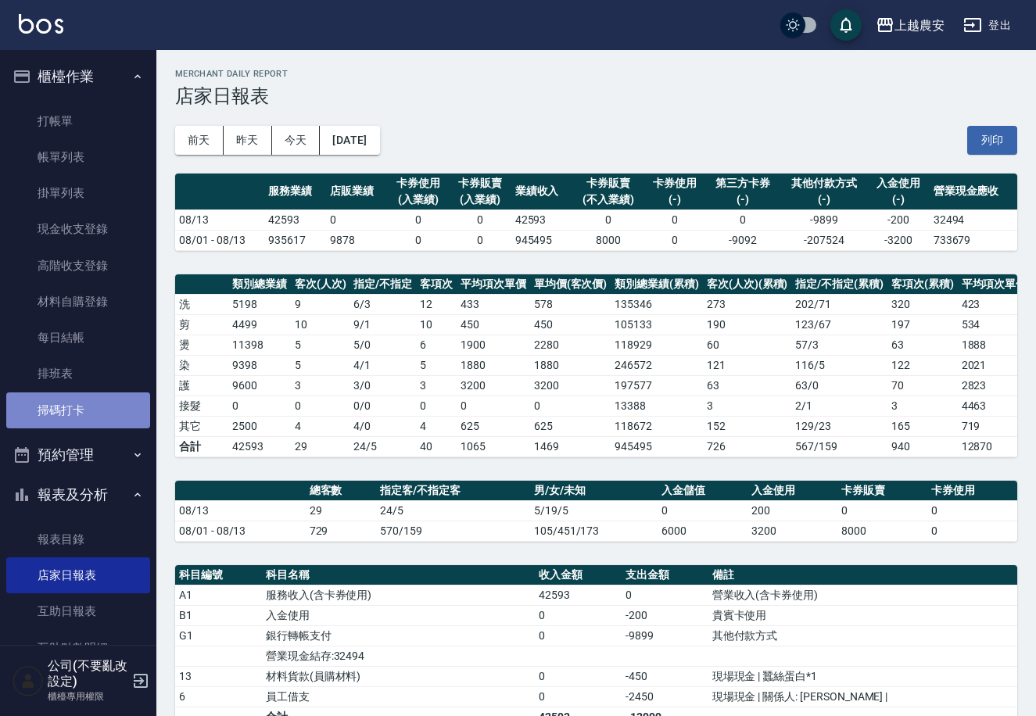
click at [119, 412] on link "掃碼打卡" at bounding box center [78, 411] width 144 height 36
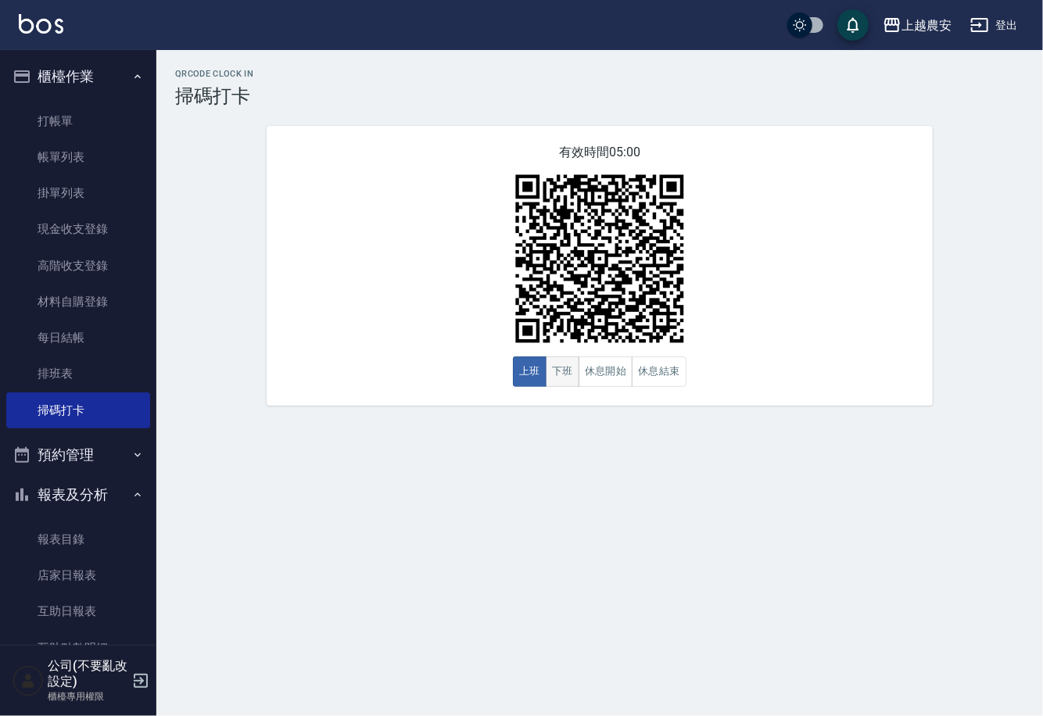
click at [552, 378] on button "下班" at bounding box center [563, 372] width 34 height 30
